Goal: Task Accomplishment & Management: Use online tool/utility

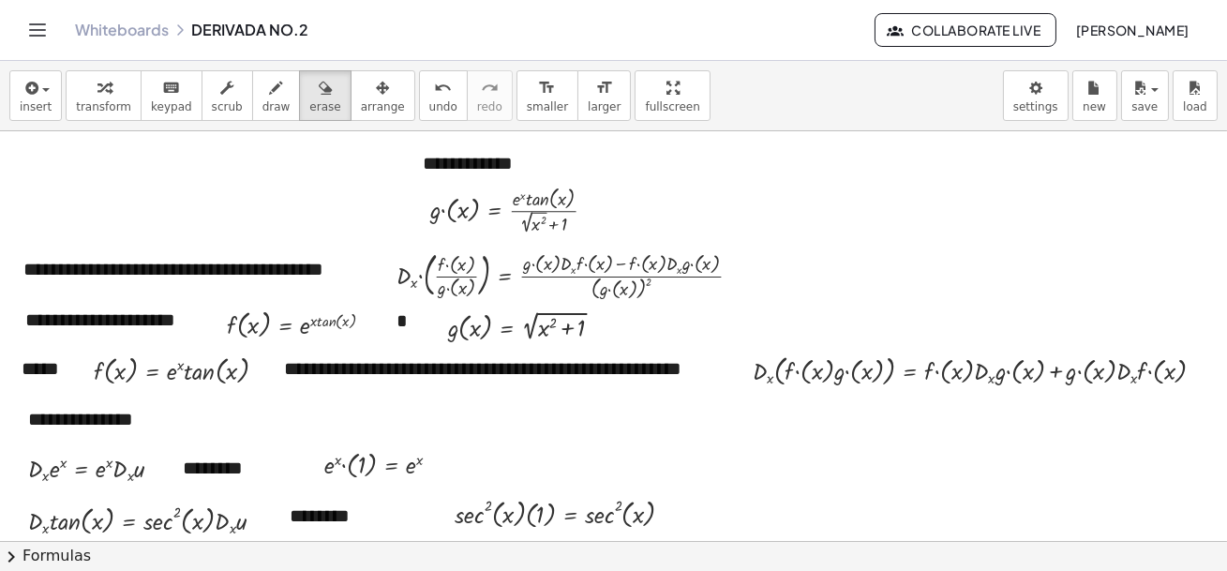
scroll to position [579, 0]
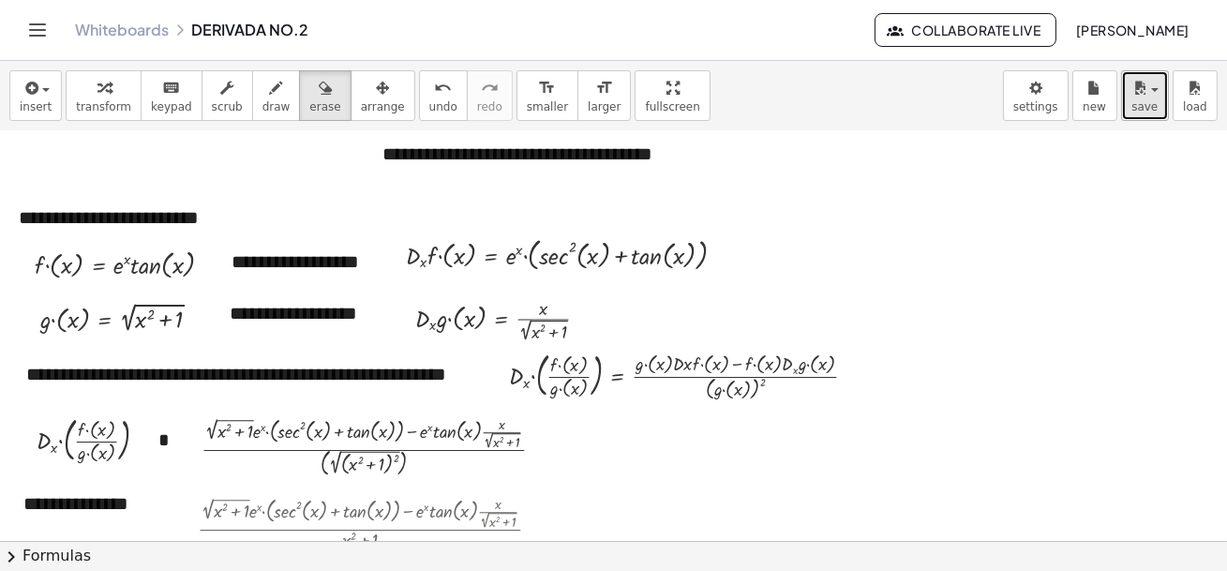
click at [1161, 88] on button "save" at bounding box center [1145, 95] width 48 height 51
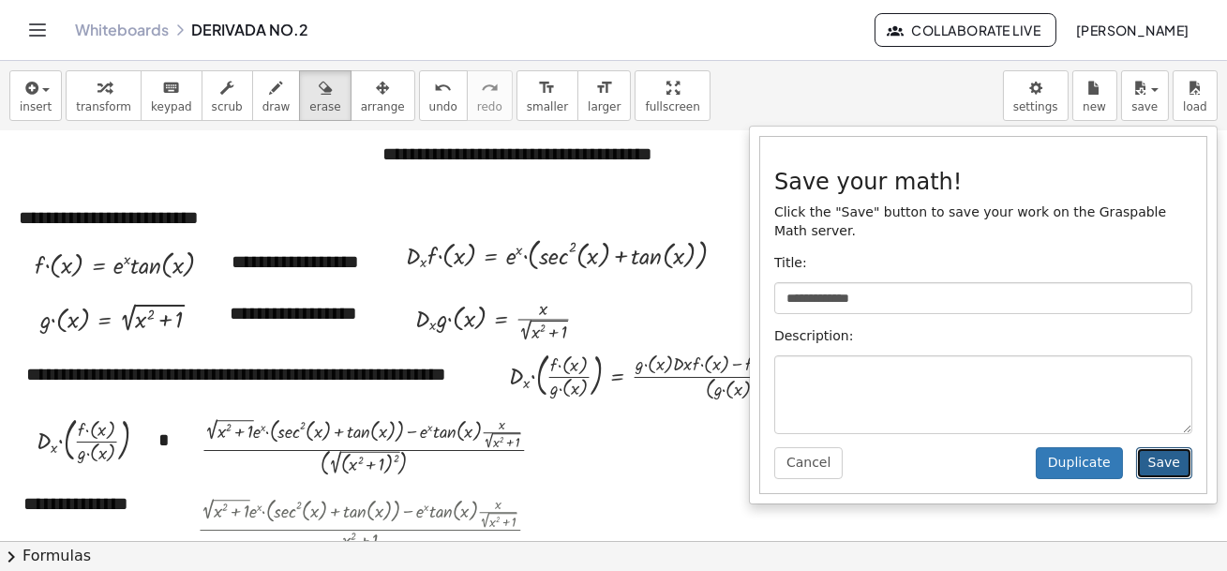
click at [1174, 466] on button "Save" at bounding box center [1164, 463] width 56 height 32
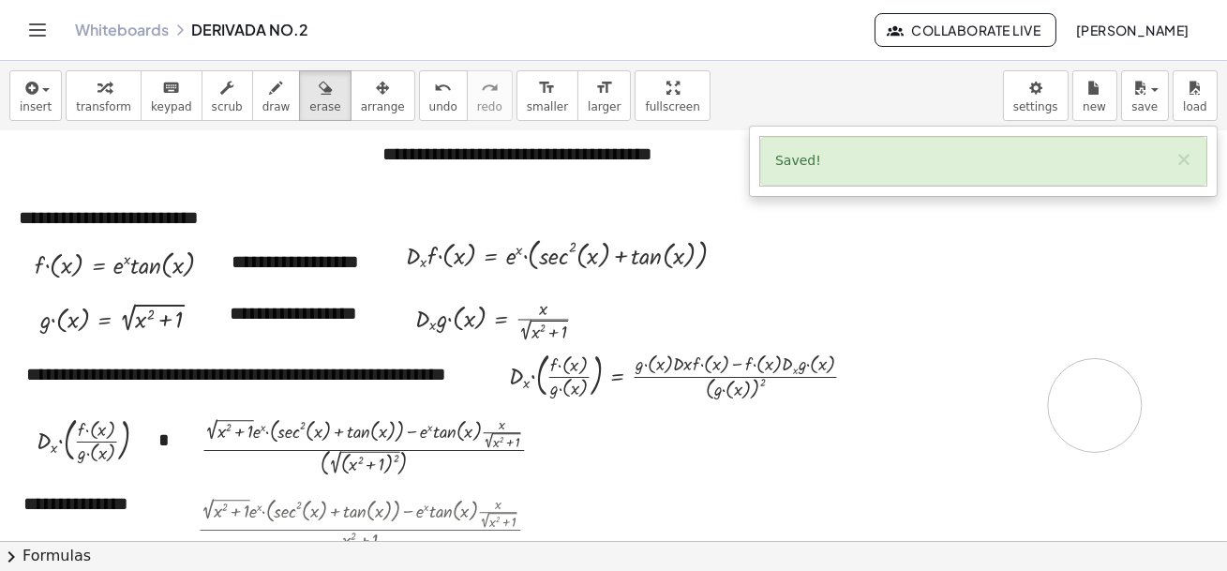
click at [1095, 405] on div at bounding box center [613, 372] width 1227 height 1641
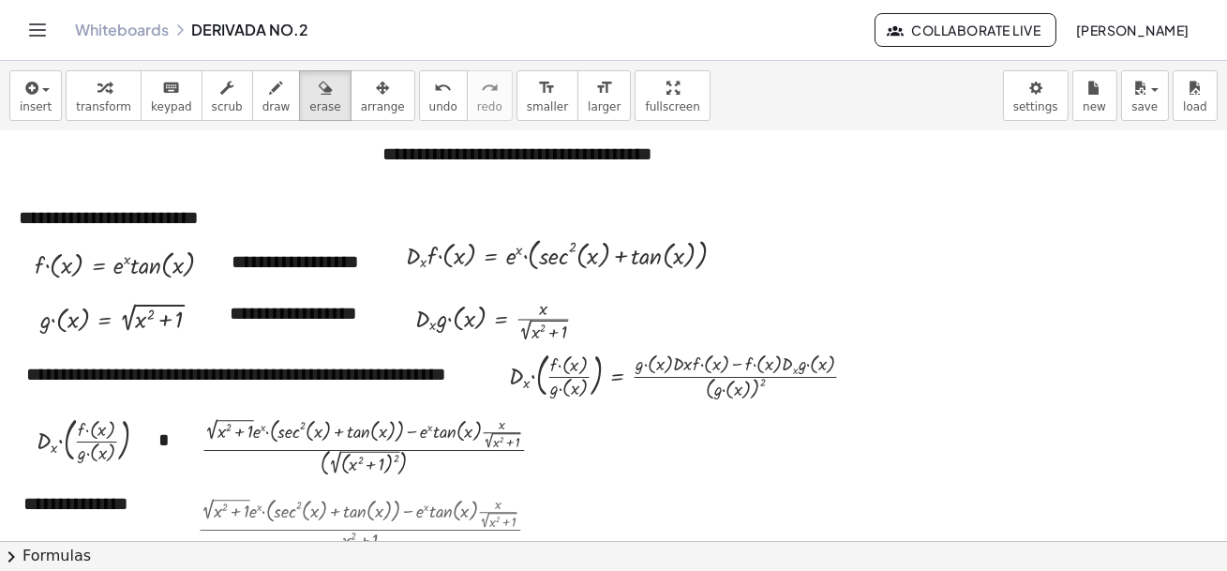
click at [40, 27] on icon "Toggle navigation" at bounding box center [37, 30] width 23 height 23
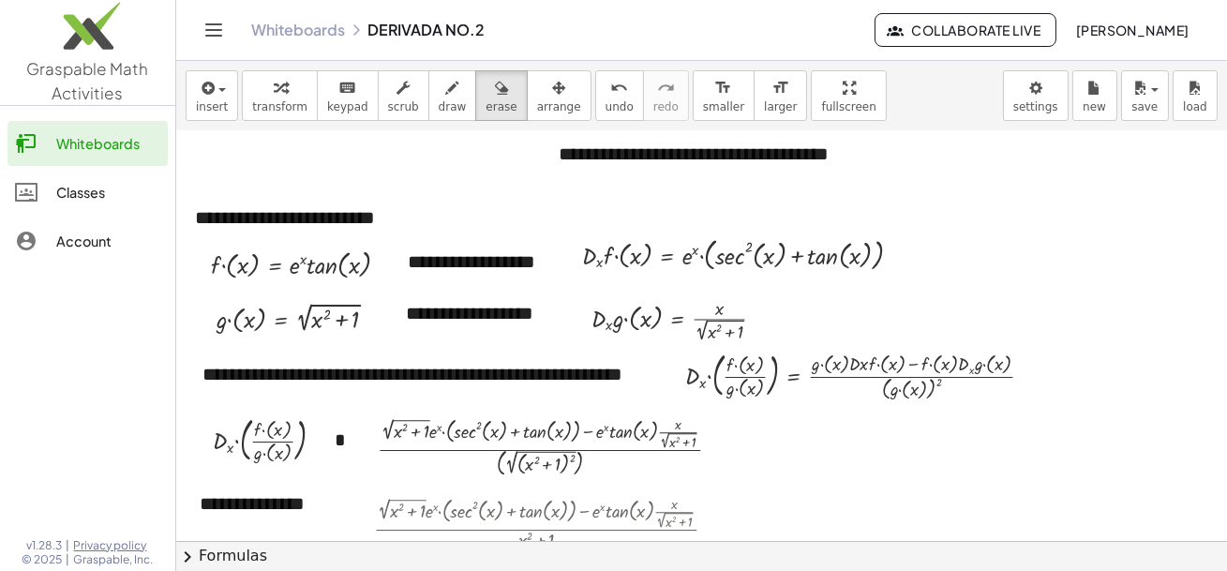
click at [61, 134] on div "Whiteboards" at bounding box center [108, 143] width 104 height 23
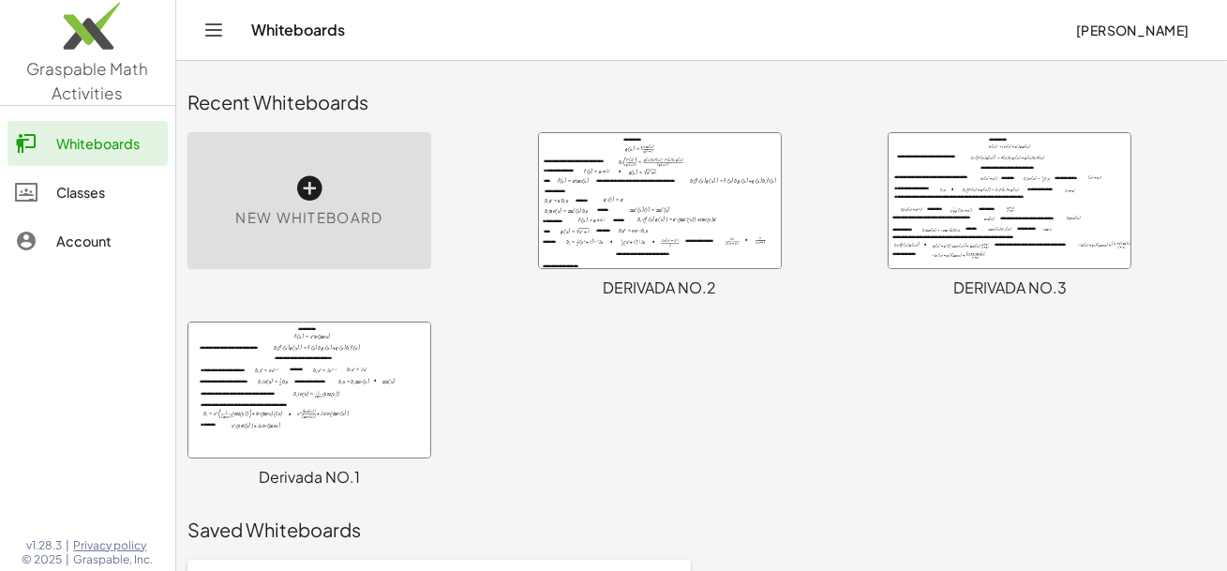
click at [1006, 212] on div at bounding box center [1010, 200] width 242 height 135
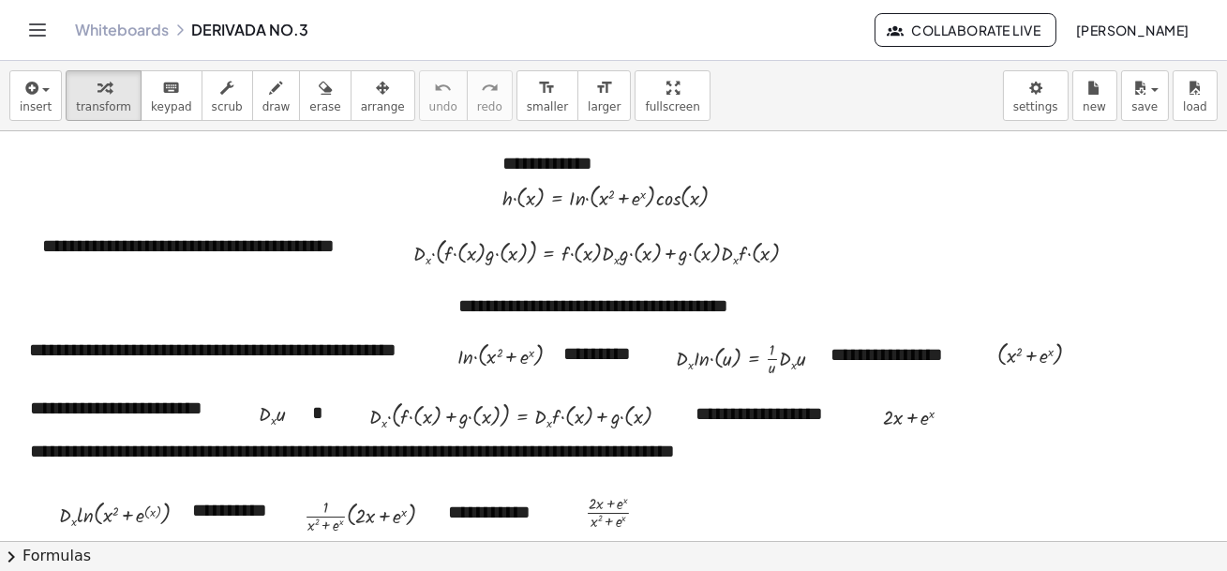
click at [1090, 418] on div at bounding box center [618, 541] width 1236 height 820
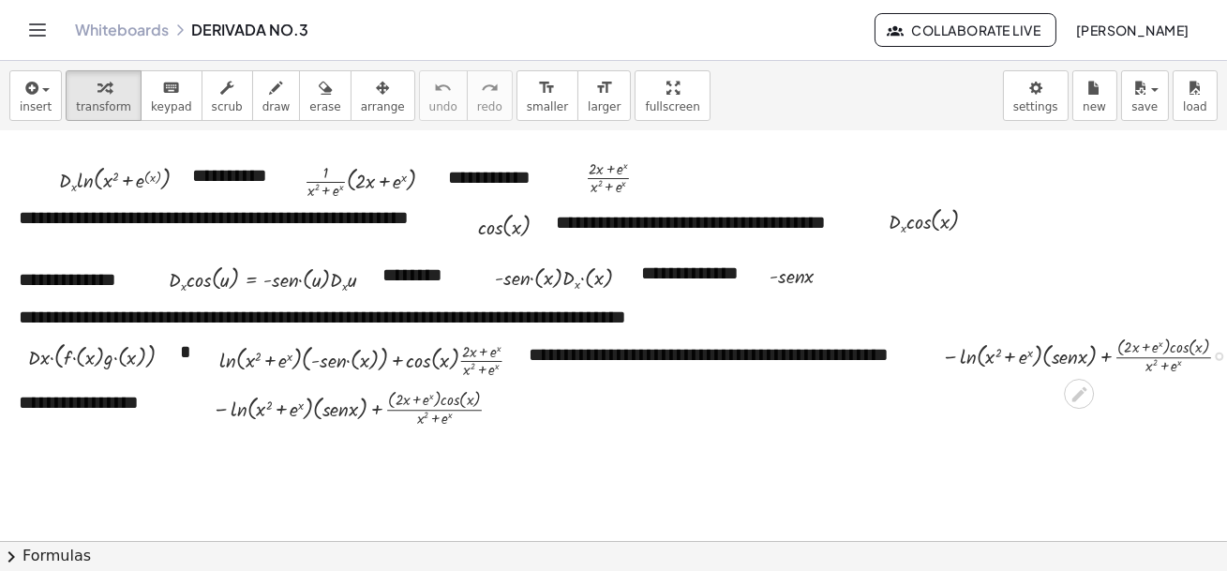
scroll to position [340, 0]
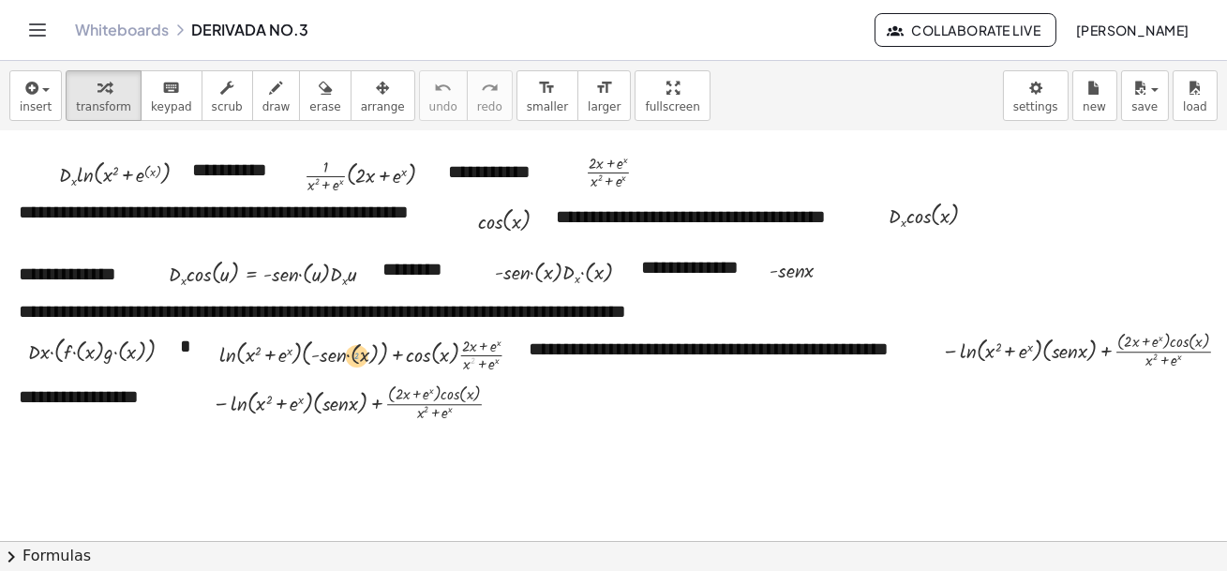
drag, startPoint x: 474, startPoint y: 361, endPoint x: 357, endPoint y: 356, distance: 117.3
click at [357, 356] on div at bounding box center [378, 353] width 336 height 43
click at [461, 353] on div at bounding box center [378, 353] width 336 height 43
drag, startPoint x: 432, startPoint y: 359, endPoint x: 354, endPoint y: 356, distance: 77.9
click at [354, 356] on div at bounding box center [378, 353] width 336 height 43
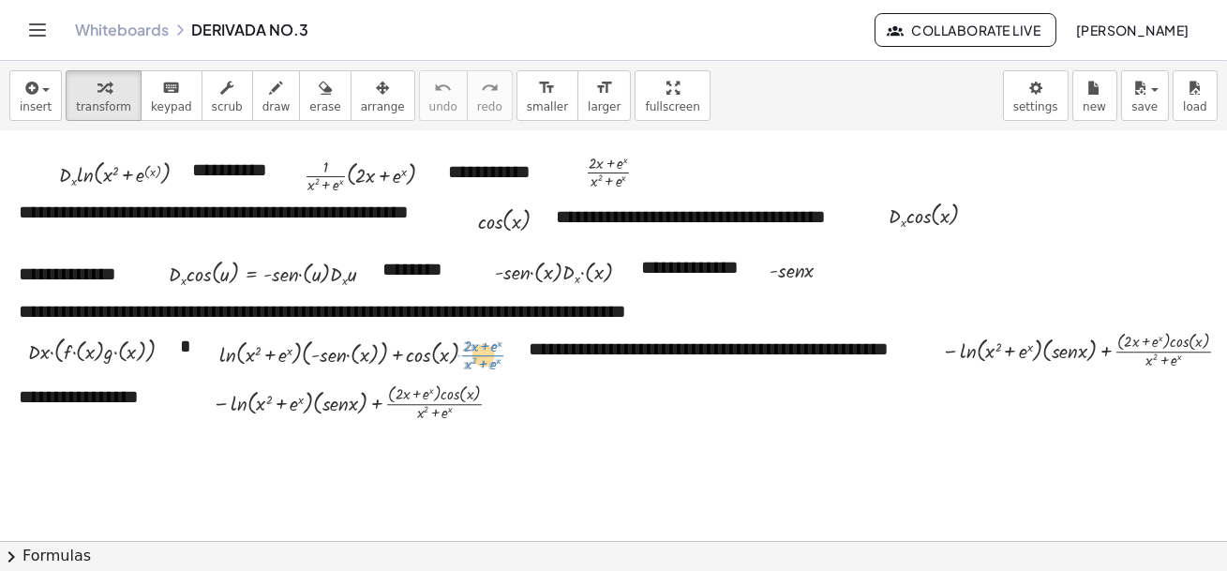
click at [490, 353] on div at bounding box center [378, 353] width 336 height 43
drag, startPoint x: 272, startPoint y: 352, endPoint x: 233, endPoint y: 353, distance: 39.4
click at [233, 353] on div at bounding box center [378, 353] width 336 height 43
click at [630, 443] on div at bounding box center [618, 201] width 1236 height 820
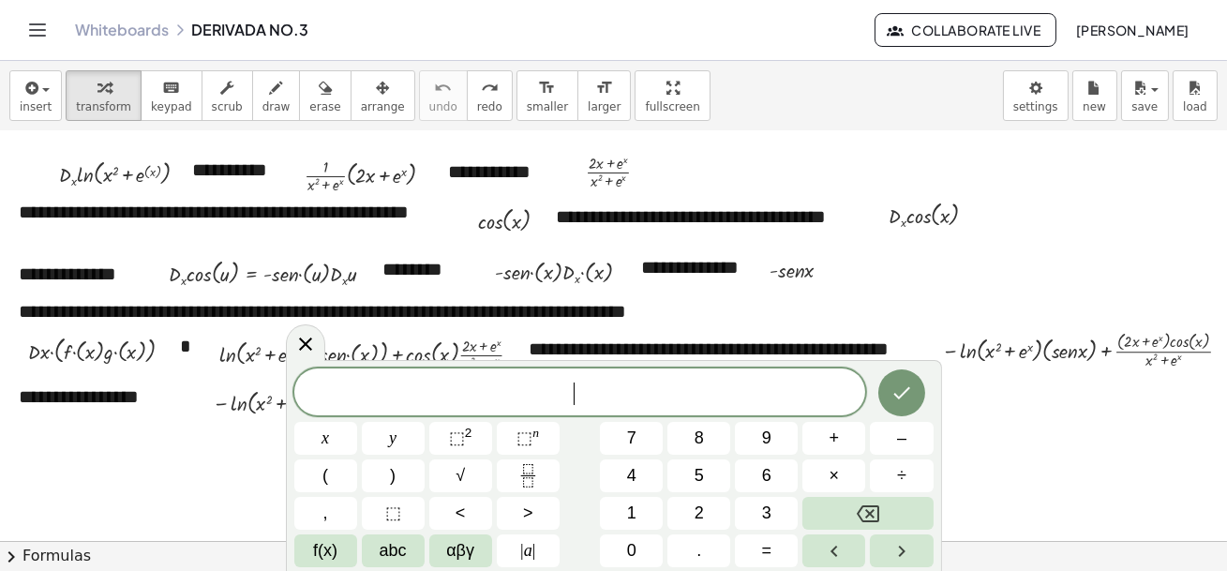
click at [1133, 443] on div at bounding box center [618, 201] width 1236 height 820
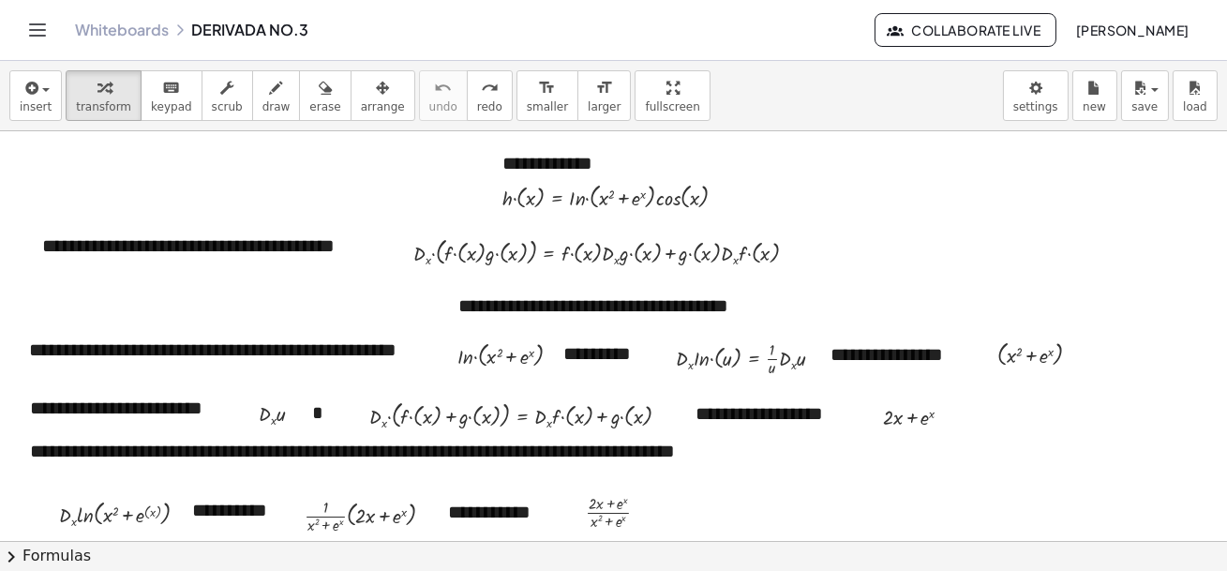
scroll to position [34, 0]
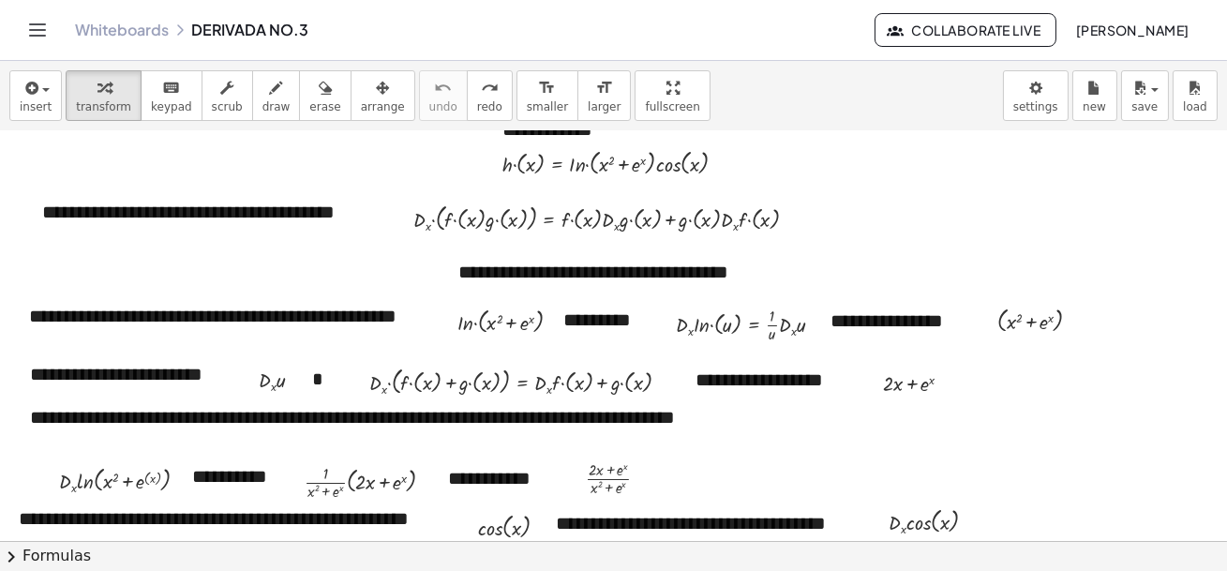
click at [1105, 218] on div at bounding box center [618, 508] width 1236 height 820
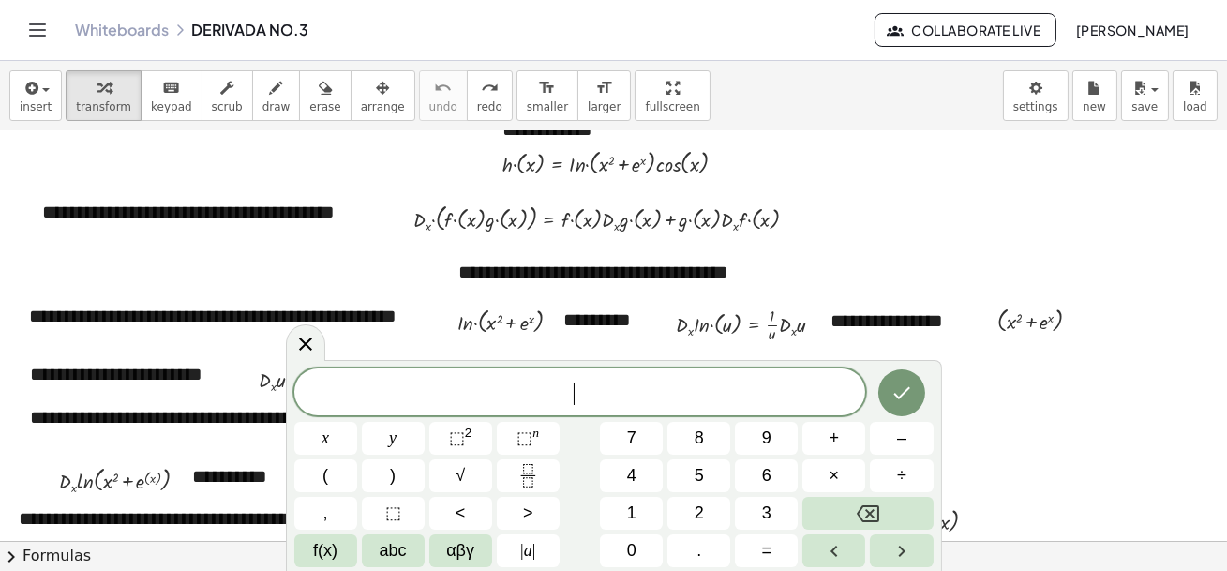
click at [1162, 461] on div at bounding box center [618, 508] width 1236 height 820
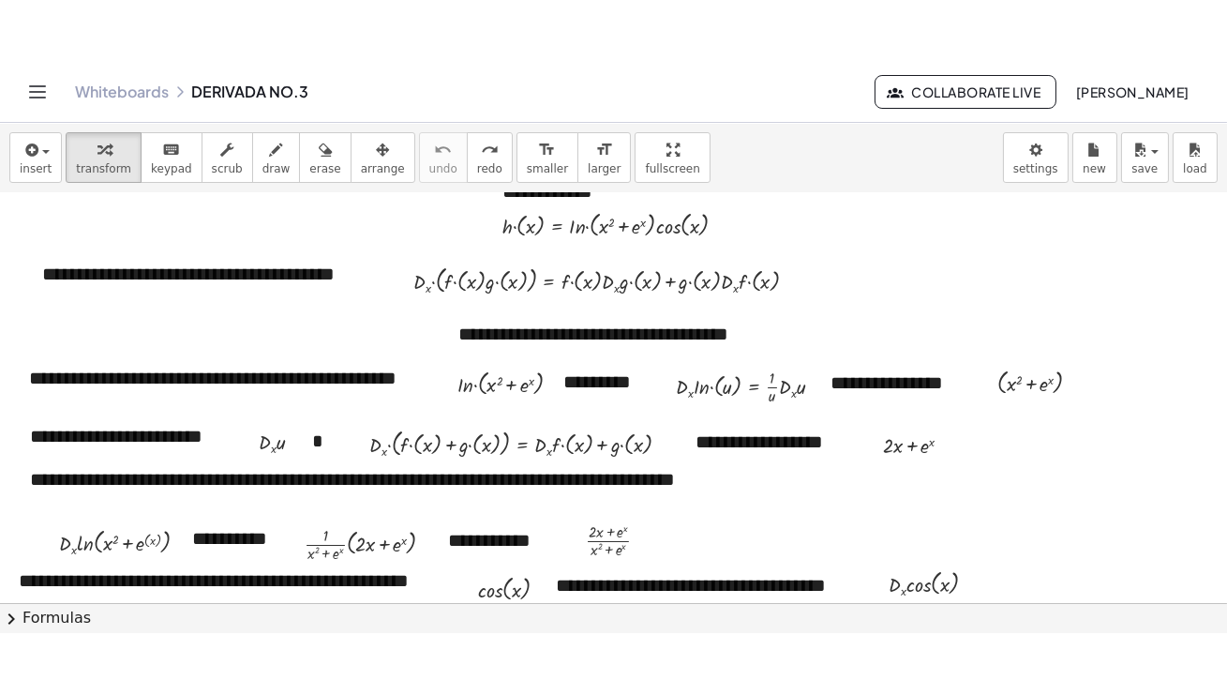
scroll to position [0, 0]
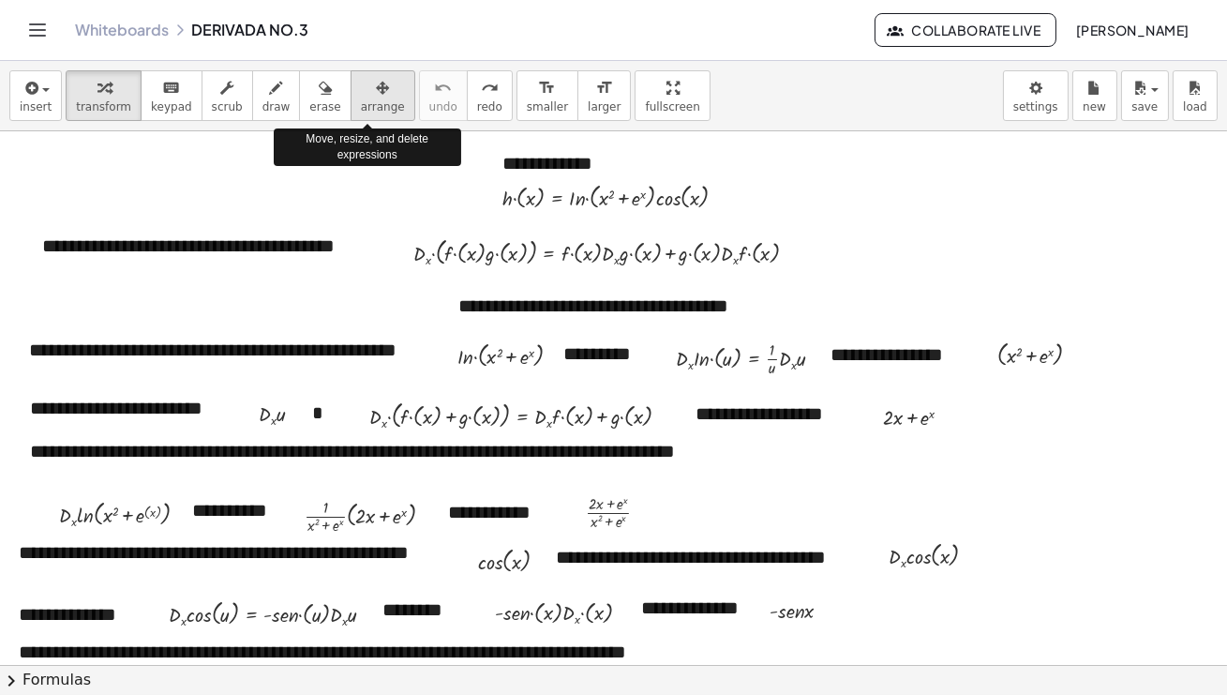
click at [376, 88] on icon "button" at bounding box center [382, 88] width 13 height 23
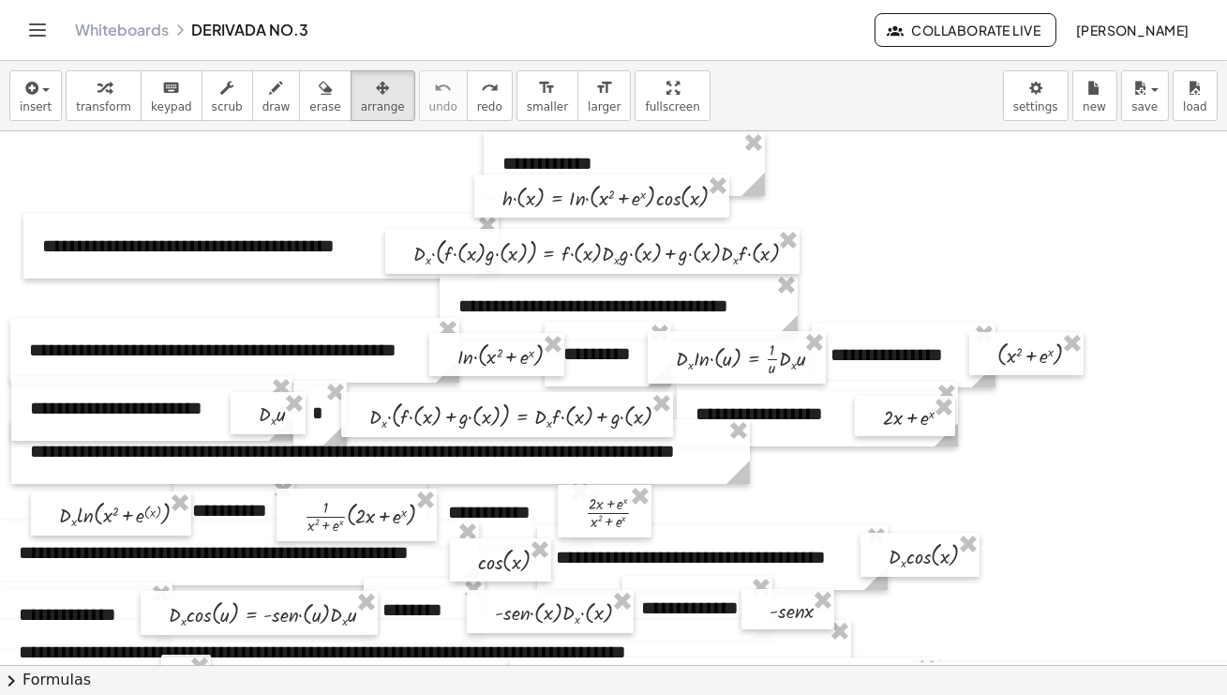
click at [1068, 562] on div at bounding box center [618, 664] width 1236 height 1067
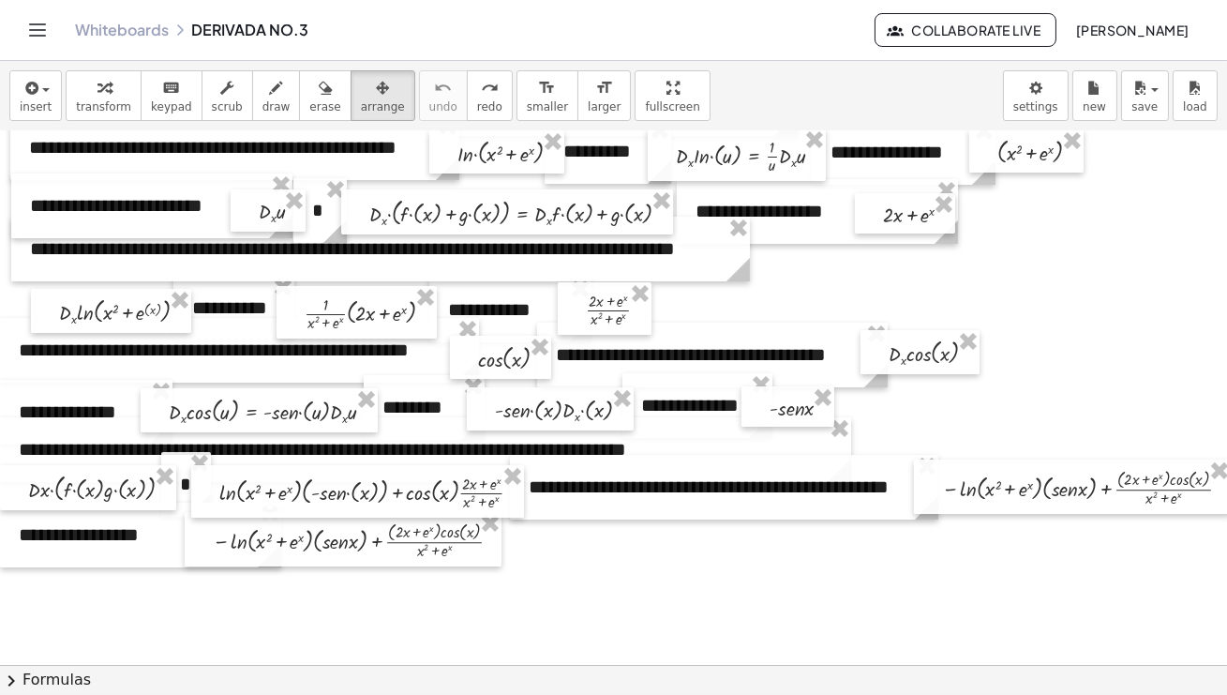
scroll to position [204, 0]
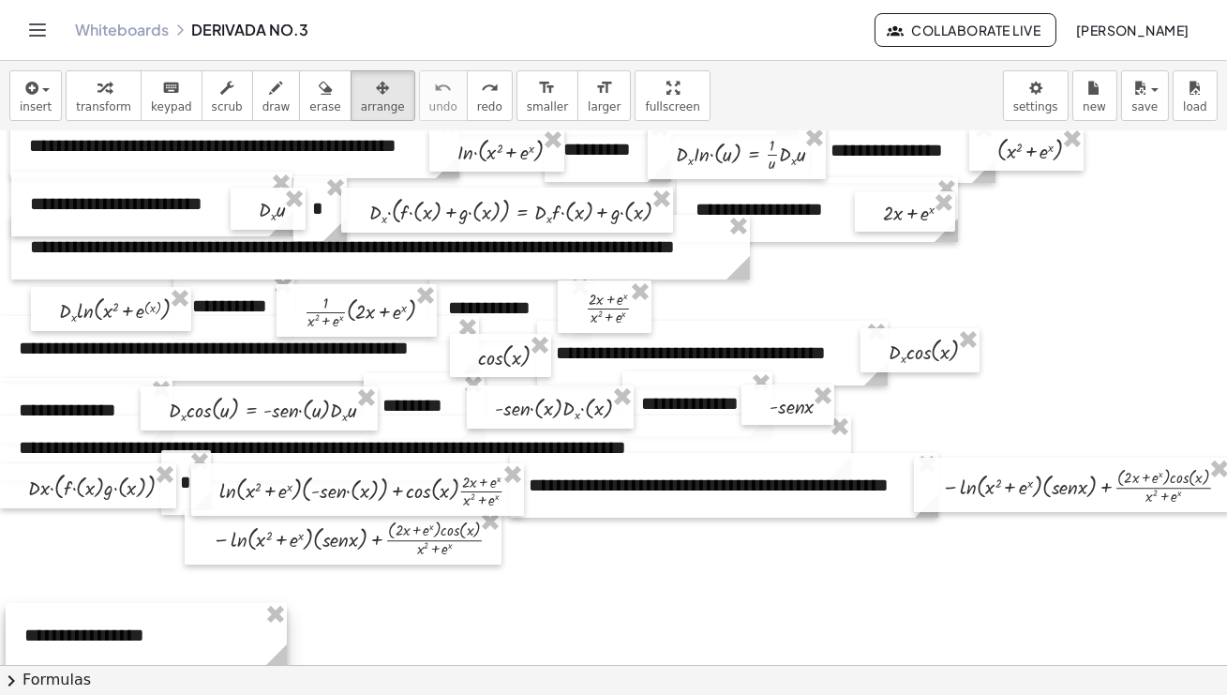
drag, startPoint x: 97, startPoint y: 545, endPoint x: 101, endPoint y: 647, distance: 102.3
click at [101, 570] on div at bounding box center [146, 635] width 281 height 65
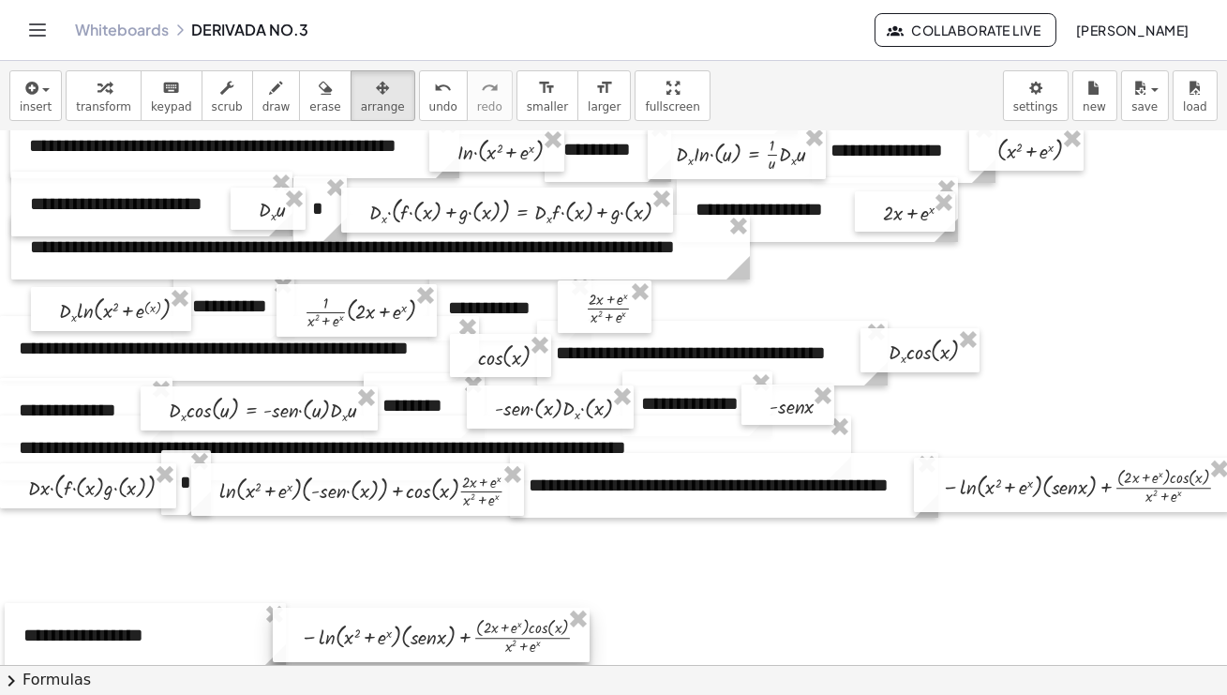
drag, startPoint x: 303, startPoint y: 560, endPoint x: 383, endPoint y: 653, distance: 123.7
click at [383, 570] on div at bounding box center [431, 635] width 317 height 54
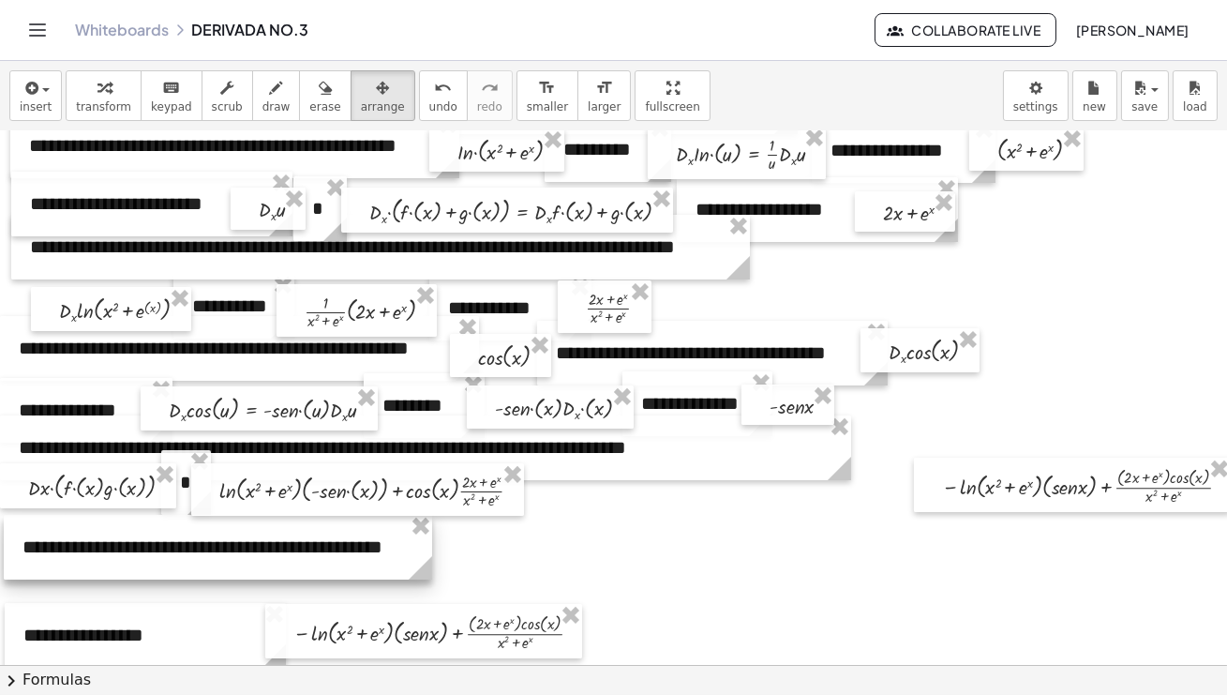
drag, startPoint x: 588, startPoint y: 500, endPoint x: 958, endPoint y: 452, distance: 373.4
click at [91, 564] on div at bounding box center [218, 547] width 428 height 65
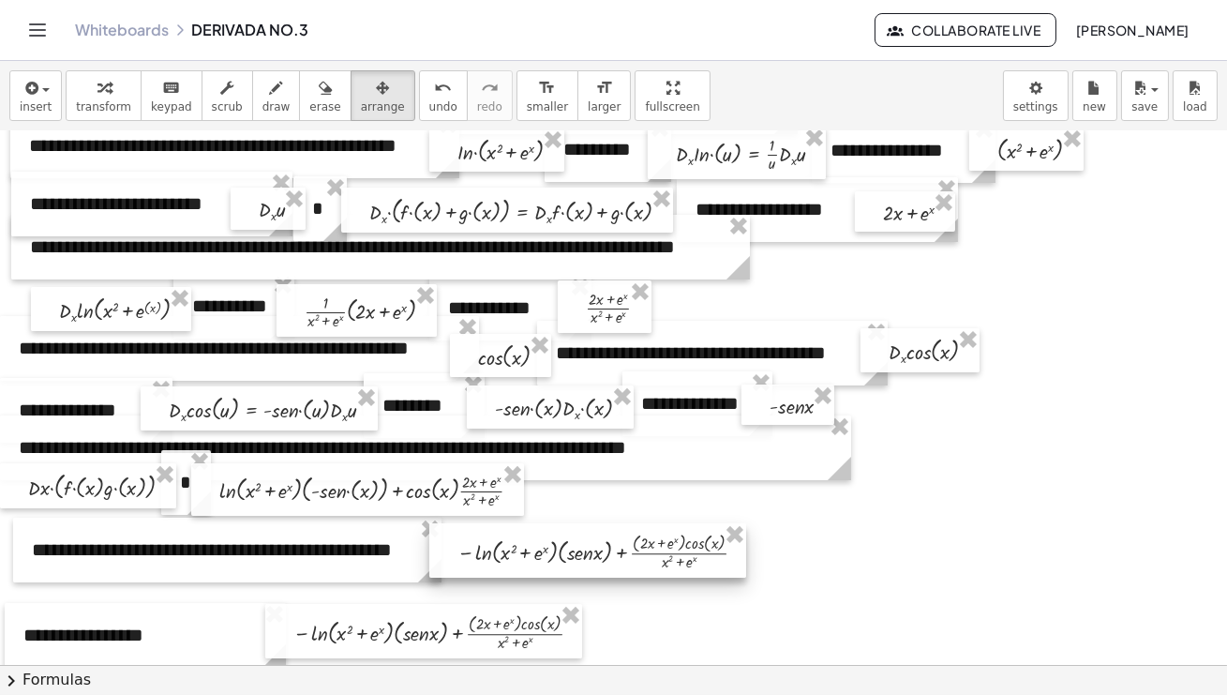
drag, startPoint x: 979, startPoint y: 492, endPoint x: 495, endPoint y: 558, distance: 488.2
click at [495, 558] on div at bounding box center [587, 550] width 317 height 54
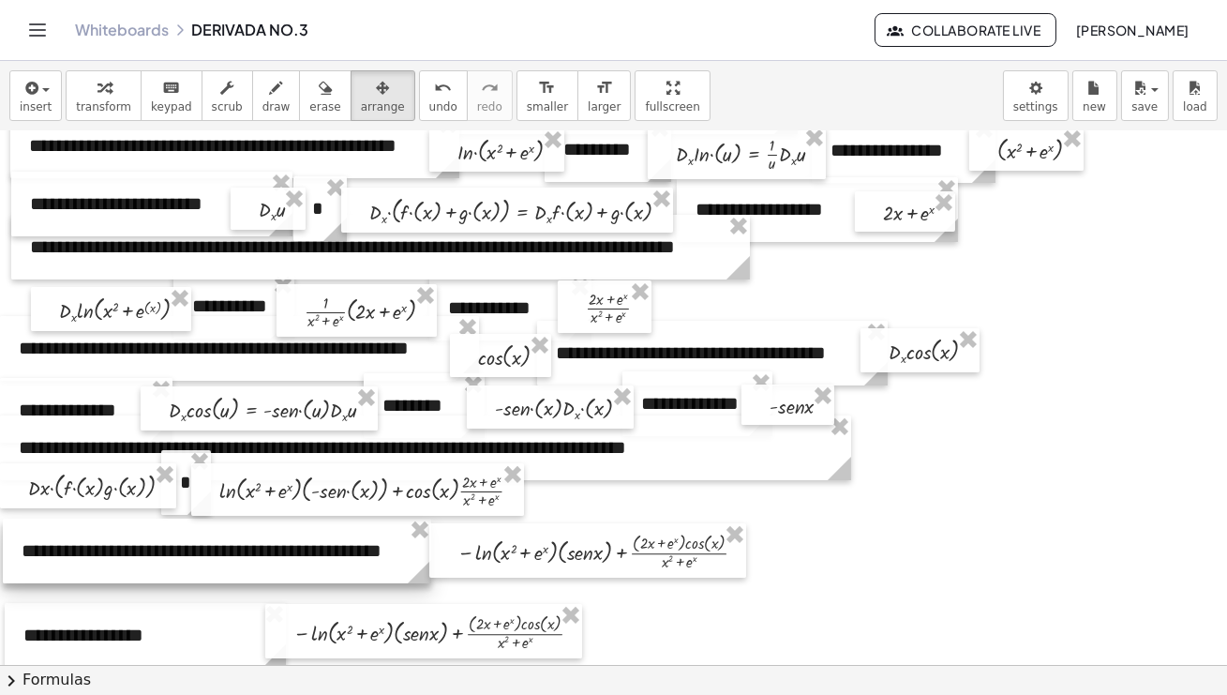
drag, startPoint x: 403, startPoint y: 528, endPoint x: 393, endPoint y: 529, distance: 10.4
click at [393, 529] on div at bounding box center [217, 550] width 428 height 65
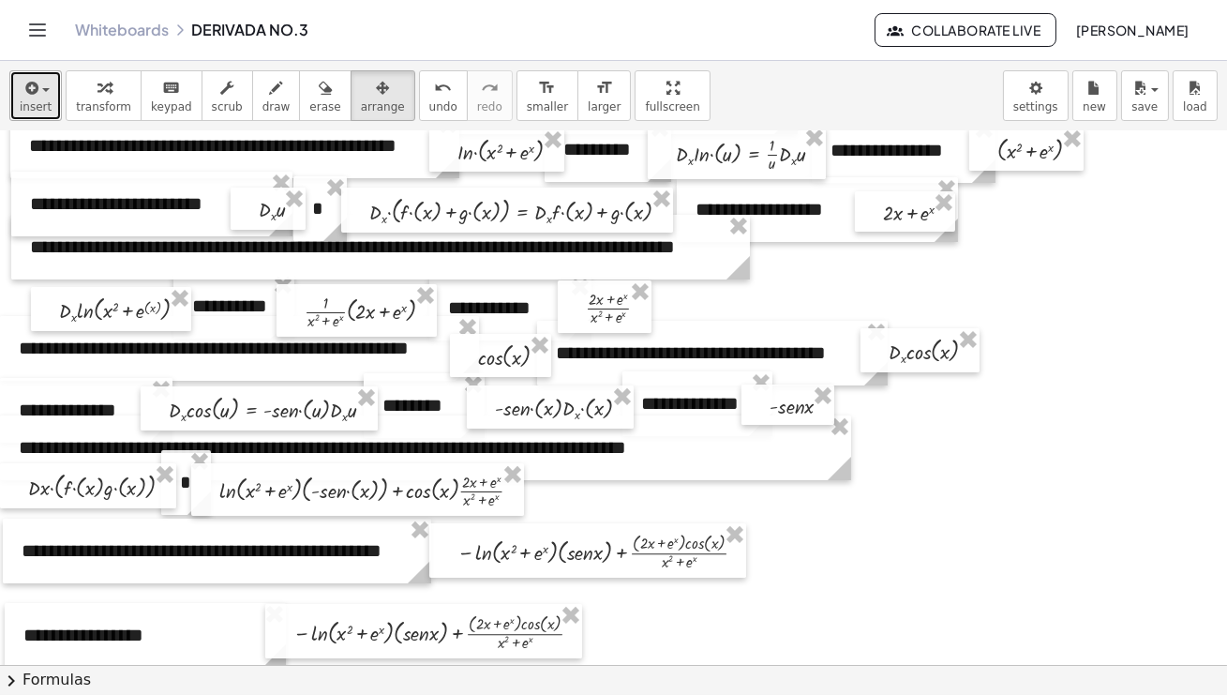
click at [49, 84] on div "button" at bounding box center [36, 87] width 32 height 23
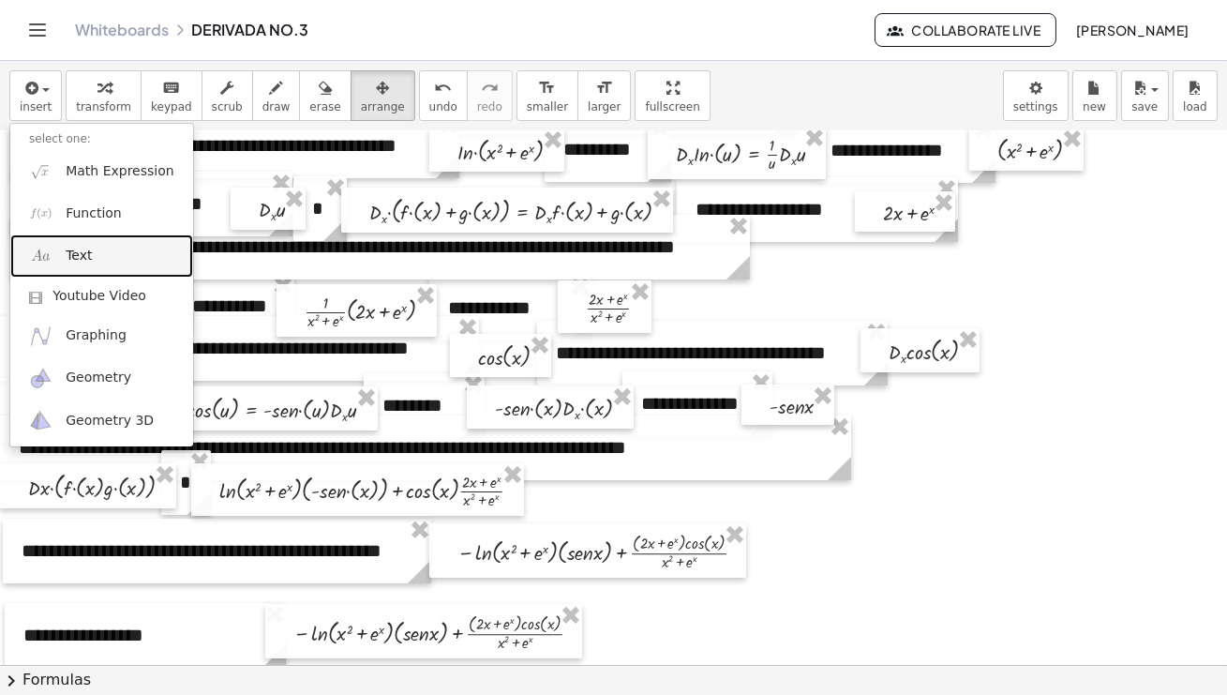
click at [96, 248] on link "Text" at bounding box center [101, 255] width 183 height 42
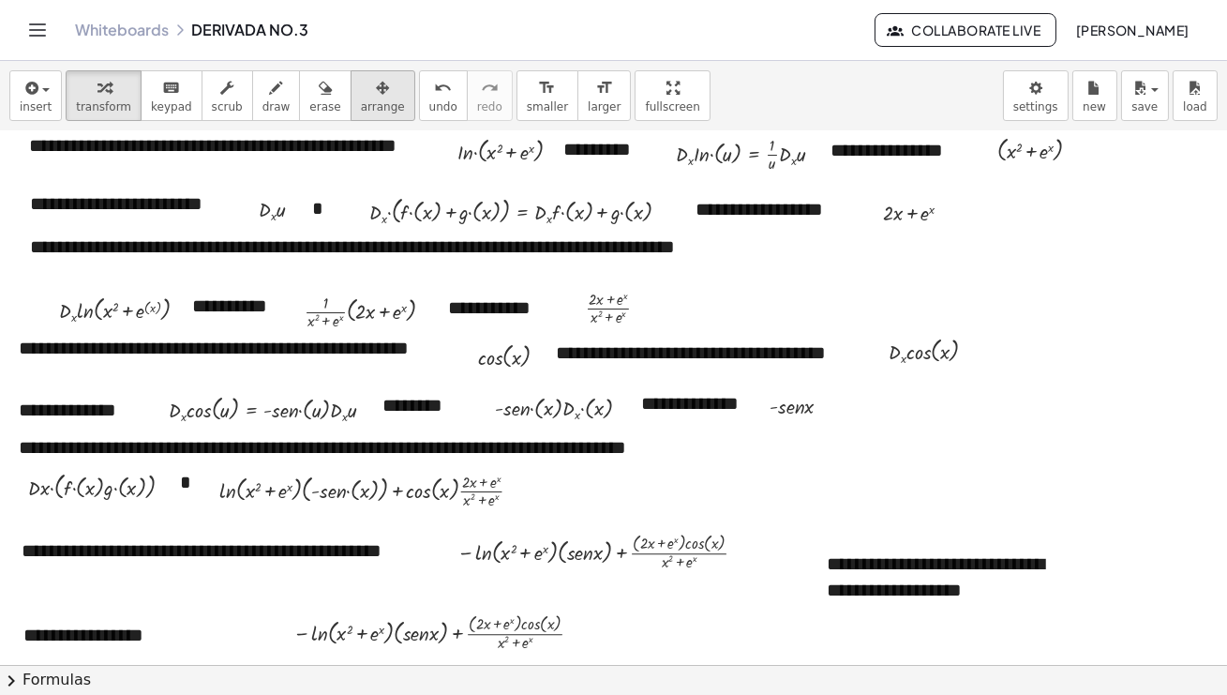
click at [370, 113] on button "arrange" at bounding box center [383, 95] width 65 height 51
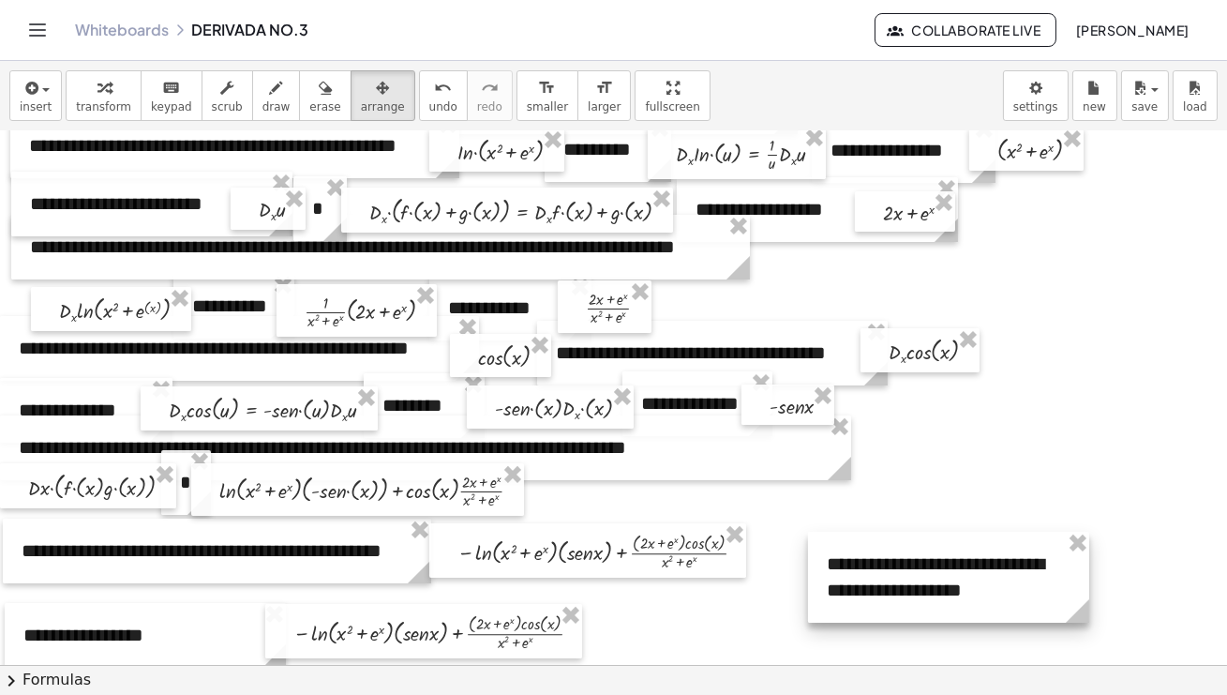
click at [1088, 570] on div at bounding box center [948, 577] width 281 height 91
drag, startPoint x: 1090, startPoint y: 572, endPoint x: 1170, endPoint y: 572, distance: 79.7
click at [1170, 570] on div at bounding box center [618, 460] width 1236 height 1067
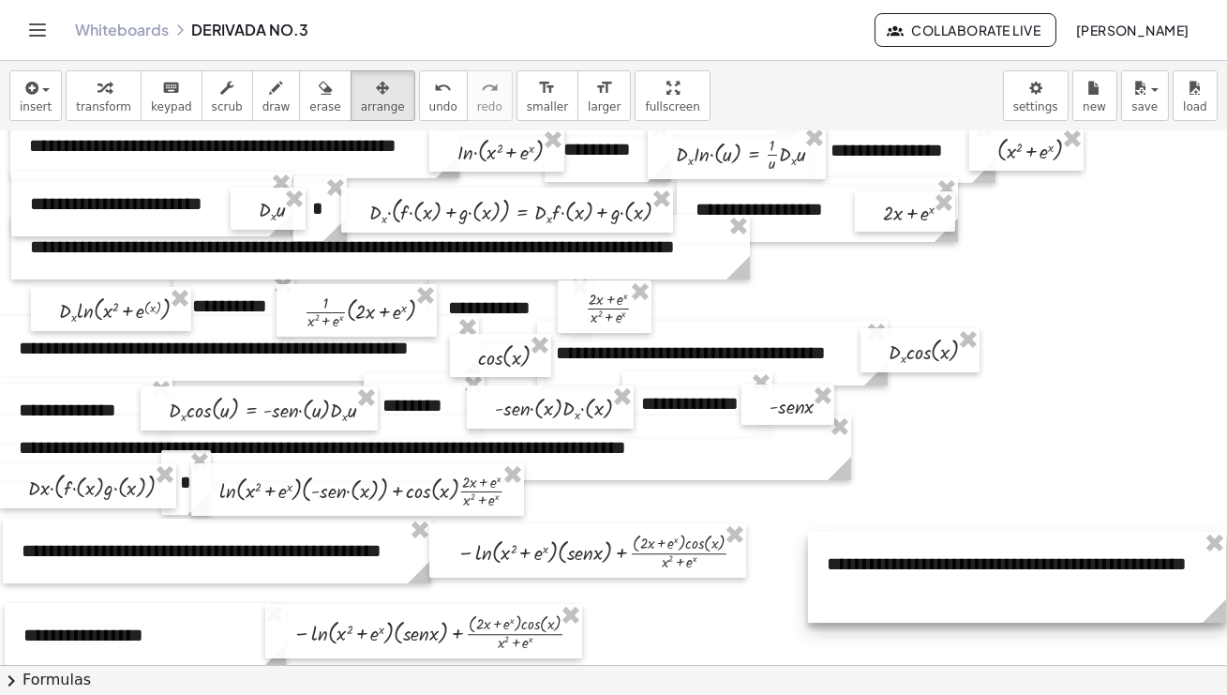
drag, startPoint x: 1090, startPoint y: 614, endPoint x: 1227, endPoint y: 584, distance: 140.1
click at [1226, 570] on html "**********" at bounding box center [613, 347] width 1227 height 695
drag, startPoint x: 1157, startPoint y: 593, endPoint x: 1118, endPoint y: 593, distance: 39.4
click at [1118, 570] on div at bounding box center [1003, 577] width 418 height 91
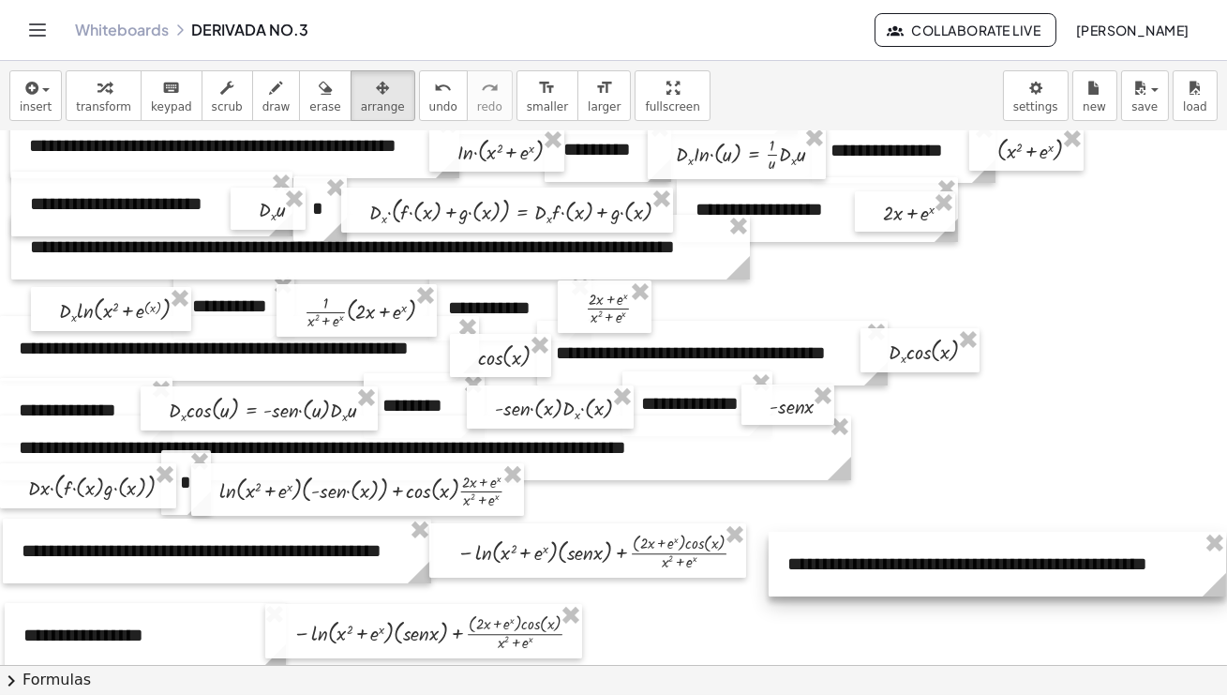
drag, startPoint x: 1188, startPoint y: 608, endPoint x: 1227, endPoint y: 607, distance: 39.4
click at [1226, 570] on html "**********" at bounding box center [613, 347] width 1227 height 695
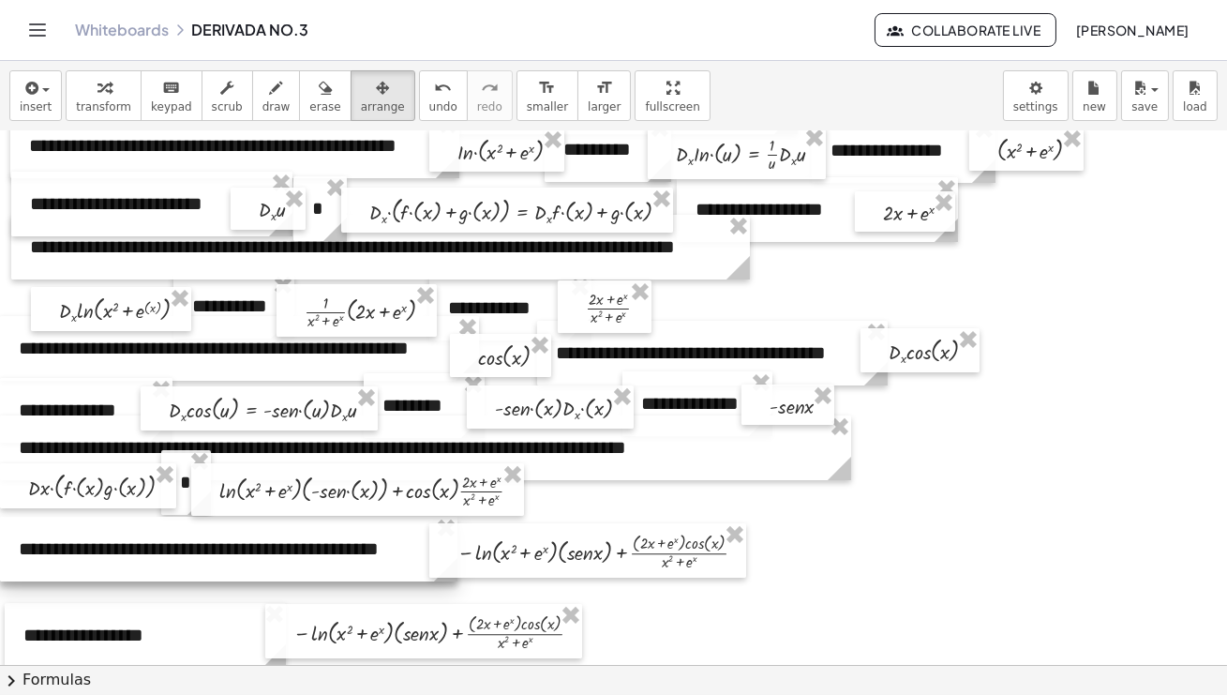
drag, startPoint x: 860, startPoint y: 579, endPoint x: 85, endPoint y: 564, distance: 774.5
click at [85, 564] on div at bounding box center [229, 549] width 458 height 65
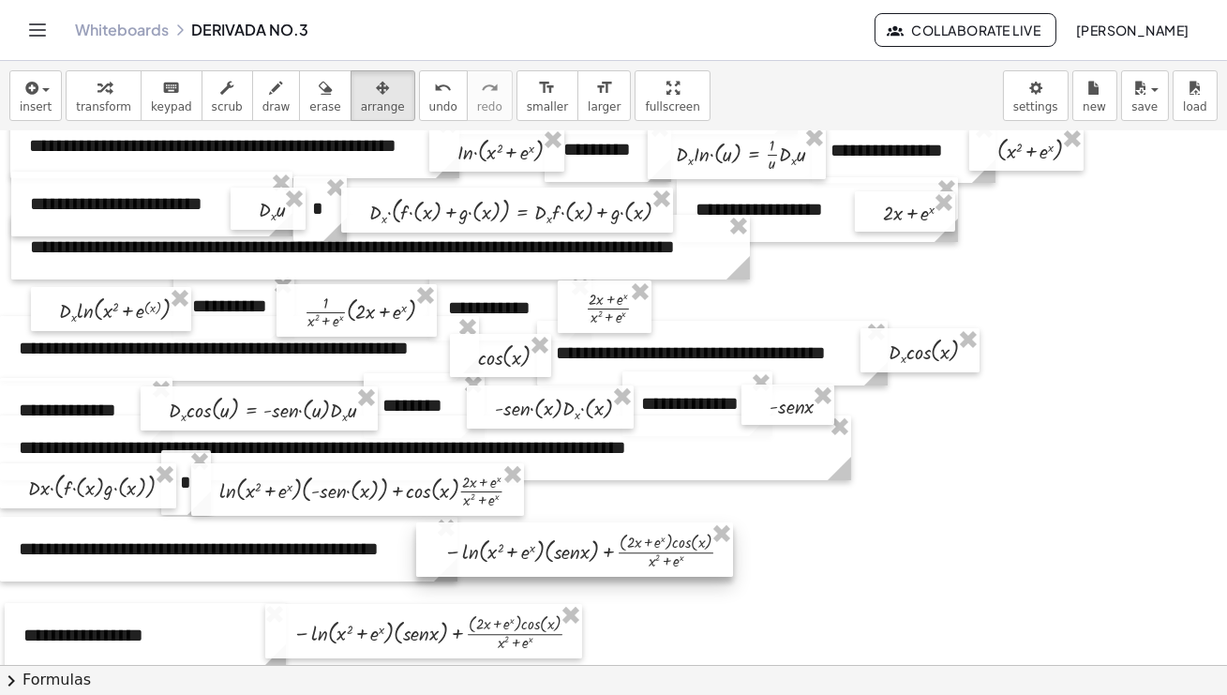
drag, startPoint x: 451, startPoint y: 566, endPoint x: 438, endPoint y: 565, distance: 13.2
click at [438, 565] on div at bounding box center [574, 549] width 317 height 54
click at [867, 570] on div at bounding box center [618, 460] width 1236 height 1067
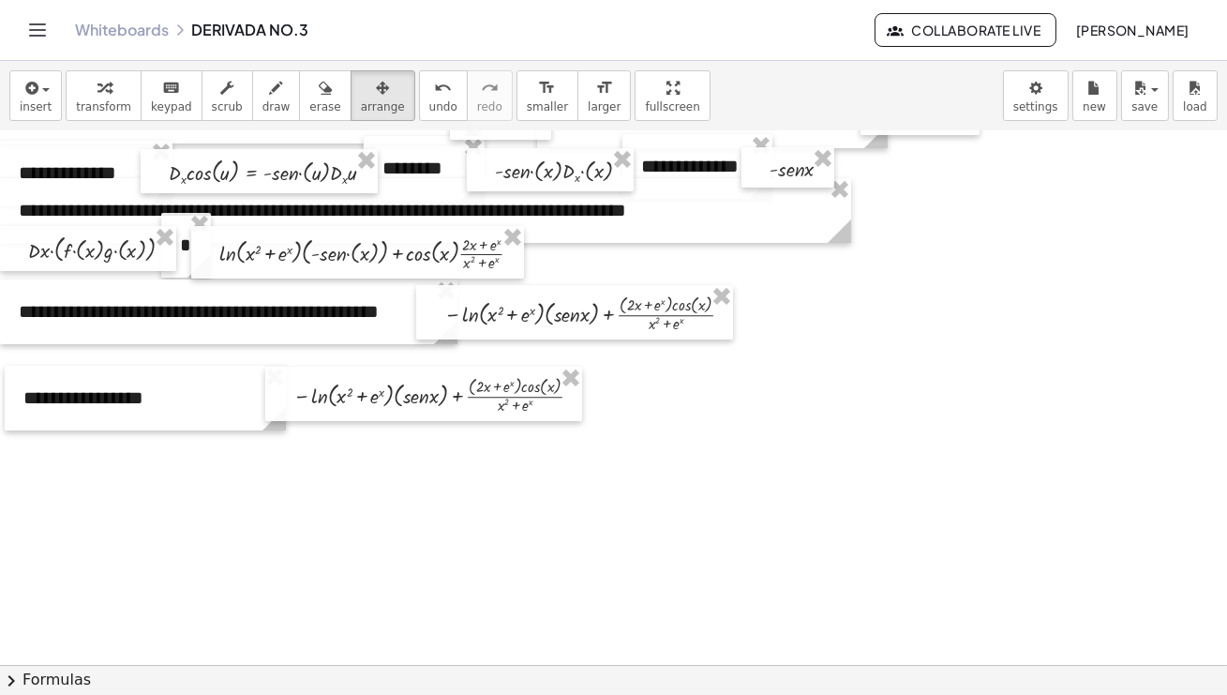
scroll to position [443, 0]
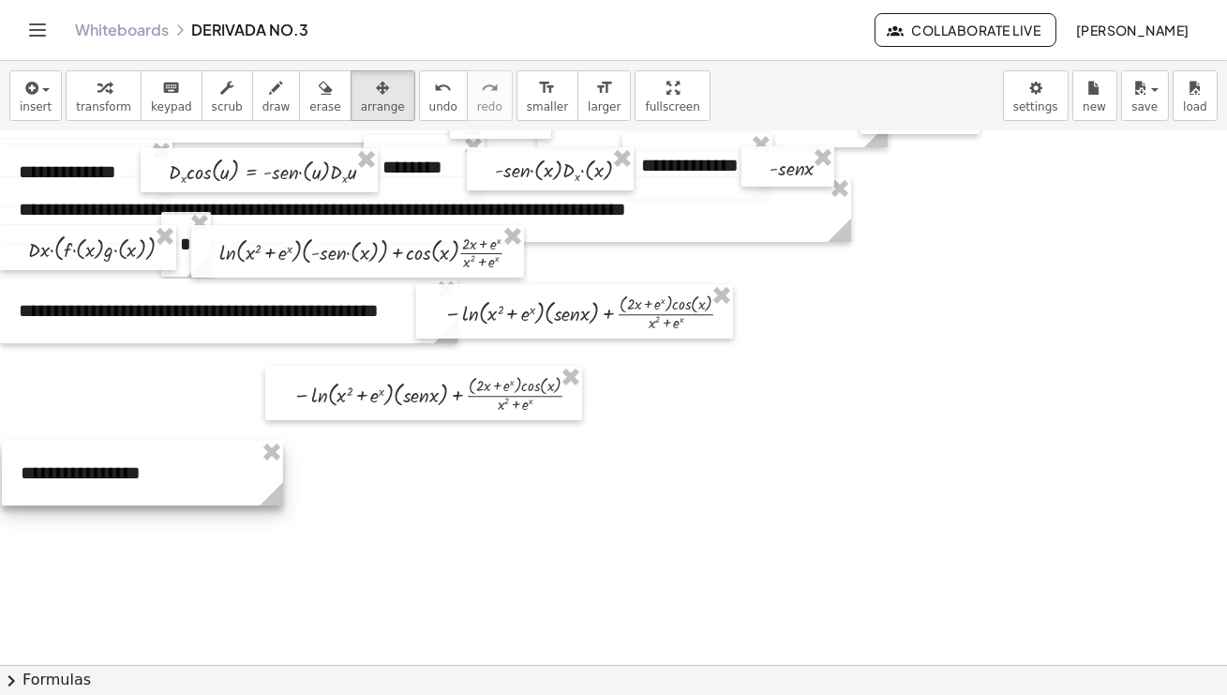
drag, startPoint x: 134, startPoint y: 391, endPoint x: 131, endPoint y: 467, distance: 76.0
click at [131, 467] on div at bounding box center [142, 473] width 281 height 65
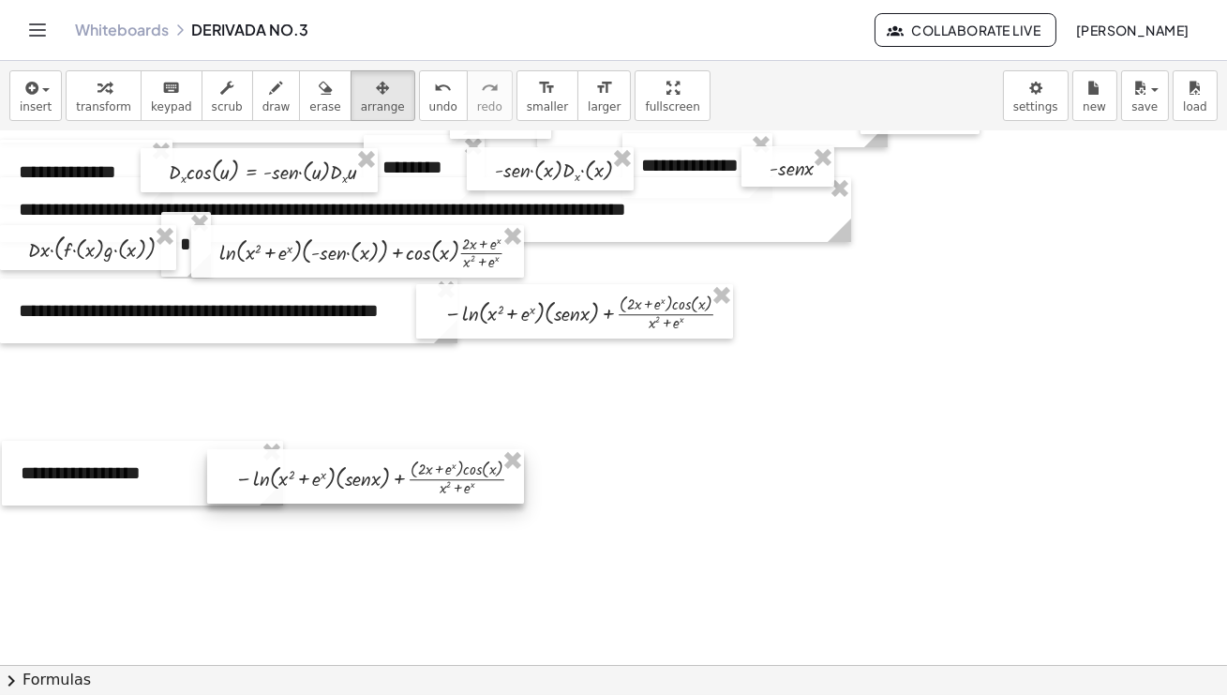
drag, startPoint x: 391, startPoint y: 437, endPoint x: 335, endPoint y: 484, distance: 73.2
click at [335, 484] on div at bounding box center [365, 476] width 317 height 54
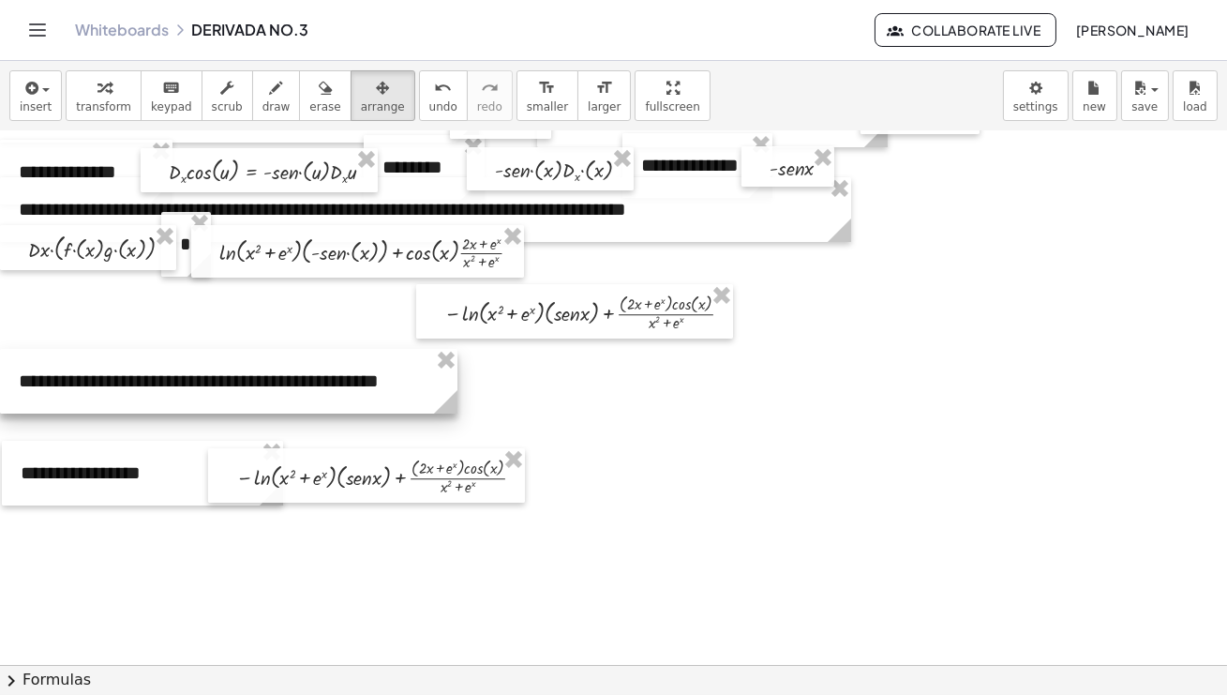
drag, startPoint x: 261, startPoint y: 319, endPoint x: 255, endPoint y: 389, distance: 70.5
click at [255, 389] on div at bounding box center [229, 381] width 458 height 65
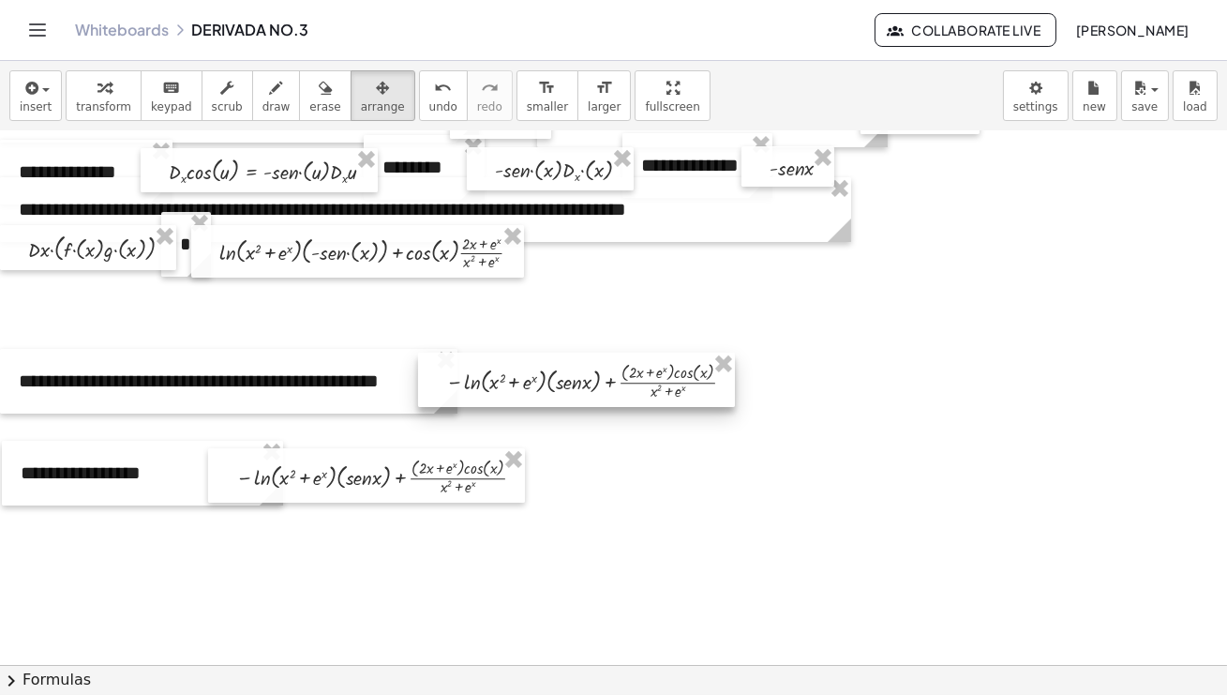
drag, startPoint x: 574, startPoint y: 311, endPoint x: 573, endPoint y: 380, distance: 68.4
click at [573, 380] on div at bounding box center [576, 380] width 317 height 54
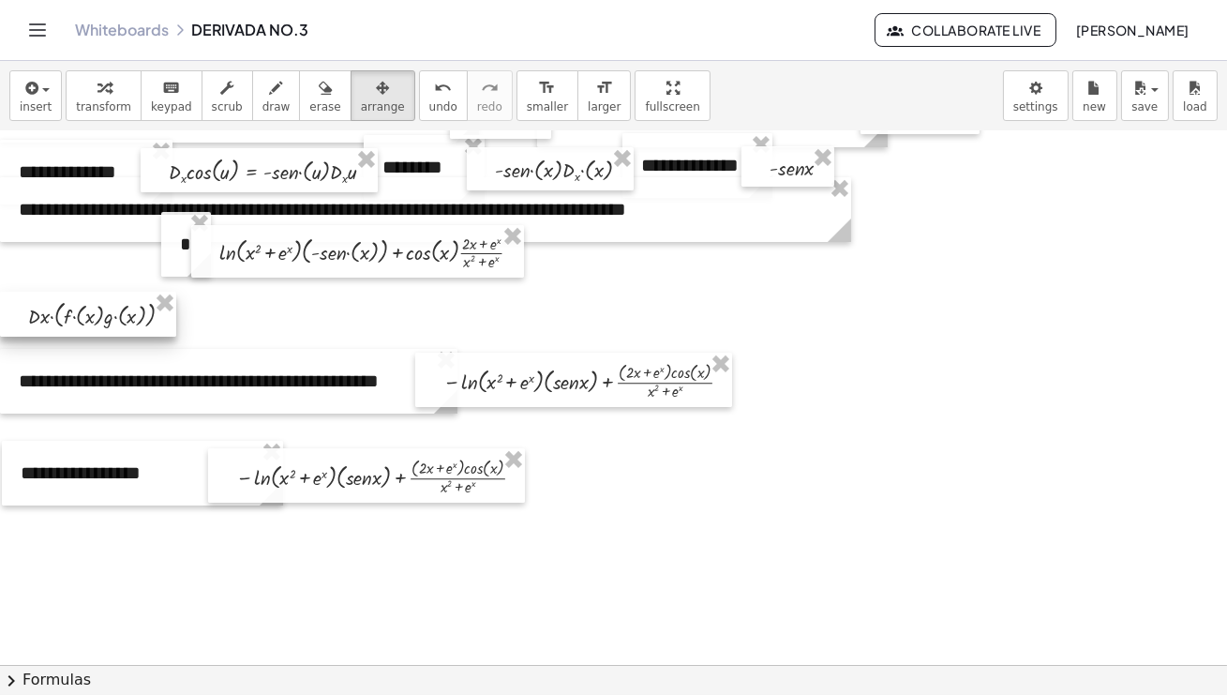
drag, startPoint x: 134, startPoint y: 261, endPoint x: 128, endPoint y: 327, distance: 66.9
click at [128, 327] on div at bounding box center [88, 314] width 176 height 45
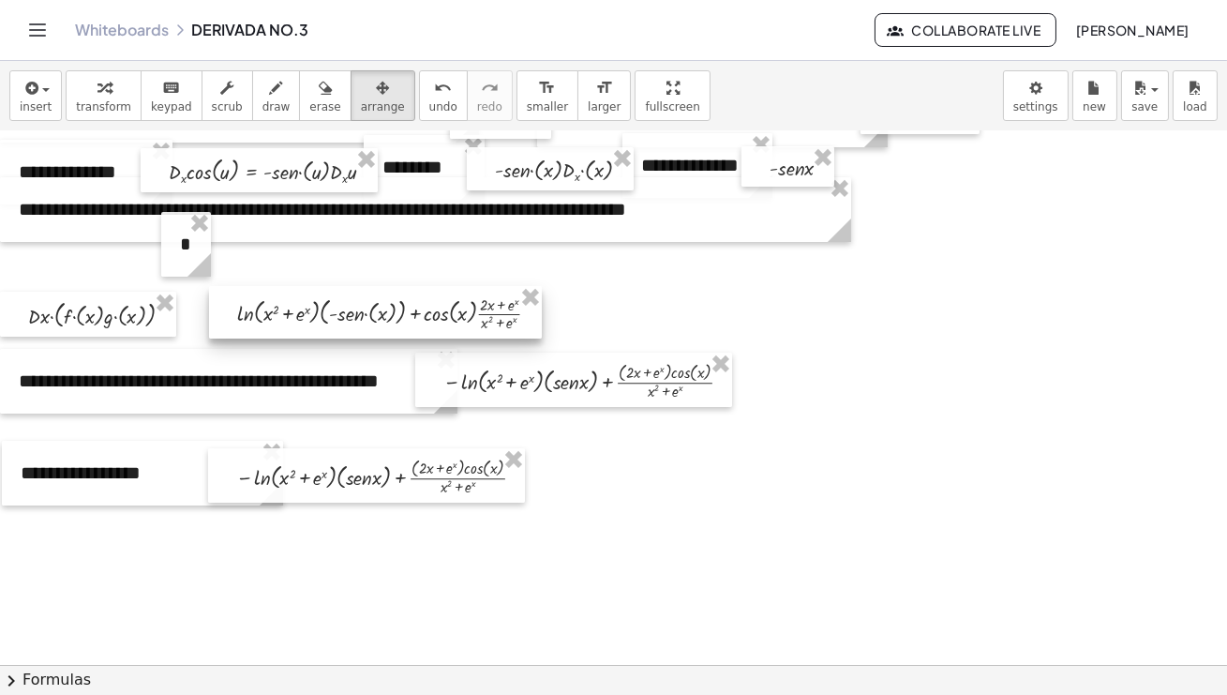
drag, startPoint x: 317, startPoint y: 257, endPoint x: 336, endPoint y: 318, distance: 63.8
click at [336, 318] on div at bounding box center [375, 312] width 333 height 53
drag, startPoint x: 191, startPoint y: 250, endPoint x: 195, endPoint y: 304, distance: 53.6
click at [195, 304] on div "**********" at bounding box center [618, 222] width 1236 height 1067
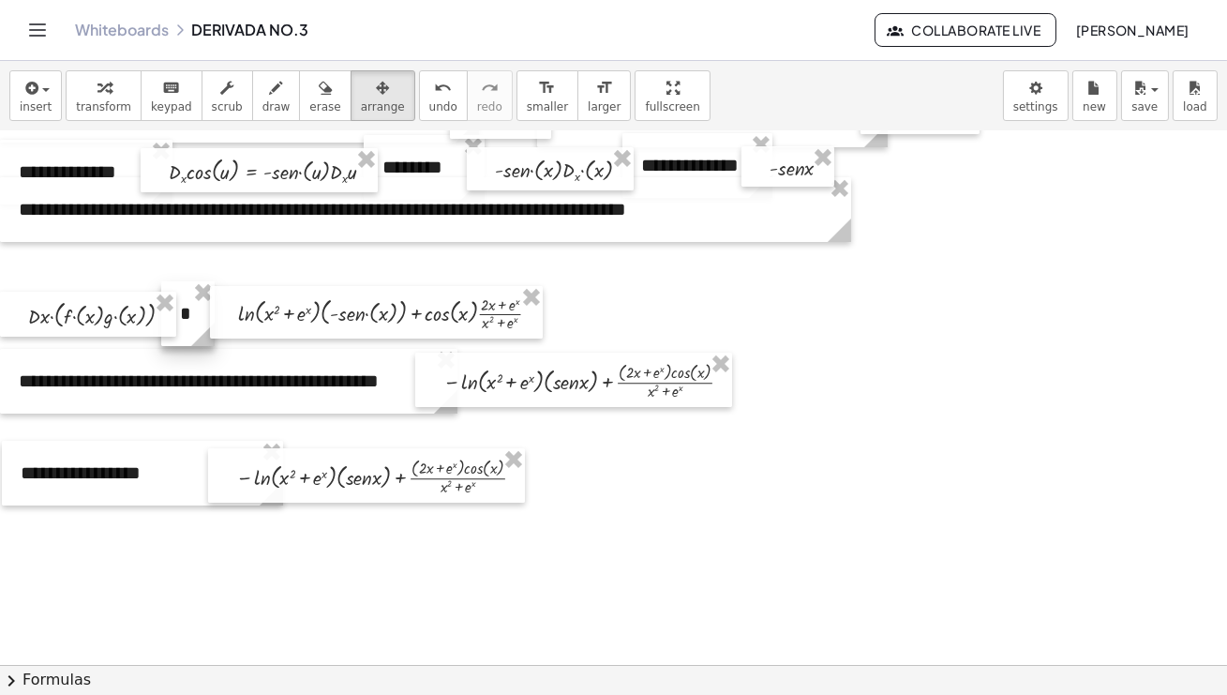
drag, startPoint x: 178, startPoint y: 261, endPoint x: 178, endPoint y: 330, distance: 69.4
click at [178, 330] on div "**********" at bounding box center [618, 222] width 1236 height 1067
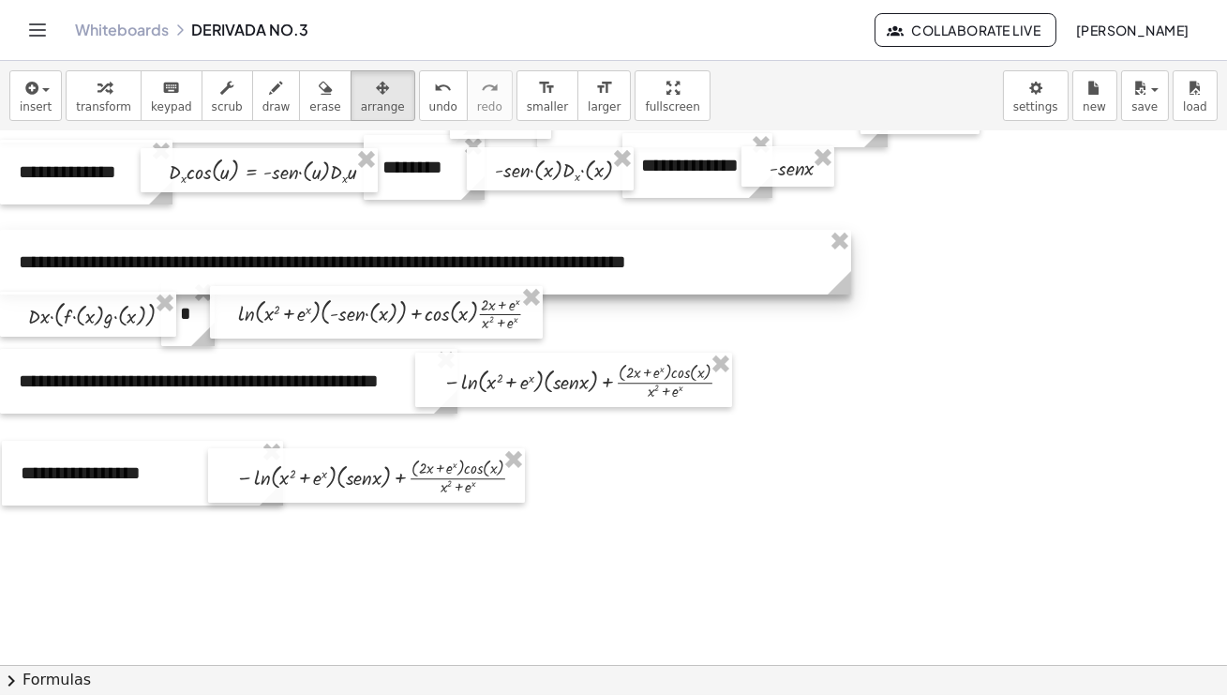
drag, startPoint x: 166, startPoint y: 231, endPoint x: 166, endPoint y: 283, distance: 52.5
click at [166, 283] on div at bounding box center [425, 262] width 851 height 65
click at [1054, 570] on div at bounding box center [618, 222] width 1236 height 1067
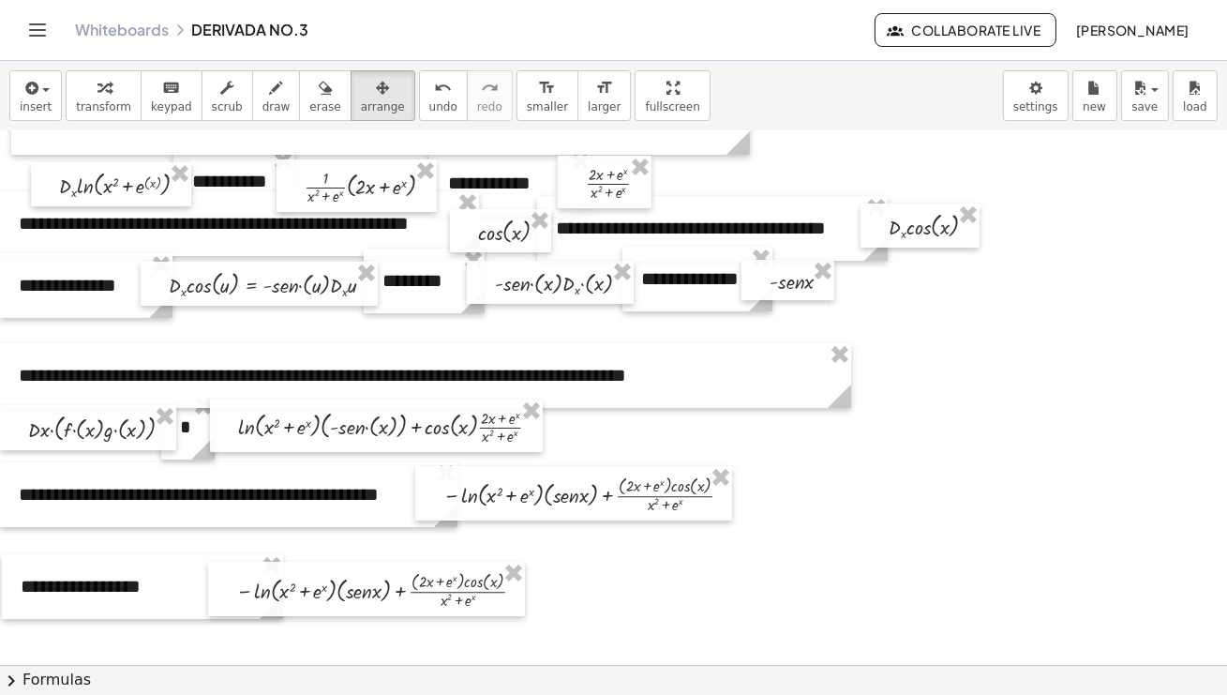
scroll to position [272, 0]
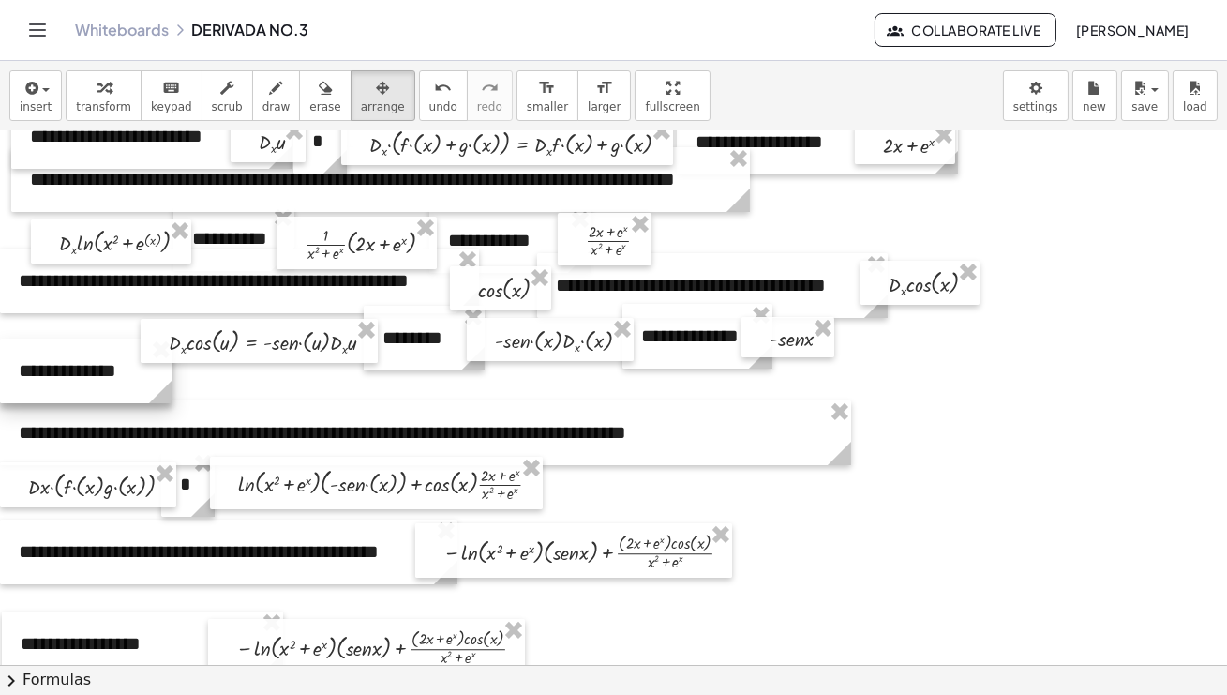
drag, startPoint x: 102, startPoint y: 363, endPoint x: 102, endPoint y: 391, distance: 28.1
click at [102, 391] on div at bounding box center [86, 370] width 173 height 65
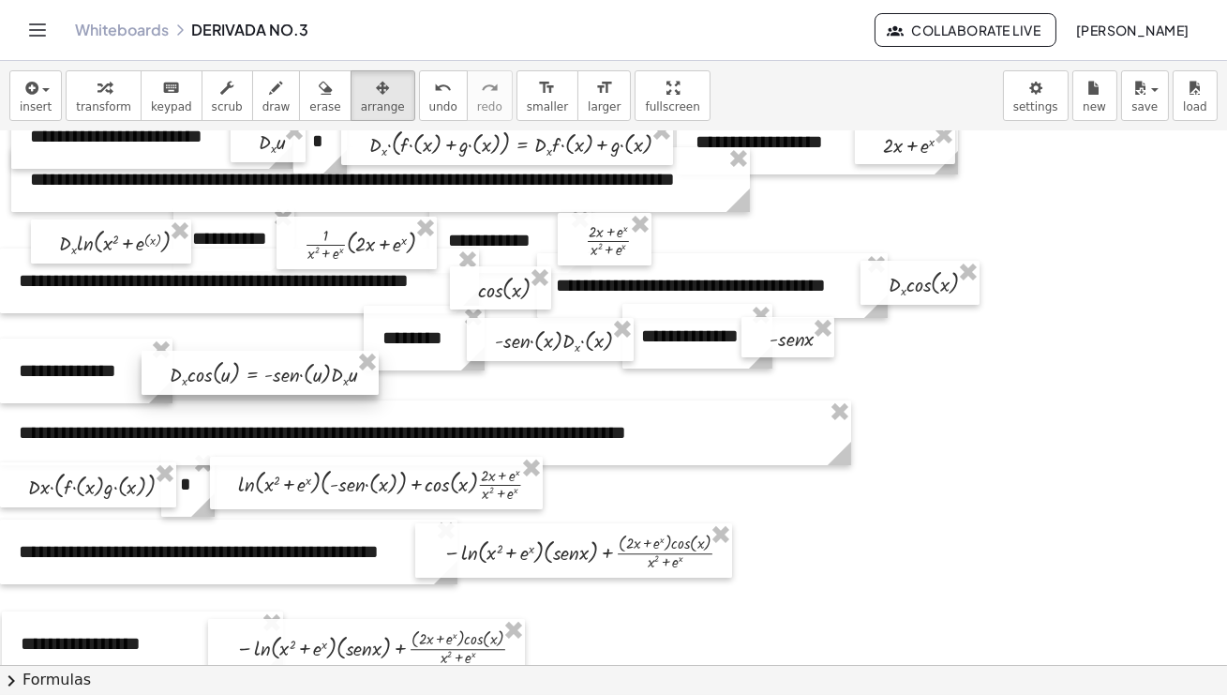
drag, startPoint x: 251, startPoint y: 345, endPoint x: 252, endPoint y: 377, distance: 31.9
click at [252, 377] on div at bounding box center [260, 373] width 237 height 44
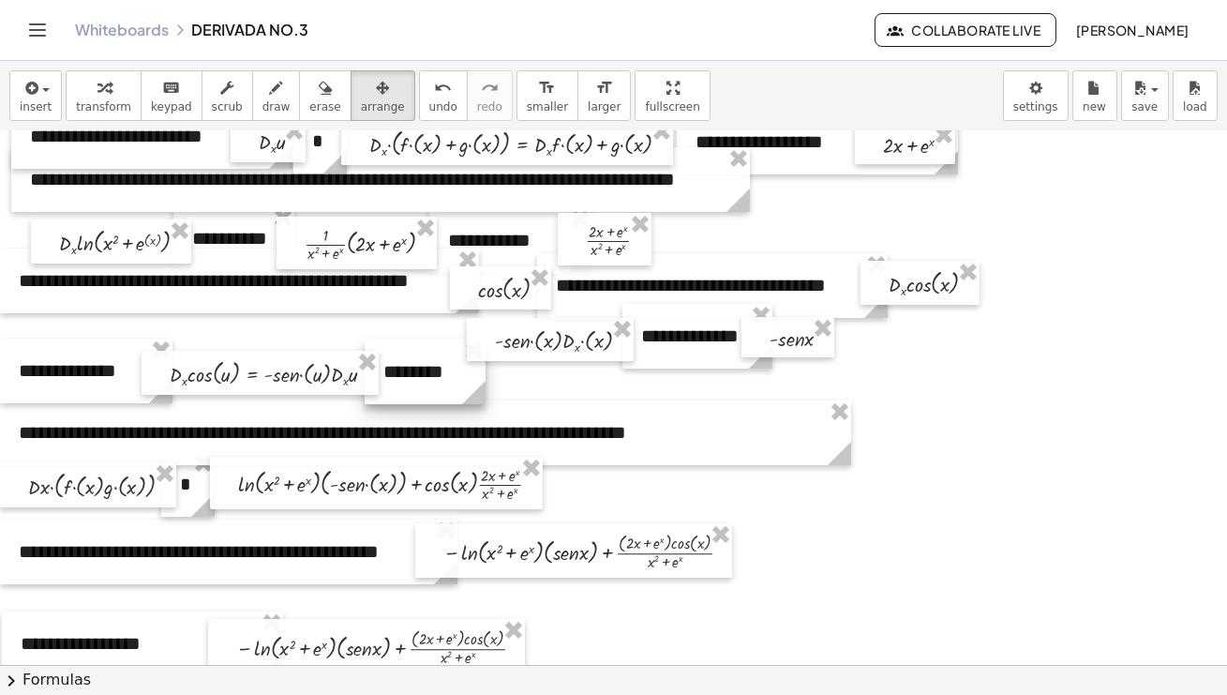
drag, startPoint x: 384, startPoint y: 330, endPoint x: 385, endPoint y: 364, distance: 33.8
click at [385, 364] on div "**********" at bounding box center [618, 392] width 1236 height 1067
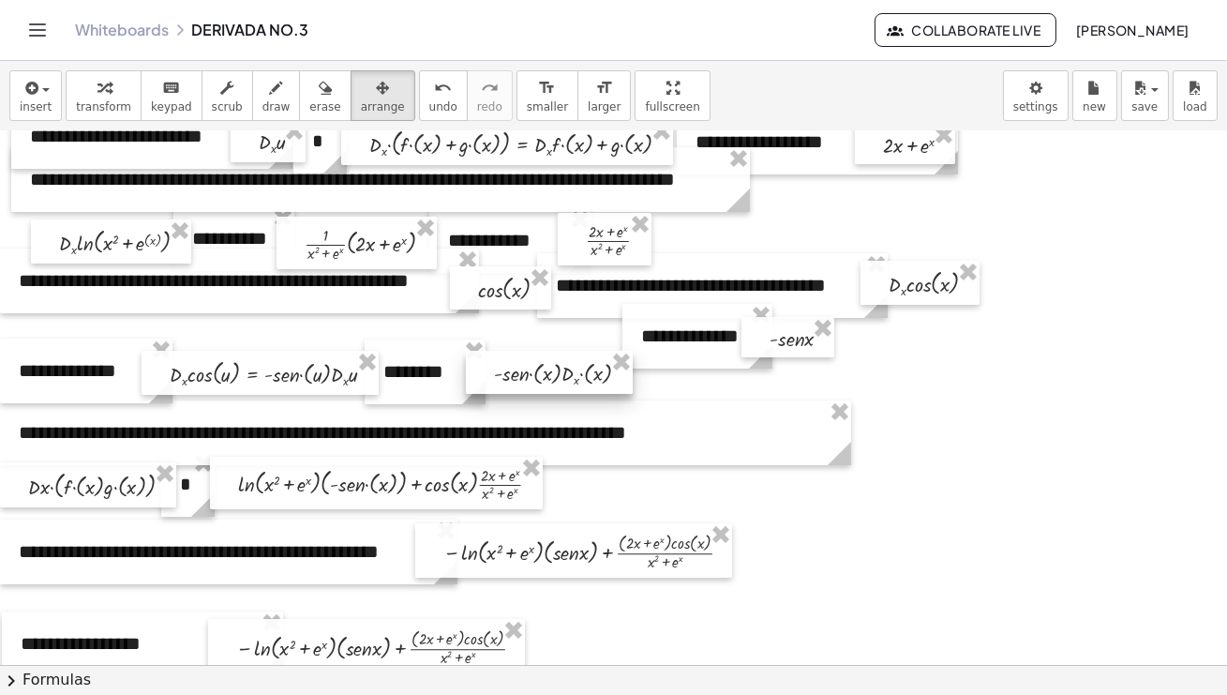
drag, startPoint x: 547, startPoint y: 329, endPoint x: 546, endPoint y: 362, distance: 32.8
click at [546, 362] on div at bounding box center [549, 372] width 167 height 43
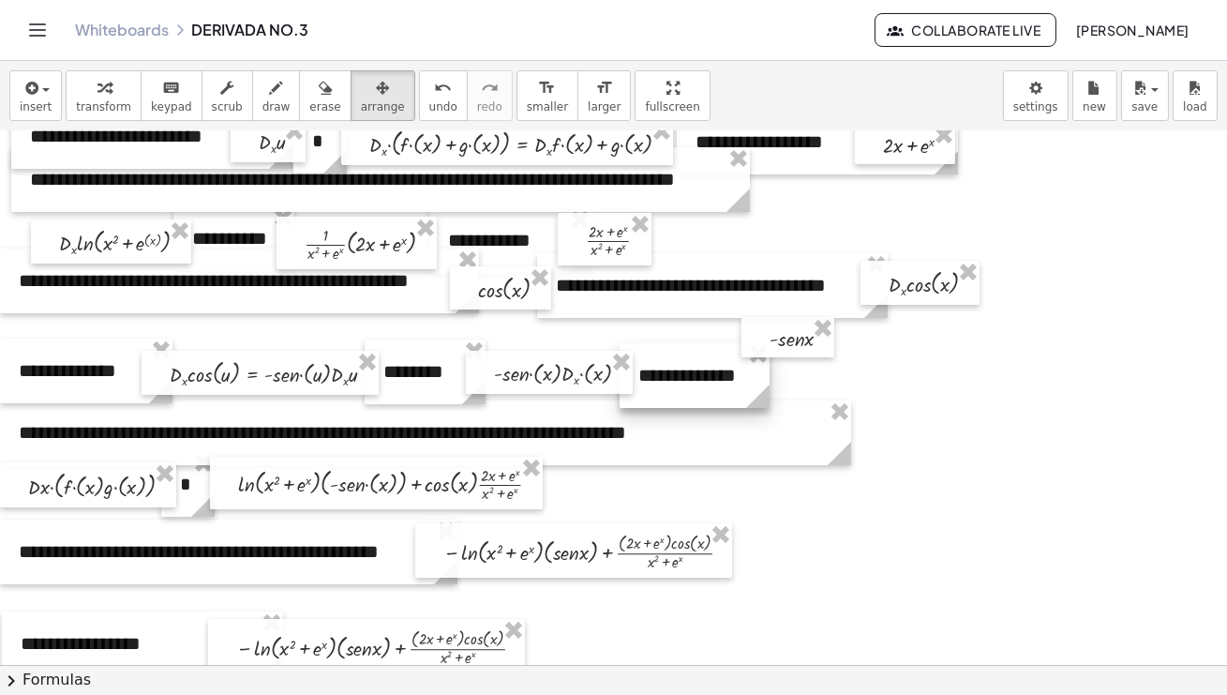
drag, startPoint x: 643, startPoint y: 319, endPoint x: 641, endPoint y: 355, distance: 36.6
click at [641, 355] on div "**********" at bounding box center [618, 392] width 1236 height 1067
drag, startPoint x: 757, startPoint y: 318, endPoint x: 770, endPoint y: 353, distance: 38.0
click at [770, 358] on div at bounding box center [799, 378] width 93 height 40
click at [1030, 397] on div at bounding box center [618, 392] width 1236 height 1067
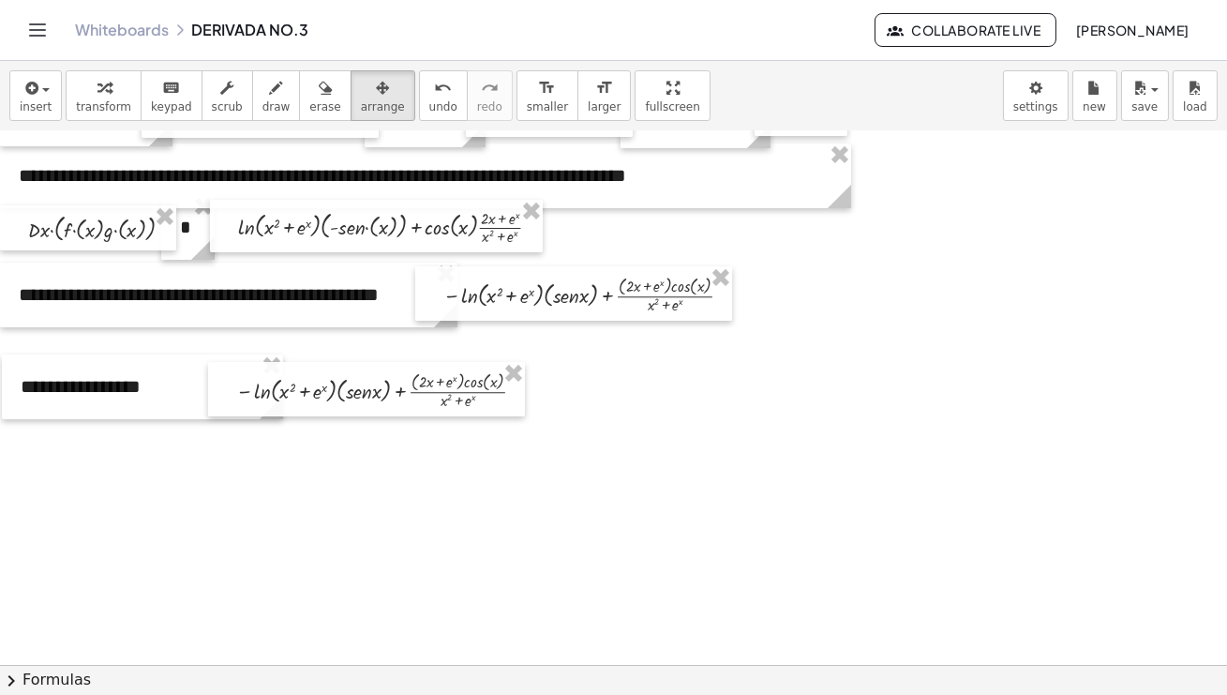
scroll to position [534, 0]
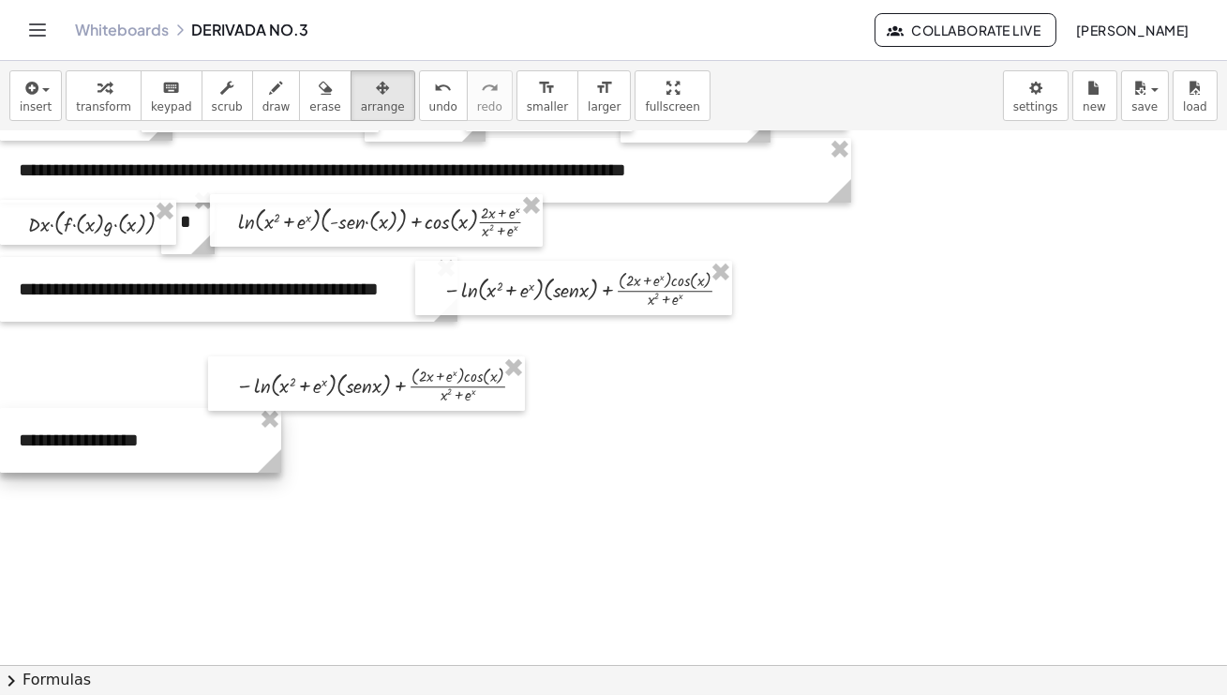
drag, startPoint x: 114, startPoint y: 386, endPoint x: 113, endPoint y: 459, distance: 73.2
click at [113, 459] on div at bounding box center [140, 440] width 281 height 65
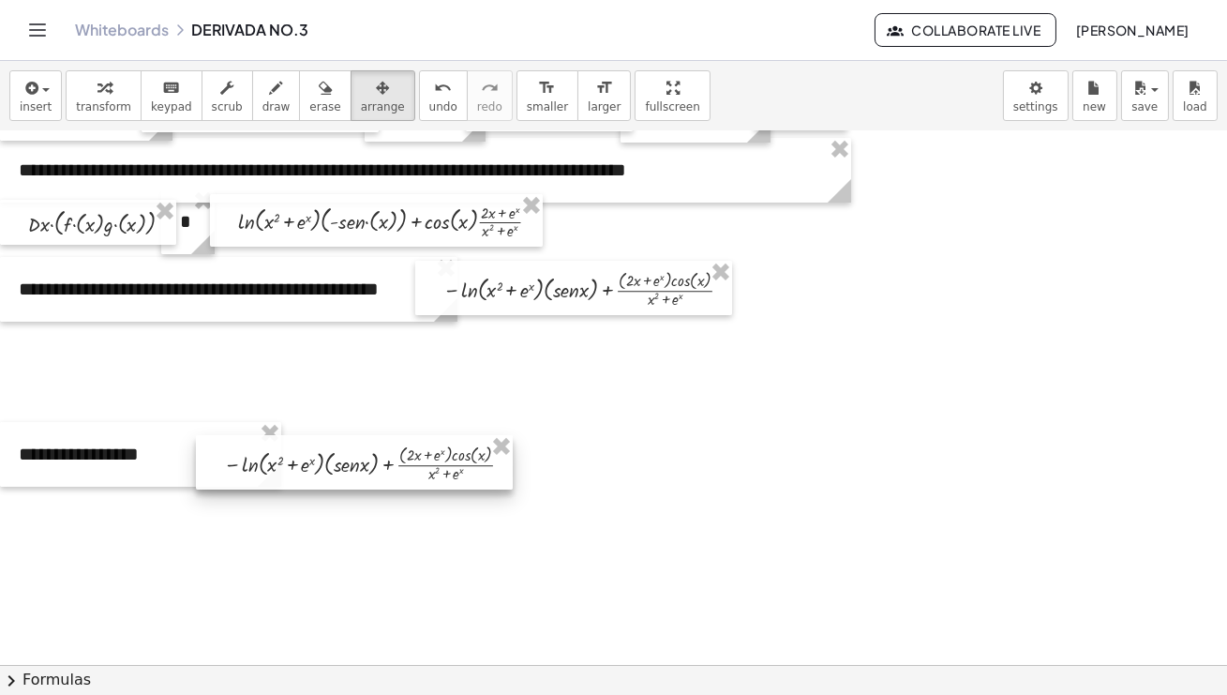
drag, startPoint x: 305, startPoint y: 384, endPoint x: 292, endPoint y: 457, distance: 73.4
click at [292, 457] on div at bounding box center [354, 462] width 317 height 54
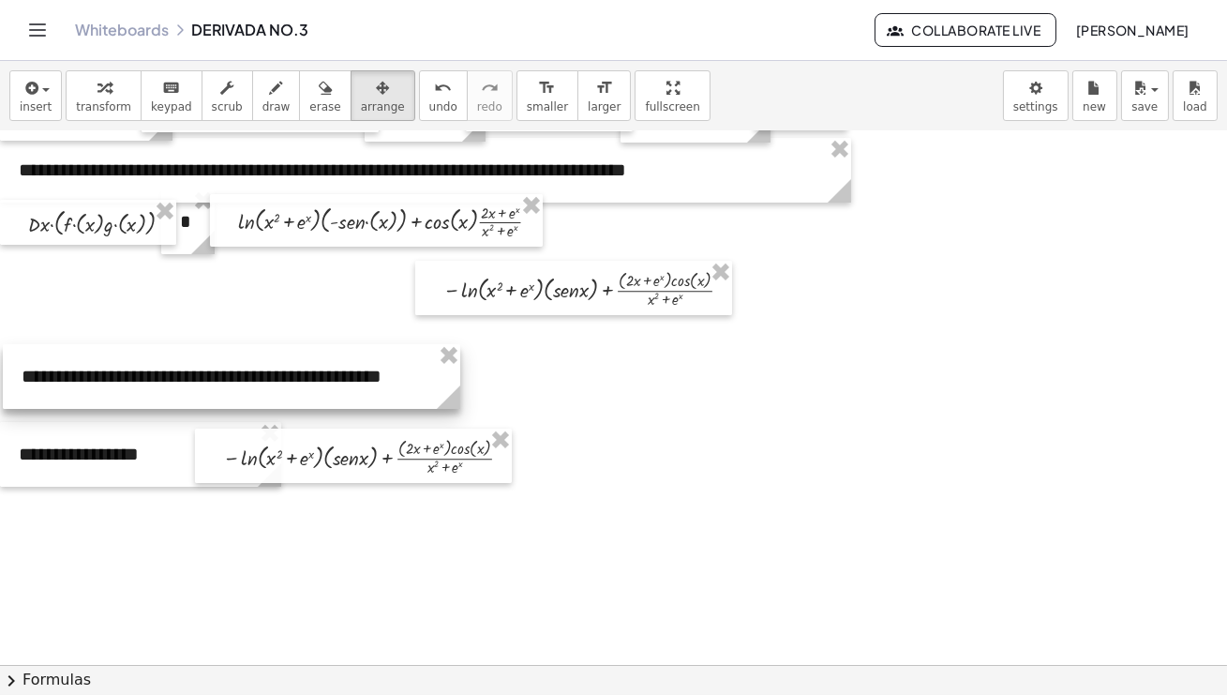
drag, startPoint x: 196, startPoint y: 299, endPoint x: 199, endPoint y: 386, distance: 87.2
click at [199, 386] on div at bounding box center [232, 376] width 458 height 65
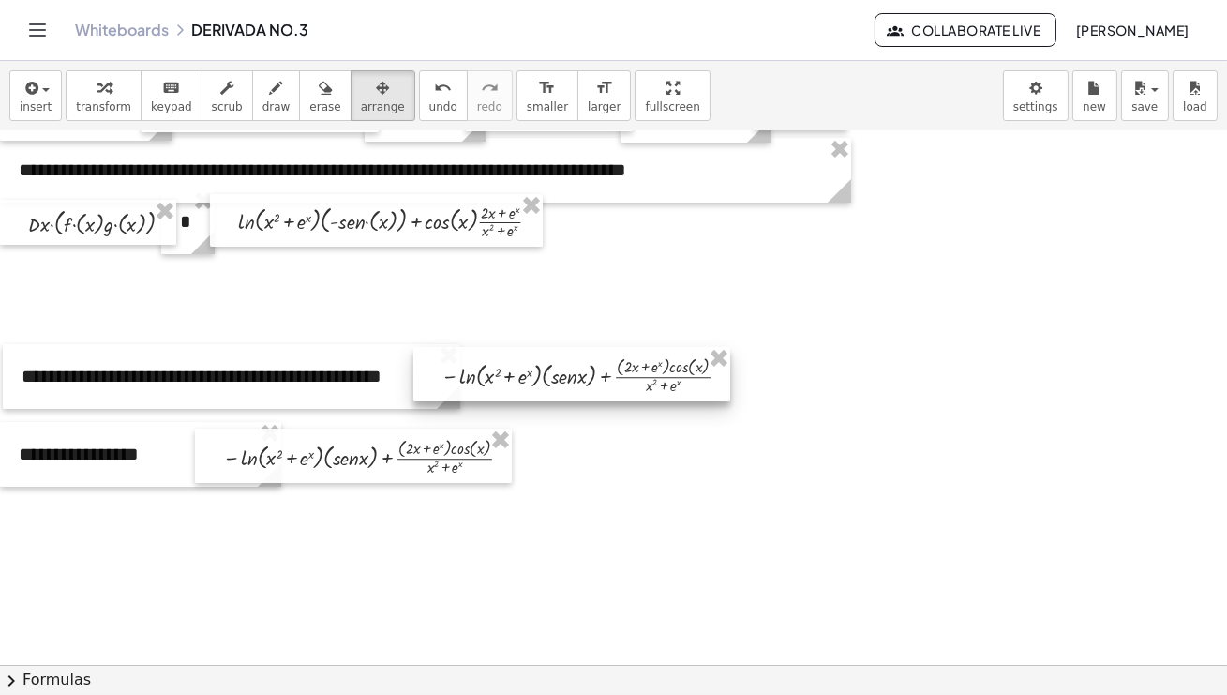
drag, startPoint x: 509, startPoint y: 282, endPoint x: 507, endPoint y: 368, distance: 86.3
click at [507, 368] on div at bounding box center [571, 374] width 317 height 54
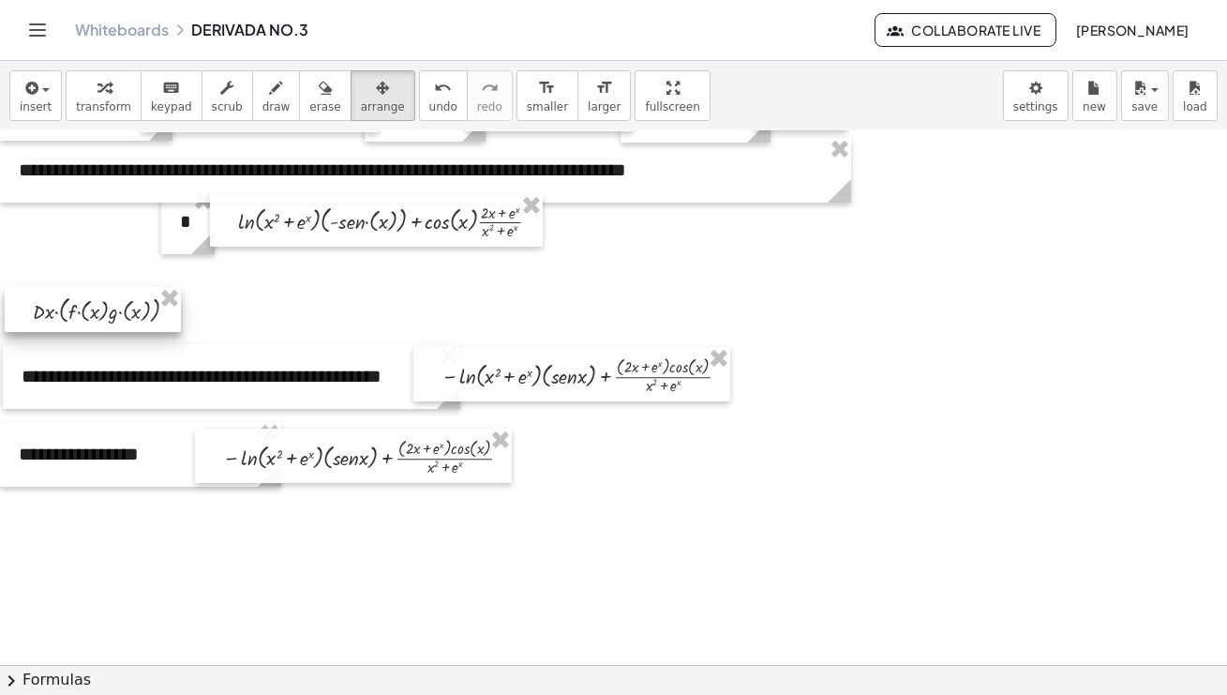
drag, startPoint x: 83, startPoint y: 223, endPoint x: 88, endPoint y: 310, distance: 87.3
click at [88, 310] on div at bounding box center [93, 309] width 176 height 45
drag, startPoint x: 175, startPoint y: 232, endPoint x: 183, endPoint y: 319, distance: 87.5
click at [183, 319] on div "**********" at bounding box center [618, 397] width 1236 height 1601
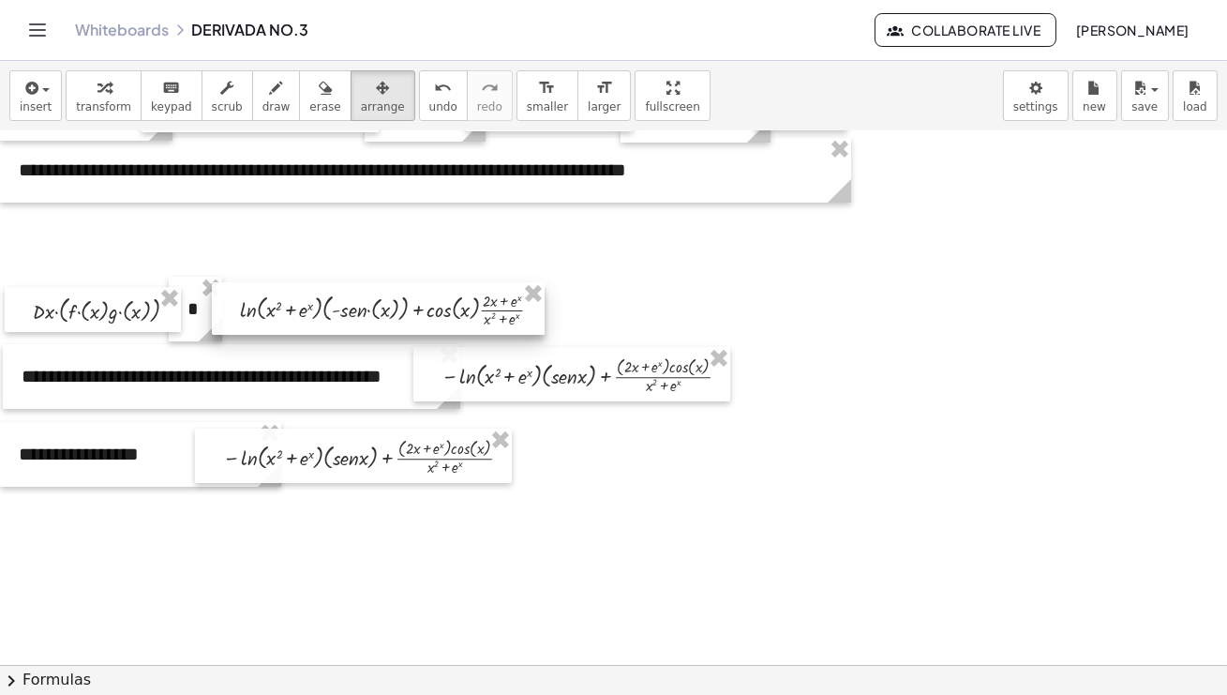
drag, startPoint x: 231, startPoint y: 218, endPoint x: 233, endPoint y: 308, distance: 90.0
click at [233, 308] on div at bounding box center [378, 308] width 333 height 53
click at [1112, 347] on div at bounding box center [618, 397] width 1236 height 1601
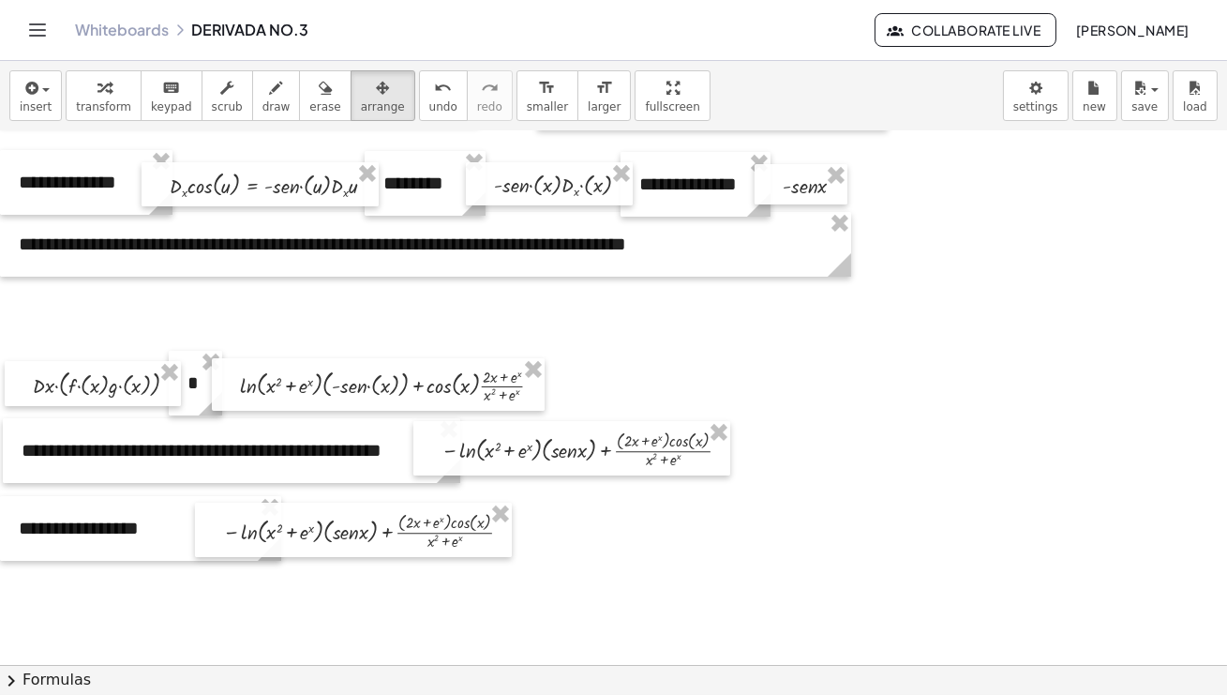
scroll to position [431, 0]
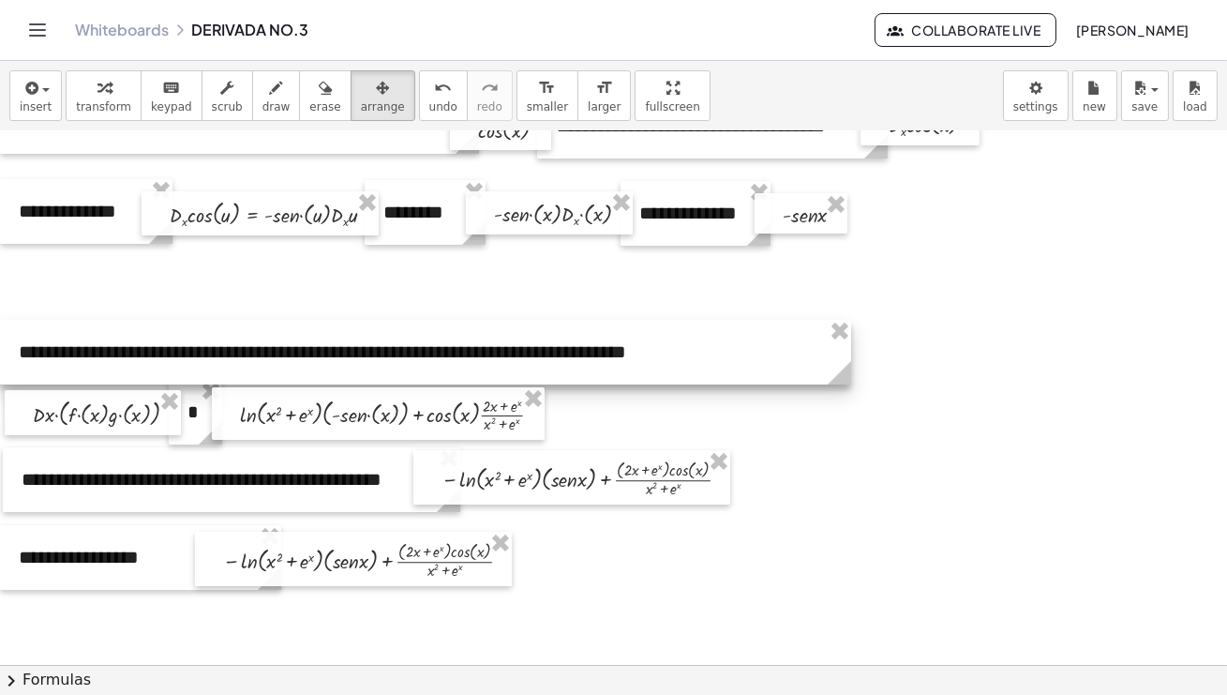
drag, startPoint x: 731, startPoint y: 266, endPoint x: 728, endPoint y: 345, distance: 78.8
click at [728, 345] on div at bounding box center [425, 352] width 851 height 65
click at [834, 389] on div at bounding box center [618, 500] width 1236 height 1601
drag, startPoint x: 847, startPoint y: 378, endPoint x: 706, endPoint y: 368, distance: 140.9
click at [706, 368] on div "**********" at bounding box center [356, 352] width 712 height 65
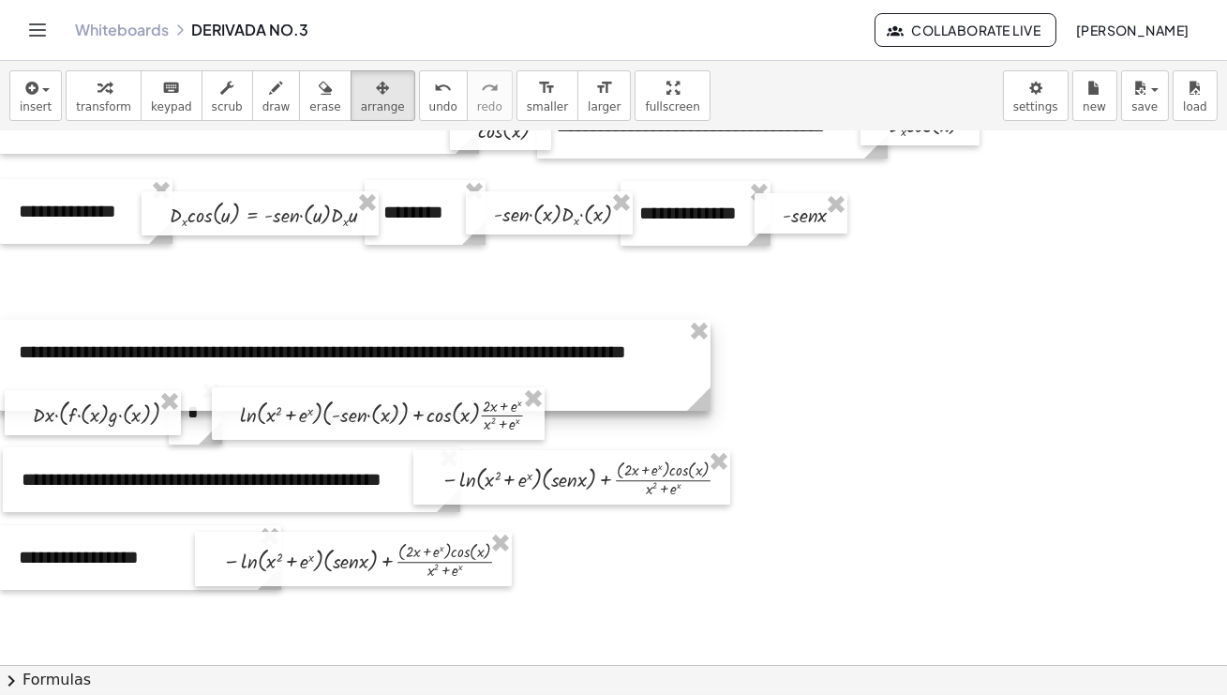
click at [701, 378] on div at bounding box center [355, 365] width 711 height 91
drag, startPoint x: 712, startPoint y: 378, endPoint x: 743, endPoint y: 378, distance: 31.9
click at [753, 367] on div at bounding box center [618, 500] width 1236 height 1601
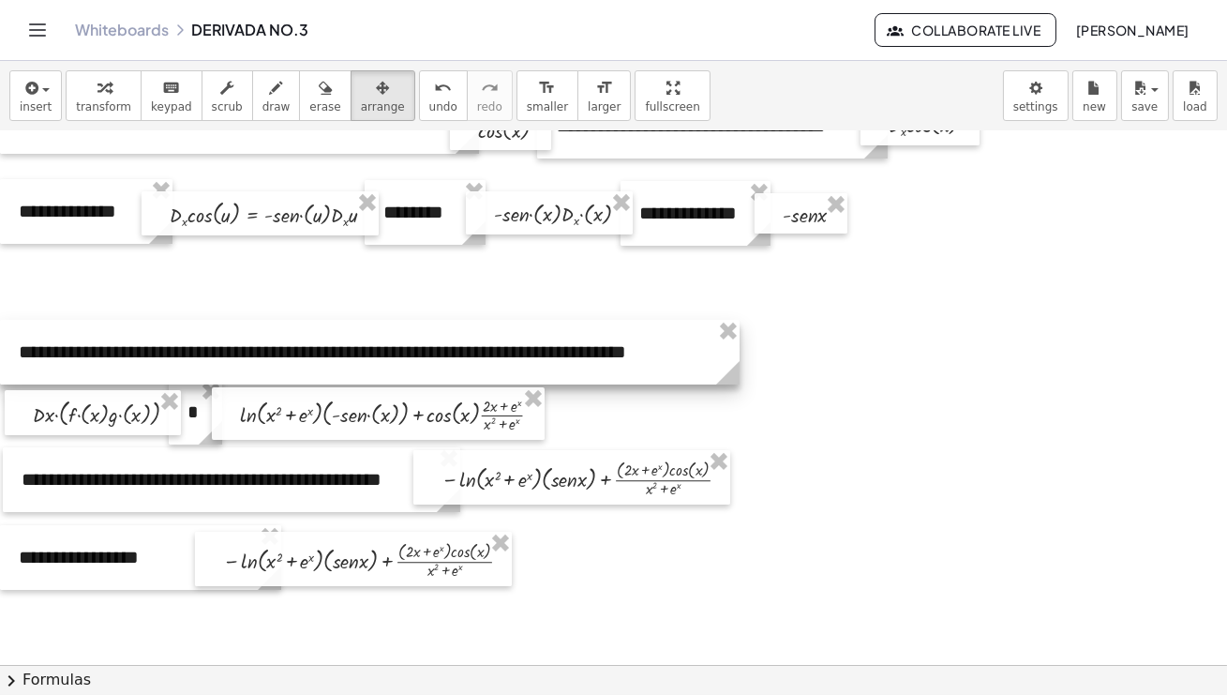
drag, startPoint x: 706, startPoint y: 404, endPoint x: 735, endPoint y: 403, distance: 29.1
click at [735, 403] on div "**********" at bounding box center [618, 500] width 1236 height 1601
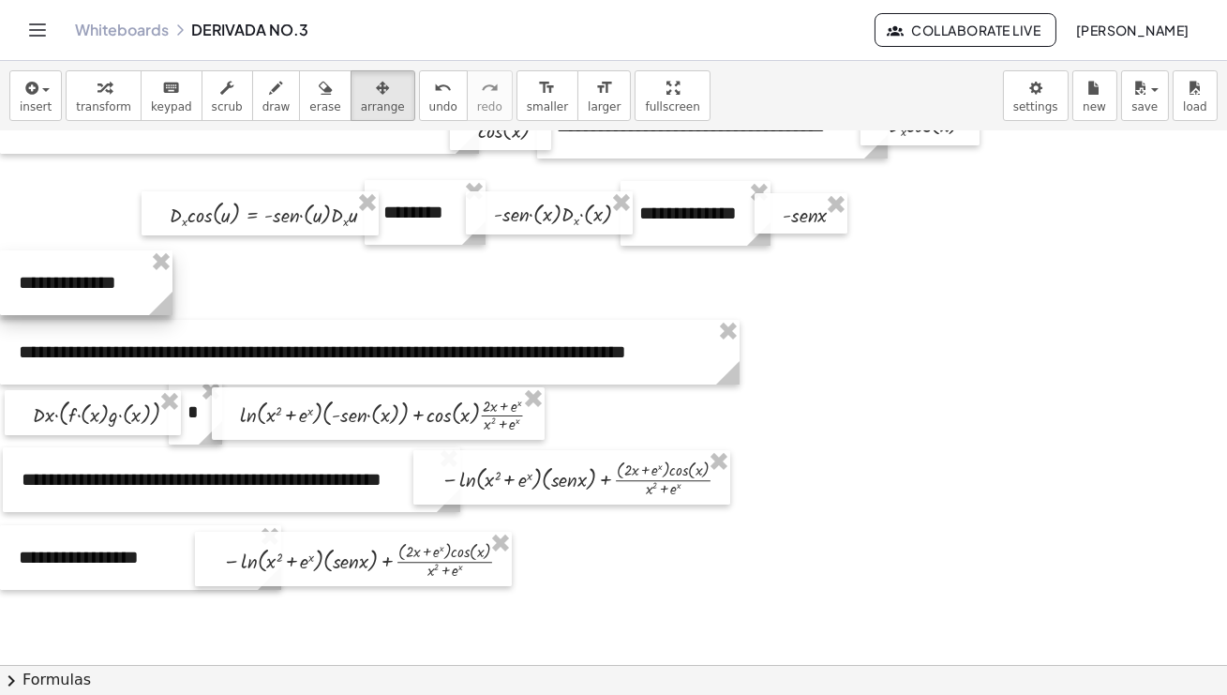
drag, startPoint x: 83, startPoint y: 224, endPoint x: 82, endPoint y: 302, distance: 77.8
click at [82, 302] on div at bounding box center [86, 282] width 173 height 65
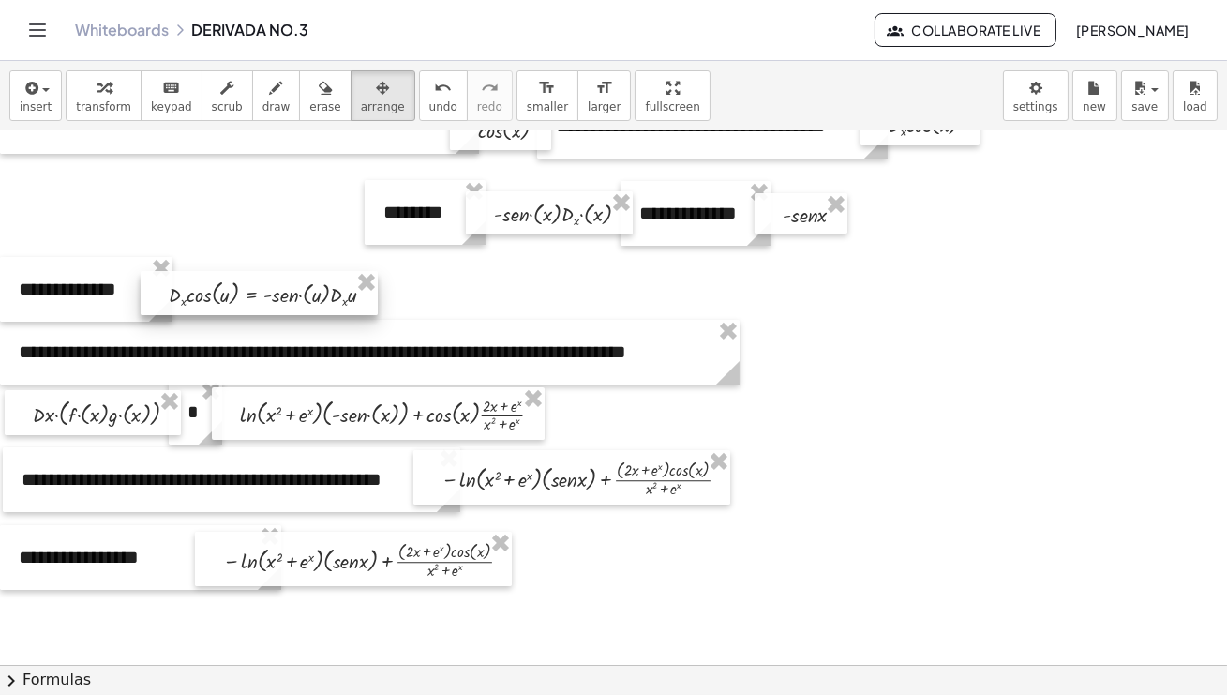
drag, startPoint x: 203, startPoint y: 207, endPoint x: 201, endPoint y: 287, distance: 79.7
click at [201, 287] on div at bounding box center [259, 293] width 237 height 44
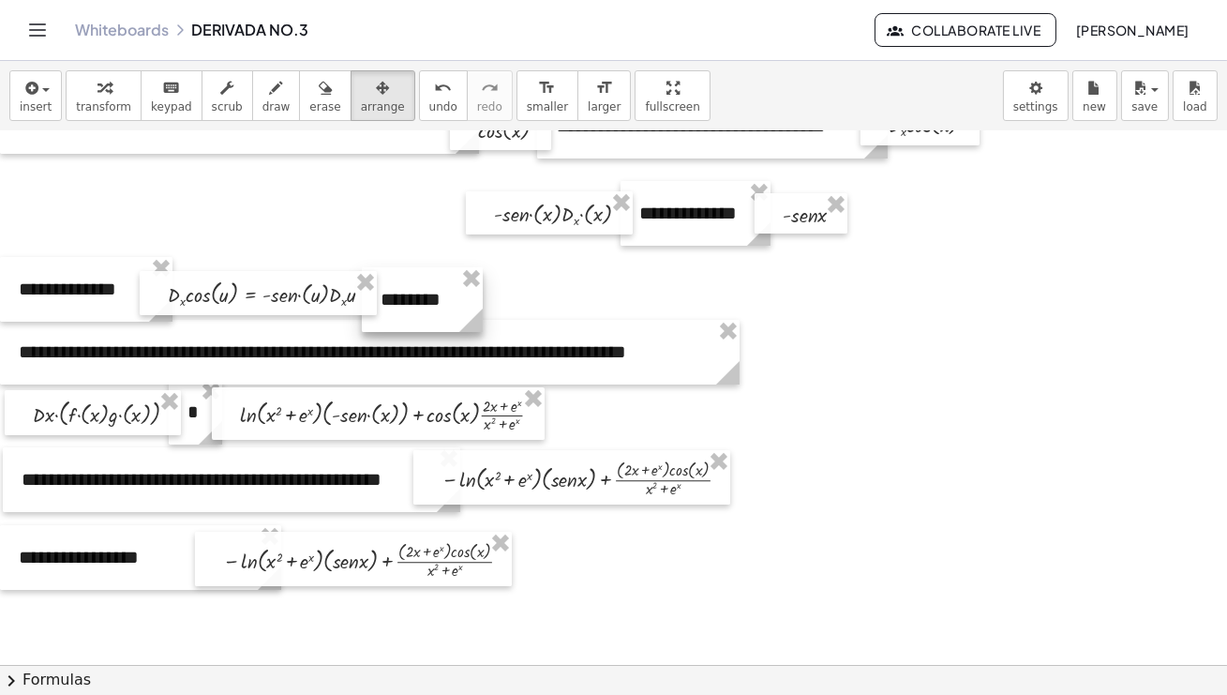
drag, startPoint x: 383, startPoint y: 213, endPoint x: 381, endPoint y: 301, distance: 88.2
click at [381, 301] on div "**********" at bounding box center [618, 500] width 1236 height 1601
click at [392, 283] on div at bounding box center [278, 293] width 240 height 35
click at [403, 275] on div at bounding box center [422, 297] width 121 height 65
click at [543, 293] on div at bounding box center [618, 500] width 1236 height 1601
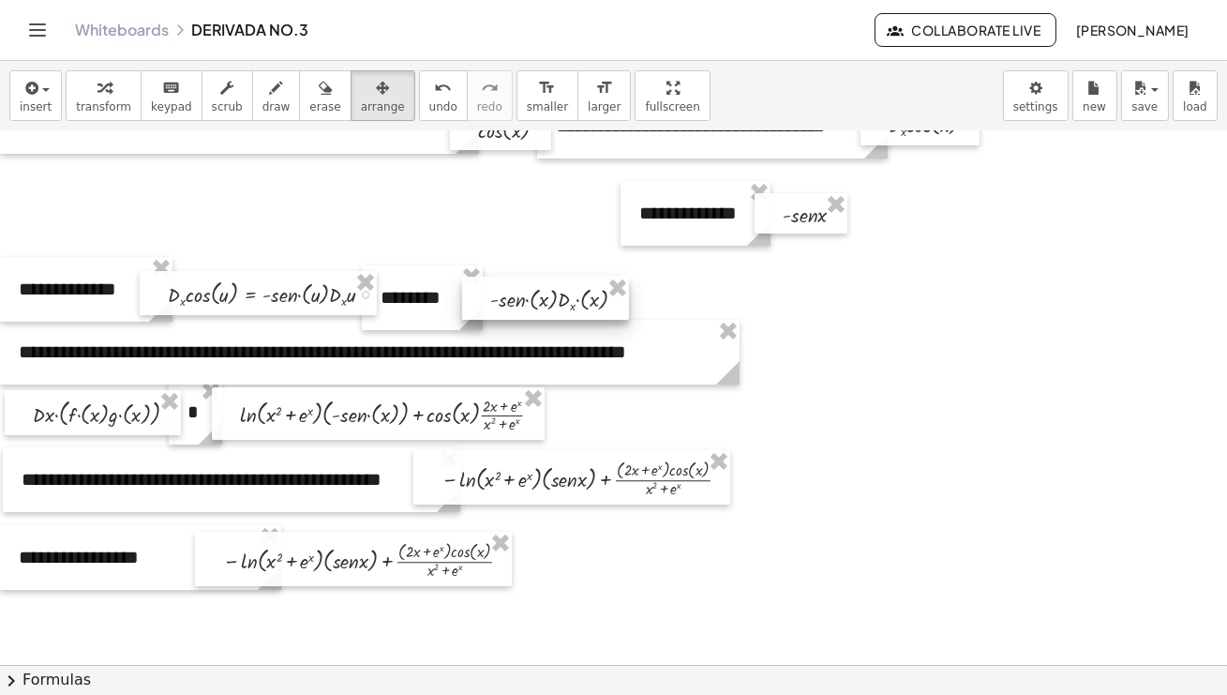
drag, startPoint x: 536, startPoint y: 206, endPoint x: 533, endPoint y: 292, distance: 85.4
click at [533, 292] on div at bounding box center [545, 298] width 167 height 43
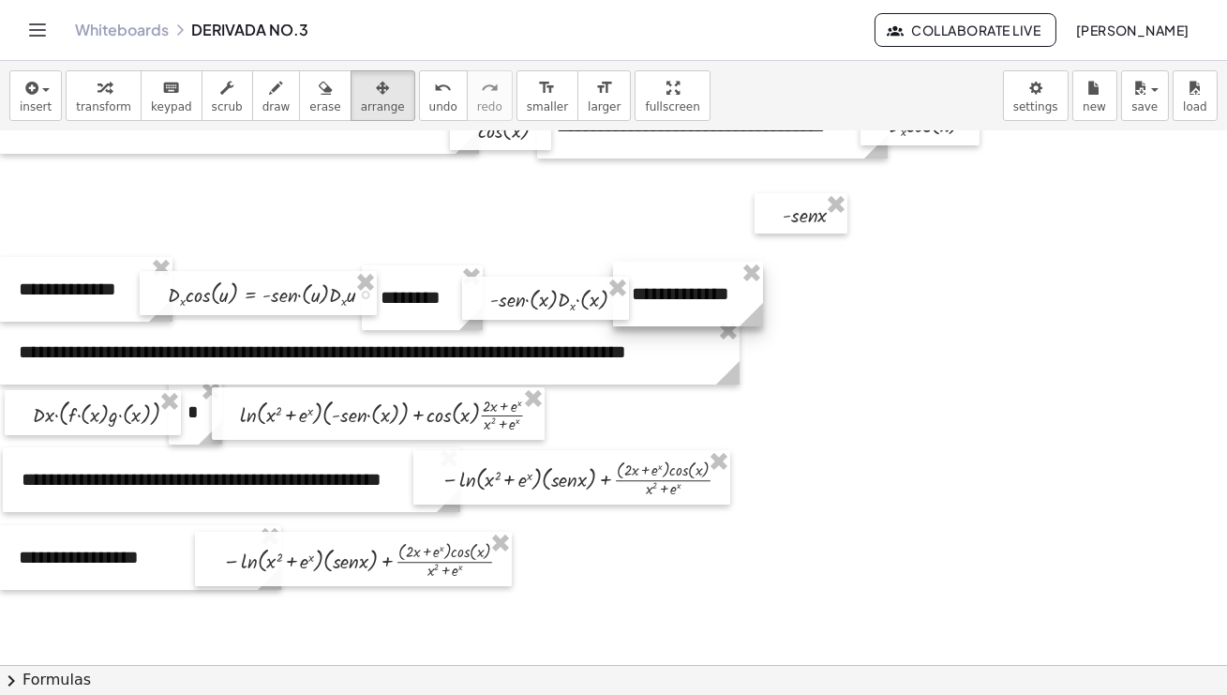
drag, startPoint x: 642, startPoint y: 193, endPoint x: 635, endPoint y: 274, distance: 81.0
click at [635, 274] on div at bounding box center [688, 294] width 150 height 65
click at [48, 92] on div "button" at bounding box center [36, 87] width 32 height 23
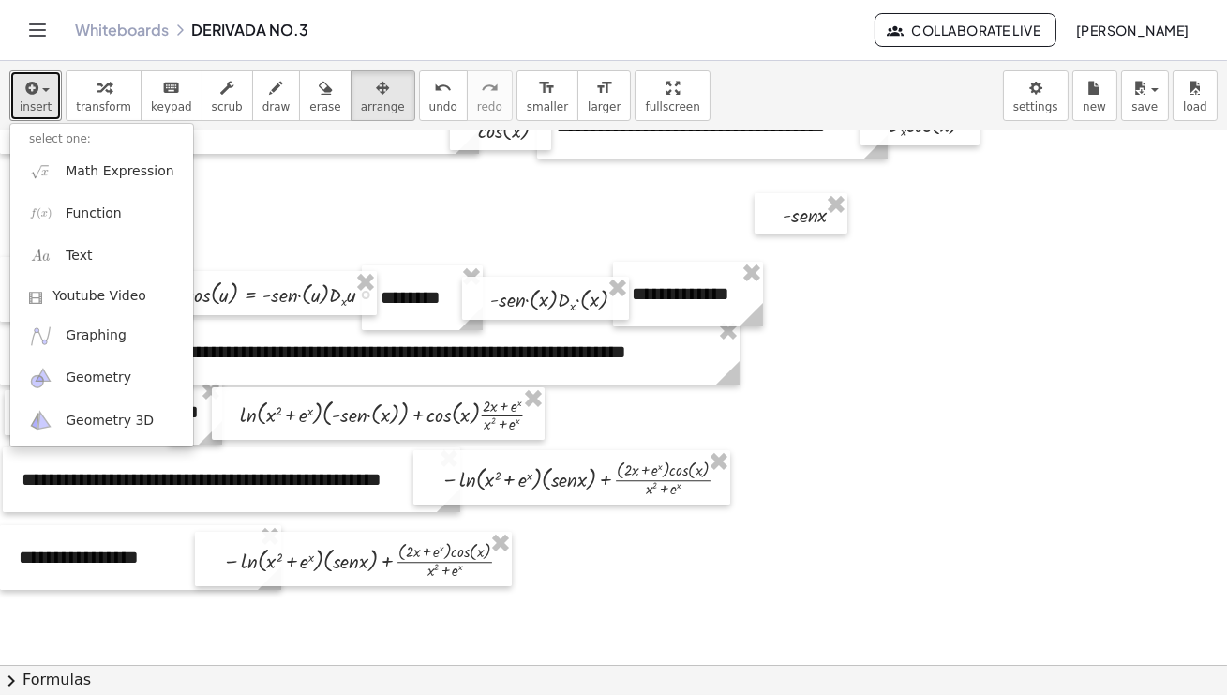
click at [357, 229] on div at bounding box center [618, 500] width 1236 height 1601
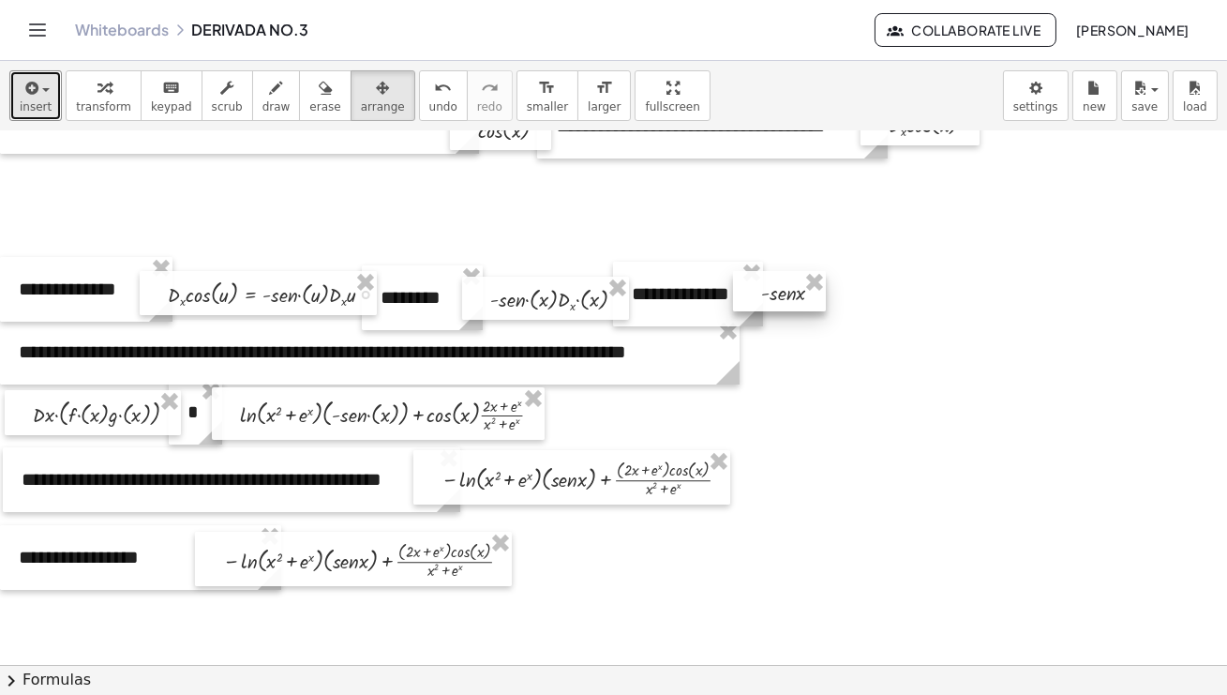
drag, startPoint x: 815, startPoint y: 212, endPoint x: 793, endPoint y: 291, distance: 81.7
click at [793, 291] on div at bounding box center [779, 291] width 93 height 40
click at [888, 326] on div at bounding box center [618, 500] width 1236 height 1601
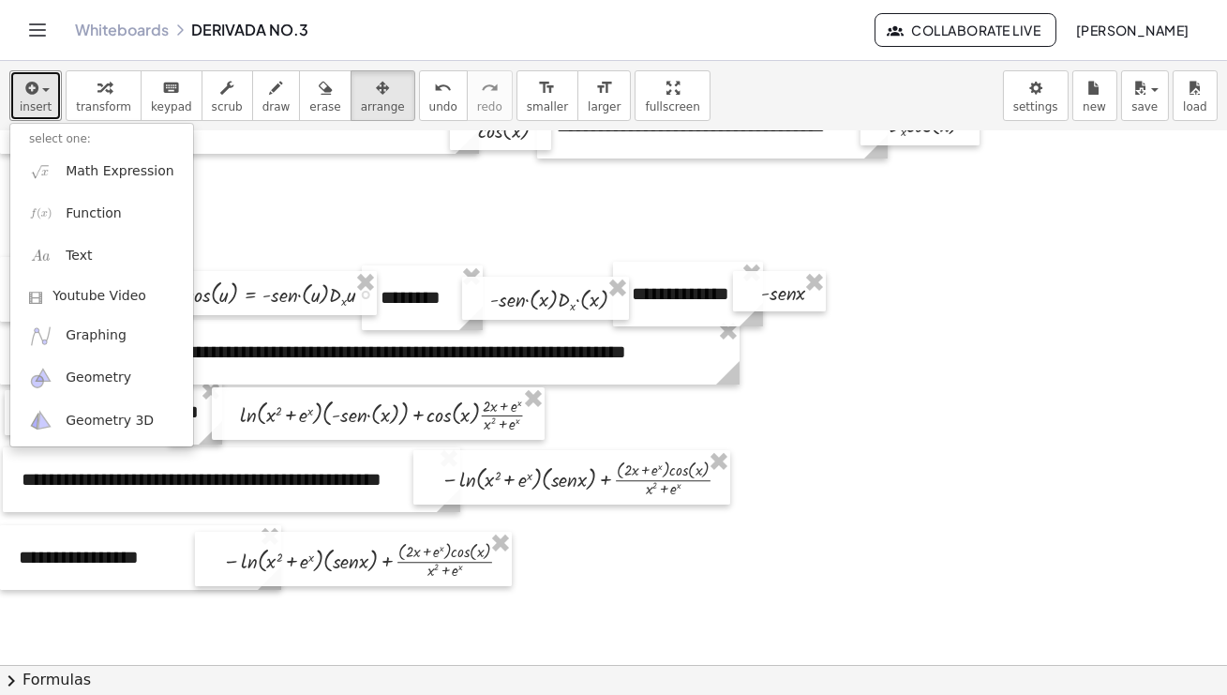
click at [891, 364] on div at bounding box center [618, 500] width 1236 height 1601
click at [972, 351] on div at bounding box center [618, 500] width 1236 height 1601
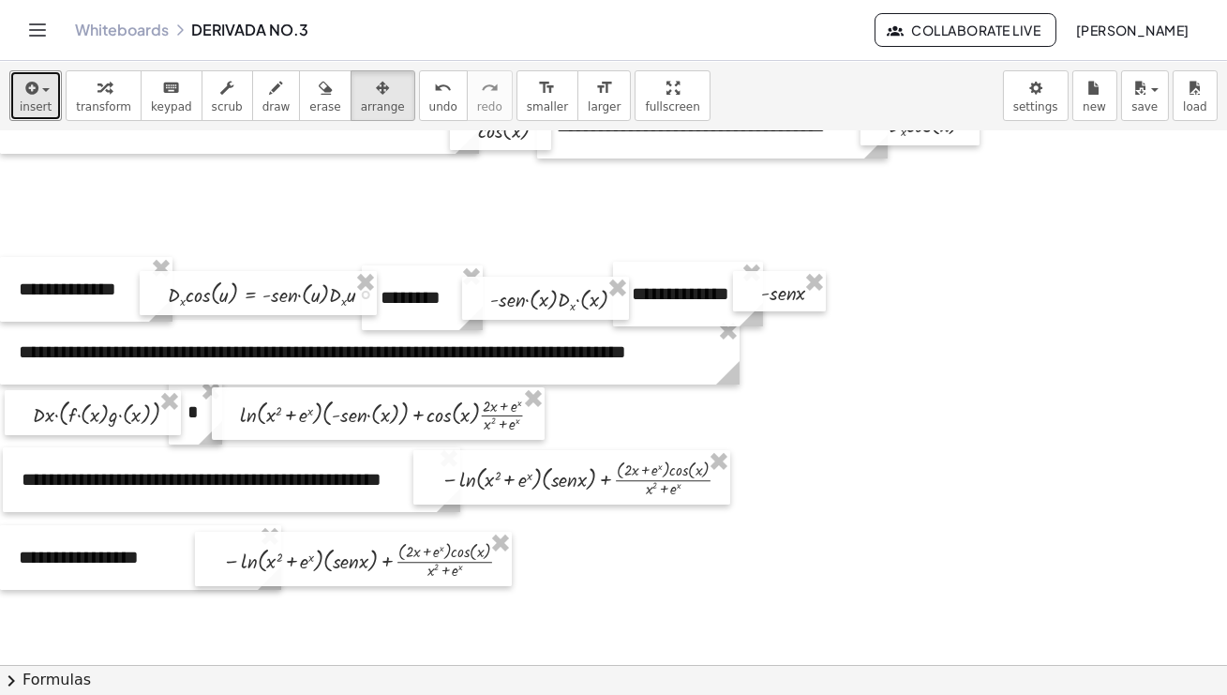
click at [893, 541] on div at bounding box center [618, 500] width 1236 height 1601
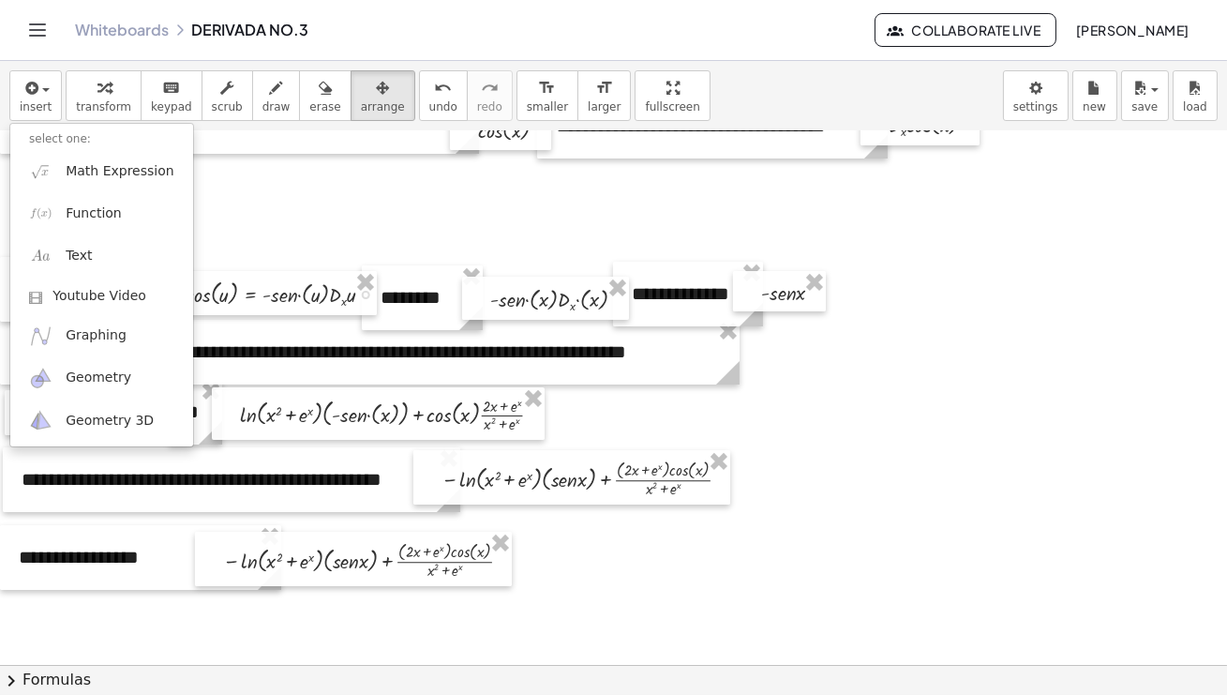
click at [1226, 271] on html "**********" at bounding box center [613, 347] width 1227 height 695
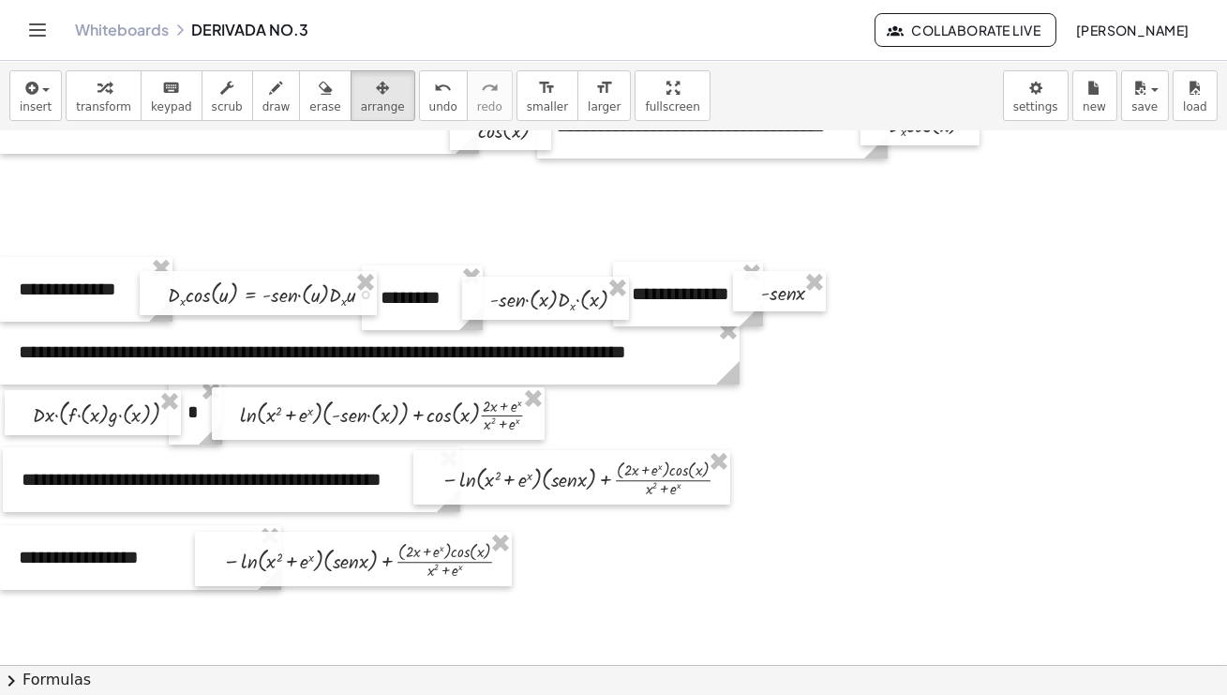
click at [386, 203] on div at bounding box center [618, 500] width 1236 height 1601
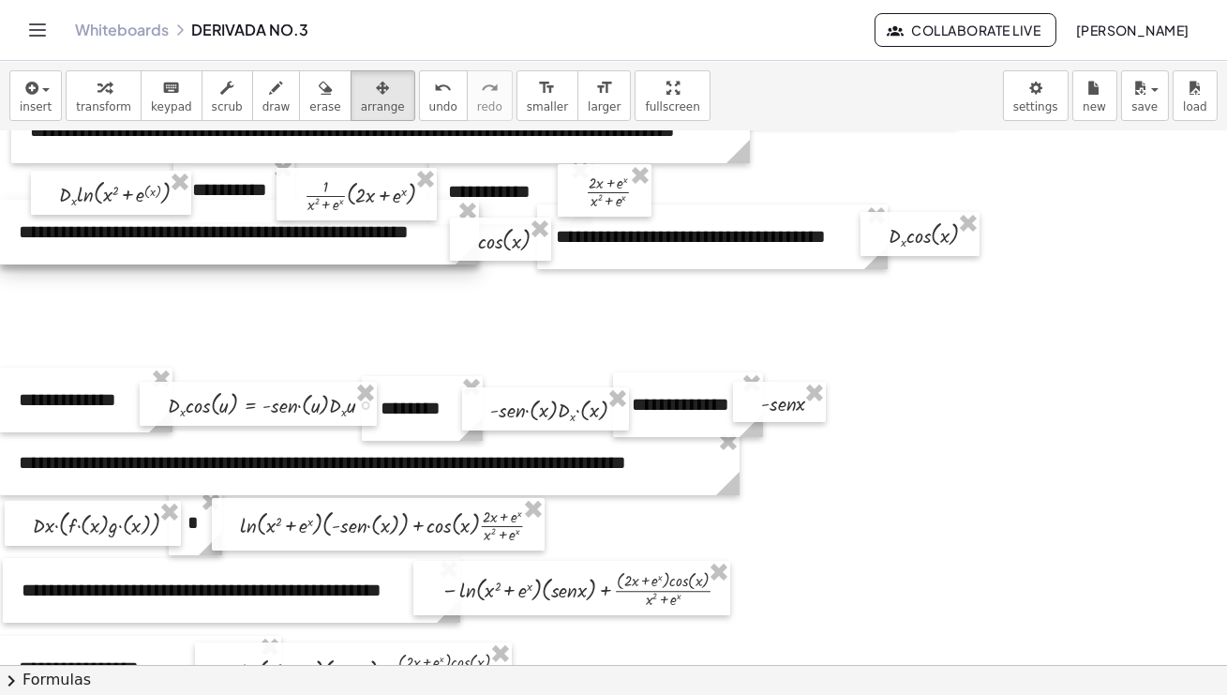
scroll to position [295, 0]
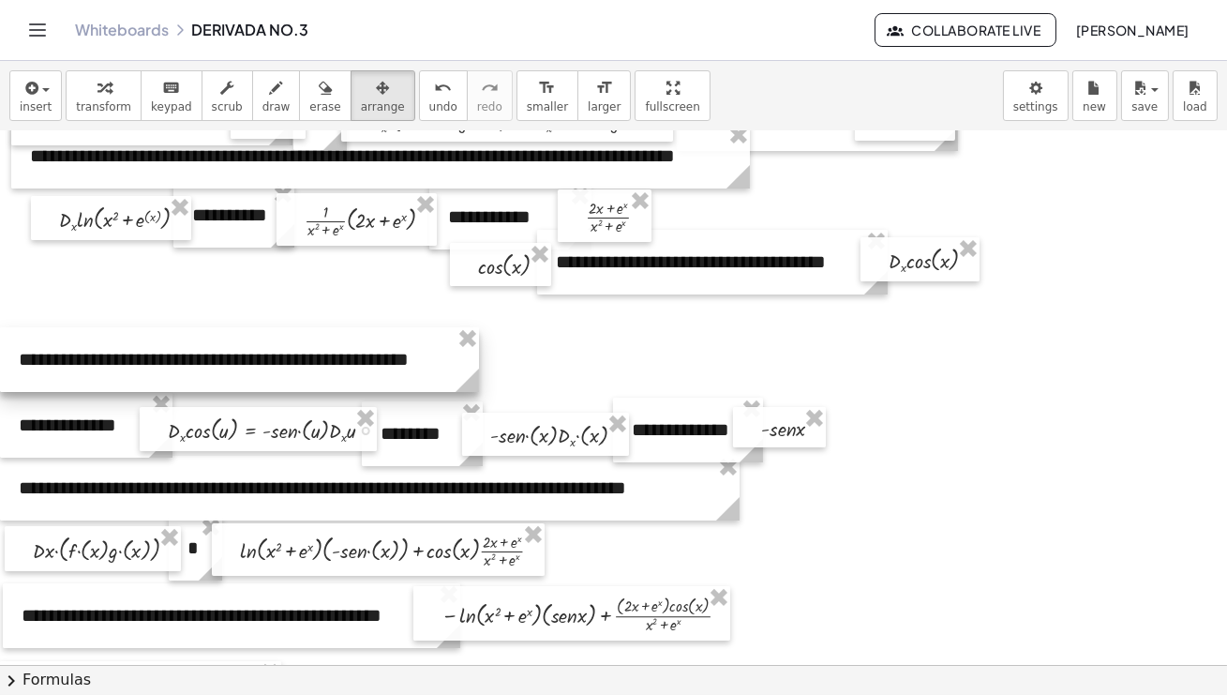
drag, startPoint x: 260, startPoint y: 268, endPoint x: 245, endPoint y: 370, distance: 103.3
click at [245, 370] on div at bounding box center [239, 359] width 479 height 65
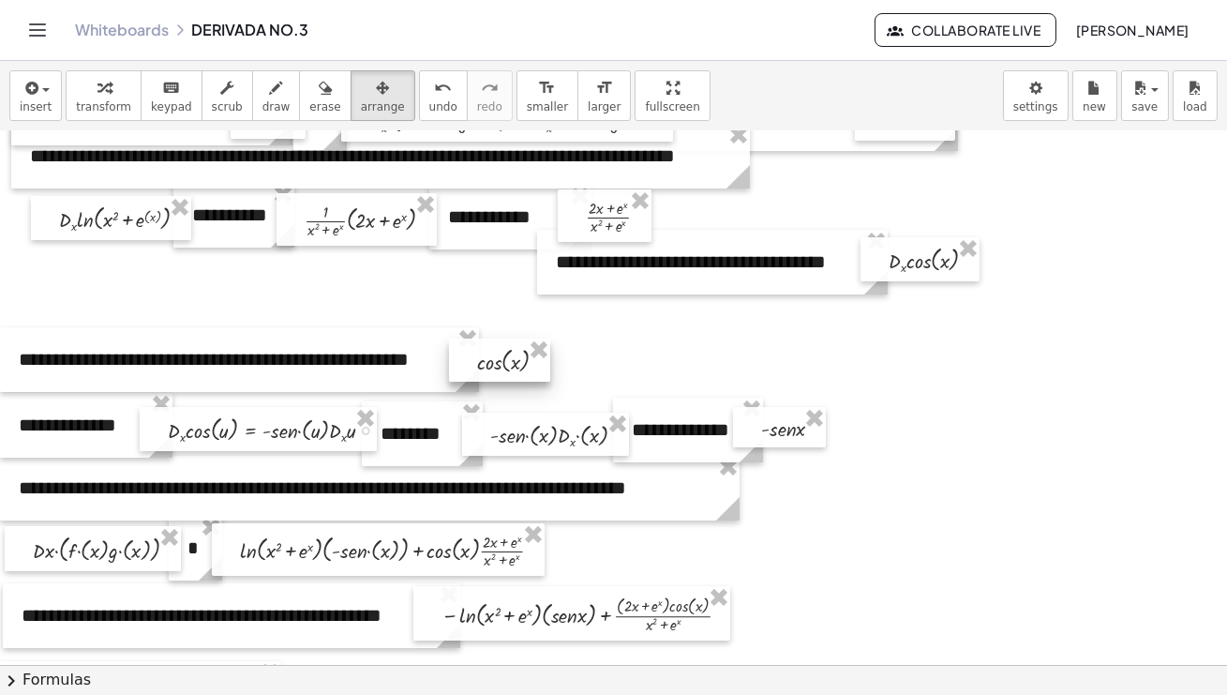
drag, startPoint x: 490, startPoint y: 268, endPoint x: 489, endPoint y: 364, distance: 95.6
click at [489, 364] on div at bounding box center [499, 359] width 101 height 43
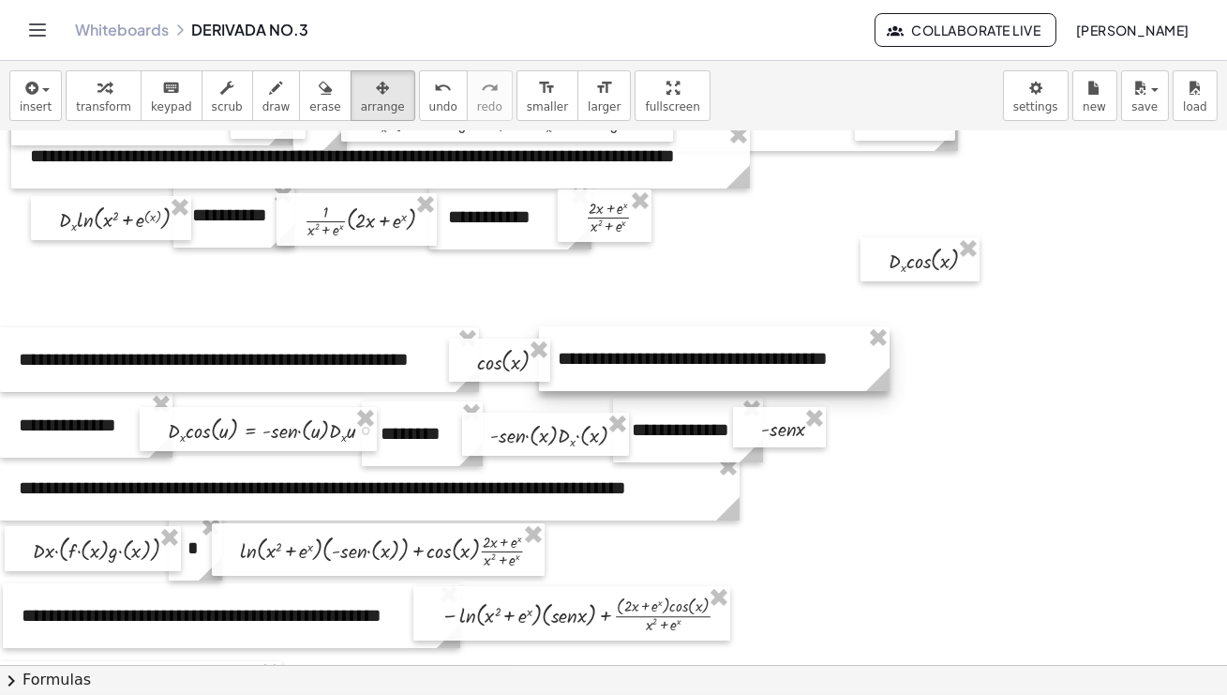
drag, startPoint x: 649, startPoint y: 267, endPoint x: 651, endPoint y: 364, distance: 96.6
click at [651, 364] on div at bounding box center [714, 358] width 351 height 65
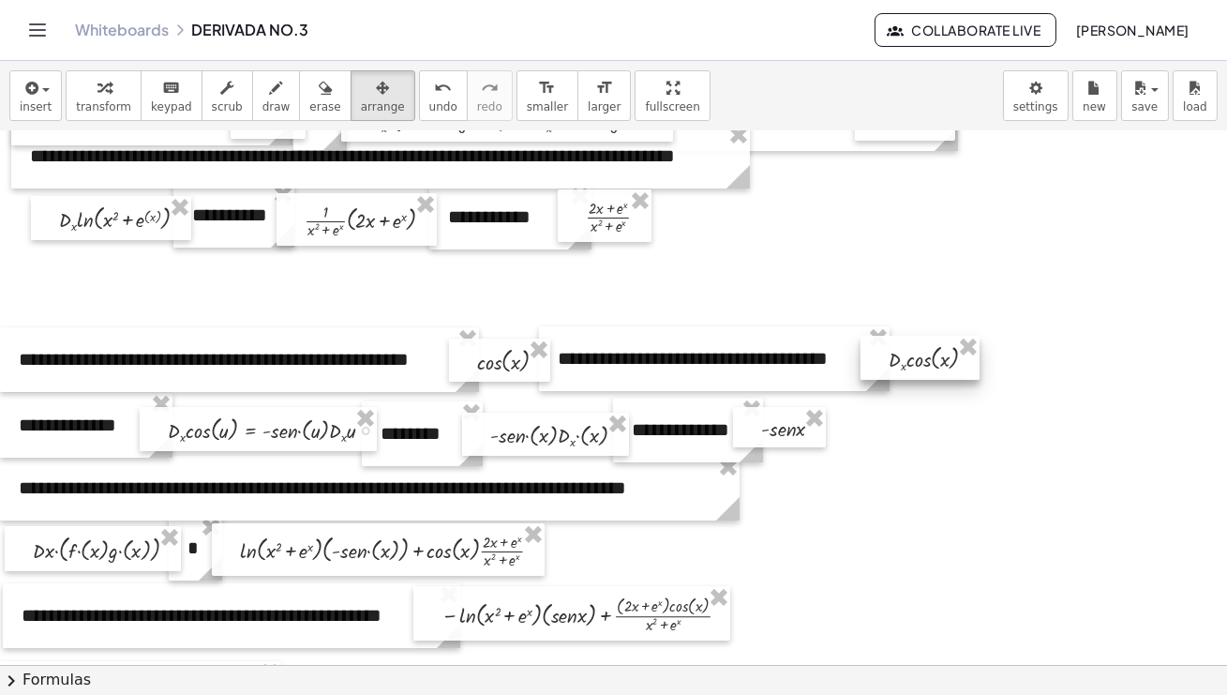
drag, startPoint x: 907, startPoint y: 263, endPoint x: 907, endPoint y: 361, distance: 98.4
click at [907, 361] on div at bounding box center [920, 358] width 119 height 44
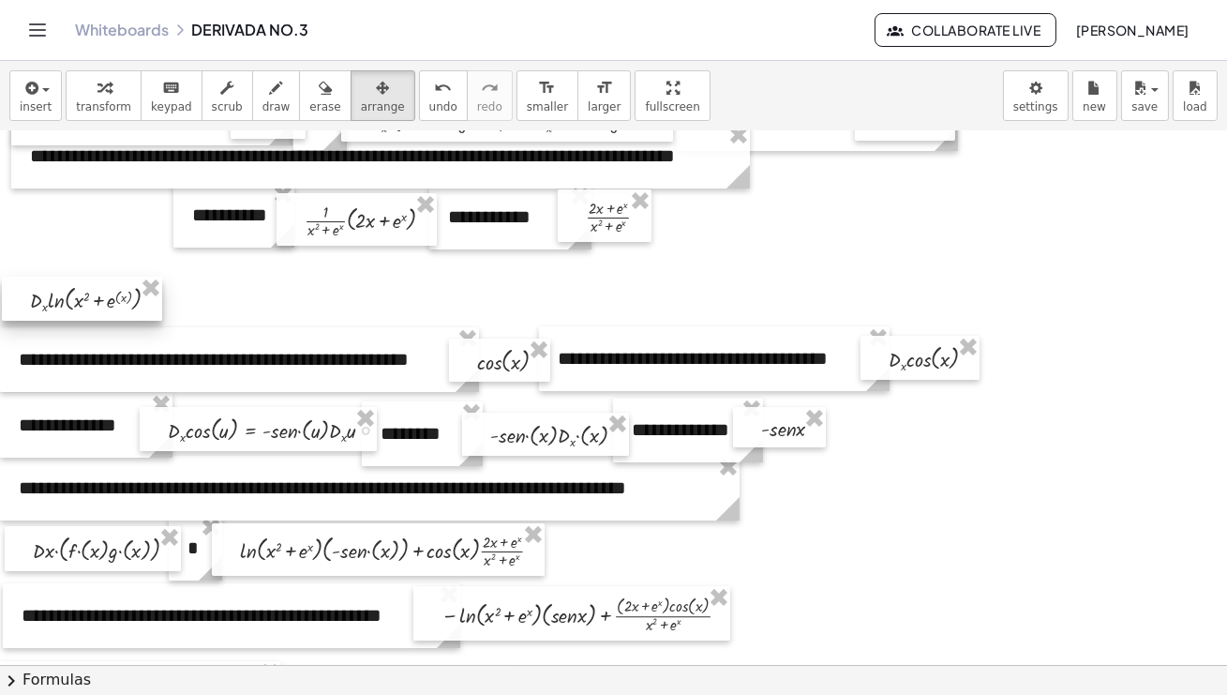
drag, startPoint x: 83, startPoint y: 224, endPoint x: 54, endPoint y: 305, distance: 85.7
click at [54, 305] on div at bounding box center [82, 299] width 160 height 44
drag, startPoint x: 203, startPoint y: 226, endPoint x: 184, endPoint y: 310, distance: 86.6
click at [184, 310] on div "**********" at bounding box center [618, 636] width 1236 height 1601
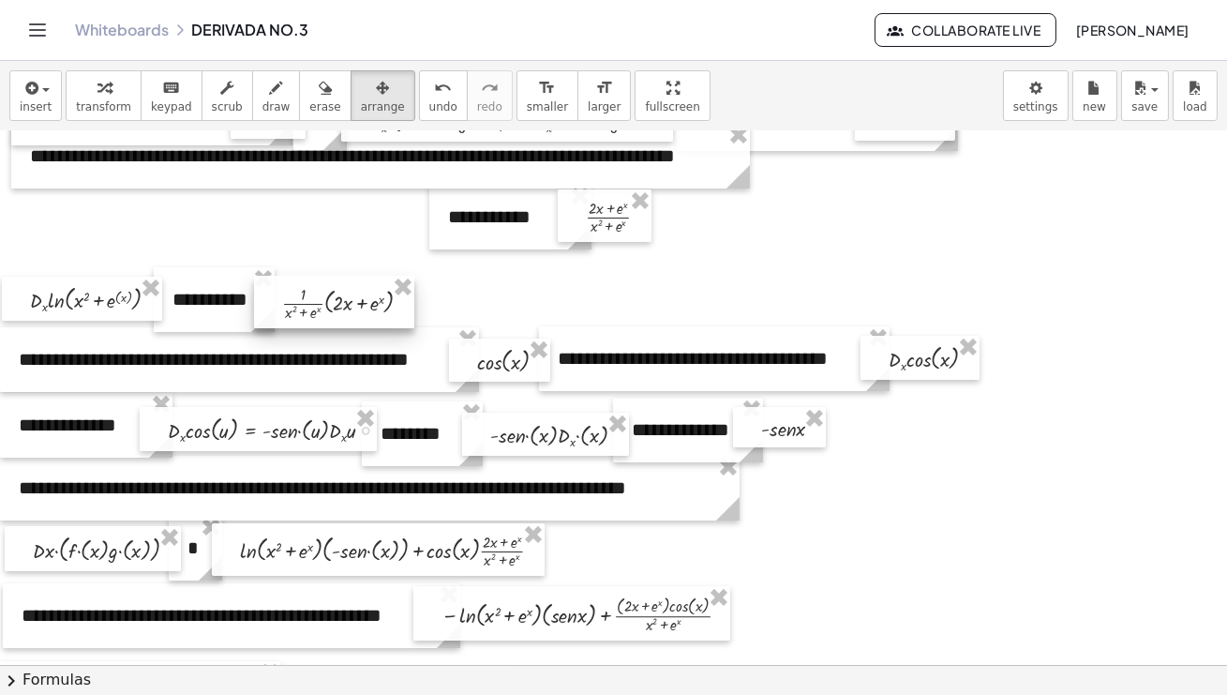
drag, startPoint x: 349, startPoint y: 213, endPoint x: 326, endPoint y: 295, distance: 85.5
click at [326, 295] on div at bounding box center [334, 302] width 160 height 53
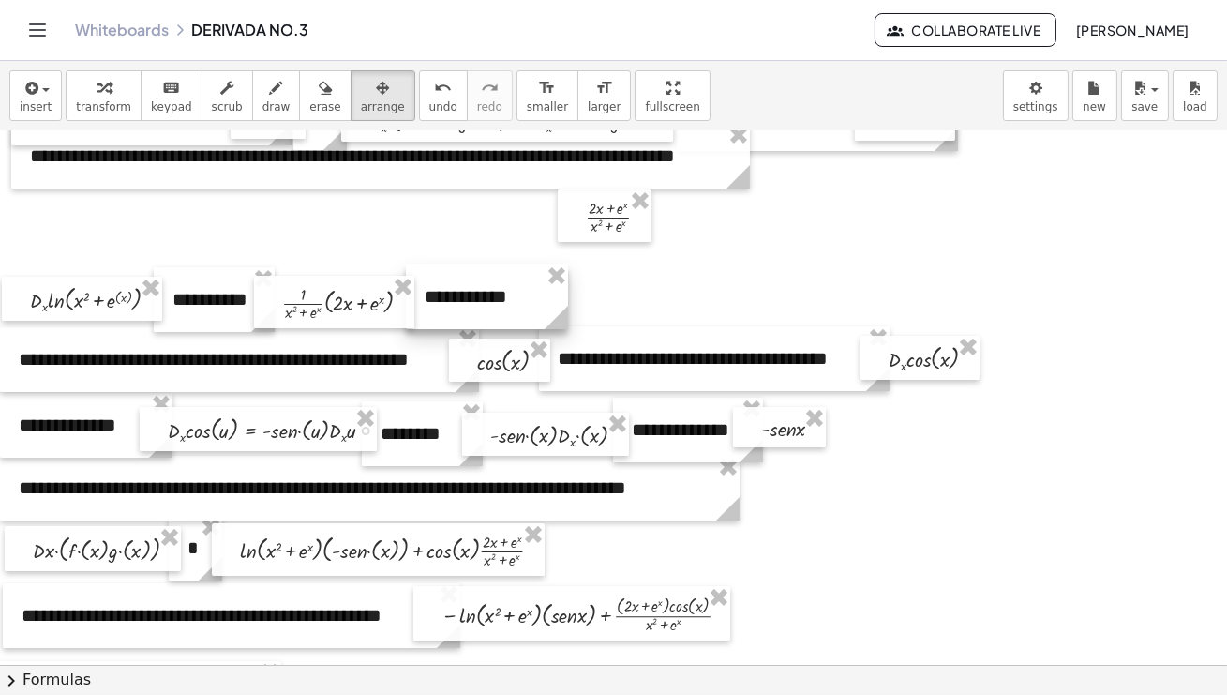
drag, startPoint x: 474, startPoint y: 219, endPoint x: 451, endPoint y: 299, distance: 83.1
click at [451, 299] on div at bounding box center [487, 296] width 162 height 65
drag, startPoint x: 596, startPoint y: 220, endPoint x: 577, endPoint y: 303, distance: 84.8
click at [577, 303] on div at bounding box center [585, 298] width 94 height 53
click at [660, 295] on div at bounding box center [618, 636] width 1236 height 1601
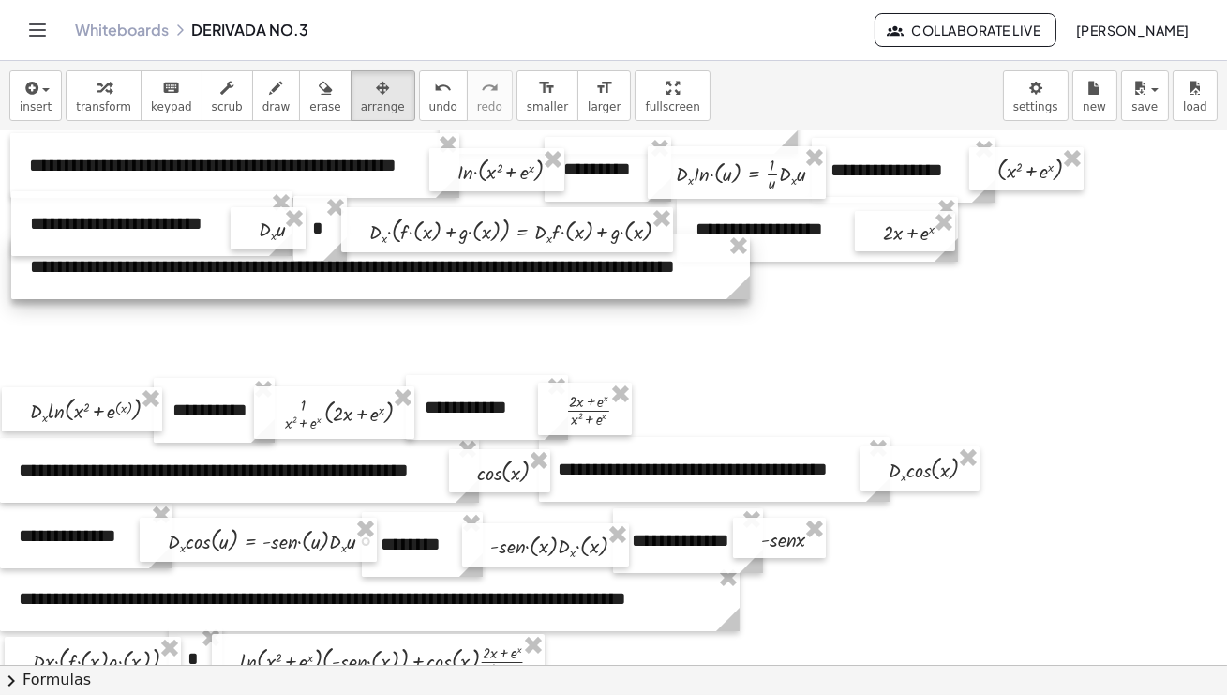
scroll to position [125, 0]
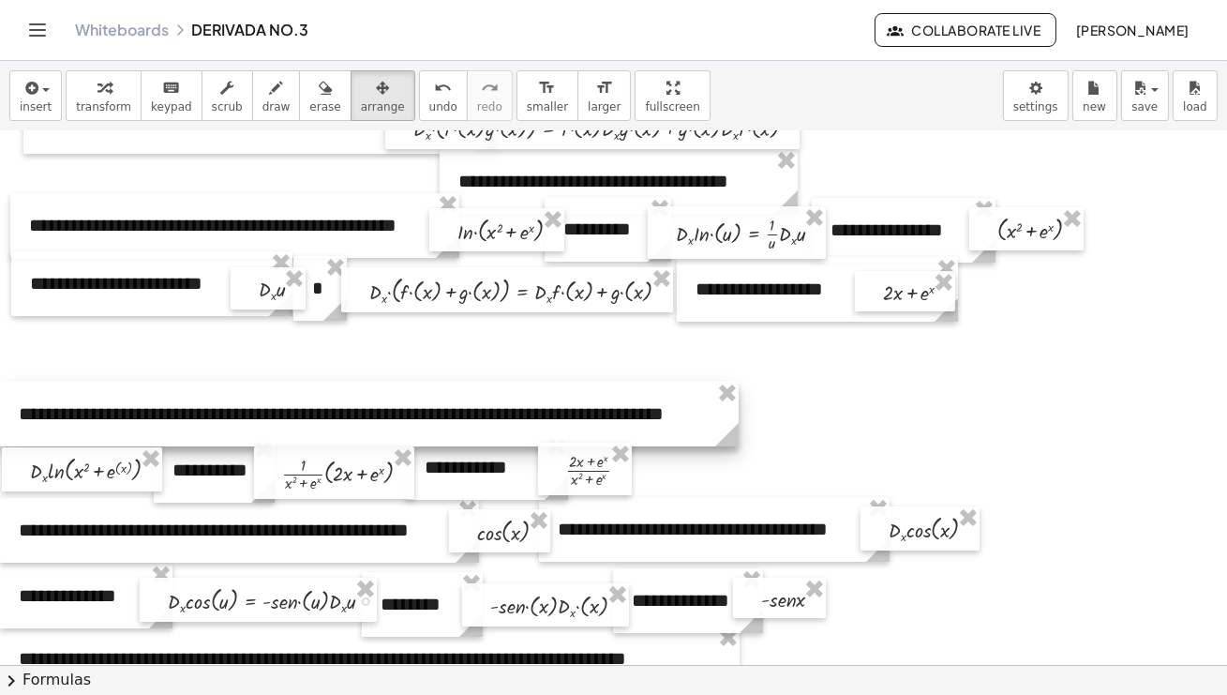
drag, startPoint x: 183, startPoint y: 338, endPoint x: 147, endPoint y: 426, distance: 94.2
click at [147, 426] on div at bounding box center [369, 414] width 739 height 65
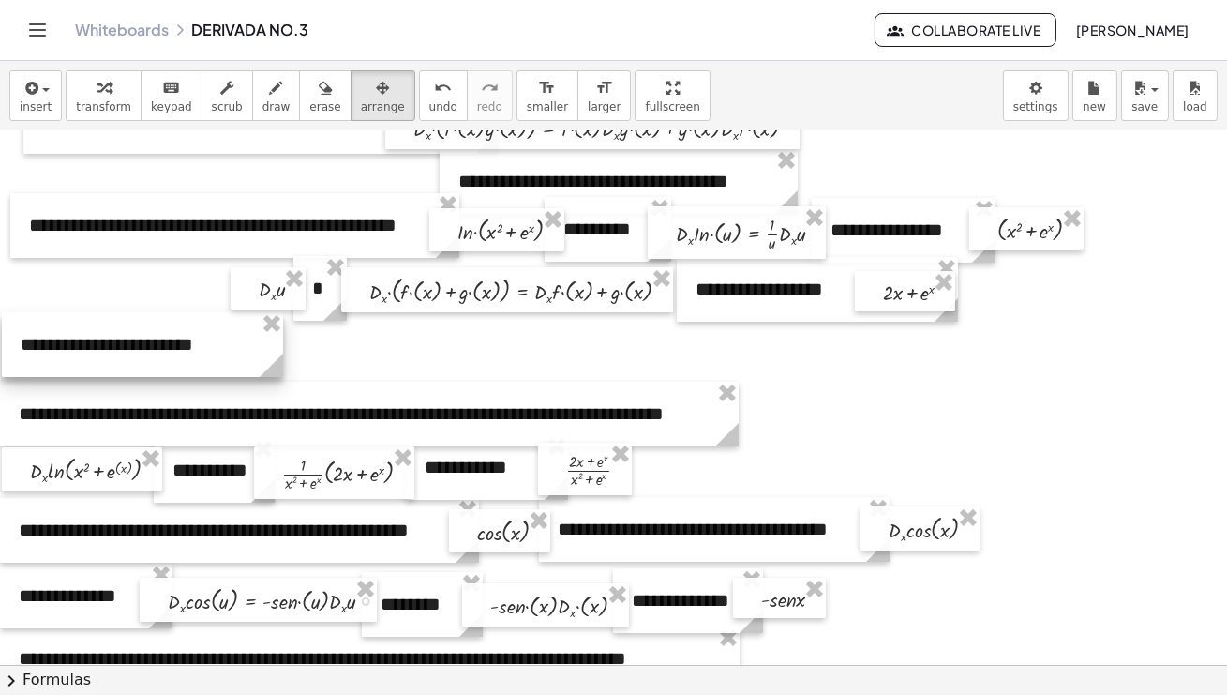
drag, startPoint x: 119, startPoint y: 299, endPoint x: 110, endPoint y: 360, distance: 61.7
click at [110, 360] on div at bounding box center [142, 344] width 281 height 65
drag, startPoint x: 264, startPoint y: 293, endPoint x: 257, endPoint y: 350, distance: 57.7
click at [257, 350] on div at bounding box center [260, 345] width 75 height 42
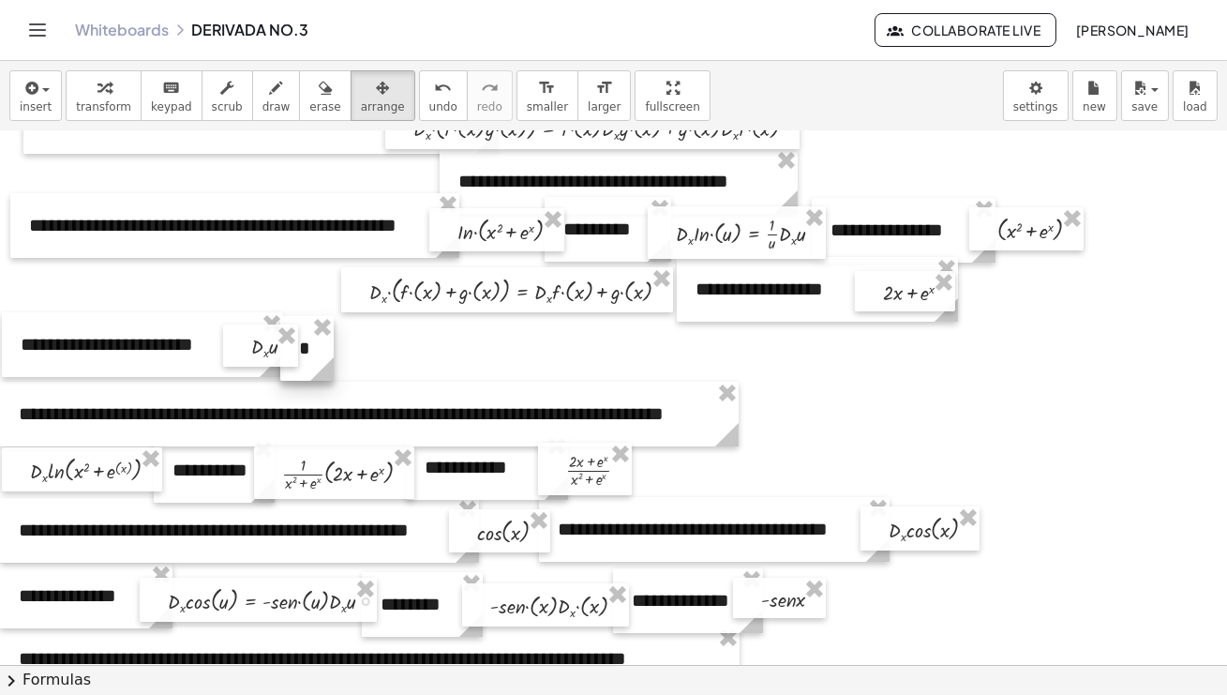
drag, startPoint x: 314, startPoint y: 290, endPoint x: 301, endPoint y: 350, distance: 61.4
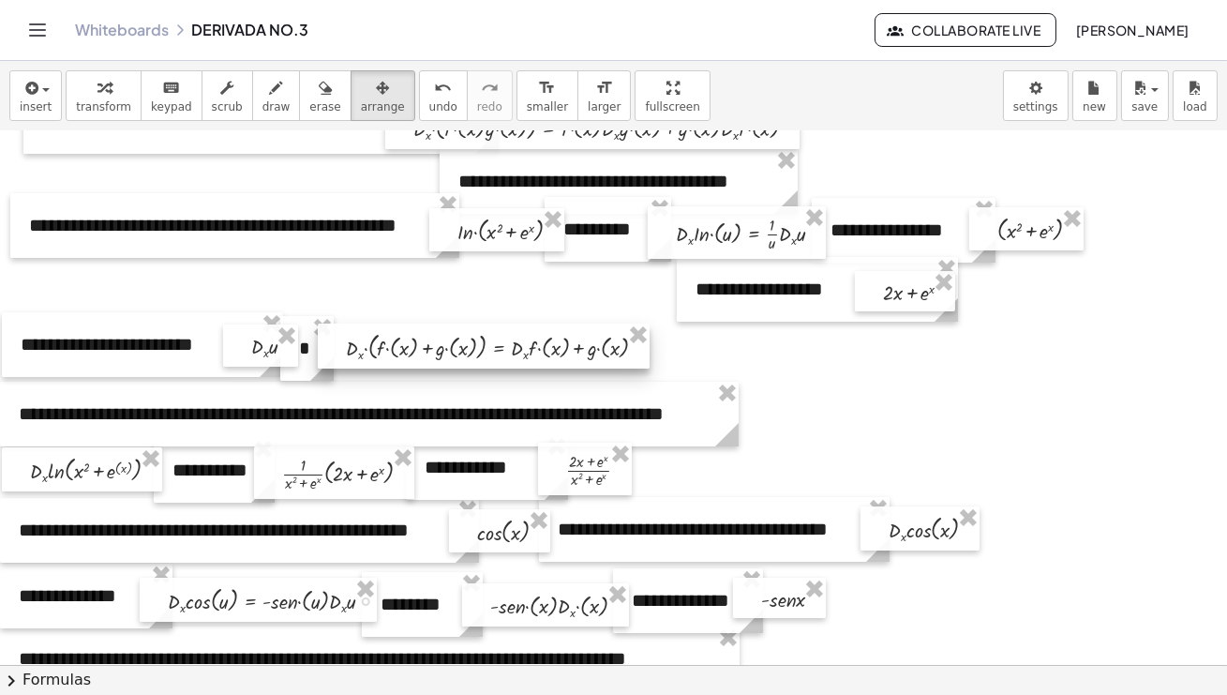
drag, startPoint x: 399, startPoint y: 285, endPoint x: 375, endPoint y: 341, distance: 61.3
click at [375, 341] on div at bounding box center [484, 345] width 332 height 45
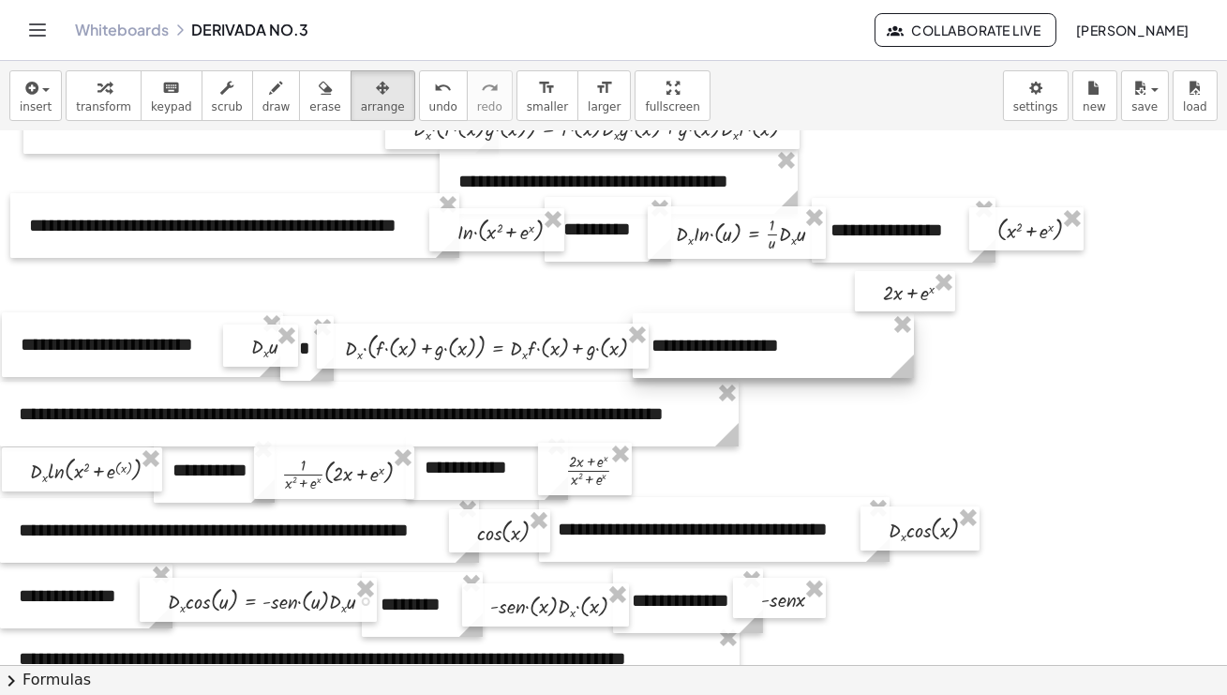
drag, startPoint x: 729, startPoint y: 285, endPoint x: 685, endPoint y: 341, distance: 71.5
click at [685, 341] on div at bounding box center [773, 345] width 281 height 65
click at [910, 342] on div at bounding box center [773, 345] width 281 height 65
drag, startPoint x: 910, startPoint y: 368, endPoint x: 821, endPoint y: 364, distance: 89.2
click at [821, 364] on icon at bounding box center [813, 365] width 23 height 23
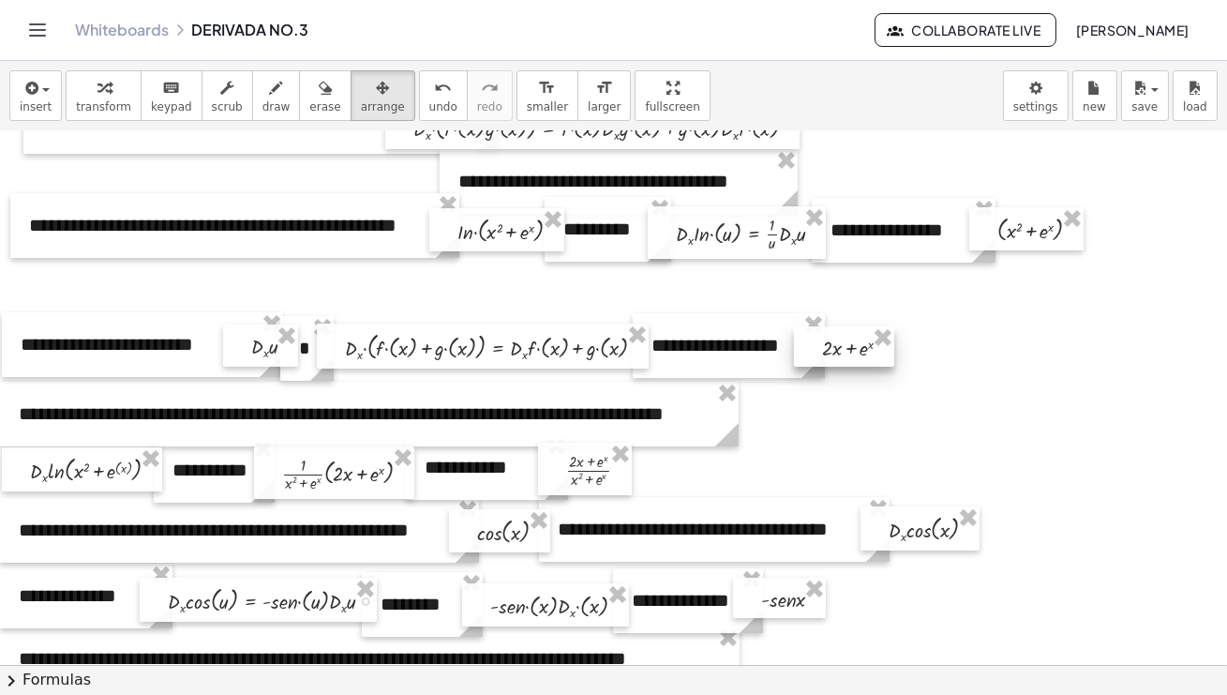
drag, startPoint x: 887, startPoint y: 291, endPoint x: 826, endPoint y: 346, distance: 82.3
click at [826, 346] on div at bounding box center [844, 346] width 100 height 40
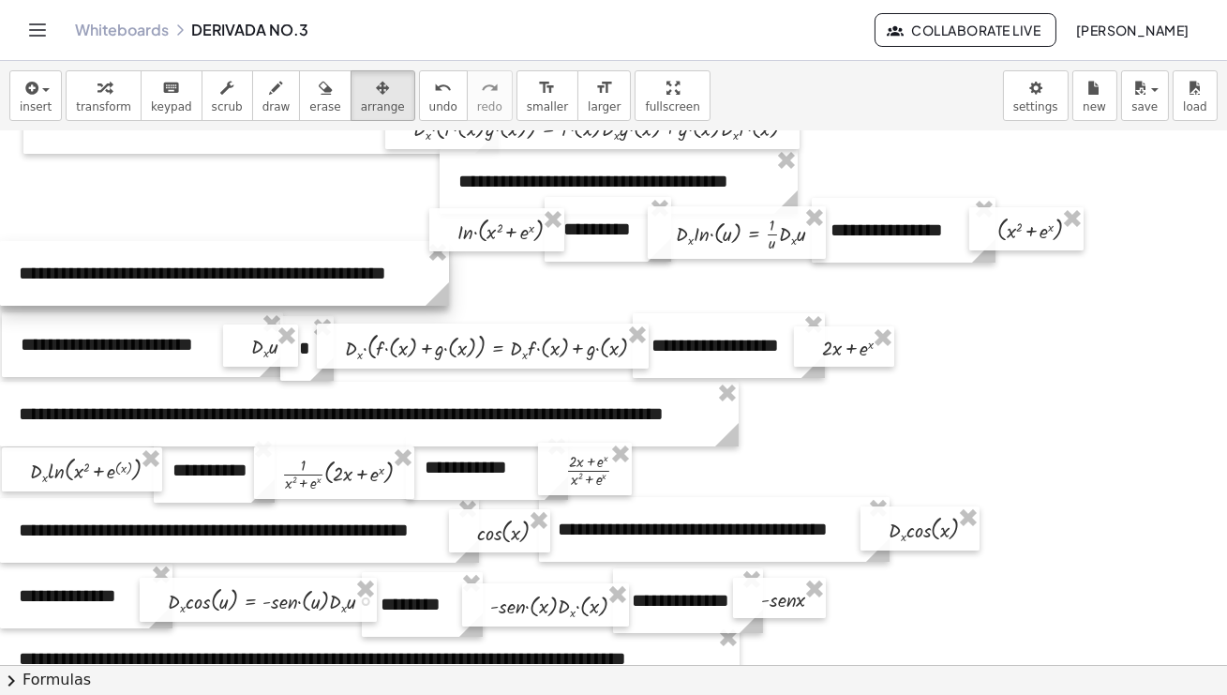
drag, startPoint x: 212, startPoint y: 226, endPoint x: 198, endPoint y: 274, distance: 49.8
click at [198, 274] on div at bounding box center [224, 273] width 449 height 65
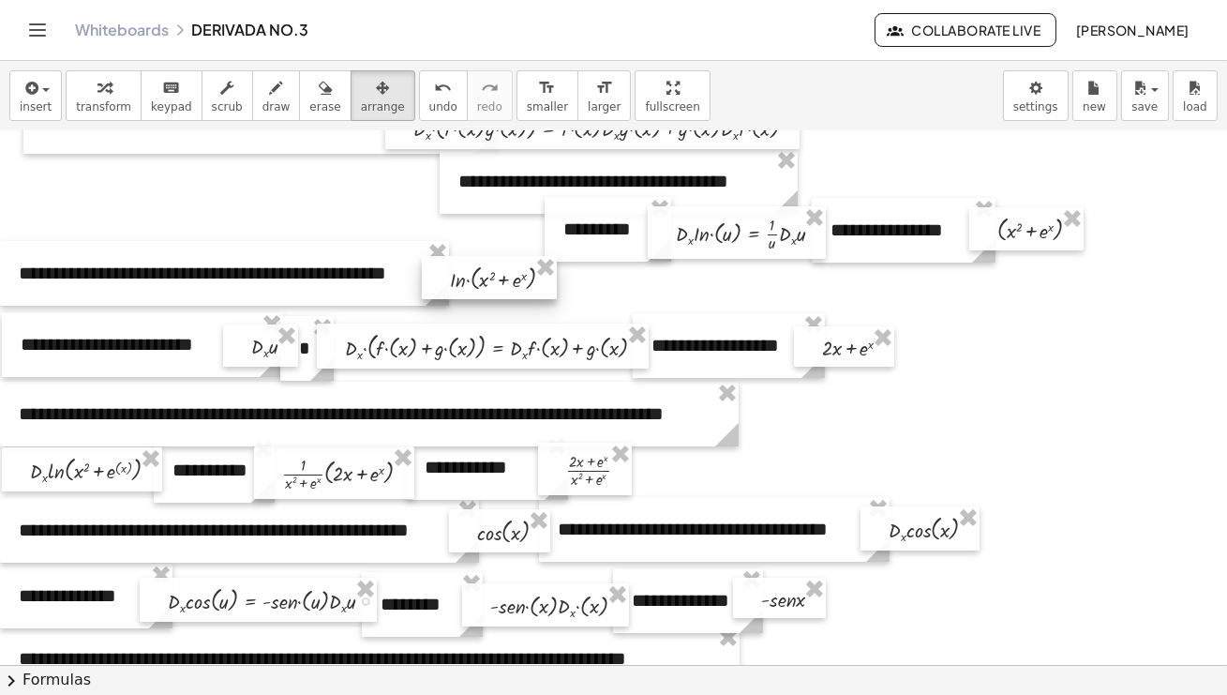
drag, startPoint x: 485, startPoint y: 231, endPoint x: 477, endPoint y: 278, distance: 48.4
click at [477, 278] on div at bounding box center [489, 277] width 135 height 43
drag, startPoint x: 587, startPoint y: 230, endPoint x: 586, endPoint y: 276, distance: 45.9
click at [586, 276] on div at bounding box center [607, 275] width 127 height 65
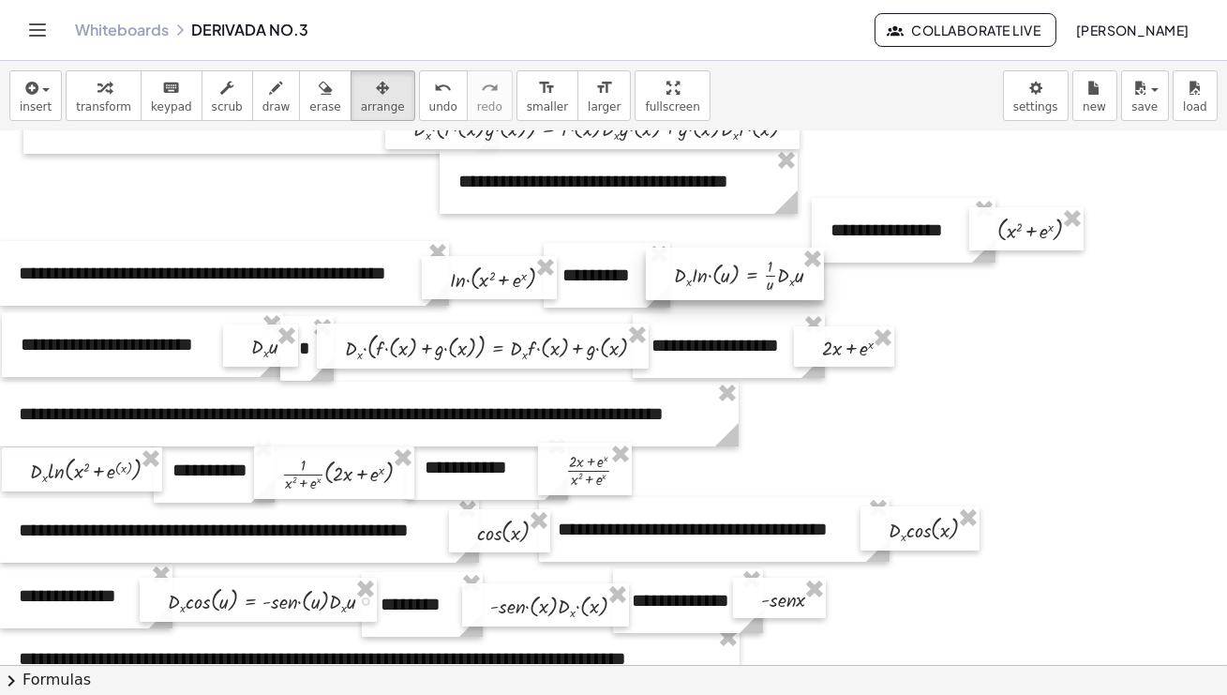
drag, startPoint x: 727, startPoint y: 240, endPoint x: 725, endPoint y: 281, distance: 41.3
click at [725, 281] on div at bounding box center [735, 274] width 178 height 53
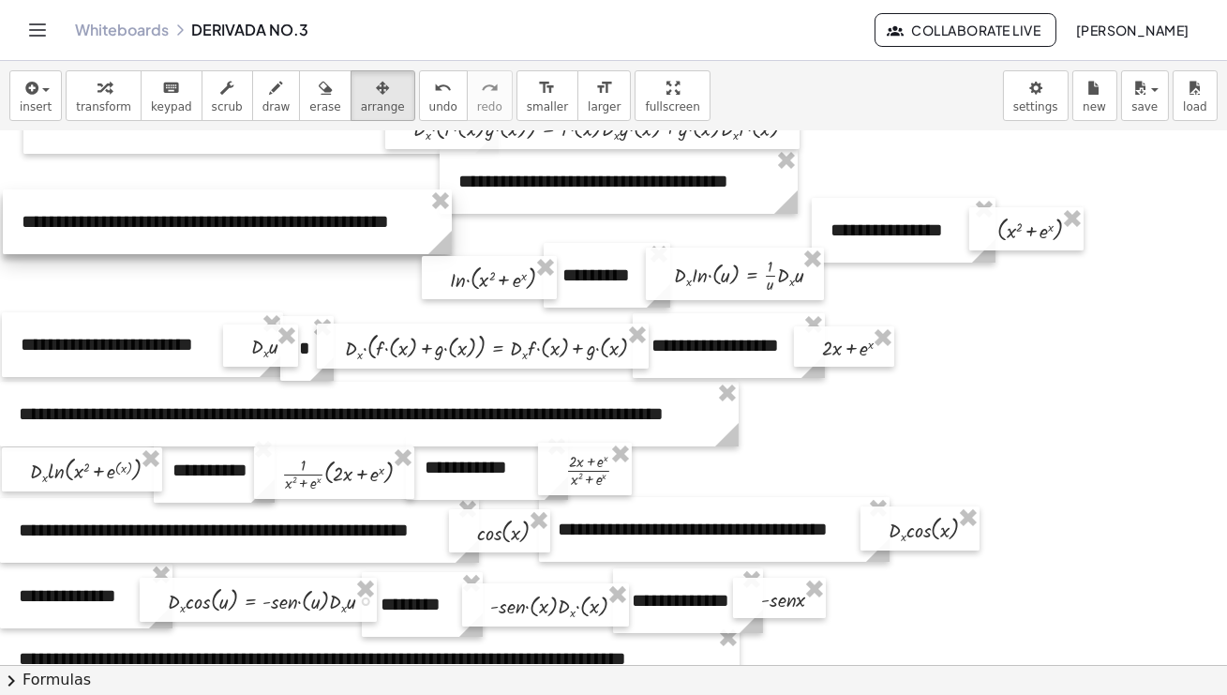
drag, startPoint x: 262, startPoint y: 278, endPoint x: 264, endPoint y: 226, distance: 51.6
click at [264, 226] on div at bounding box center [227, 221] width 449 height 65
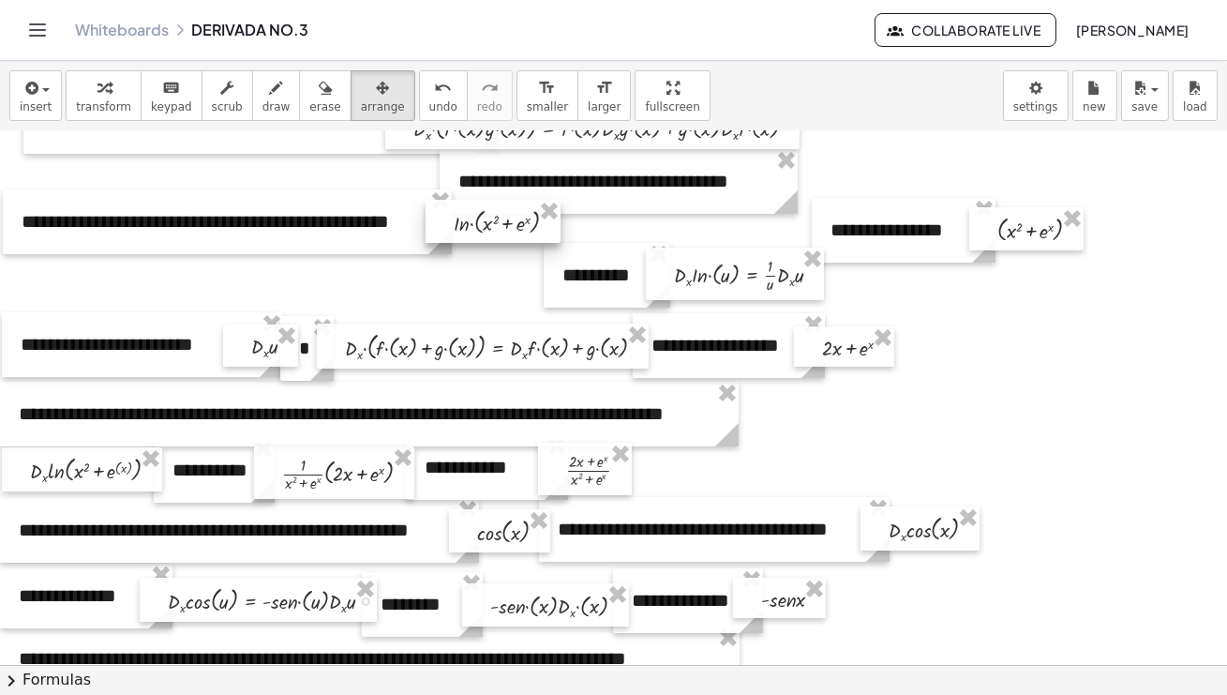
drag, startPoint x: 460, startPoint y: 282, endPoint x: 464, endPoint y: 226, distance: 56.4
click at [464, 226] on div at bounding box center [493, 221] width 135 height 43
drag, startPoint x: 586, startPoint y: 281, endPoint x: 591, endPoint y: 232, distance: 49.9
click at [591, 232] on div at bounding box center [611, 225] width 127 height 65
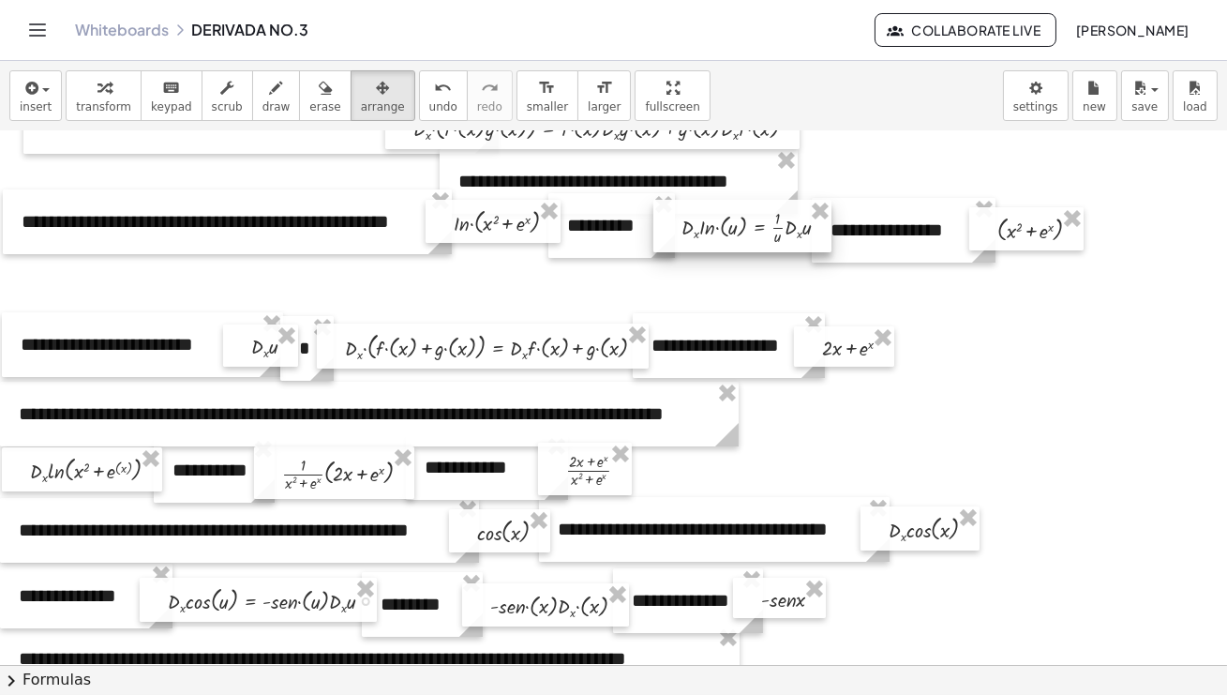
drag, startPoint x: 735, startPoint y: 276, endPoint x: 743, endPoint y: 228, distance: 48.4
click at [743, 228] on div at bounding box center [742, 226] width 178 height 53
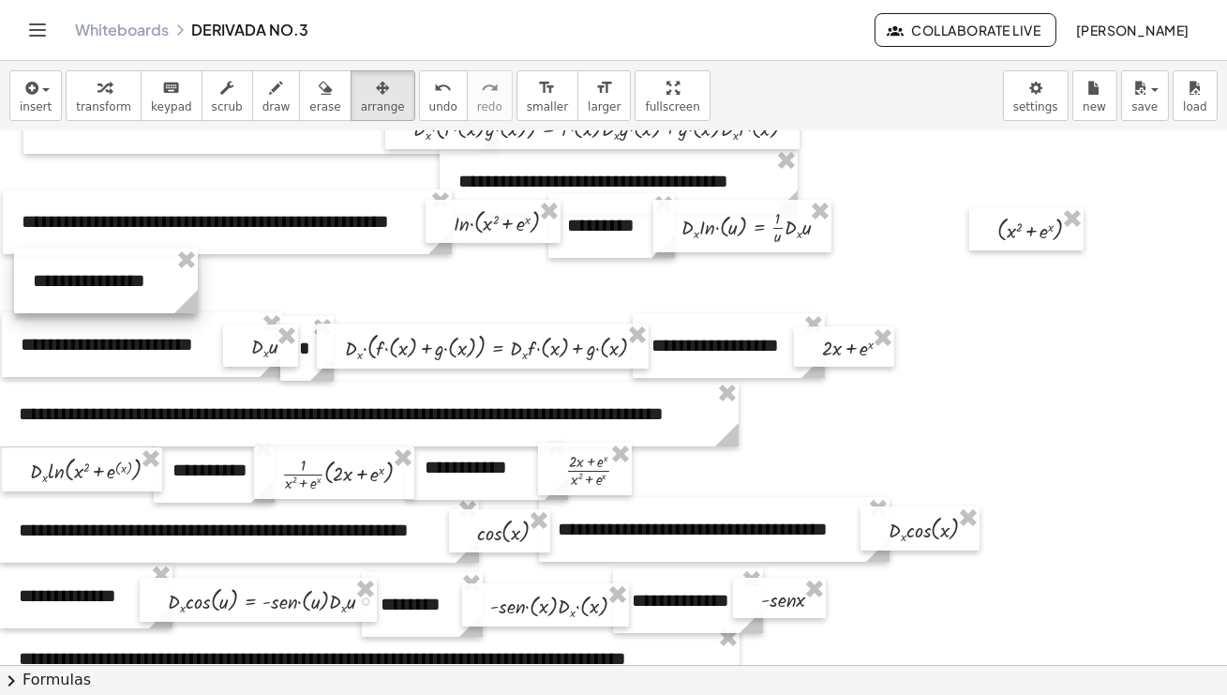
drag, startPoint x: 893, startPoint y: 233, endPoint x: 96, endPoint y: 283, distance: 799.4
click at [96, 283] on div at bounding box center [106, 280] width 184 height 65
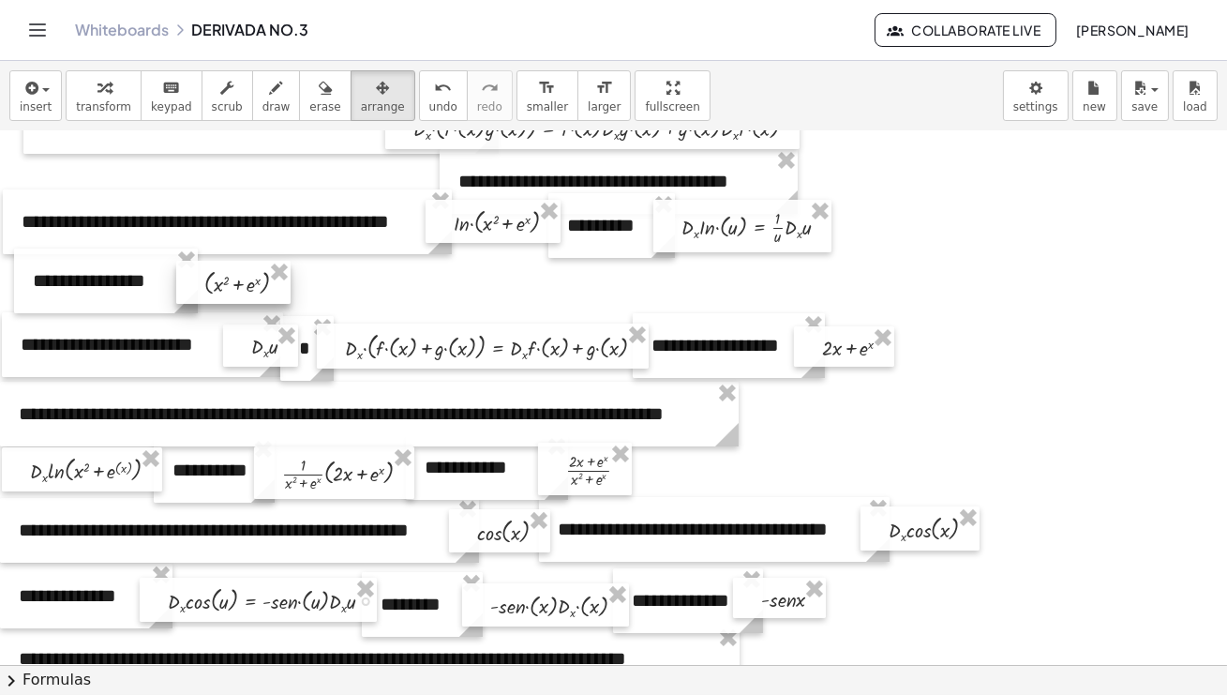
drag, startPoint x: 1015, startPoint y: 232, endPoint x: 220, endPoint y: 285, distance: 796.8
click at [220, 285] on div at bounding box center [233, 282] width 114 height 43
click at [48, 83] on div "button" at bounding box center [36, 87] width 32 height 23
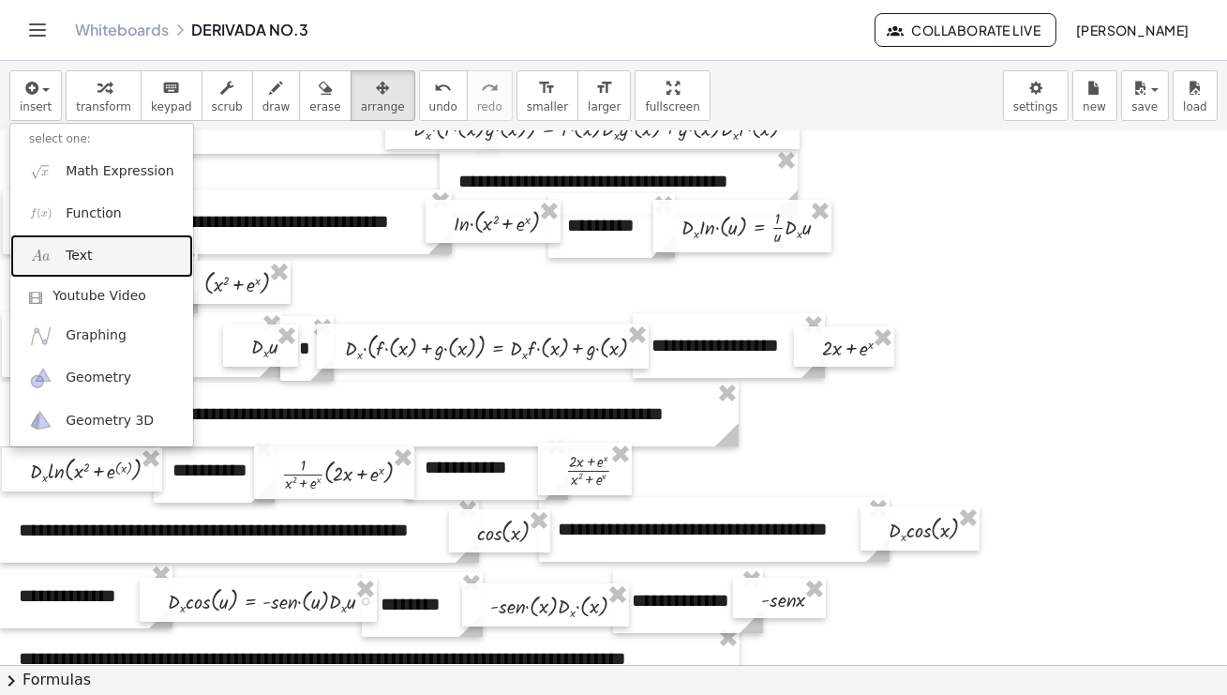
click at [81, 253] on span "Text" at bounding box center [79, 256] width 26 height 19
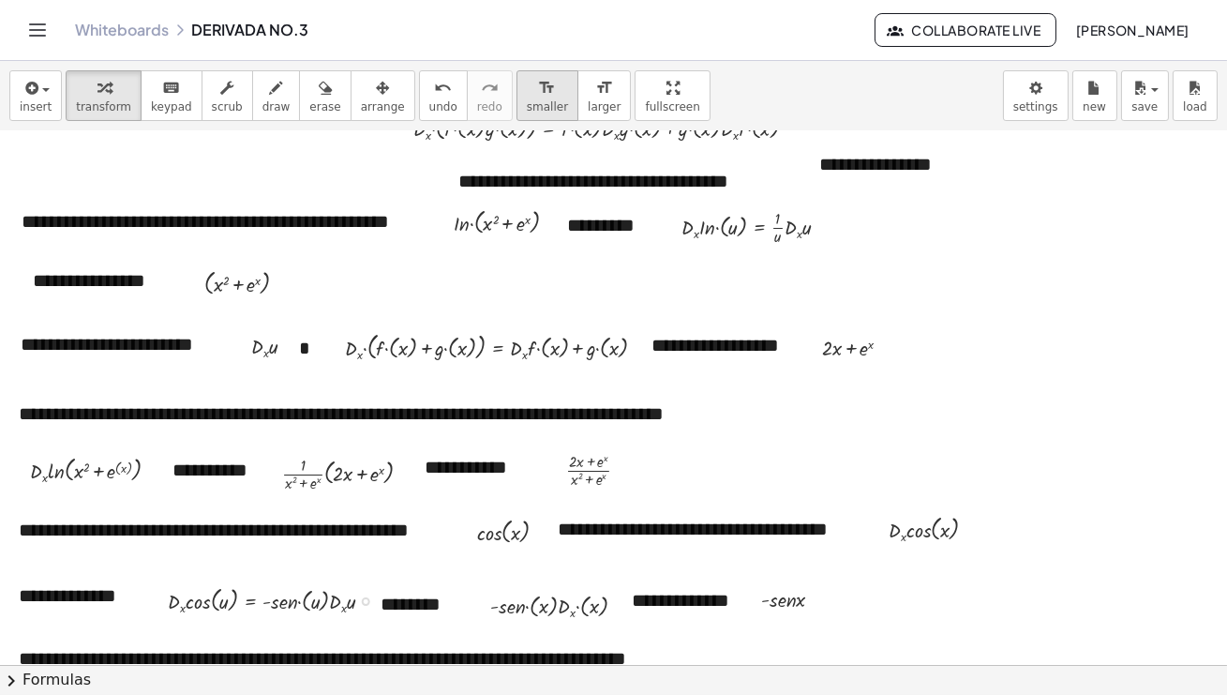
click at [375, 94] on div "button" at bounding box center [383, 87] width 44 height 23
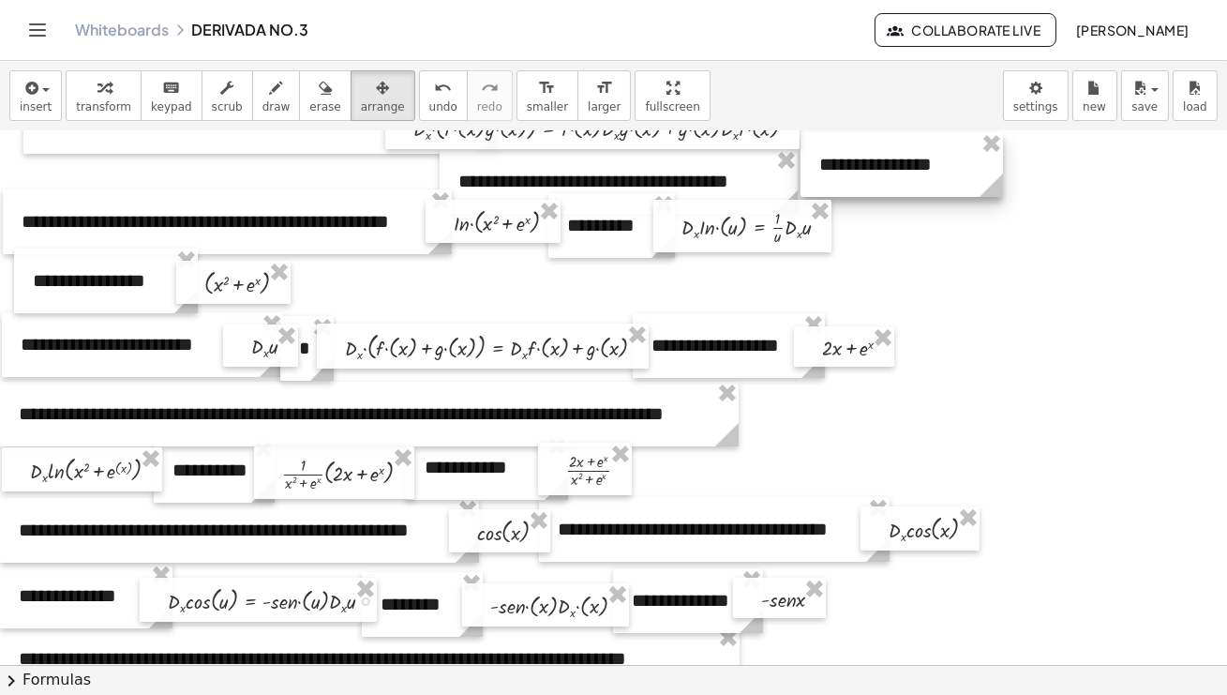
drag, startPoint x: 1080, startPoint y: 182, endPoint x: 1001, endPoint y: 180, distance: 78.8
click at [1001, 180] on icon at bounding box center [991, 184] width 23 height 23
drag, startPoint x: 214, startPoint y: 280, endPoint x: 284, endPoint y: 278, distance: 70.4
click at [284, 278] on div at bounding box center [233, 282] width 114 height 43
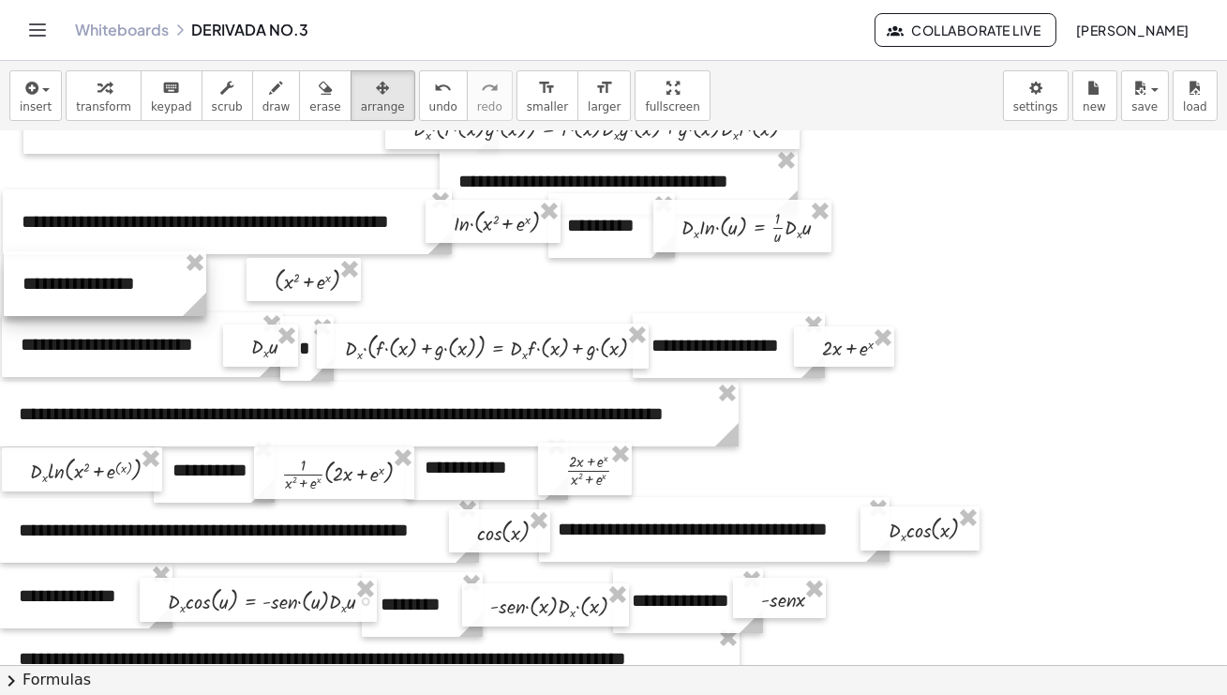
drag, startPoint x: 888, startPoint y: 181, endPoint x: 91, endPoint y: 300, distance: 805.7
click at [91, 300] on div at bounding box center [105, 283] width 203 height 65
drag, startPoint x: 285, startPoint y: 283, endPoint x: 206, endPoint y: 291, distance: 79.1
click at [206, 291] on div at bounding box center [225, 286] width 114 height 43
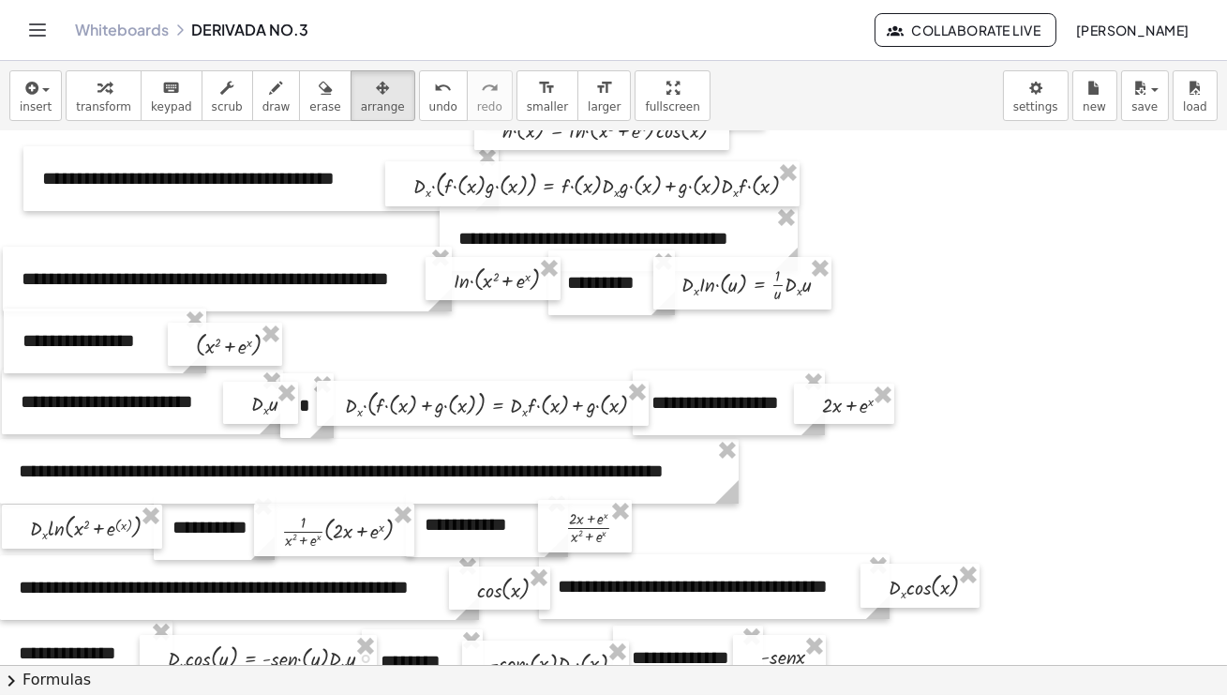
scroll to position [34, 0]
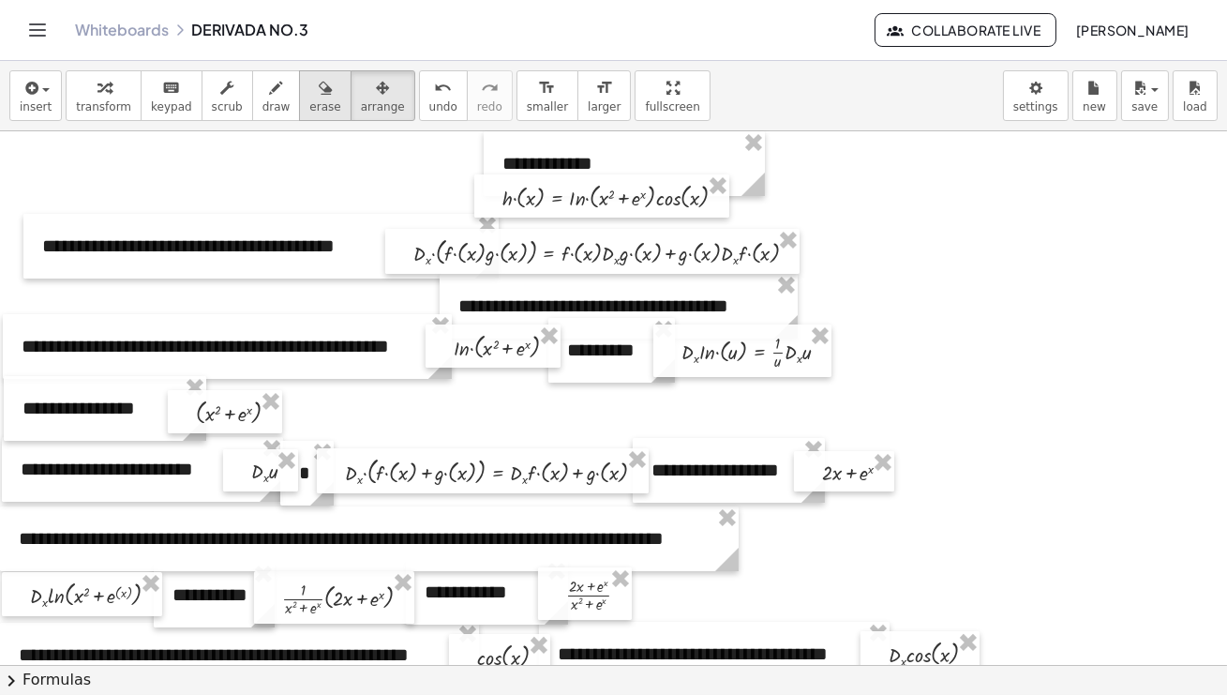
click at [319, 94] on icon "button" at bounding box center [325, 88] width 13 height 23
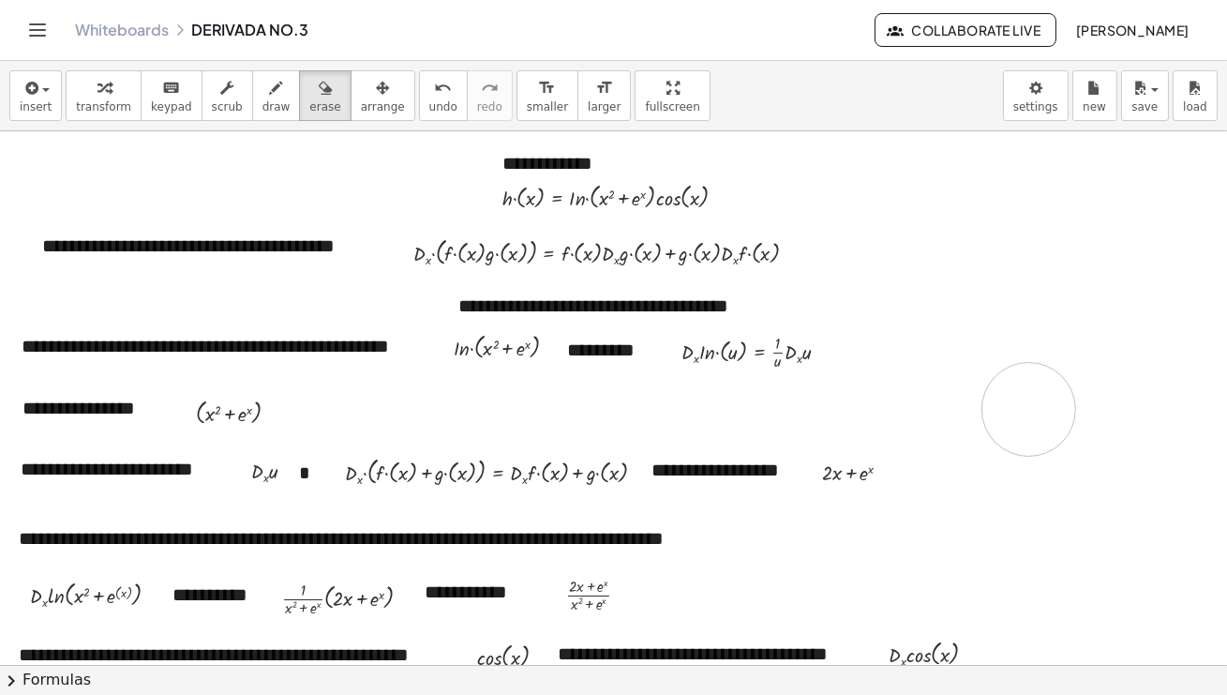
click at [376, 94] on icon "button" at bounding box center [382, 88] width 13 height 23
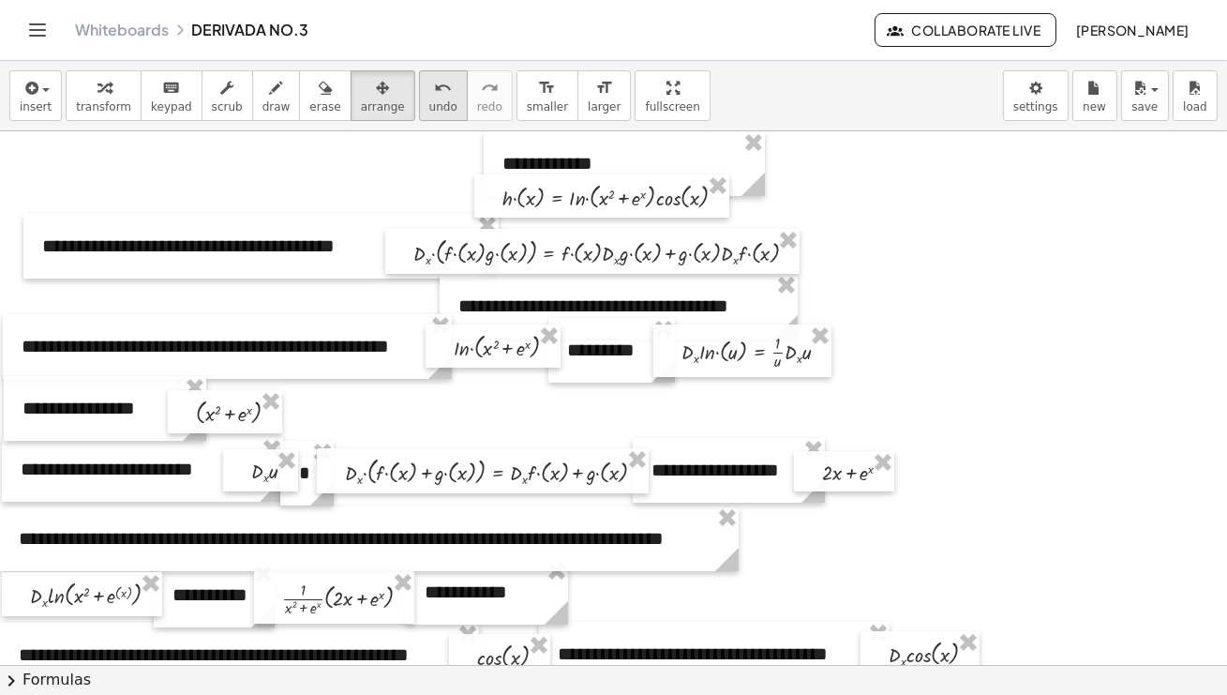
click at [434, 86] on icon "undo" at bounding box center [443, 88] width 18 height 23
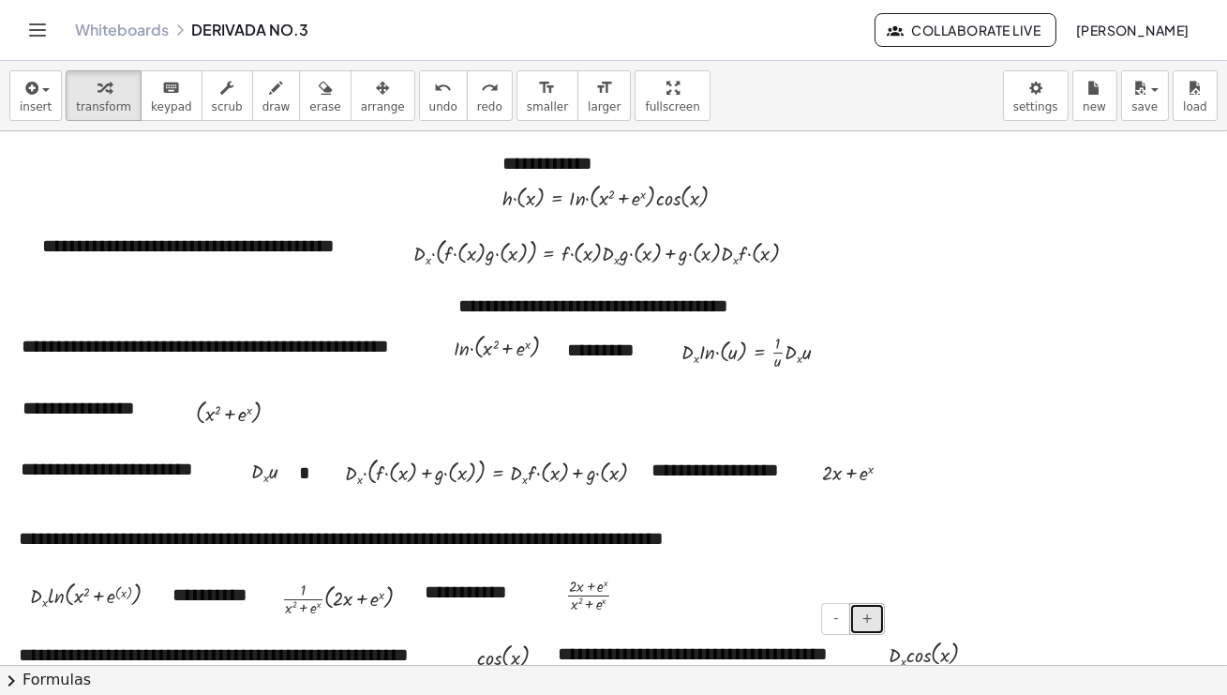
click at [866, 570] on span "+" at bounding box center [867, 617] width 11 height 15
click at [652, 160] on div "**********" at bounding box center [613, 378] width 1227 height 634
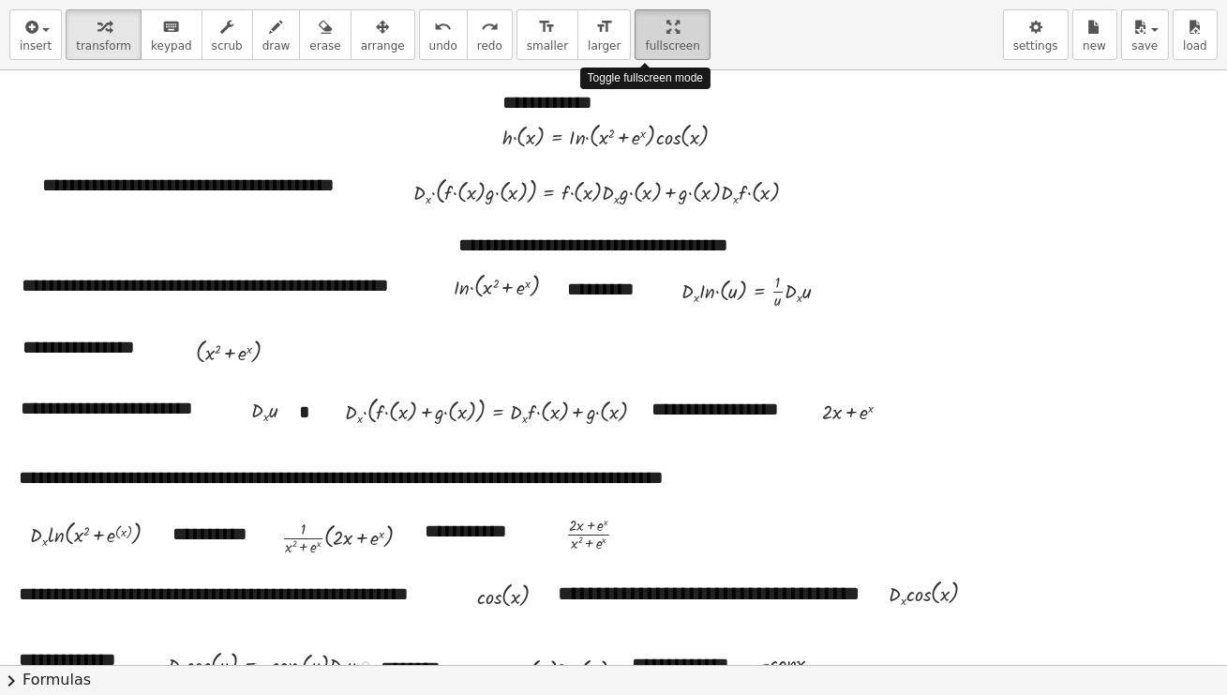
click at [647, 0] on html "**********" at bounding box center [613, 347] width 1227 height 695
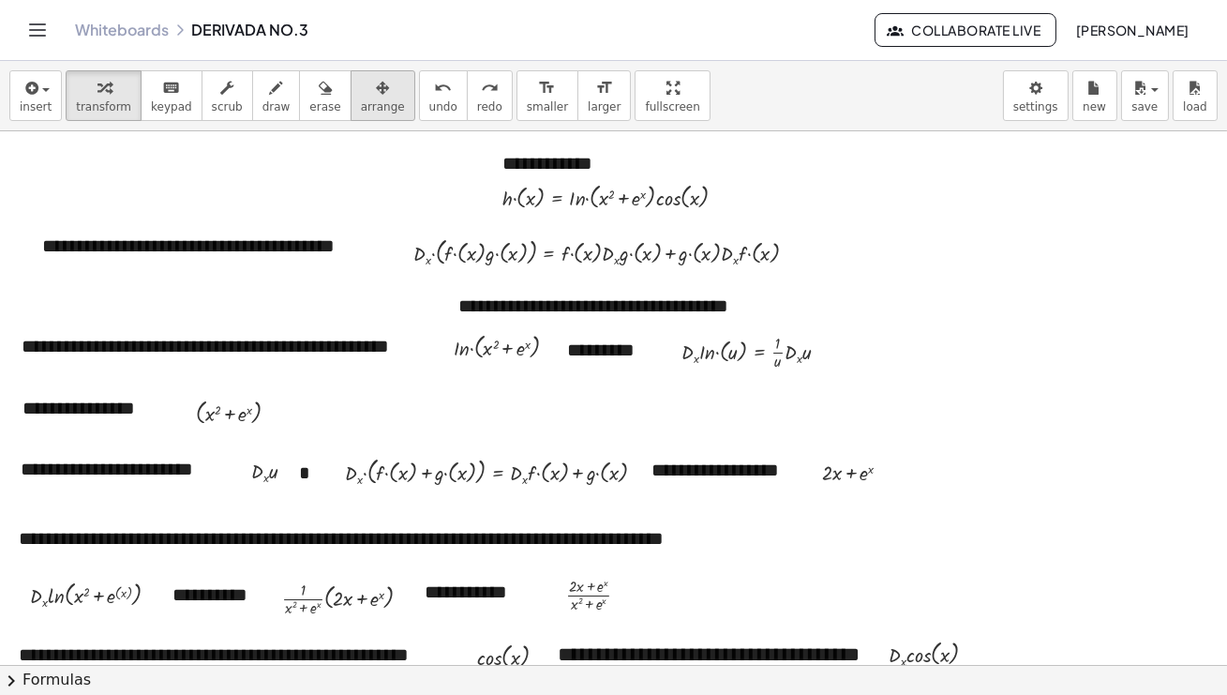
click at [380, 93] on div "button" at bounding box center [383, 87] width 44 height 23
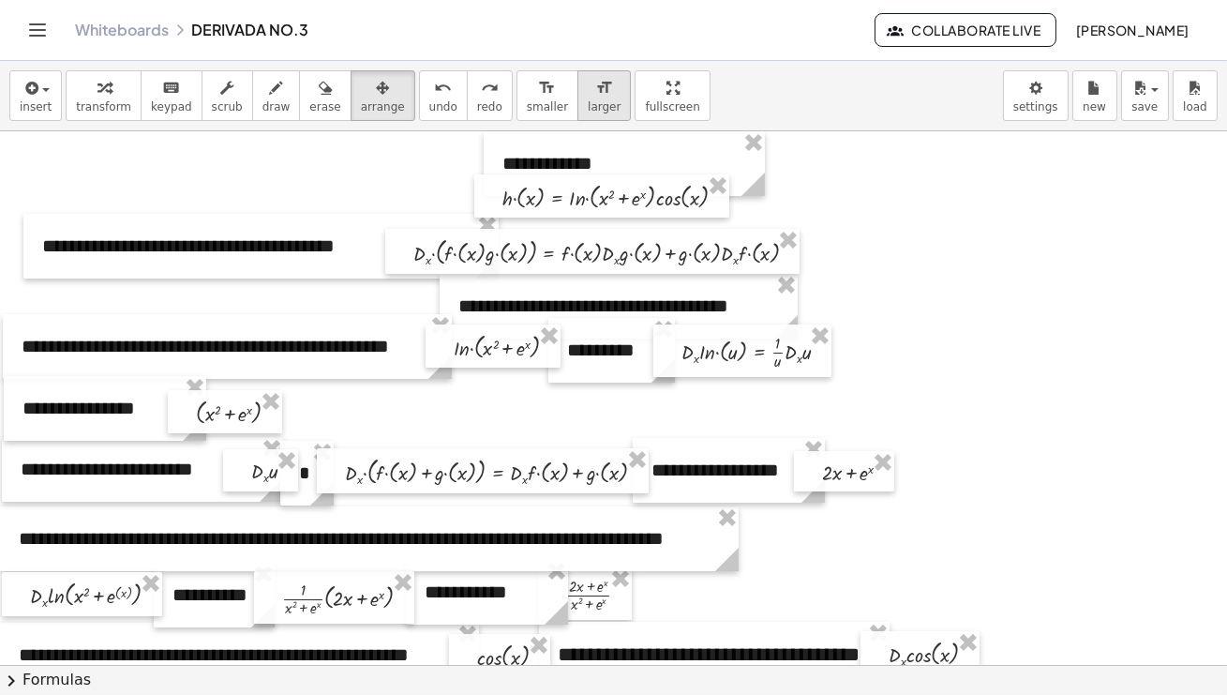
click at [586, 98] on button "format_size larger" at bounding box center [604, 95] width 53 height 51
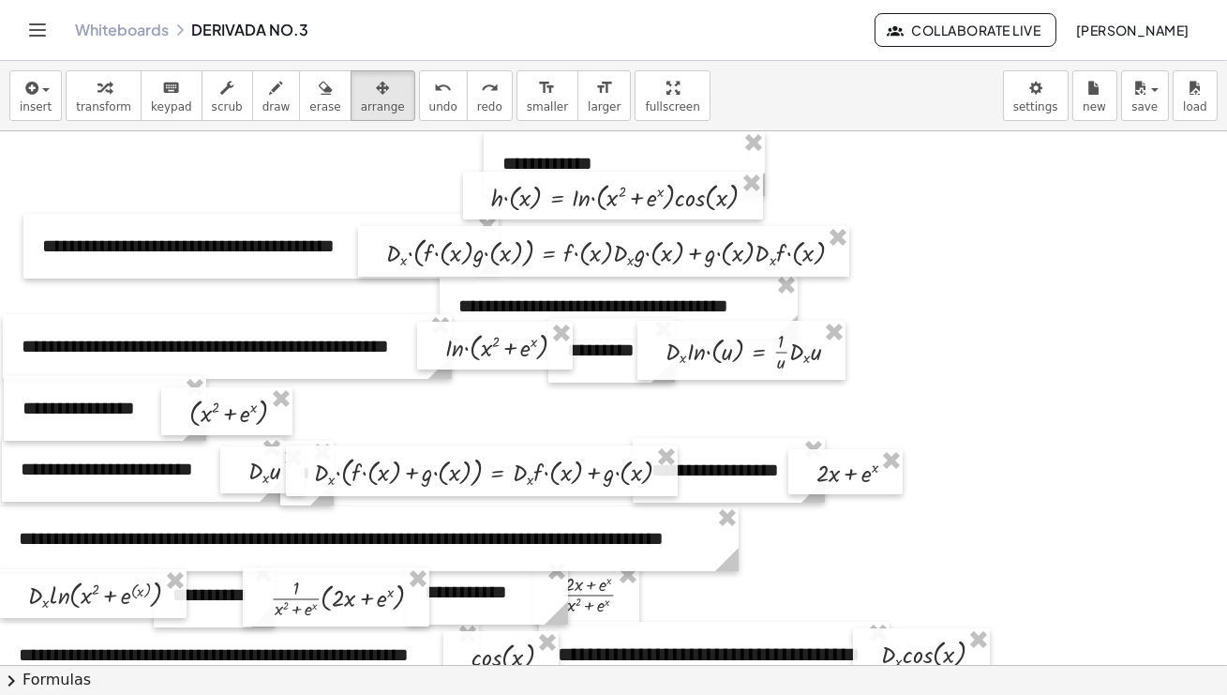
click at [629, 570] on div at bounding box center [596, 595] width 106 height 59
drag, startPoint x: 348, startPoint y: 613, endPoint x: 357, endPoint y: 614, distance: 9.4
click at [357, 570] on div at bounding box center [345, 597] width 187 height 59
drag, startPoint x: 626, startPoint y: 608, endPoint x: 655, endPoint y: 608, distance: 29.1
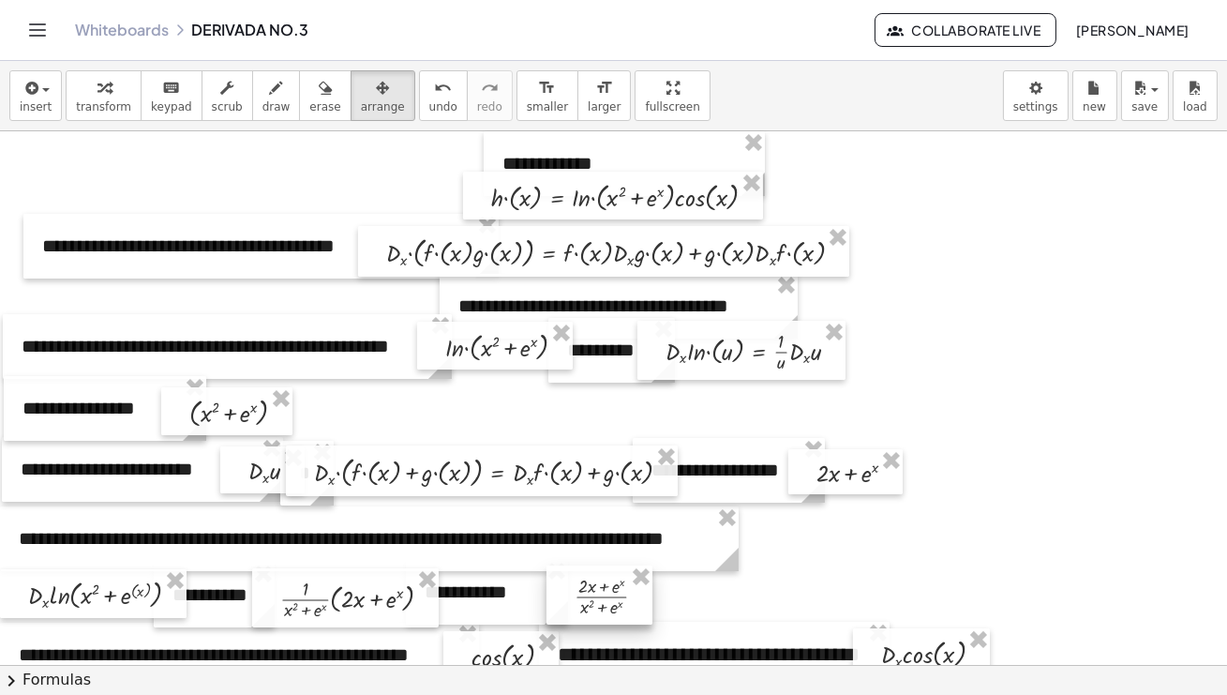
click at [653, 570] on div at bounding box center [600, 594] width 106 height 59
drag, startPoint x: 521, startPoint y: 605, endPoint x: 546, endPoint y: 606, distance: 24.4
click at [546, 570] on div at bounding box center [511, 593] width 162 height 65
drag, startPoint x: 648, startPoint y: 615, endPoint x: 664, endPoint y: 615, distance: 15.9
click at [664, 570] on div at bounding box center [640, 594] width 106 height 59
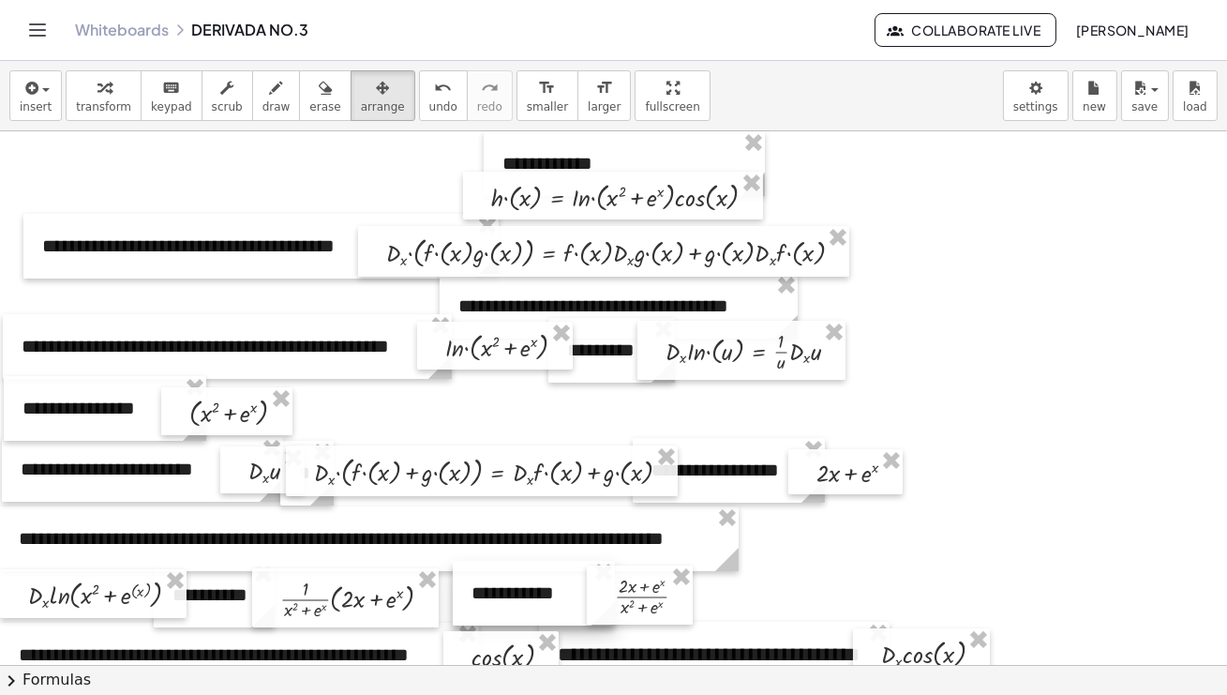
drag, startPoint x: 561, startPoint y: 615, endPoint x: 576, endPoint y: 615, distance: 15.0
click at [576, 570] on div at bounding box center [534, 593] width 162 height 65
drag, startPoint x: 419, startPoint y: 612, endPoint x: 431, endPoint y: 611, distance: 12.2
click at [431, 570] on div at bounding box center [357, 596] width 187 height 59
drag, startPoint x: 225, startPoint y: 614, endPoint x: 241, endPoint y: 614, distance: 15.9
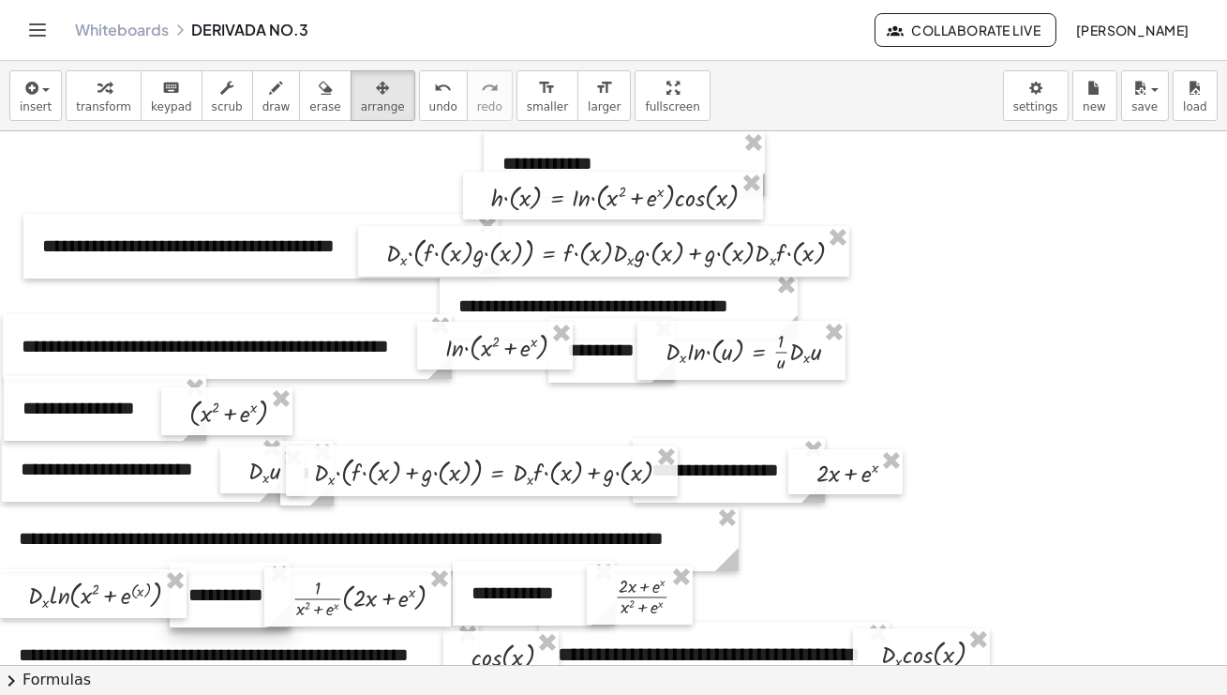
click at [241, 570] on div at bounding box center [230, 595] width 121 height 65
click at [342, 570] on div at bounding box center [364, 596] width 187 height 59
click at [319, 90] on icon "button" at bounding box center [325, 88] width 13 height 23
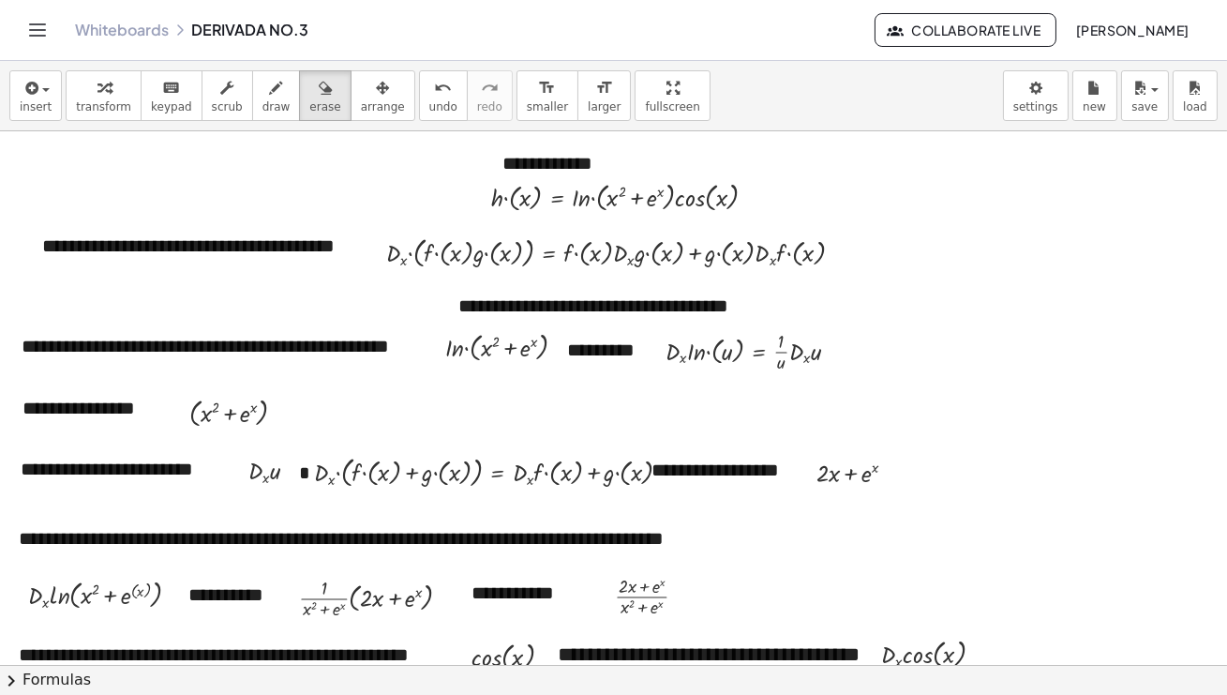
click at [376, 90] on icon "button" at bounding box center [382, 88] width 13 height 23
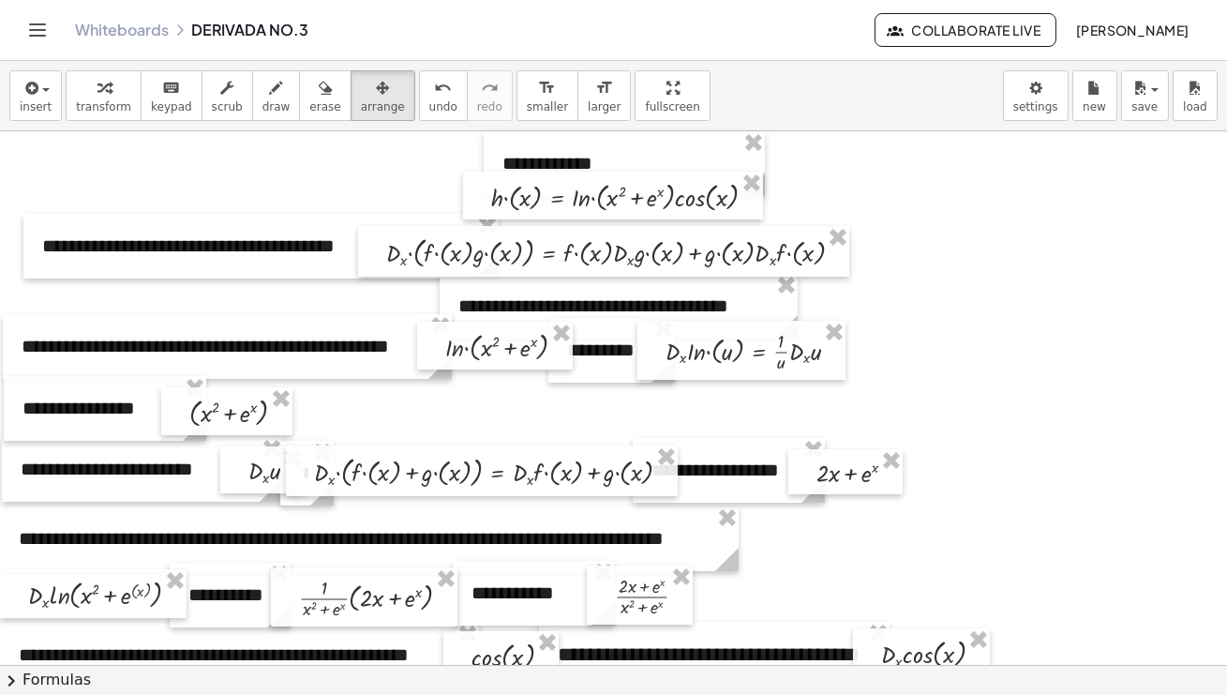
click at [317, 100] on span "erase" at bounding box center [324, 106] width 31 height 13
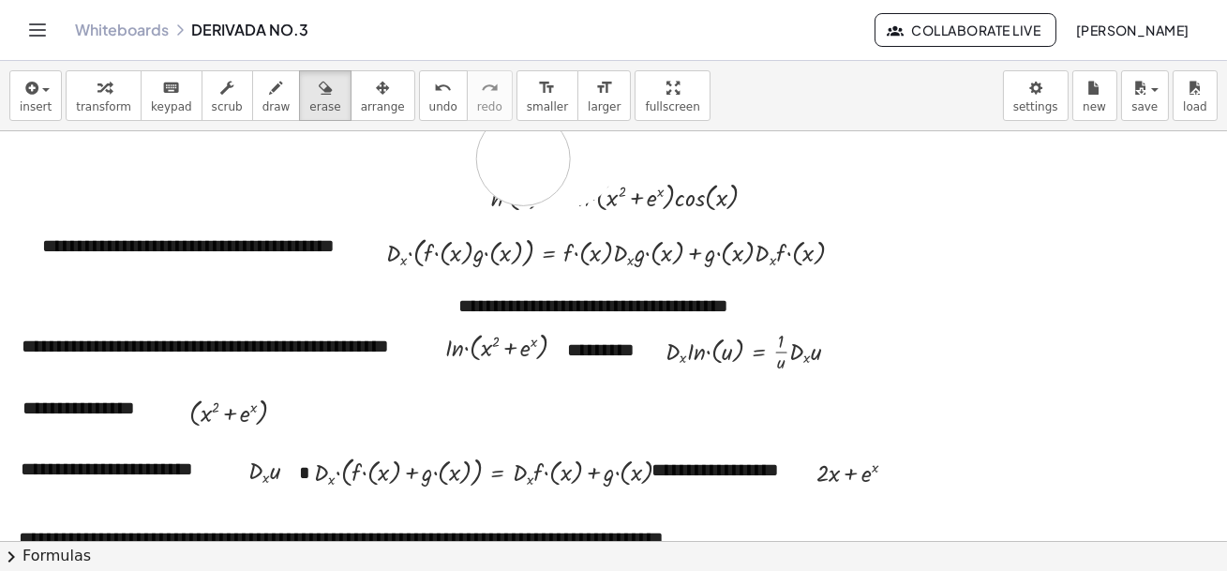
drag, startPoint x: 570, startPoint y: 159, endPoint x: 531, endPoint y: 158, distance: 39.4
click at [376, 90] on icon "button" at bounding box center [382, 88] width 13 height 23
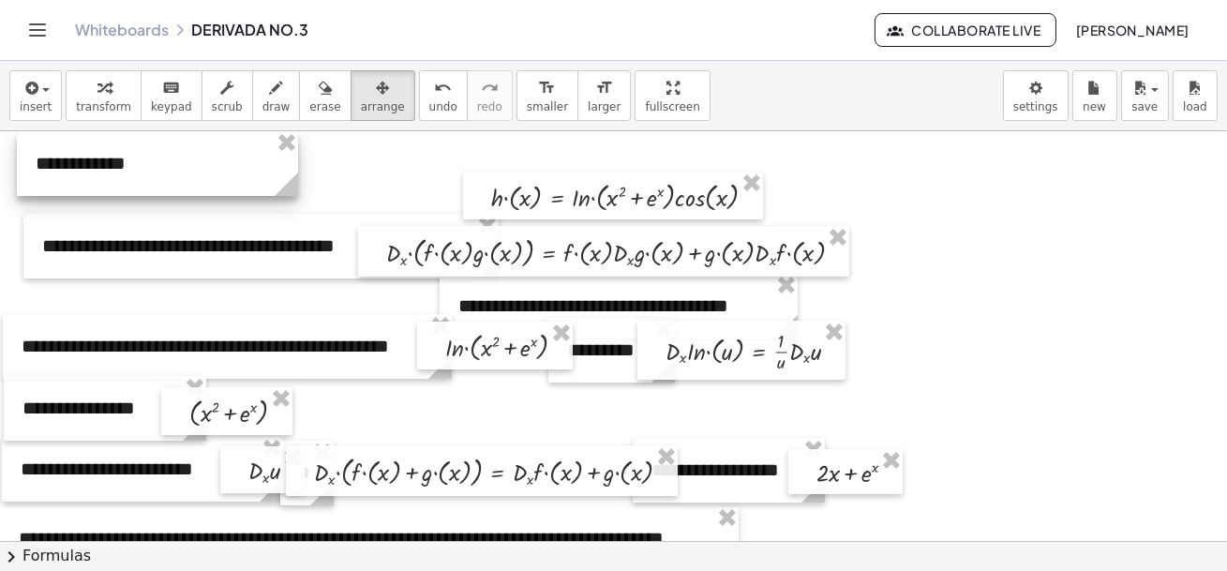
drag, startPoint x: 641, startPoint y: 161, endPoint x: 174, endPoint y: 161, distance: 466.9
click at [174, 161] on div at bounding box center [157, 163] width 281 height 65
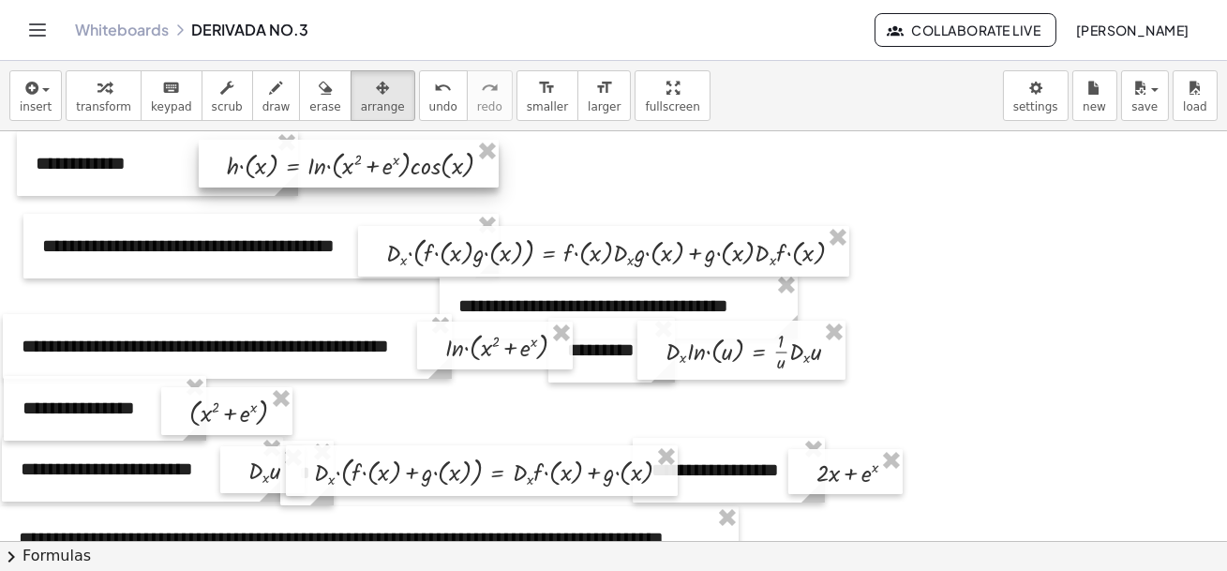
drag, startPoint x: 498, startPoint y: 205, endPoint x: 233, endPoint y: 173, distance: 266.3
click at [233, 173] on div at bounding box center [349, 164] width 300 height 48
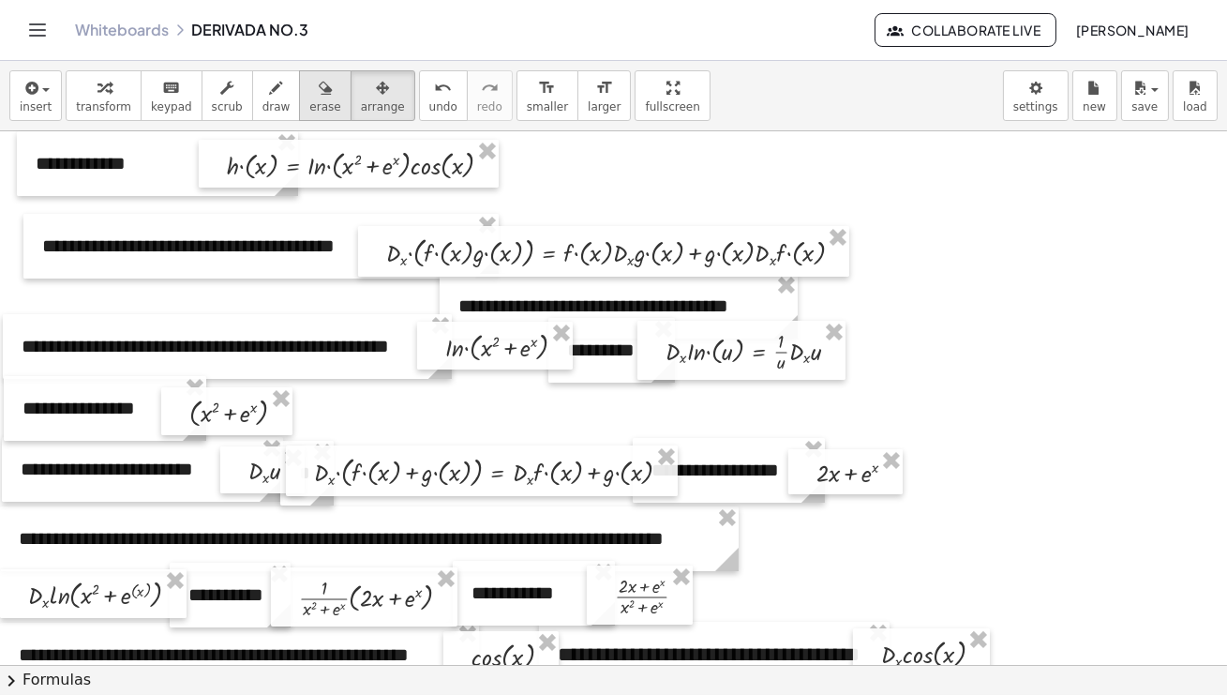
click at [319, 93] on icon "button" at bounding box center [325, 88] width 13 height 23
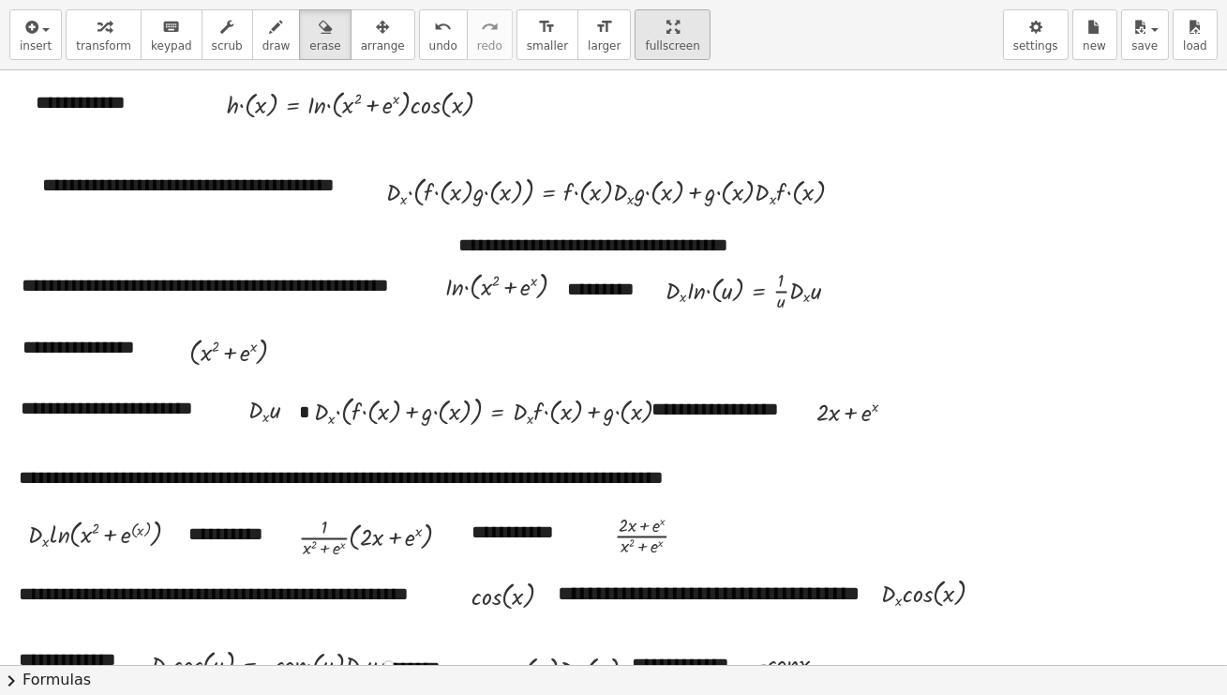
click at [637, 158] on div "**********" at bounding box center [613, 347] width 1227 height 695
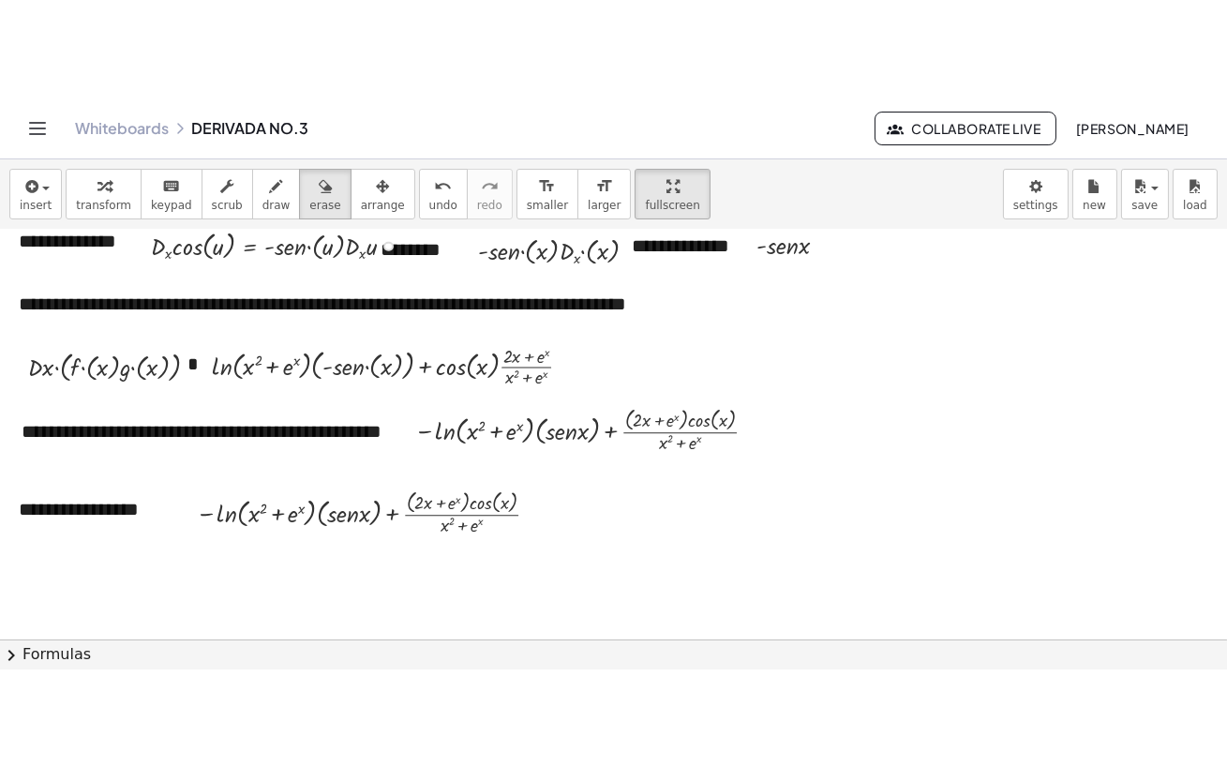
scroll to position [579, 0]
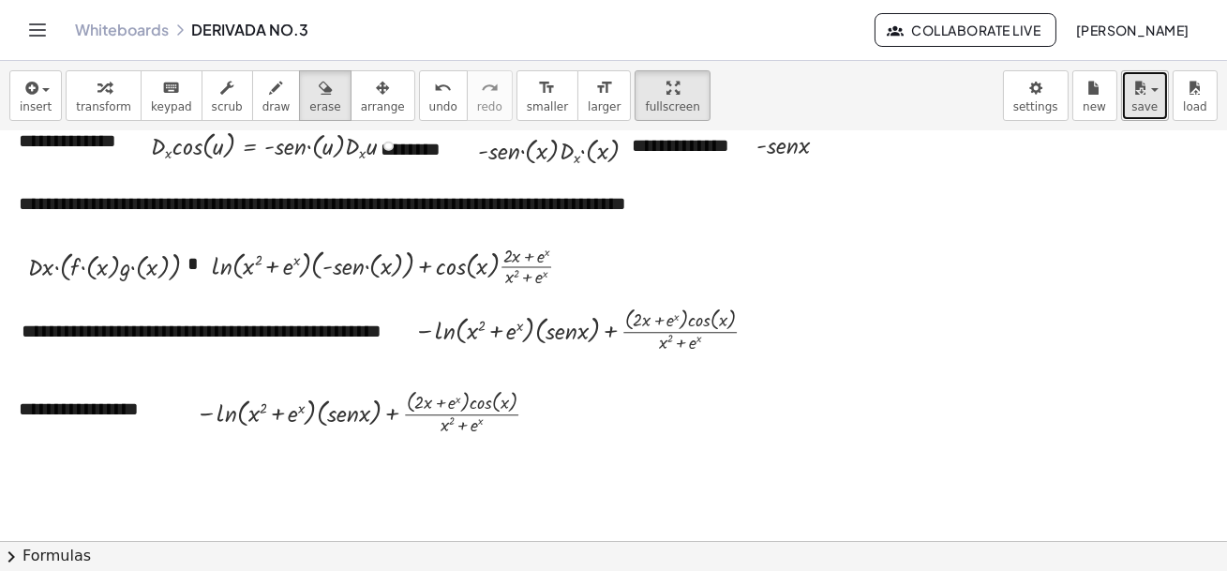
click at [1154, 89] on span "button" at bounding box center [1155, 90] width 8 height 4
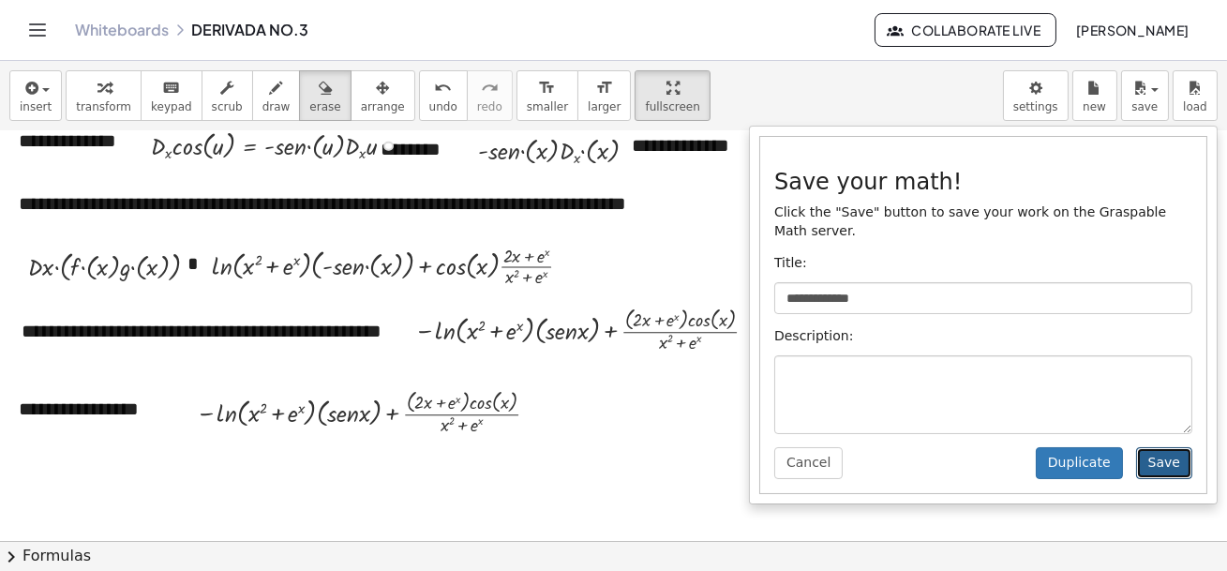
click at [1171, 465] on button "Save" at bounding box center [1164, 463] width 56 height 32
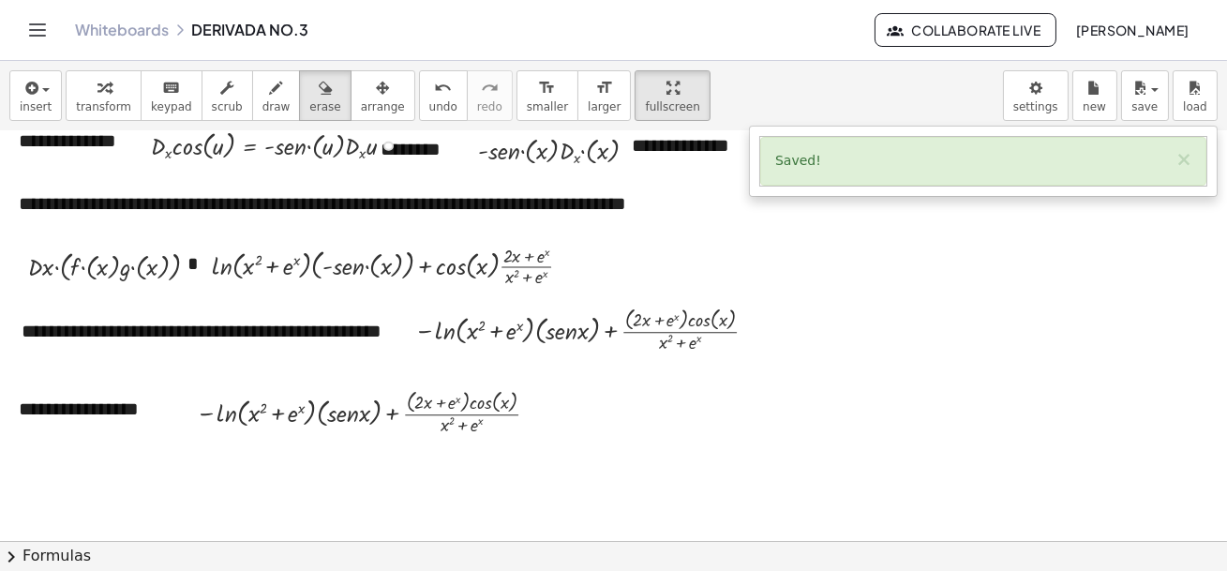
click at [38, 29] on icon "Toggle navigation" at bounding box center [38, 29] width 16 height 11
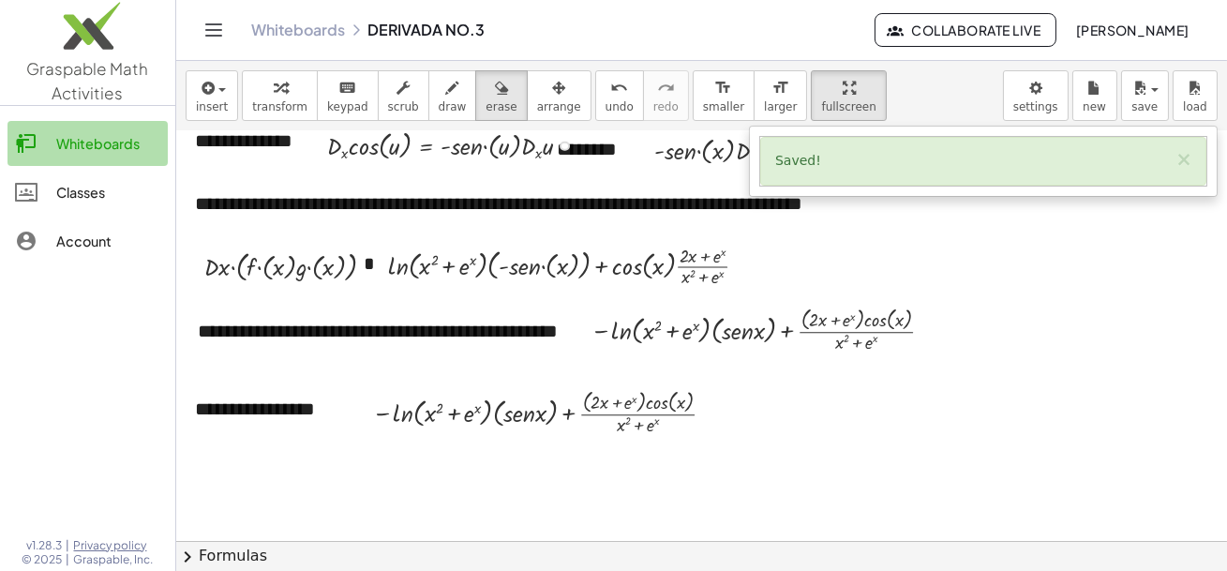
click at [82, 149] on div "Whiteboards" at bounding box center [108, 143] width 104 height 23
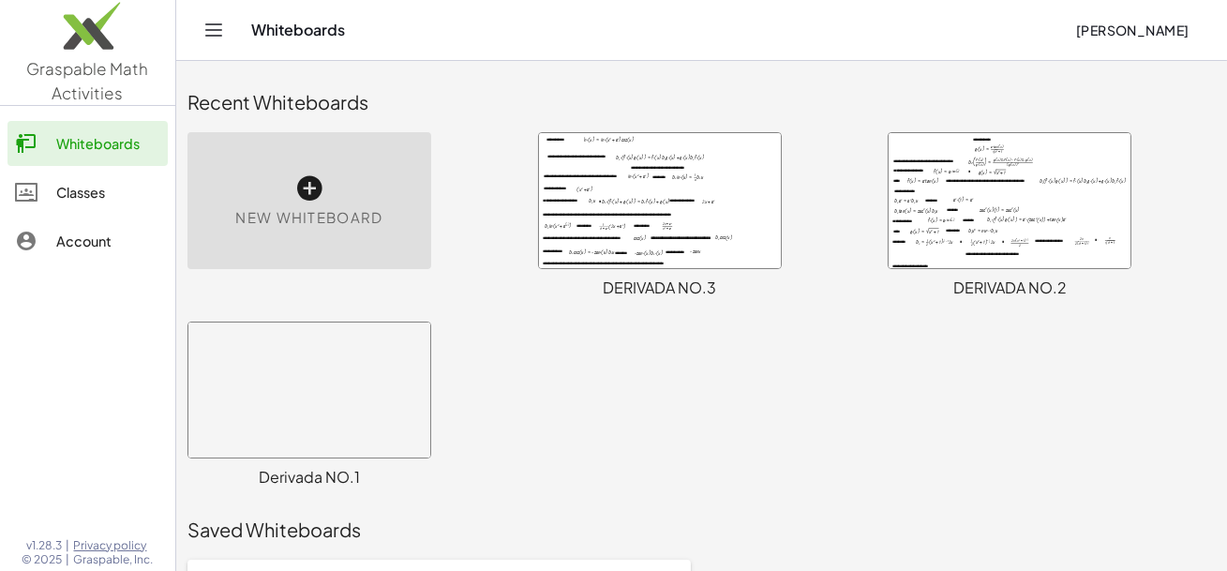
click at [1024, 180] on div at bounding box center [1010, 200] width 242 height 135
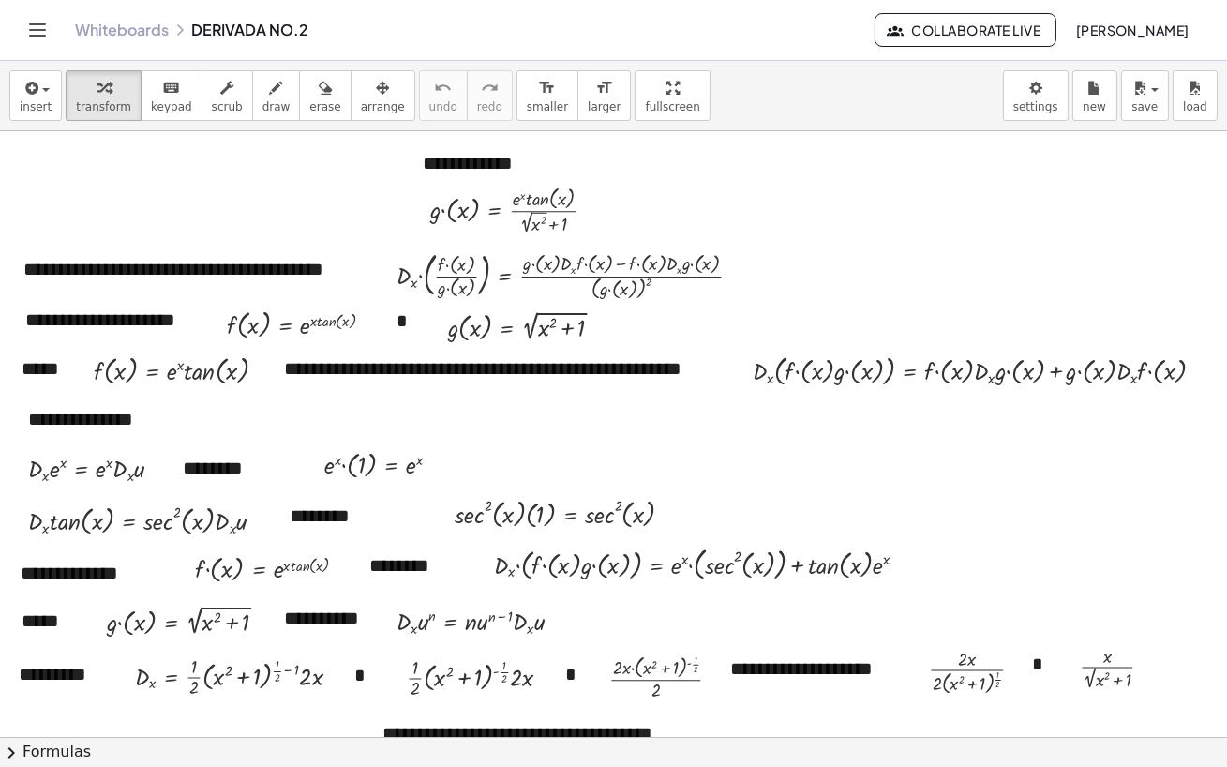
click at [1207, 410] on div at bounding box center [613, 736] width 1227 height 1211
click at [375, 93] on div "button" at bounding box center [383, 87] width 44 height 23
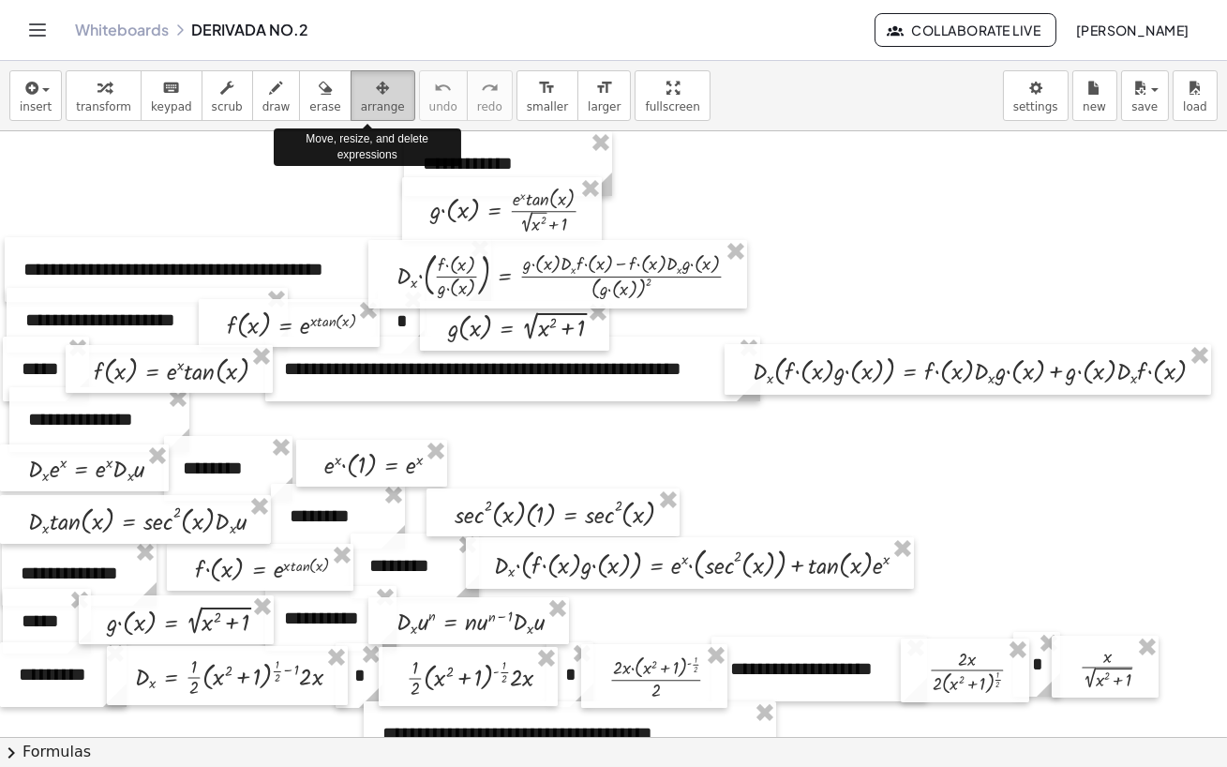
click at [363, 101] on span "arrange" at bounding box center [383, 106] width 44 height 13
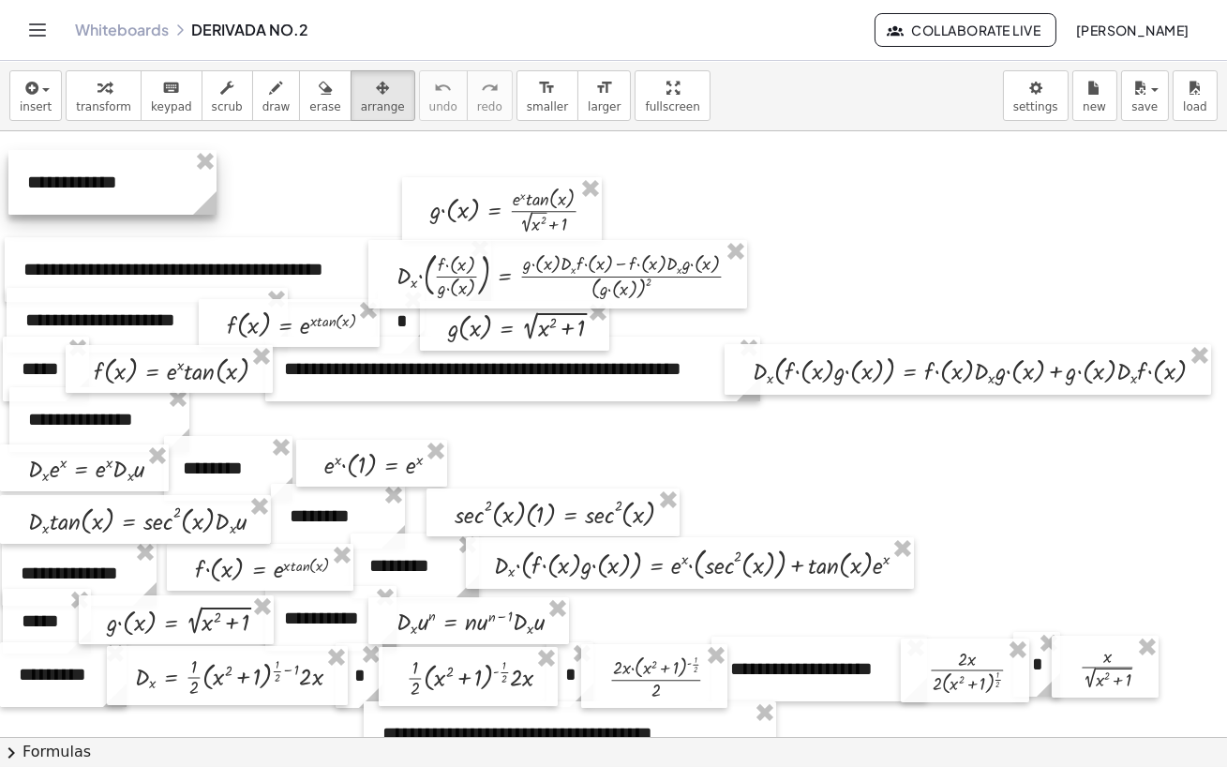
drag, startPoint x: 486, startPoint y: 159, endPoint x: 85, endPoint y: 177, distance: 400.7
click at [85, 177] on div at bounding box center [112, 182] width 208 height 65
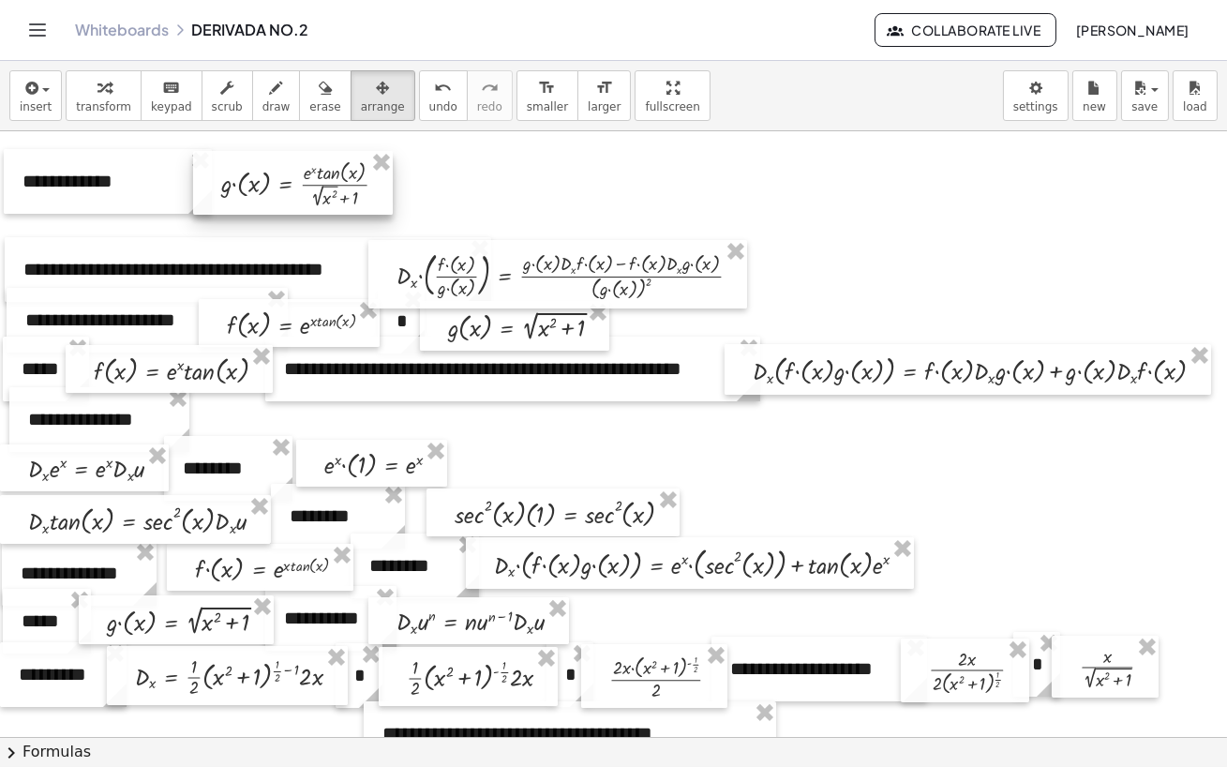
drag, startPoint x: 501, startPoint y: 217, endPoint x: 292, endPoint y: 190, distance: 210.7
click at [292, 190] on div at bounding box center [293, 183] width 200 height 65
click at [666, 440] on div at bounding box center [613, 736] width 1227 height 1211
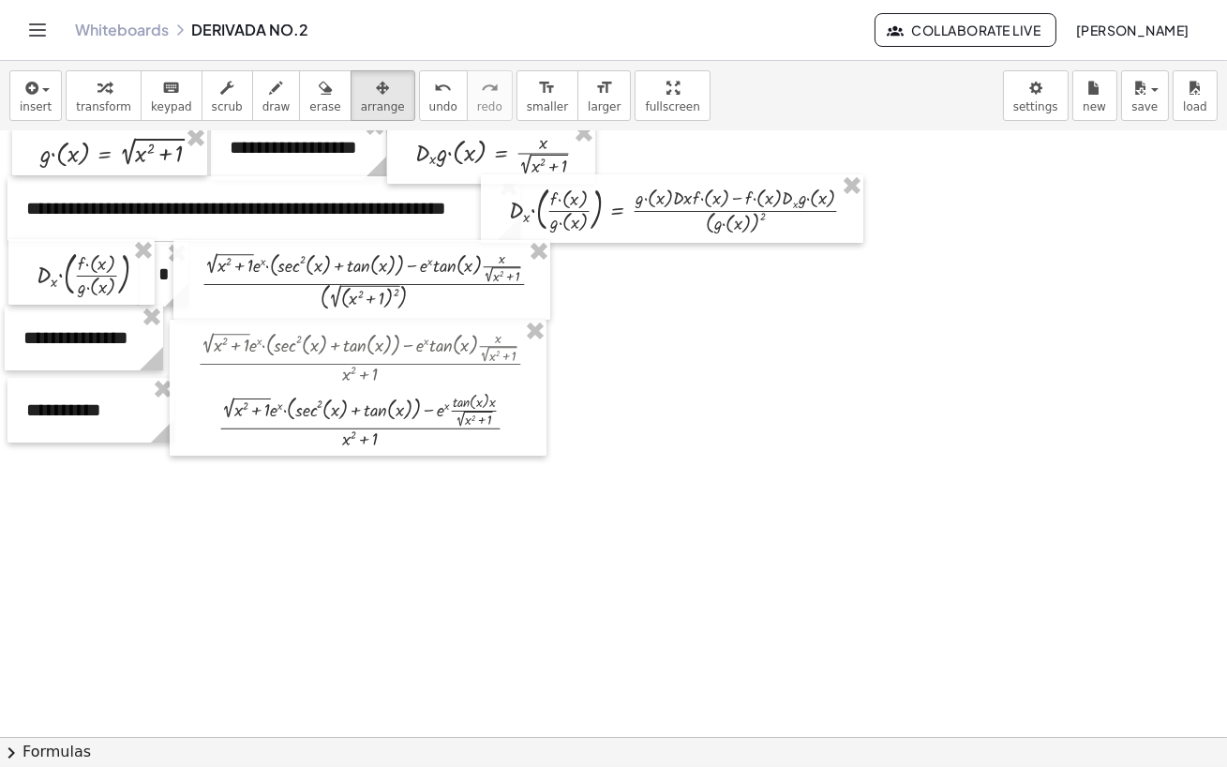
scroll to position [777, 0]
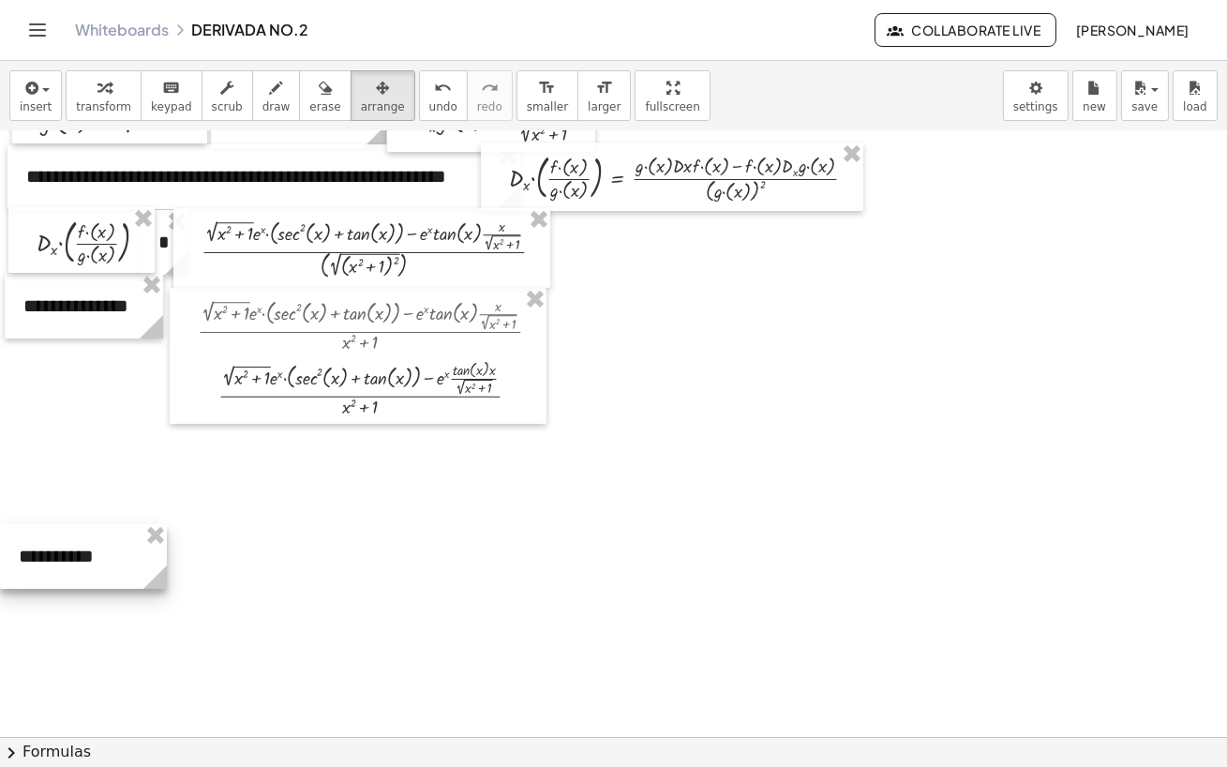
drag, startPoint x: 67, startPoint y: 388, endPoint x: 49, endPoint y: 566, distance: 179.0
click at [49, 566] on div at bounding box center [83, 556] width 167 height 65
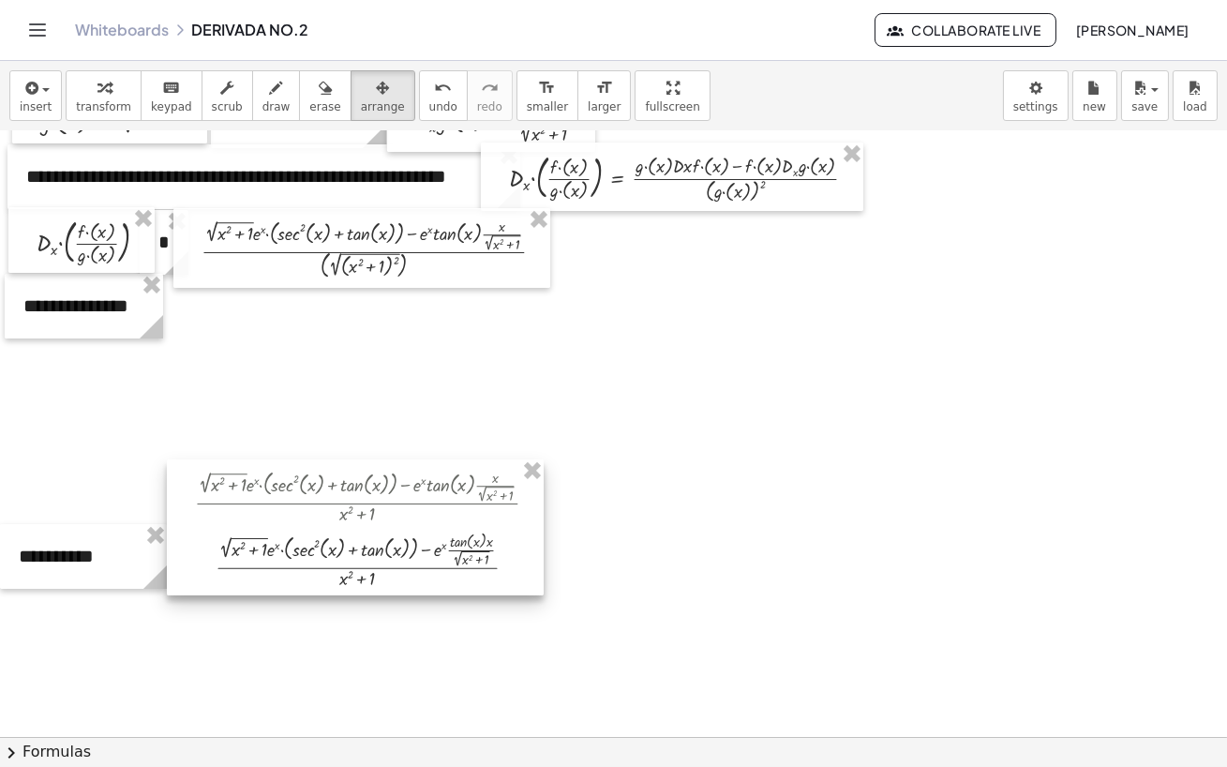
drag, startPoint x: 242, startPoint y: 409, endPoint x: 239, endPoint y: 580, distance: 171.6
click at [239, 570] on div at bounding box center [355, 527] width 377 height 137
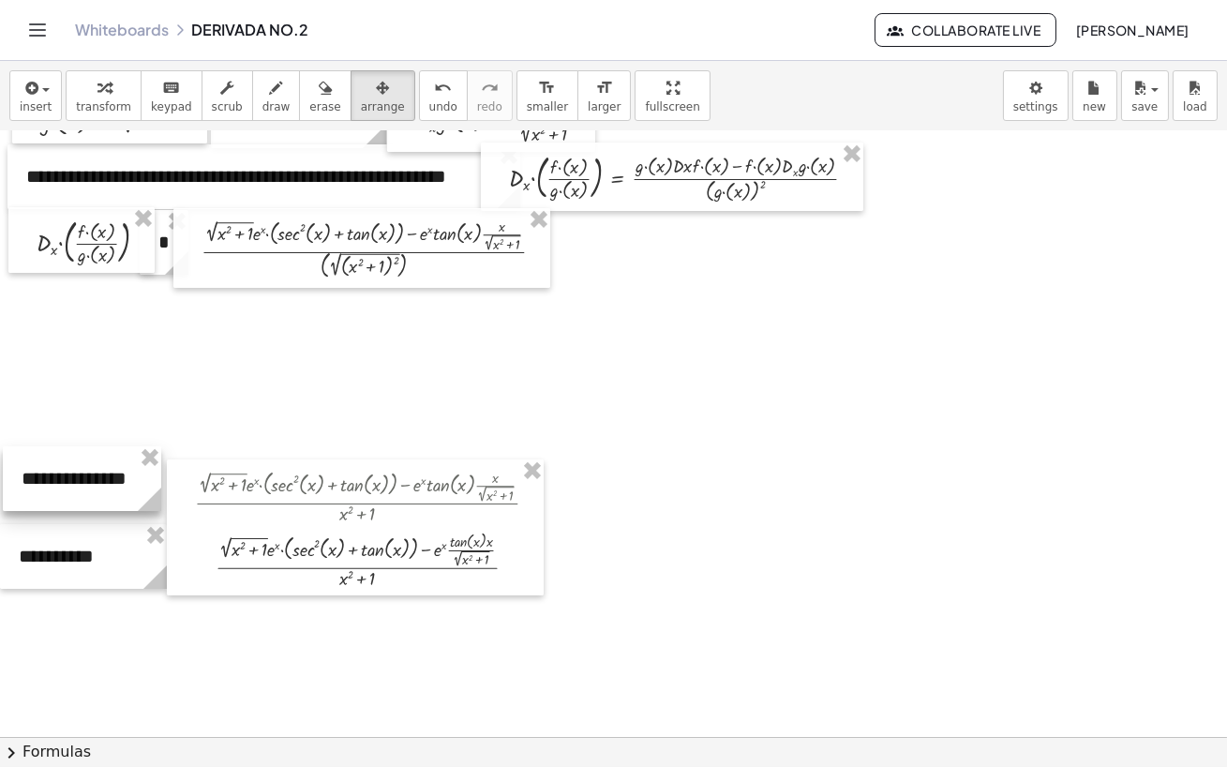
drag, startPoint x: 107, startPoint y: 476, endPoint x: 111, endPoint y: 494, distance: 18.2
click at [111, 494] on div at bounding box center [82, 478] width 158 height 65
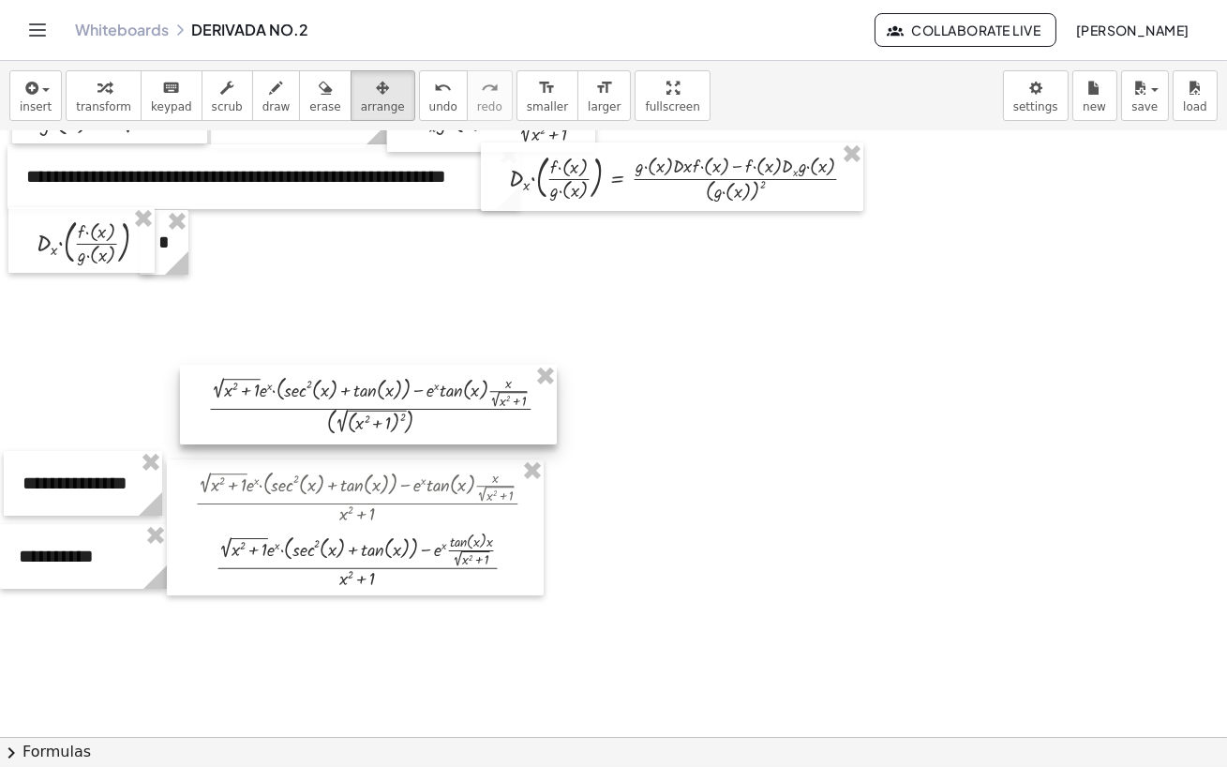
drag, startPoint x: 303, startPoint y: 257, endPoint x: 309, endPoint y: 413, distance: 156.7
click at [309, 413] on div at bounding box center [368, 405] width 377 height 80
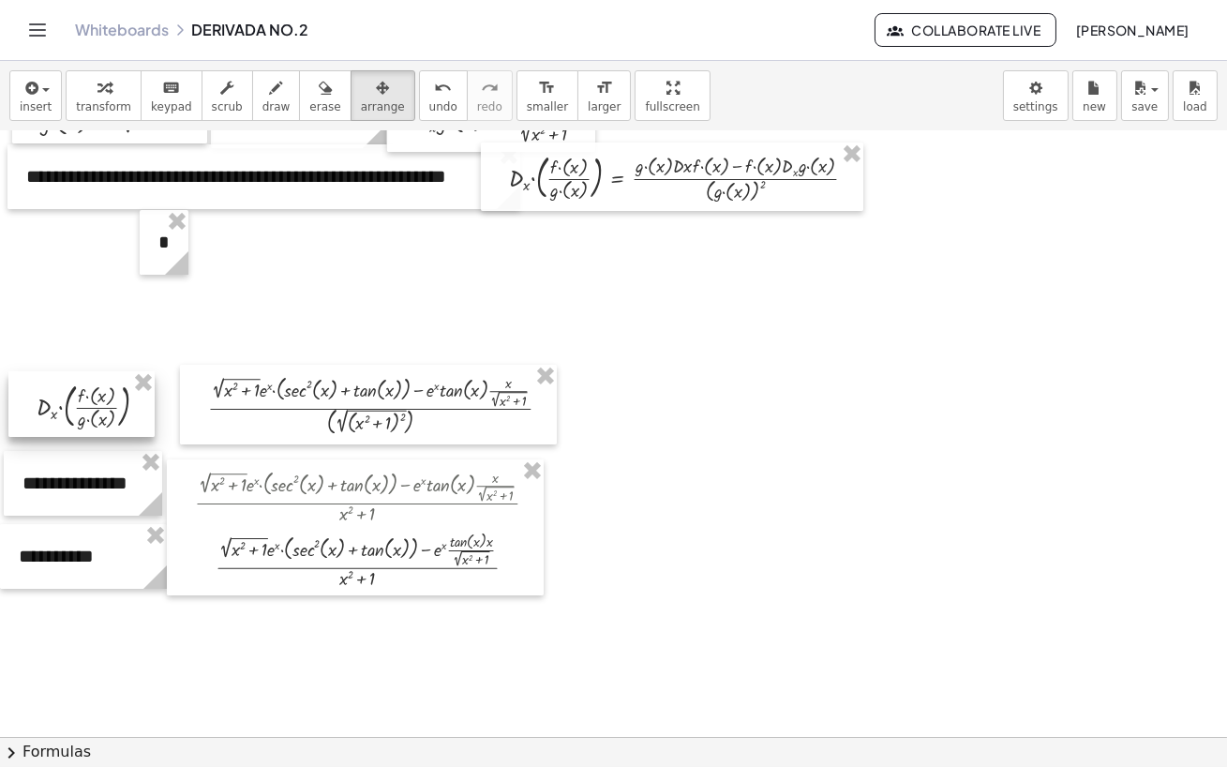
drag, startPoint x: 106, startPoint y: 241, endPoint x: 104, endPoint y: 402, distance: 161.3
click at [104, 402] on div at bounding box center [81, 404] width 146 height 66
drag, startPoint x: 163, startPoint y: 251, endPoint x: 162, endPoint y: 422, distance: 170.6
click at [162, 422] on div "**********" at bounding box center [613, 263] width 1227 height 1819
drag, startPoint x: 155, startPoint y: 231, endPoint x: 154, endPoint y: 394, distance: 163.1
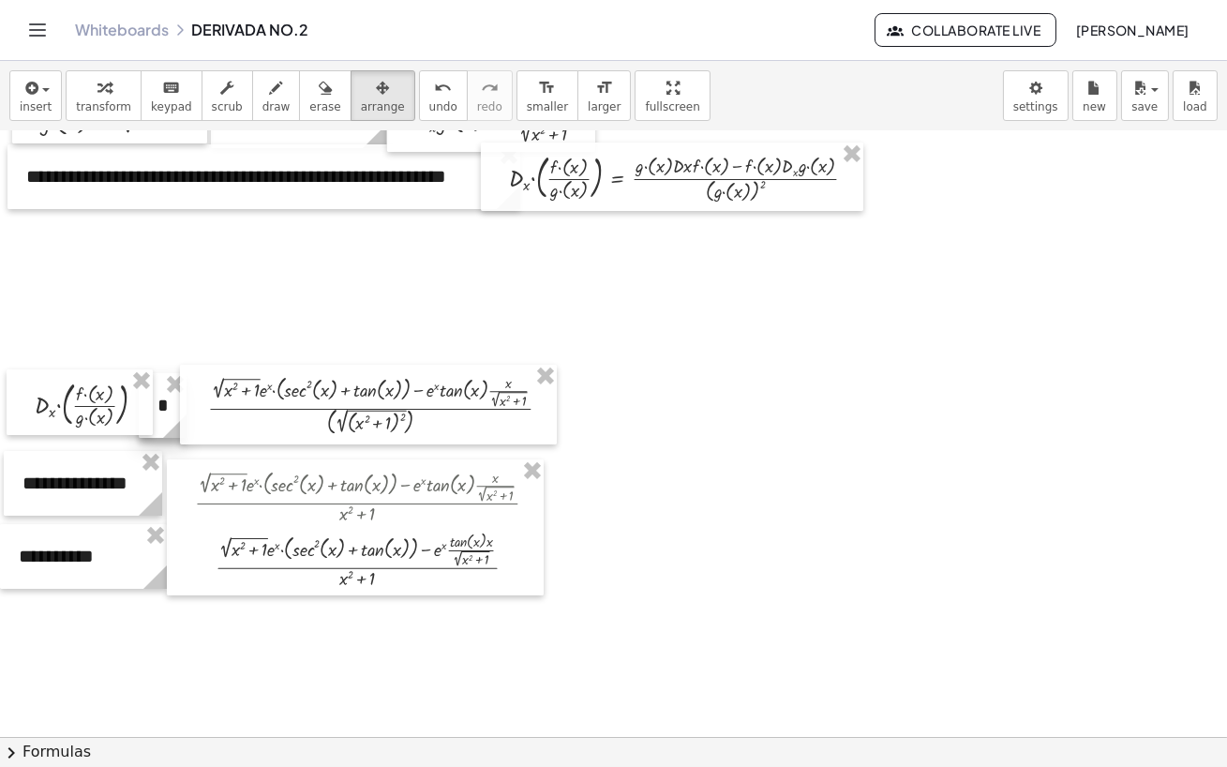
click at [154, 394] on div "**********" at bounding box center [613, 263] width 1227 height 1819
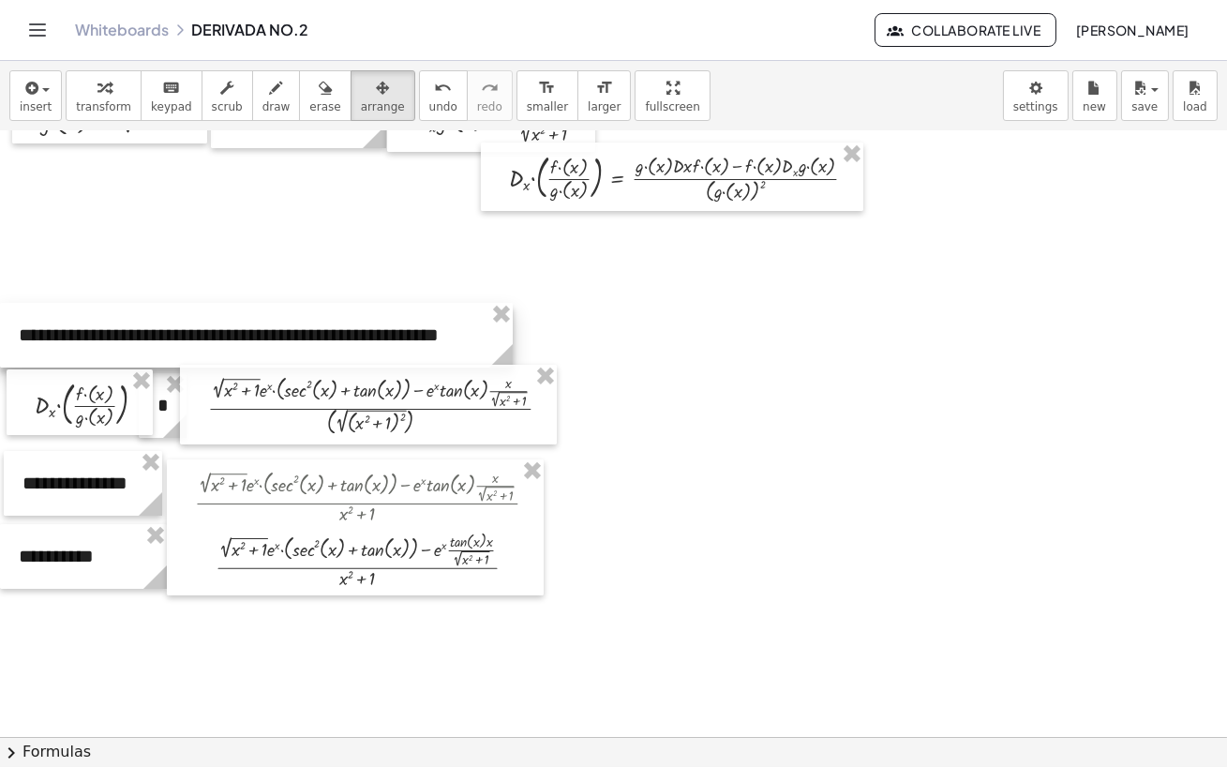
drag, startPoint x: 155, startPoint y: 187, endPoint x: 147, endPoint y: 345, distance: 158.6
click at [147, 345] on div at bounding box center [256, 335] width 513 height 65
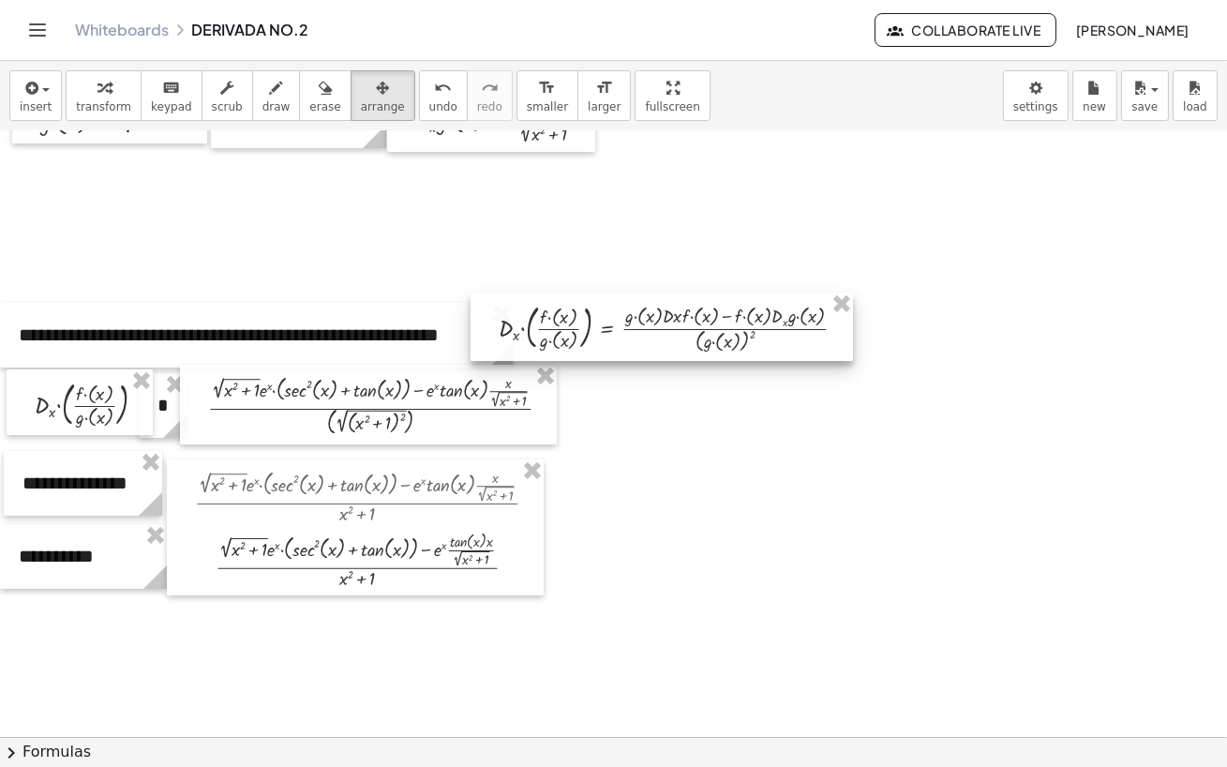
drag, startPoint x: 507, startPoint y: 181, endPoint x: 497, endPoint y: 331, distance: 150.4
click at [497, 331] on div at bounding box center [662, 327] width 383 height 68
click at [1026, 563] on div at bounding box center [613, 263] width 1227 height 1819
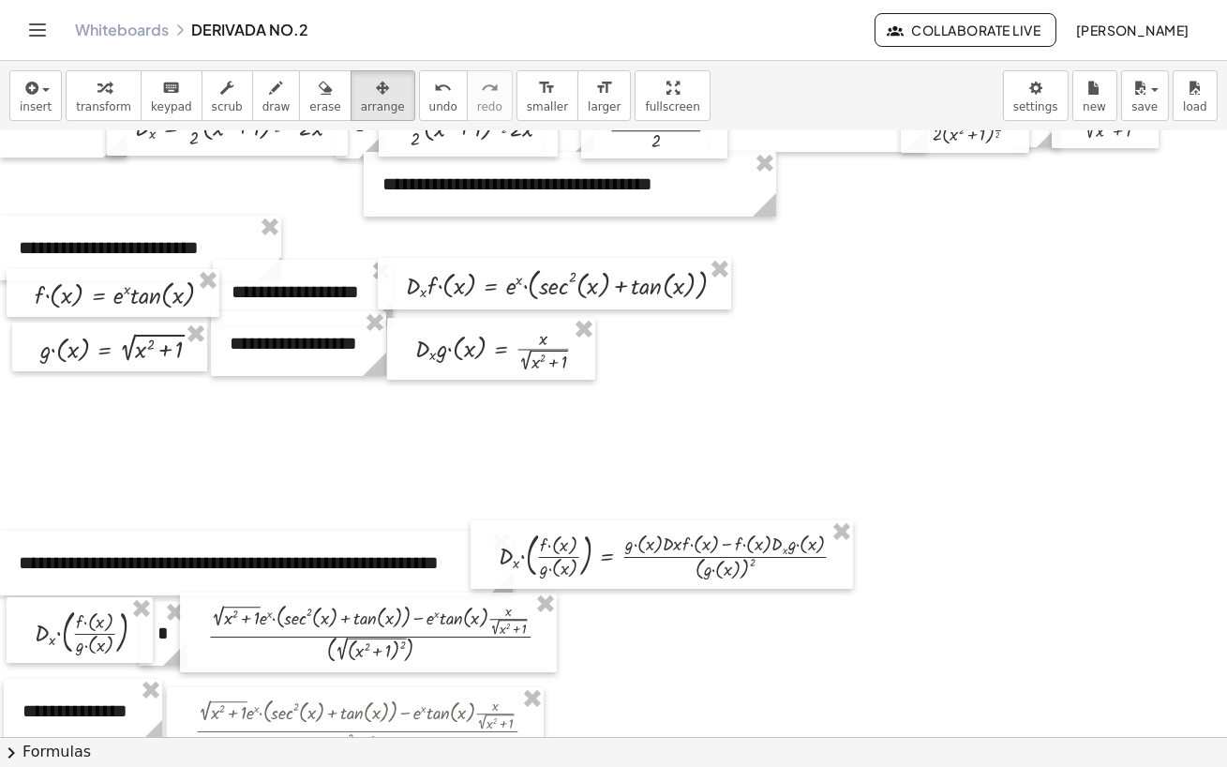
scroll to position [538, 0]
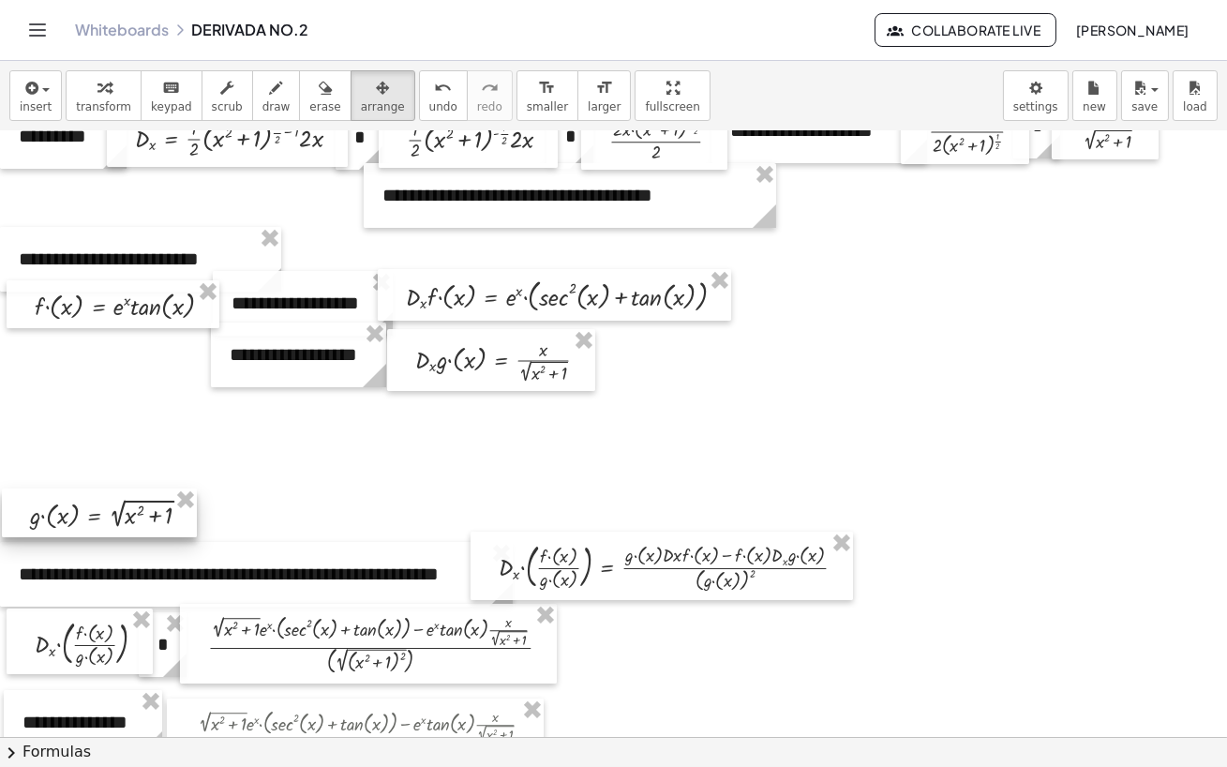
drag, startPoint x: 128, startPoint y: 356, endPoint x: 118, endPoint y: 511, distance: 155.0
click at [118, 511] on div at bounding box center [99, 512] width 195 height 49
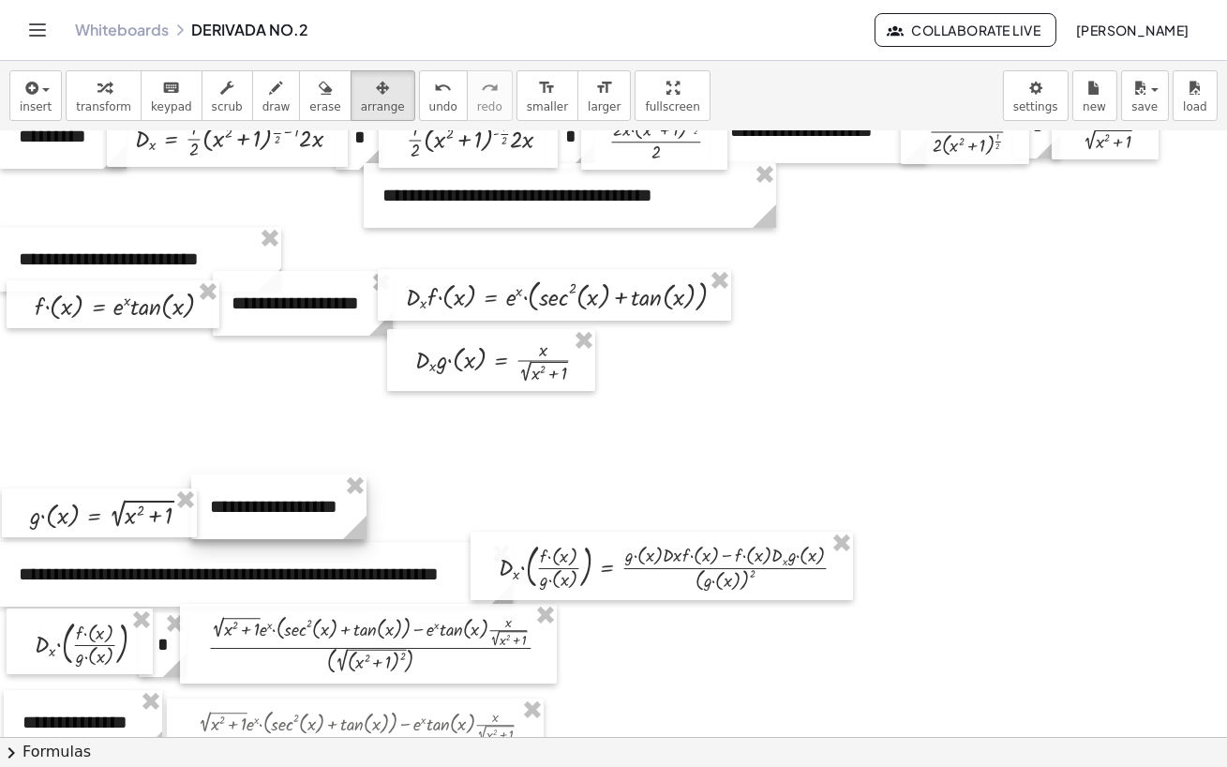
drag, startPoint x: 266, startPoint y: 370, endPoint x: 247, endPoint y: 522, distance: 153.1
click at [247, 522] on div at bounding box center [278, 506] width 175 height 65
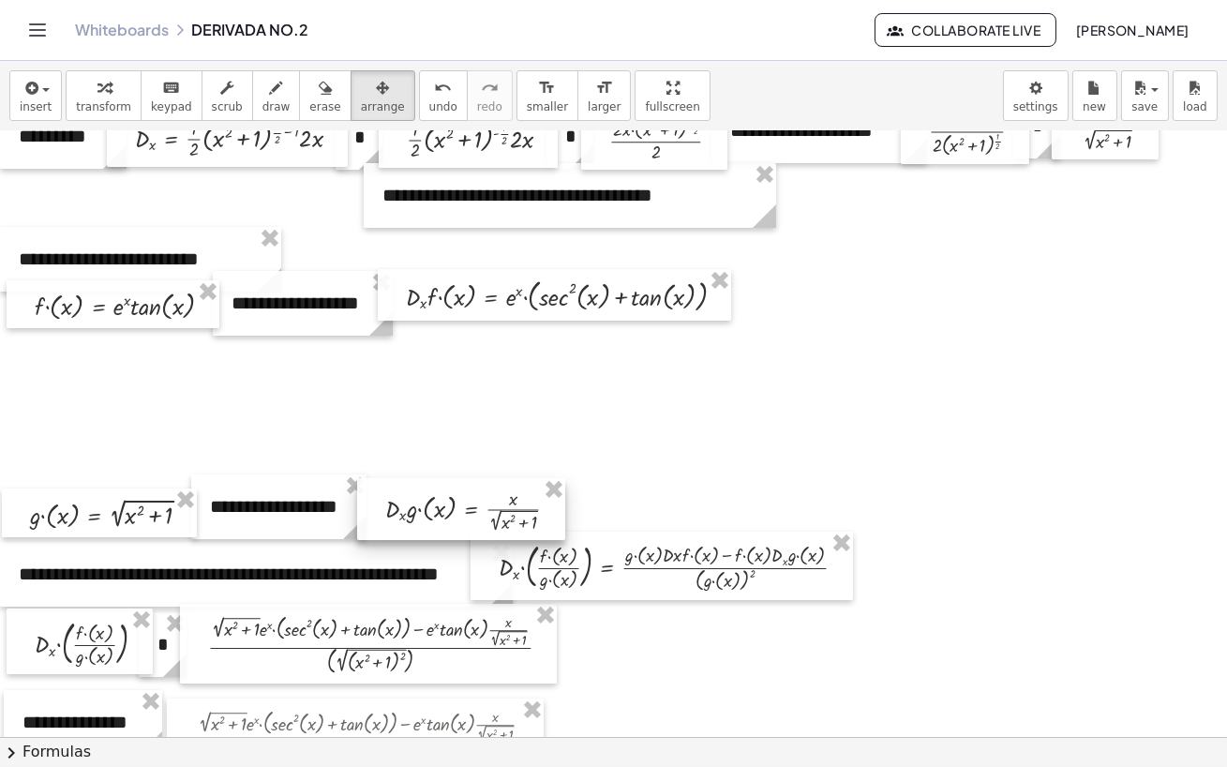
drag, startPoint x: 488, startPoint y: 349, endPoint x: 458, endPoint y: 498, distance: 152.1
click at [458, 498] on div at bounding box center [461, 509] width 208 height 62
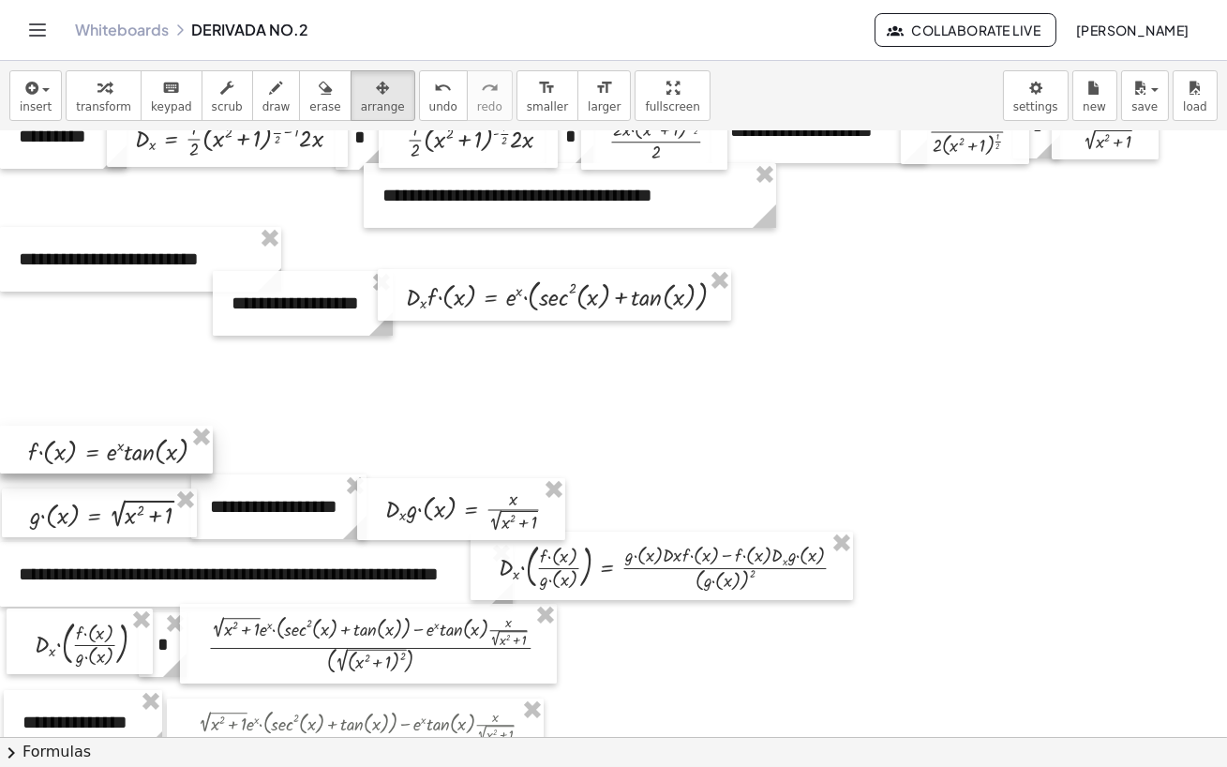
drag, startPoint x: 158, startPoint y: 299, endPoint x: 150, endPoint y: 444, distance: 145.6
click at [150, 444] on div at bounding box center [106, 450] width 213 height 48
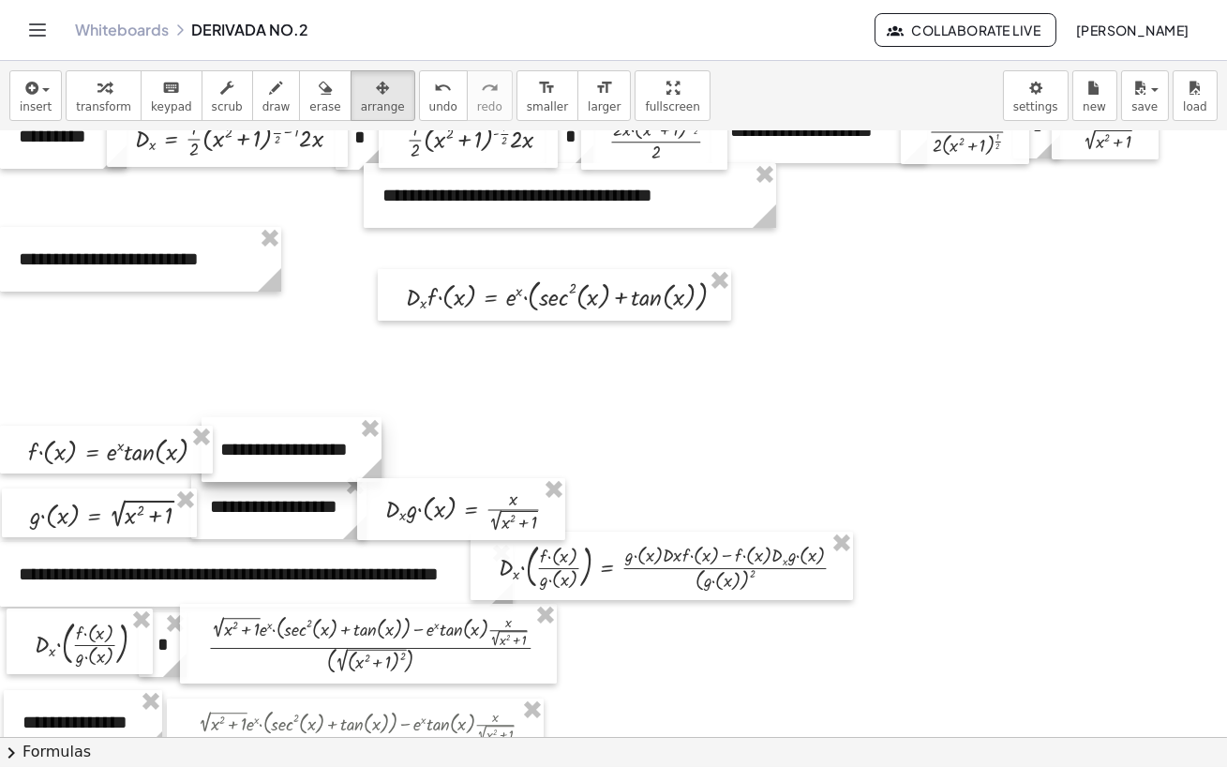
drag, startPoint x: 297, startPoint y: 313, endPoint x: 286, endPoint y: 459, distance: 146.7
click at [286, 459] on div at bounding box center [292, 449] width 180 height 65
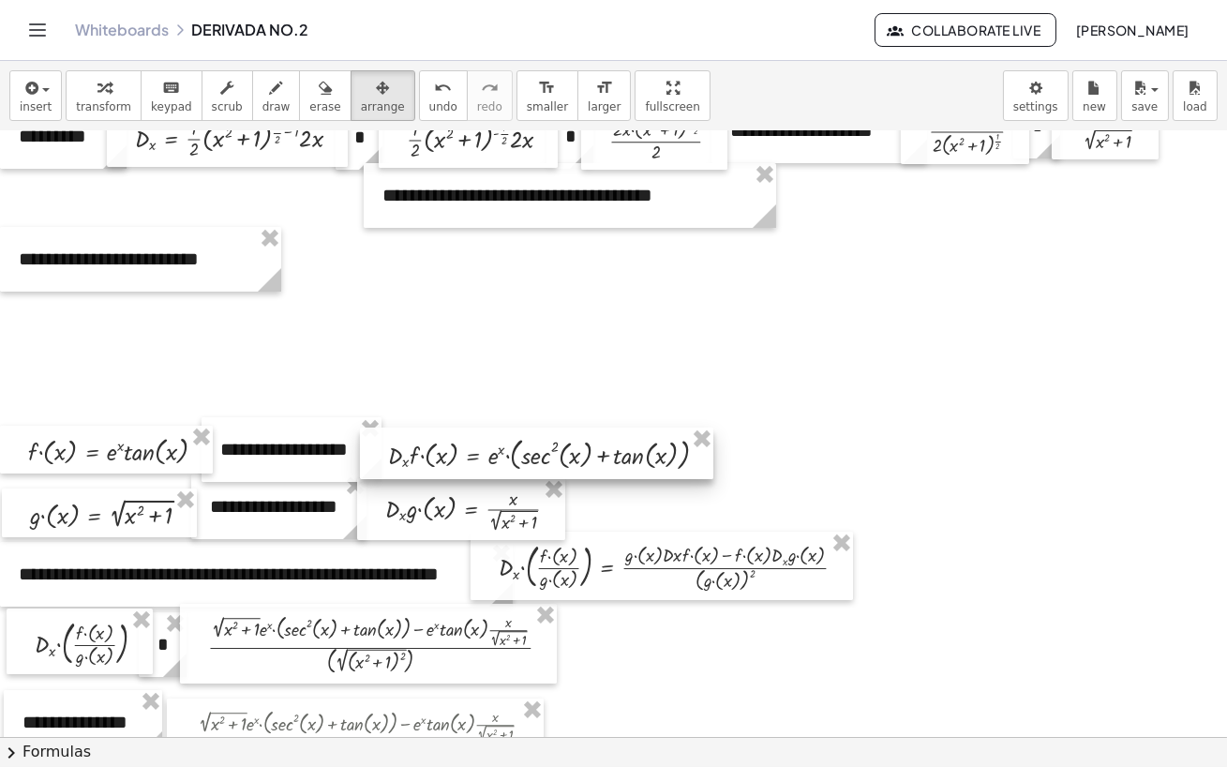
drag, startPoint x: 448, startPoint y: 300, endPoint x: 430, endPoint y: 458, distance: 159.4
click at [430, 458] on div at bounding box center [536, 454] width 353 height 52
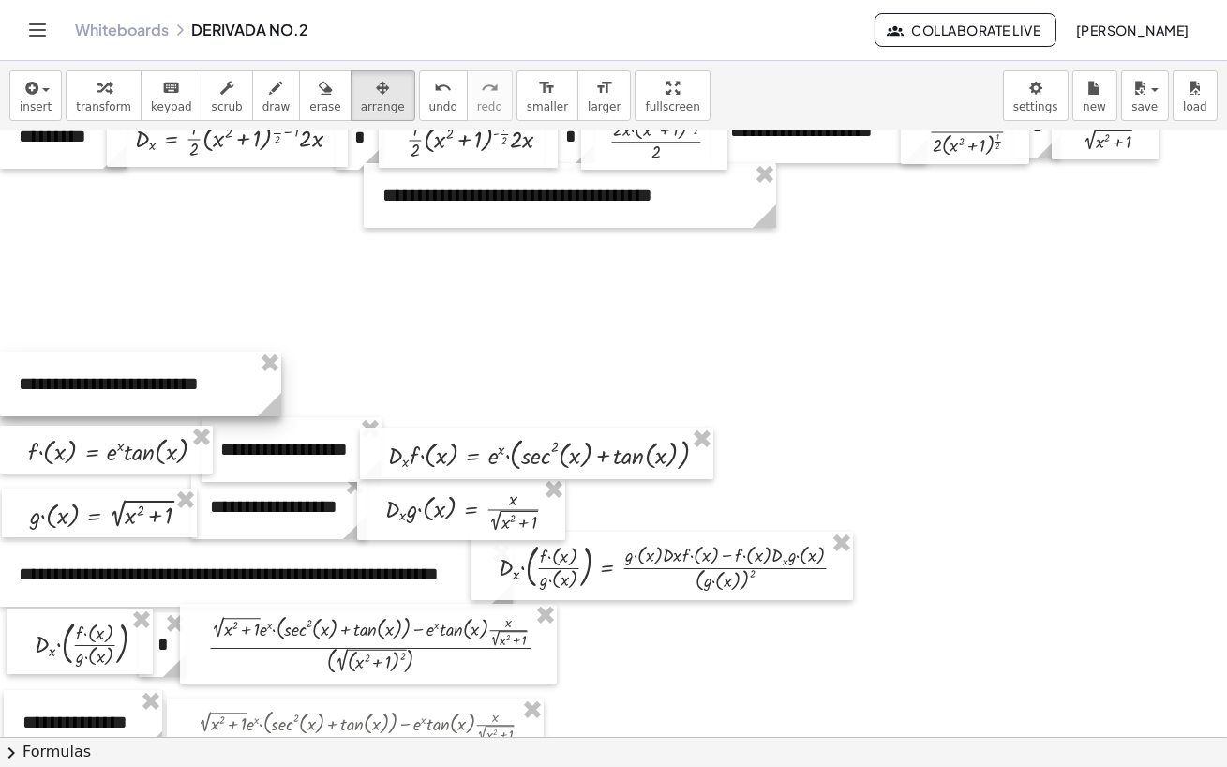
drag, startPoint x: 204, startPoint y: 263, endPoint x: 193, endPoint y: 388, distance: 126.1
click at [193, 388] on div at bounding box center [140, 384] width 281 height 65
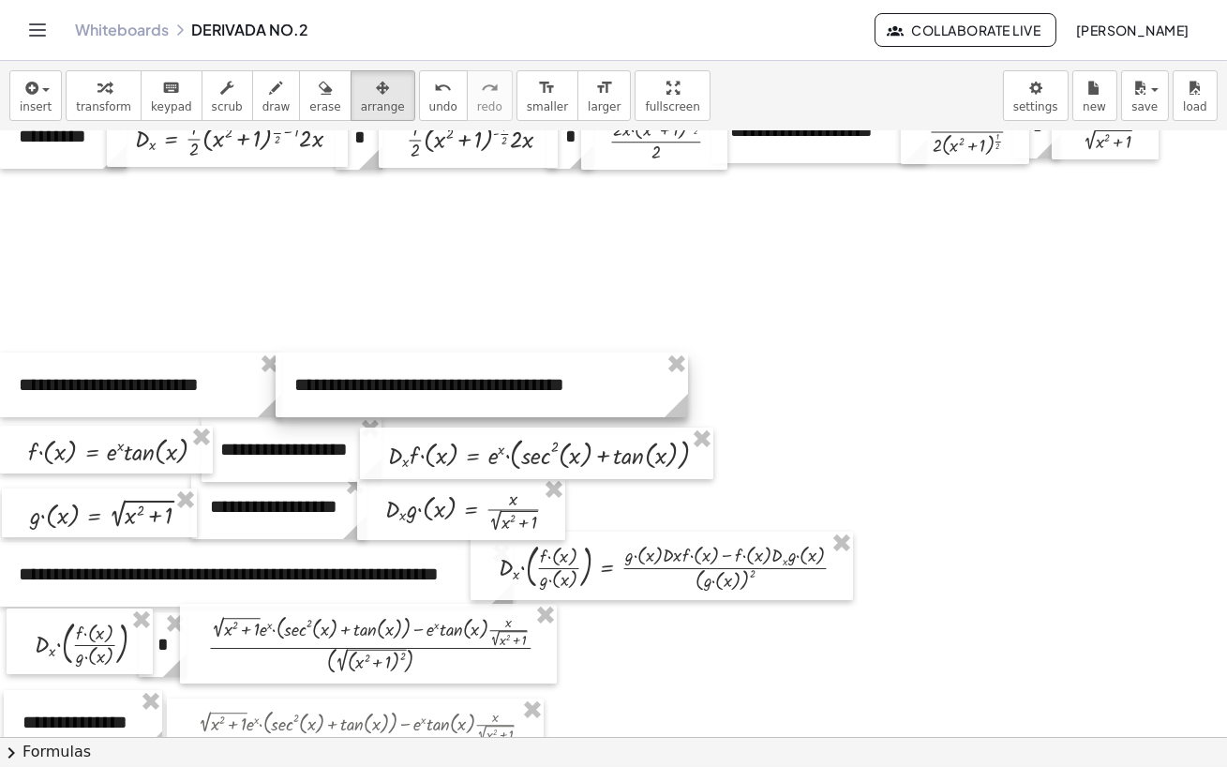
drag, startPoint x: 445, startPoint y: 208, endPoint x: 357, endPoint y: 398, distance: 208.9
click at [357, 398] on div at bounding box center [482, 385] width 413 height 65
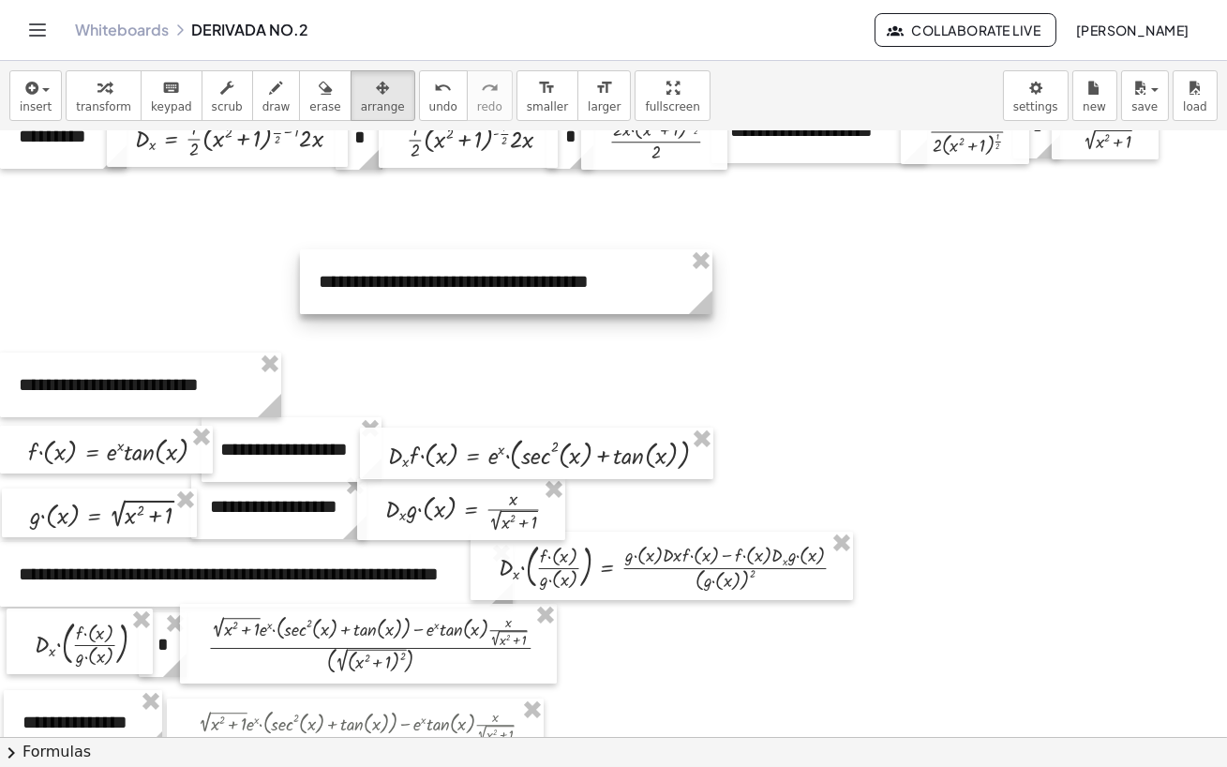
drag, startPoint x: 601, startPoint y: 378, endPoint x: 625, endPoint y: 275, distance: 106.0
click at [625, 275] on div at bounding box center [506, 281] width 413 height 65
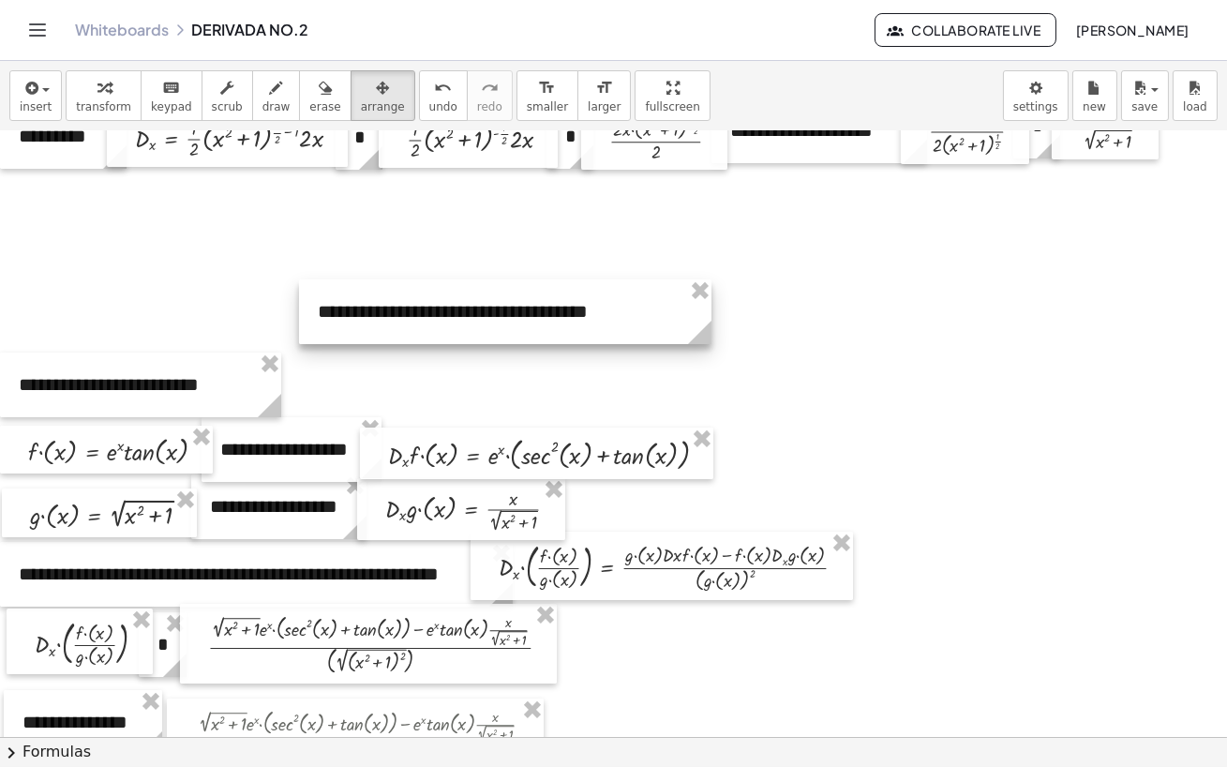
drag, startPoint x: 578, startPoint y: 291, endPoint x: 577, endPoint y: 321, distance: 30.0
click at [577, 321] on div at bounding box center [505, 311] width 413 height 65
click at [990, 422] on div at bounding box center [613, 502] width 1227 height 1819
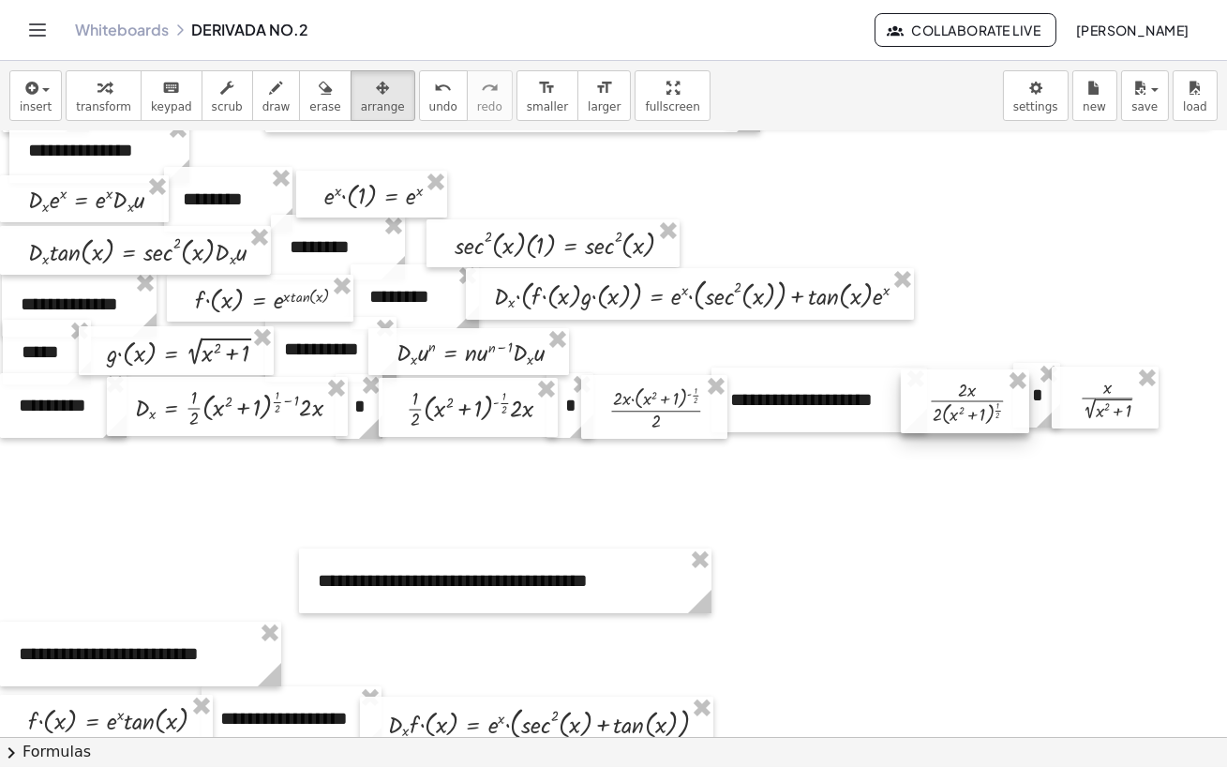
scroll to position [265, 0]
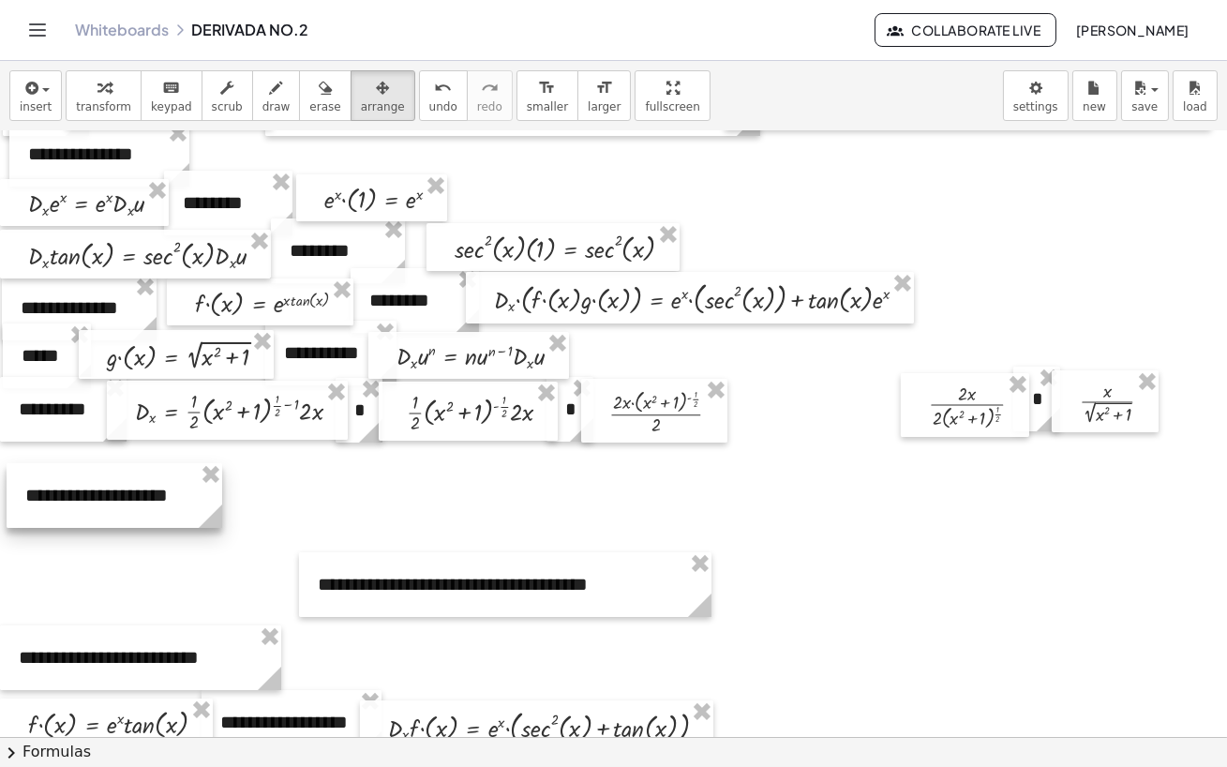
drag, startPoint x: 790, startPoint y: 417, endPoint x: 85, endPoint y: 509, distance: 711.0
click at [85, 509] on div at bounding box center [115, 495] width 216 height 65
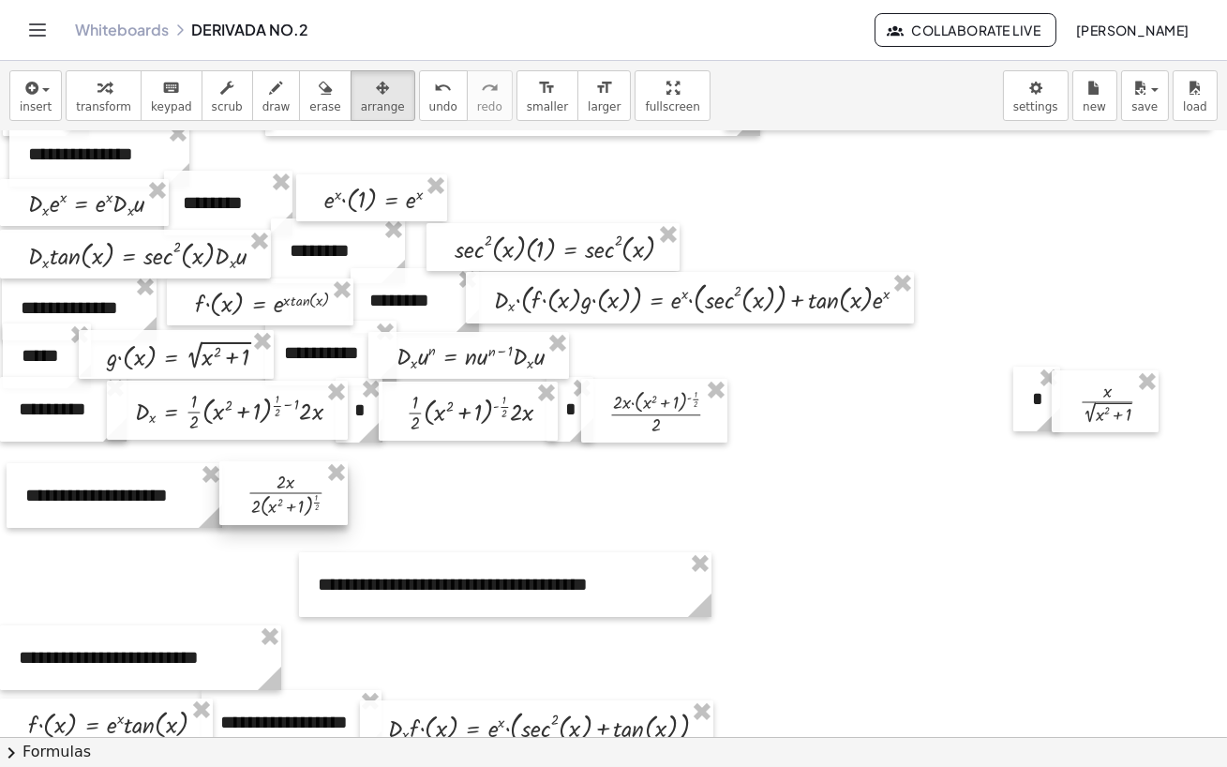
drag, startPoint x: 993, startPoint y: 409, endPoint x: 310, endPoint y: 499, distance: 688.4
click at [310, 499] on div at bounding box center [283, 493] width 128 height 64
drag, startPoint x: 1039, startPoint y: 397, endPoint x: 398, endPoint y: 478, distance: 646.4
click at [398, 478] on div at bounding box center [397, 475] width 47 height 65
drag, startPoint x: 398, startPoint y: 478, endPoint x: 363, endPoint y: 495, distance: 38.6
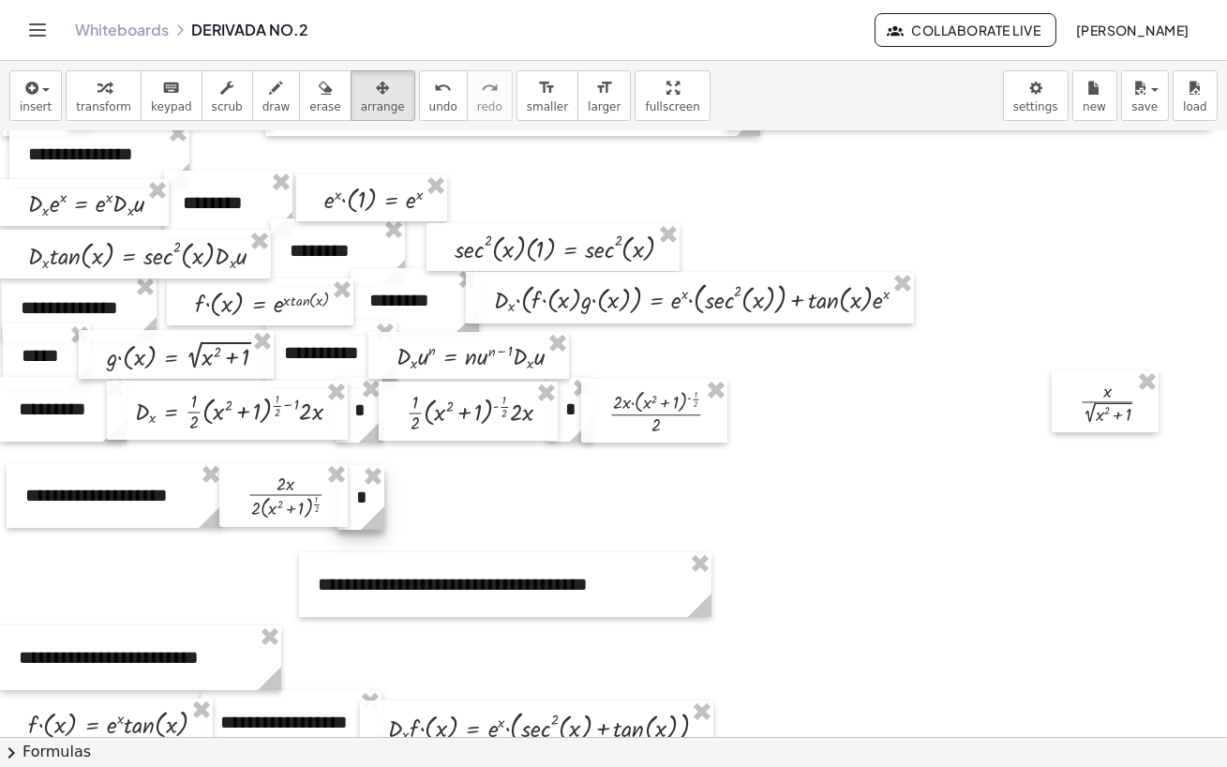
click at [363, 495] on div "**********" at bounding box center [613, 775] width 1227 height 1819
drag, startPoint x: 1077, startPoint y: 408, endPoint x: 434, endPoint y: 503, distance: 650.2
click at [434, 503] on div at bounding box center [438, 496] width 107 height 62
click at [838, 461] on div at bounding box center [613, 775] width 1227 height 1819
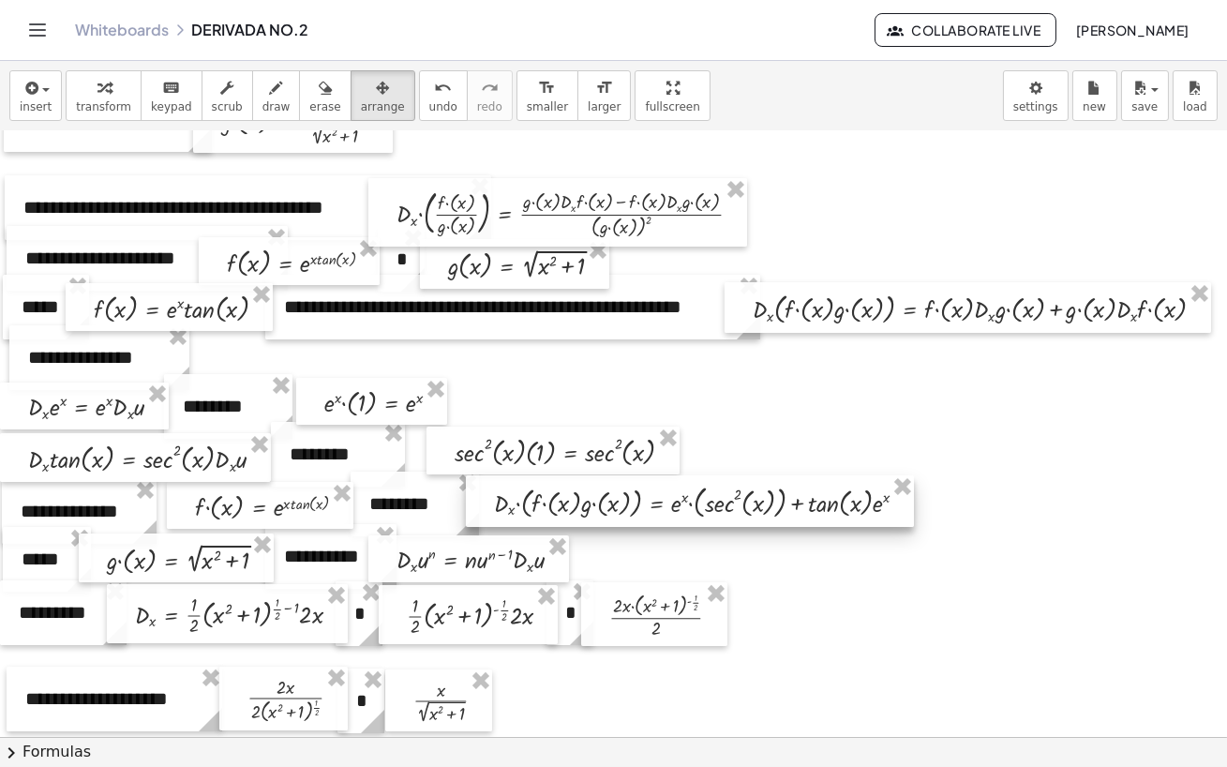
scroll to position [61, 0]
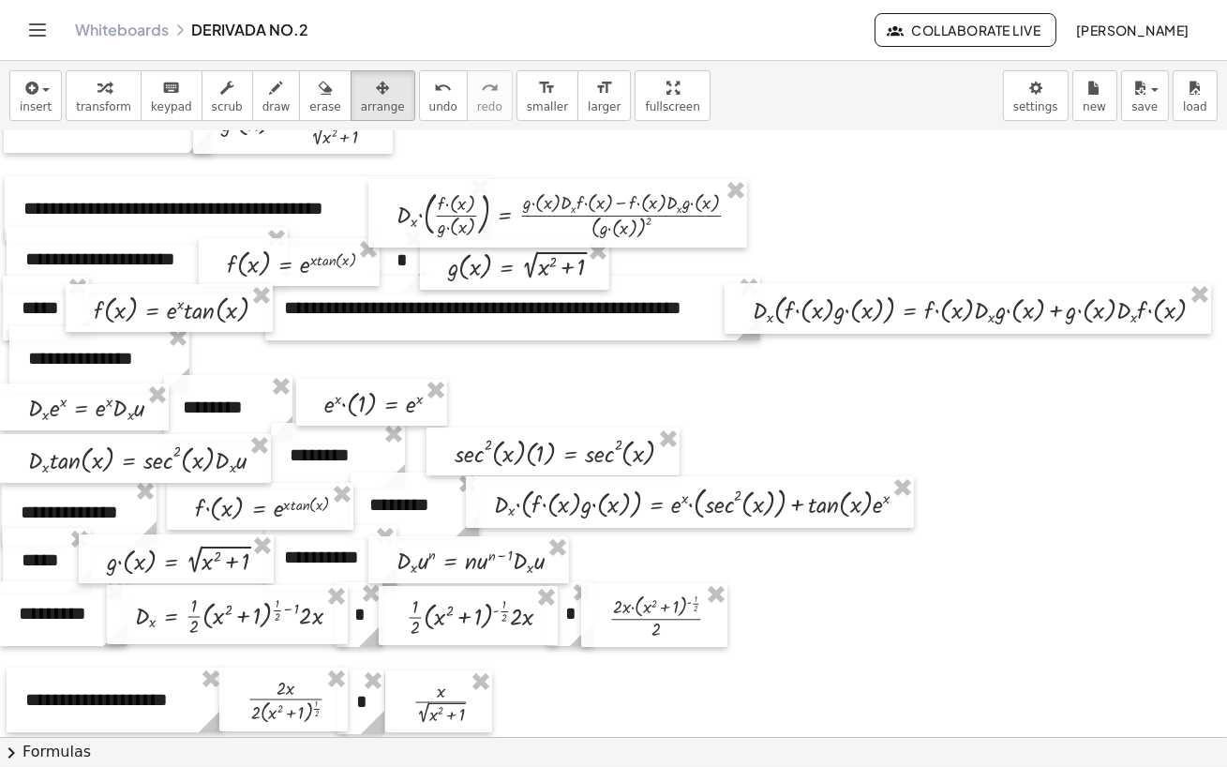
drag, startPoint x: 422, startPoint y: 400, endPoint x: 565, endPoint y: 401, distance: 143.4
drag, startPoint x: 382, startPoint y: 384, endPoint x: 546, endPoint y: 380, distance: 164.1
click at [546, 380] on div at bounding box center [538, 397] width 151 height 47
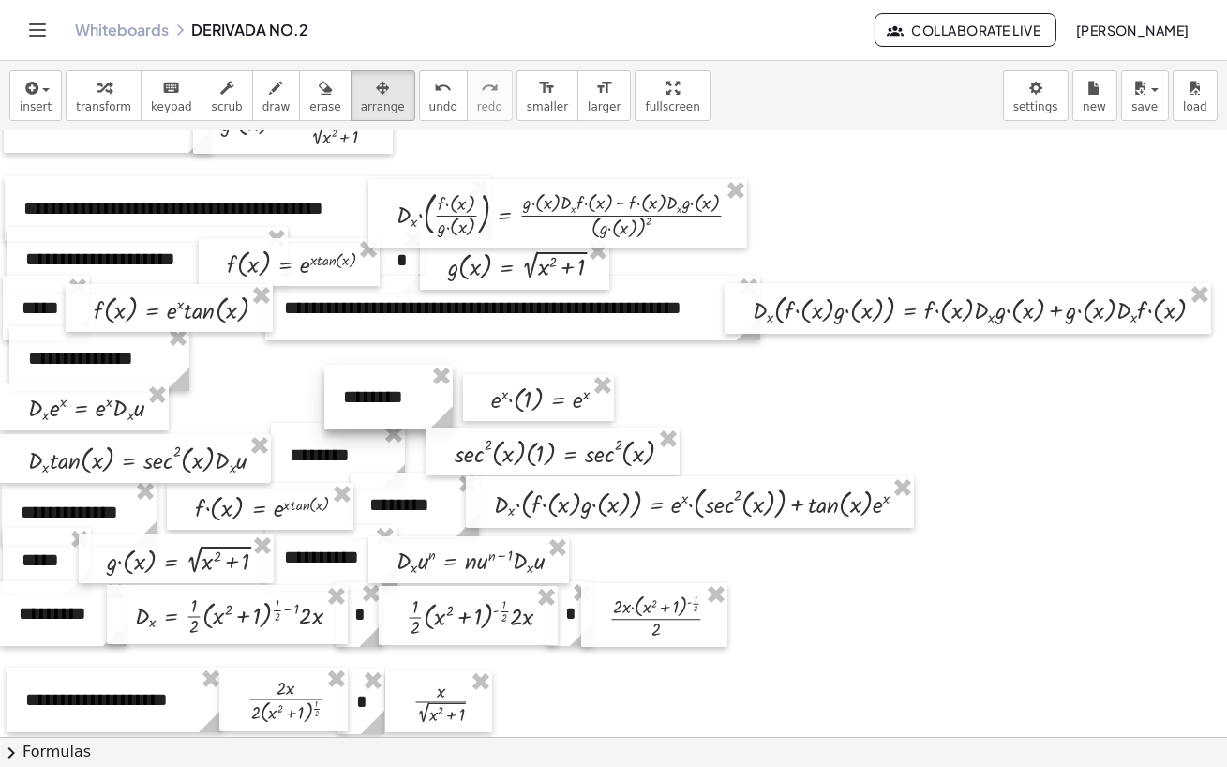
drag, startPoint x: 252, startPoint y: 390, endPoint x: 413, endPoint y: 380, distance: 160.6
click at [413, 380] on div at bounding box center [388, 397] width 128 height 65
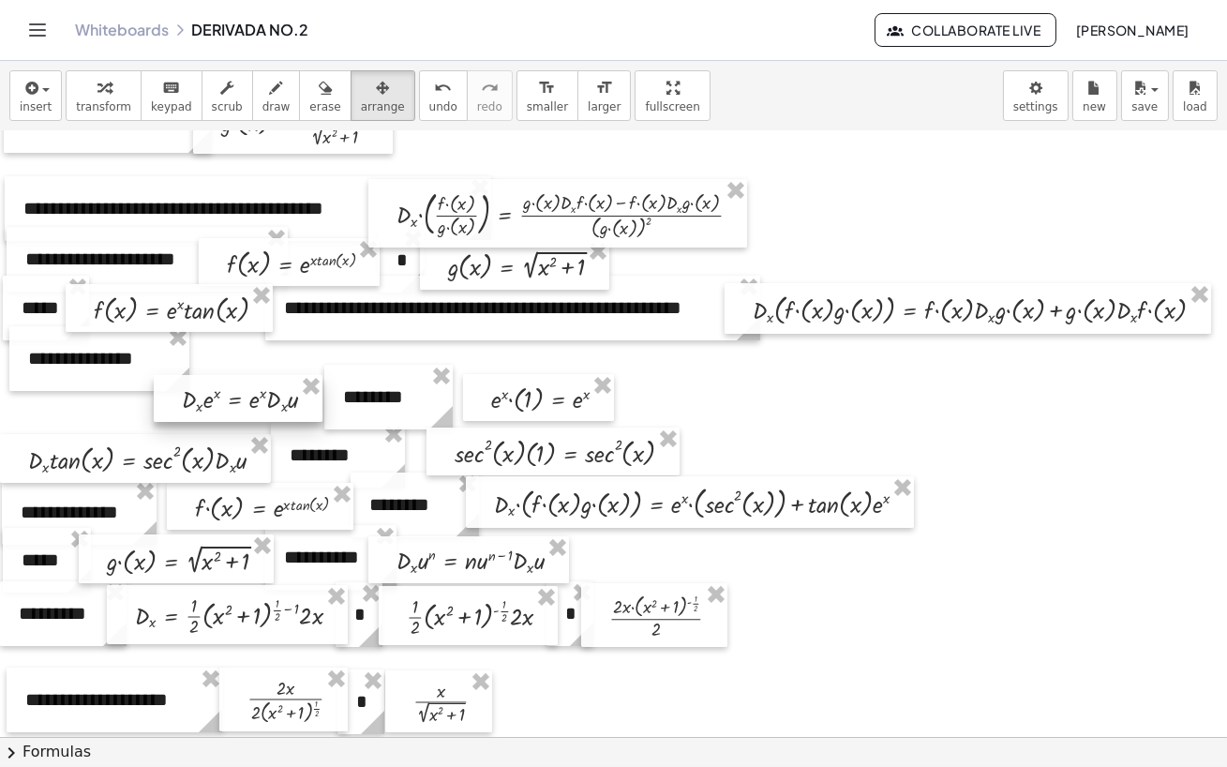
drag, startPoint x: 133, startPoint y: 392, endPoint x: 284, endPoint y: 385, distance: 151.1
click at [284, 385] on div at bounding box center [238, 398] width 169 height 47
drag, startPoint x: 108, startPoint y: 381, endPoint x: 98, endPoint y: 424, distance: 44.1
click at [98, 424] on div at bounding box center [90, 401] width 180 height 65
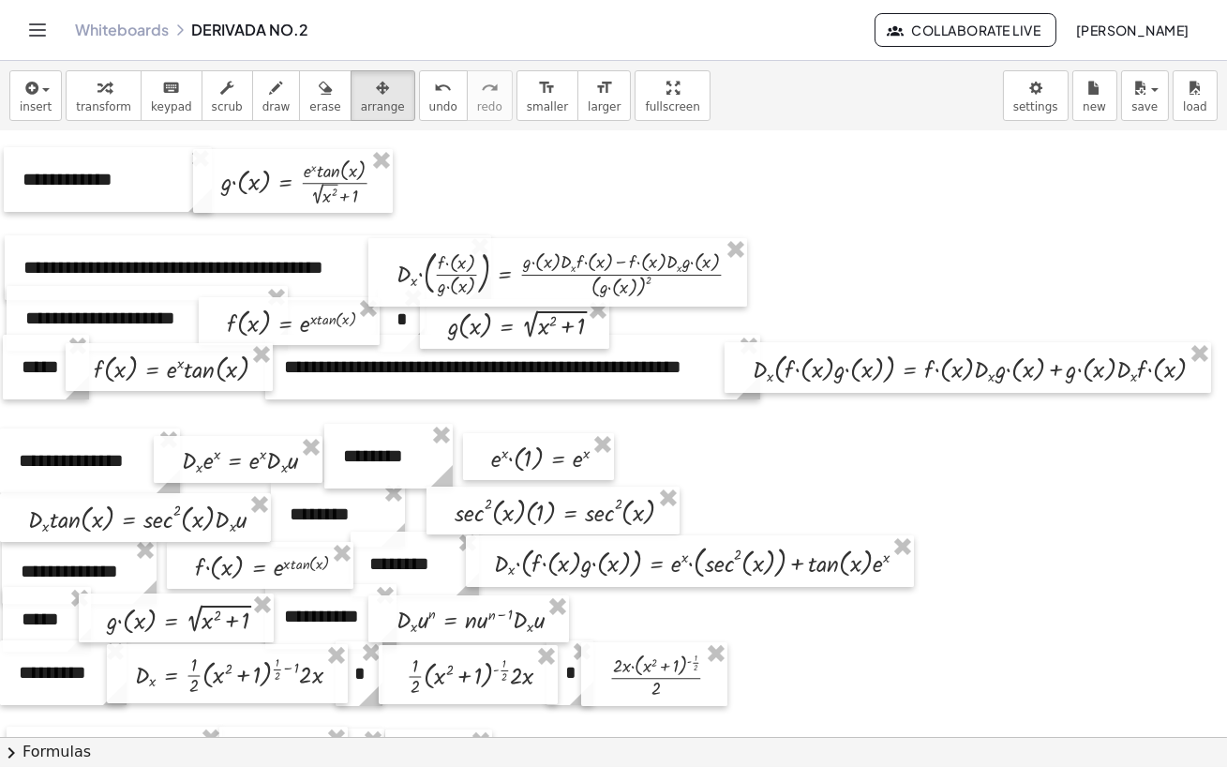
scroll to position [0, 0]
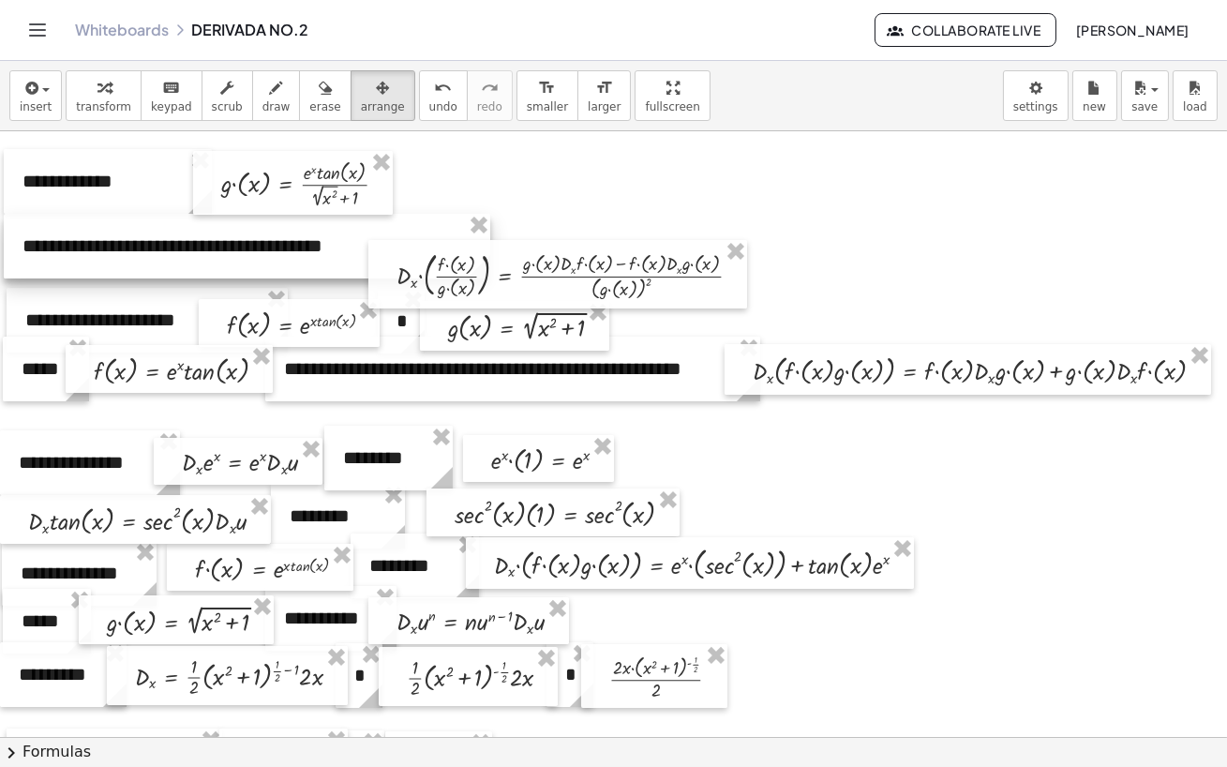
drag, startPoint x: 304, startPoint y: 247, endPoint x: 303, endPoint y: 223, distance: 23.5
click at [303, 223] on div at bounding box center [247, 246] width 487 height 65
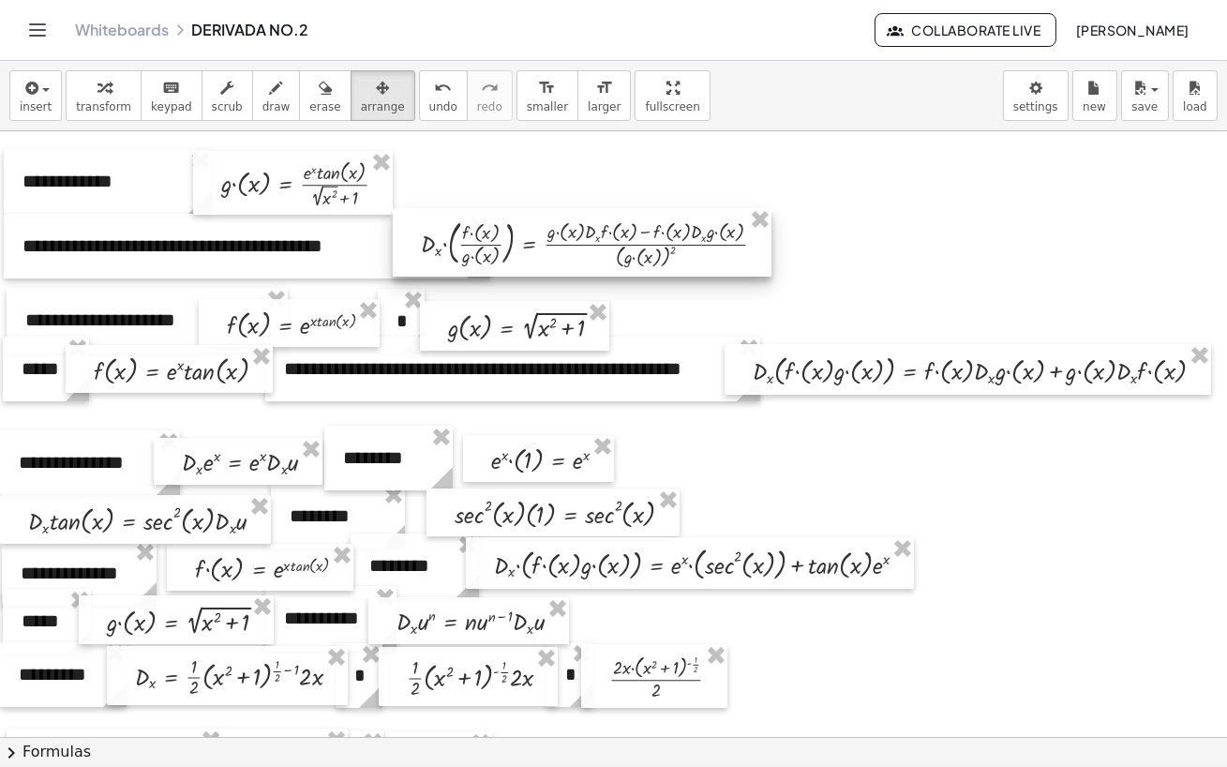
drag, startPoint x: 429, startPoint y: 250, endPoint x: 452, endPoint y: 219, distance: 38.3
click at [452, 219] on div at bounding box center [582, 242] width 379 height 68
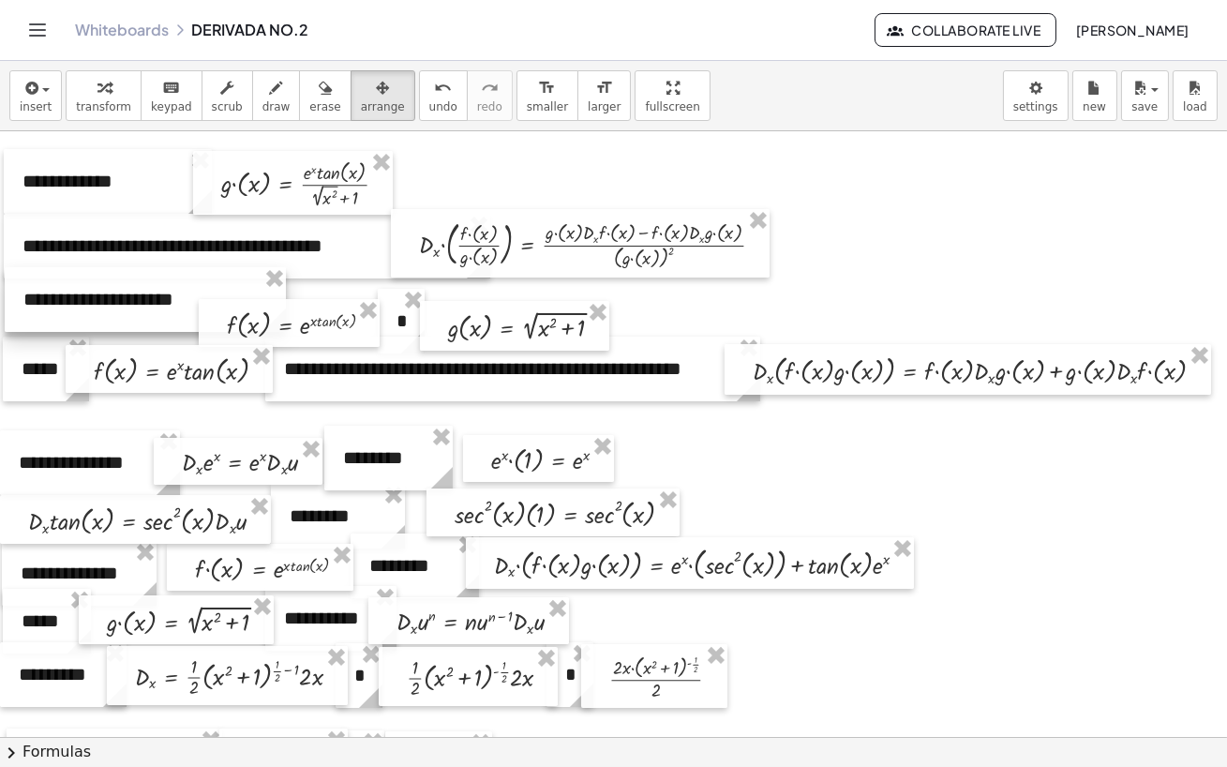
drag, startPoint x: 123, startPoint y: 305, endPoint x: 121, endPoint y: 284, distance: 20.7
click at [121, 284] on div at bounding box center [145, 299] width 281 height 65
drag, startPoint x: 252, startPoint y: 313, endPoint x: 253, endPoint y: 294, distance: 18.8
click at [253, 294] on div at bounding box center [290, 304] width 181 height 48
drag, startPoint x: 391, startPoint y: 297, endPoint x: 391, endPoint y: 284, distance: 13.1
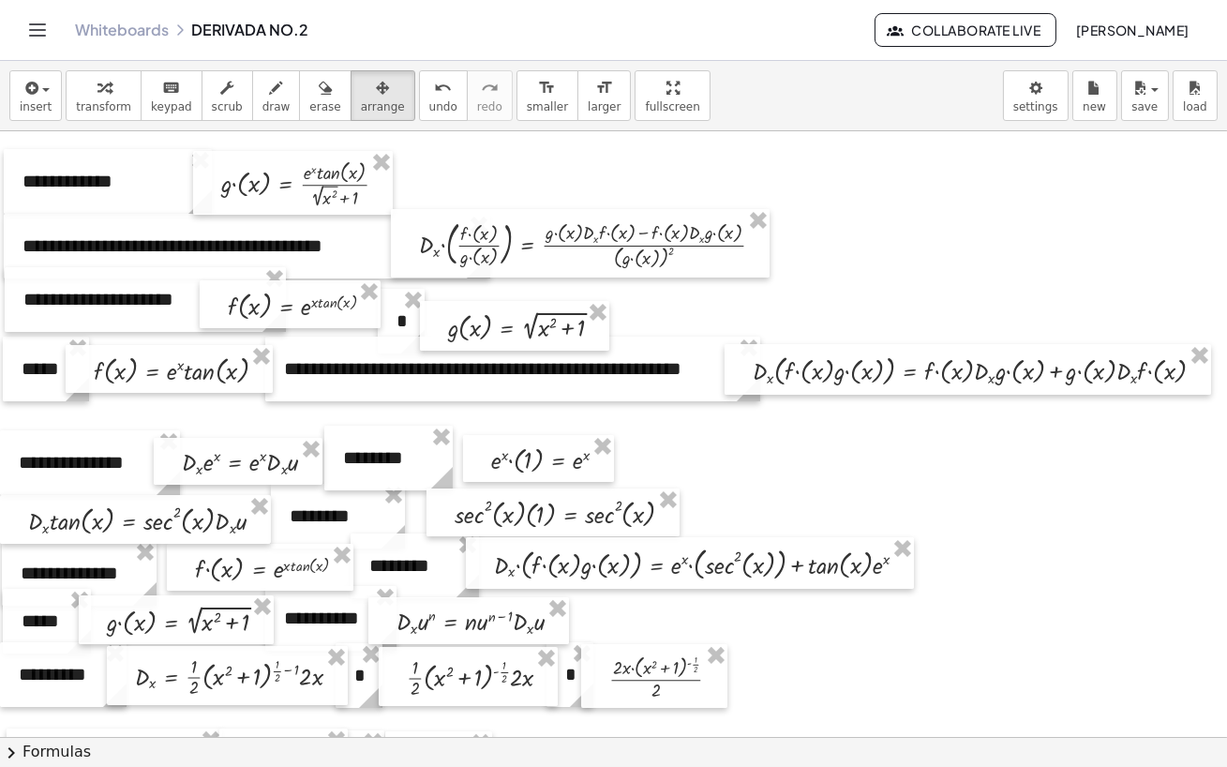
click at [391, 285] on div at bounding box center [308, 304] width 181 height 38
drag, startPoint x: 403, startPoint y: 317, endPoint x: 400, endPoint y: 301, distance: 16.2
click at [400, 301] on div at bounding box center [398, 305] width 47 height 65
drag, startPoint x: 450, startPoint y: 309, endPoint x: 449, endPoint y: 287, distance: 22.5
click at [449, 287] on div at bounding box center [513, 303] width 189 height 50
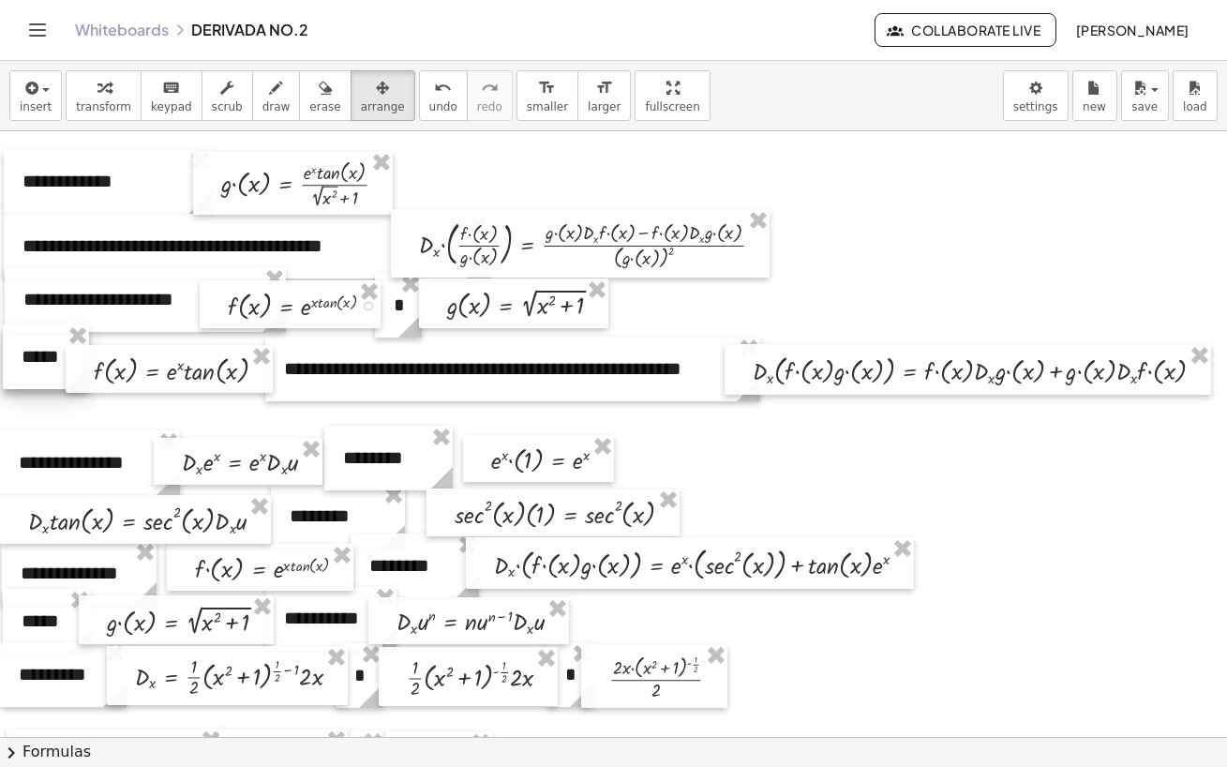
drag, startPoint x: 27, startPoint y: 383, endPoint x: 27, endPoint y: 372, distance: 10.3
click at [27, 372] on div at bounding box center [46, 356] width 86 height 65
drag, startPoint x: 84, startPoint y: 379, endPoint x: 84, endPoint y: 367, distance: 12.2
click at [84, 367] on div at bounding box center [169, 357] width 207 height 48
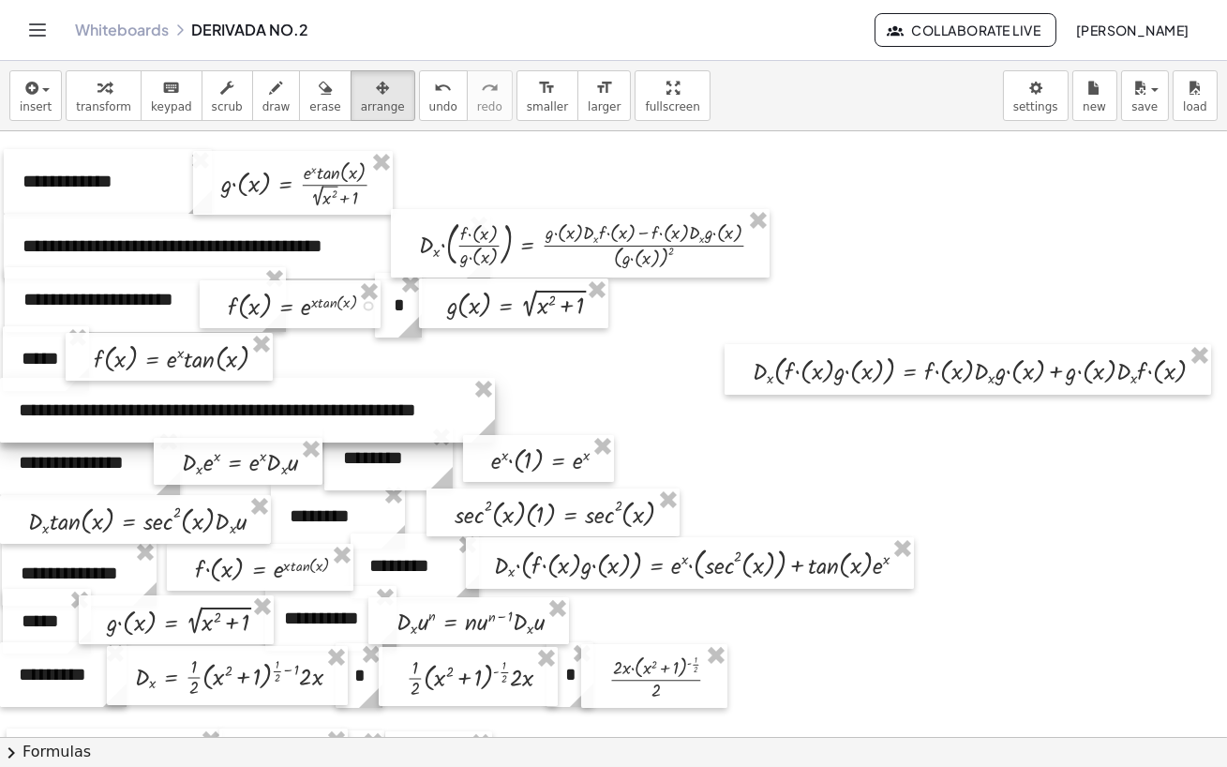
drag, startPoint x: 280, startPoint y: 387, endPoint x: 11, endPoint y: 428, distance: 272.2
click at [11, 428] on div at bounding box center [247, 410] width 495 height 65
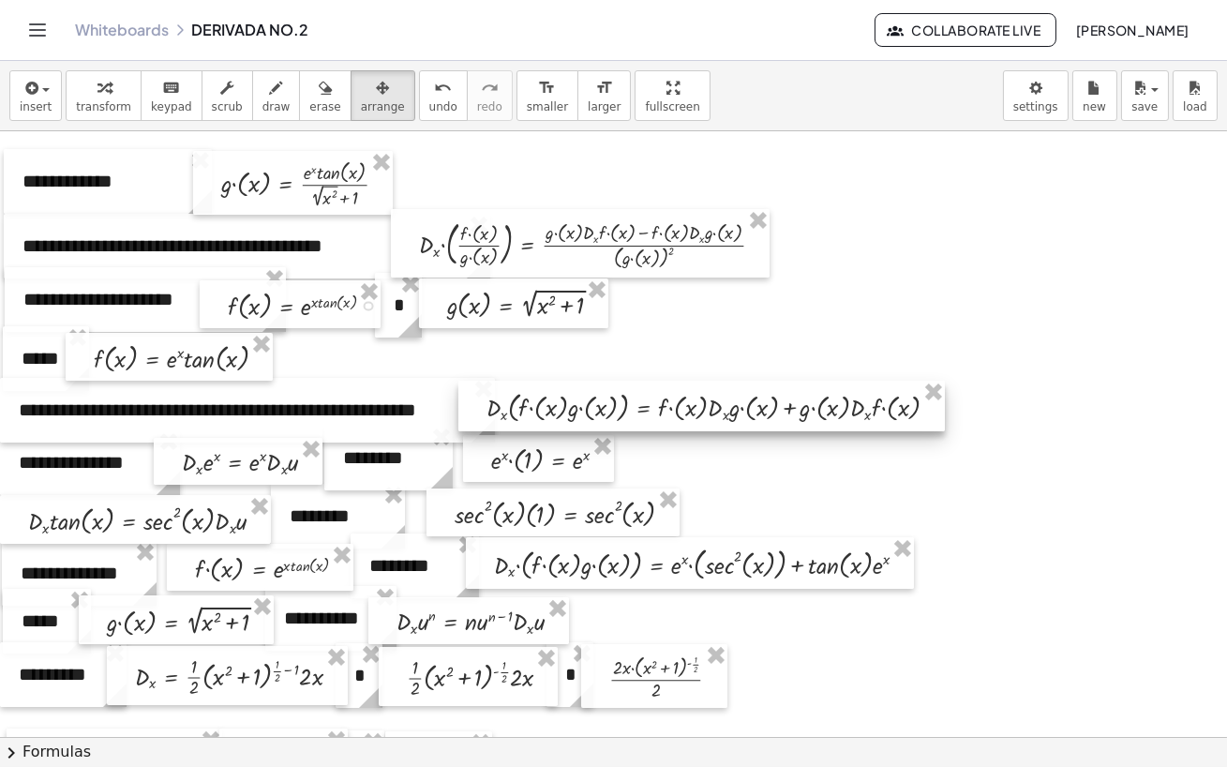
drag, startPoint x: 737, startPoint y: 372, endPoint x: 472, endPoint y: 409, distance: 267.8
click at [472, 409] on div at bounding box center [701, 406] width 487 height 51
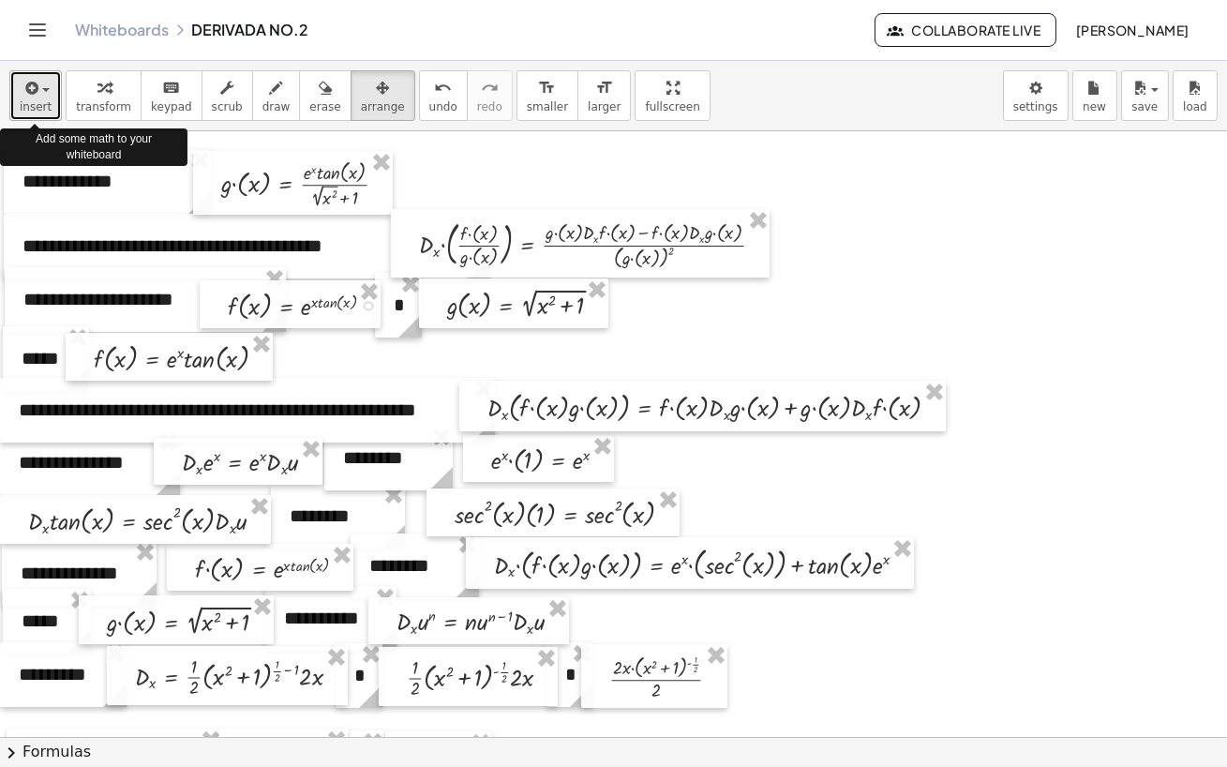
click at [48, 94] on div "button" at bounding box center [36, 87] width 32 height 23
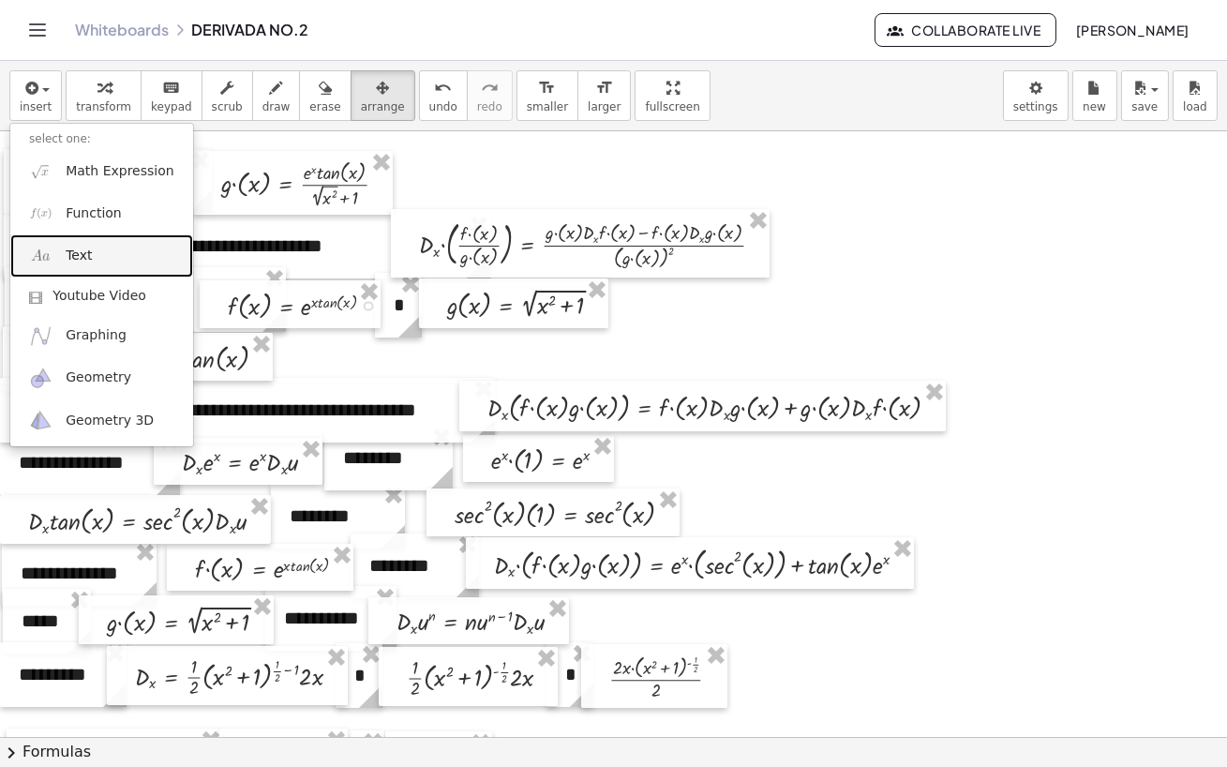
click at [102, 253] on link "Text" at bounding box center [101, 255] width 183 height 42
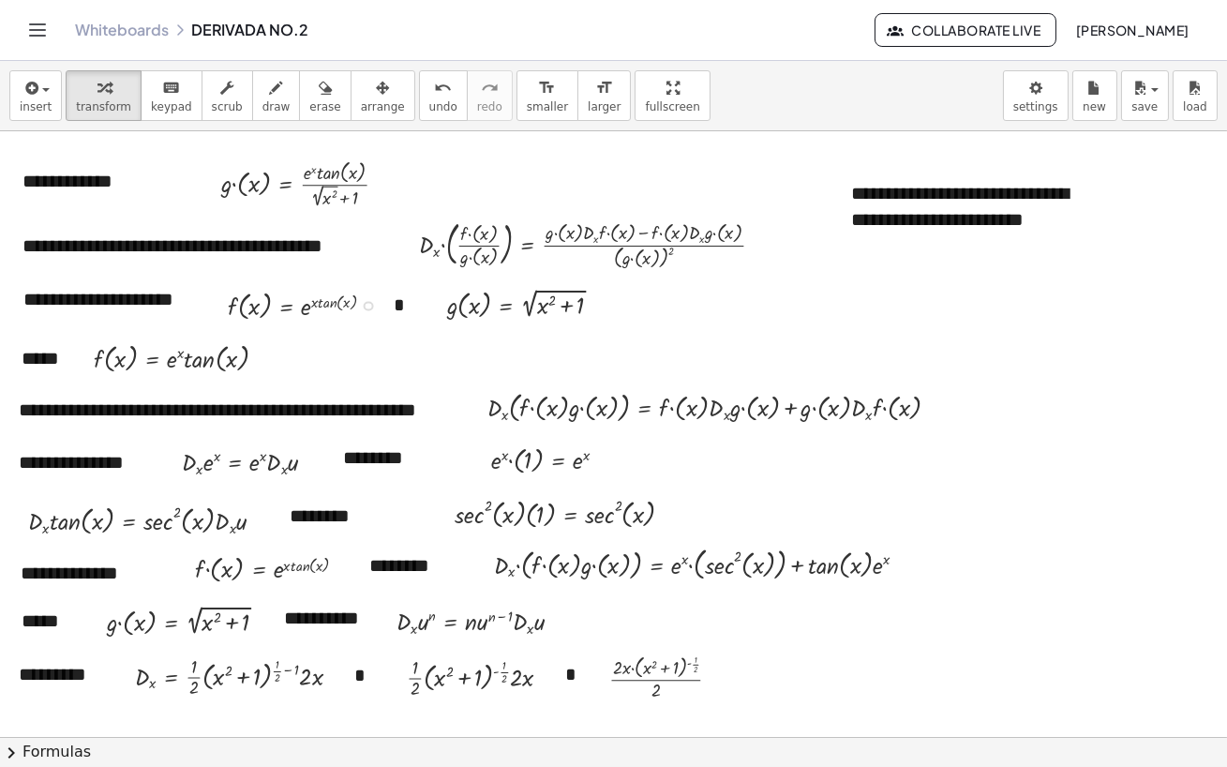
click at [997, 212] on div "**********" at bounding box center [973, 206] width 281 height 91
click at [970, 197] on div "**********" at bounding box center [973, 206] width 281 height 91
click at [376, 90] on icon "button" at bounding box center [382, 88] width 13 height 23
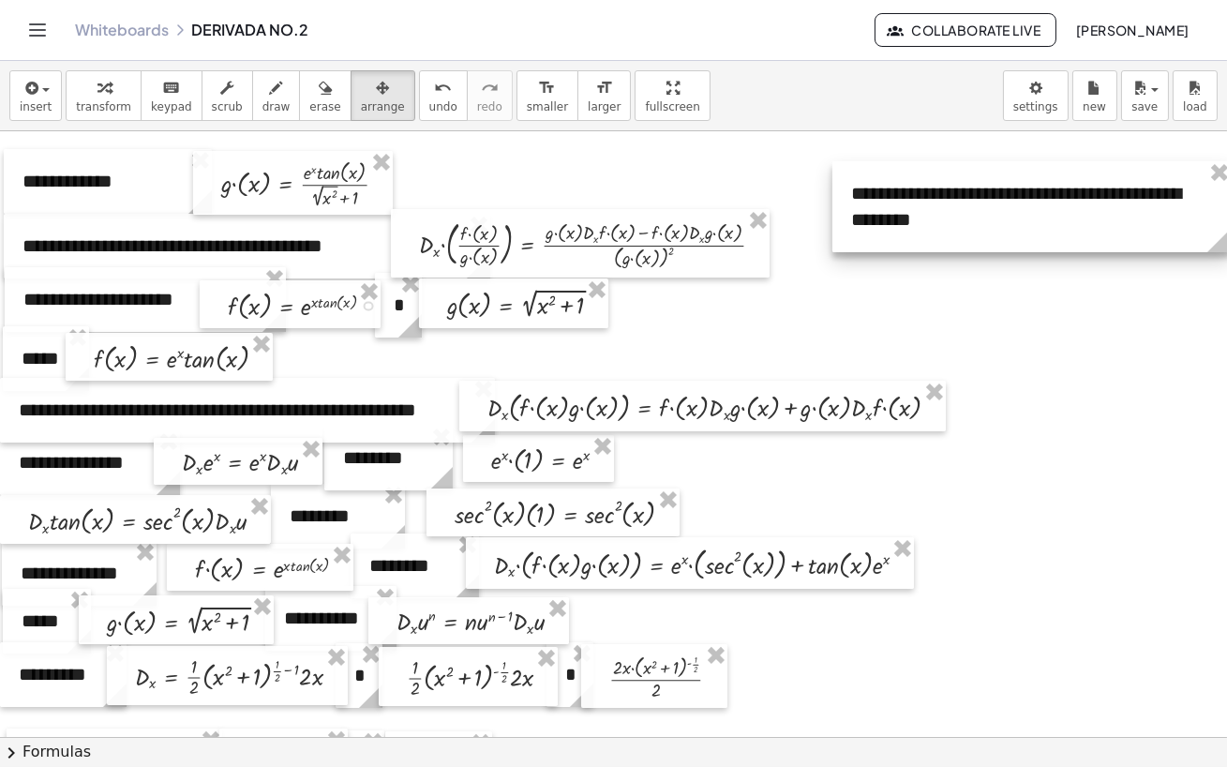
drag, startPoint x: 1110, startPoint y: 240, endPoint x: 1227, endPoint y: 234, distance: 117.3
click at [1226, 234] on html "**********" at bounding box center [613, 383] width 1227 height 767
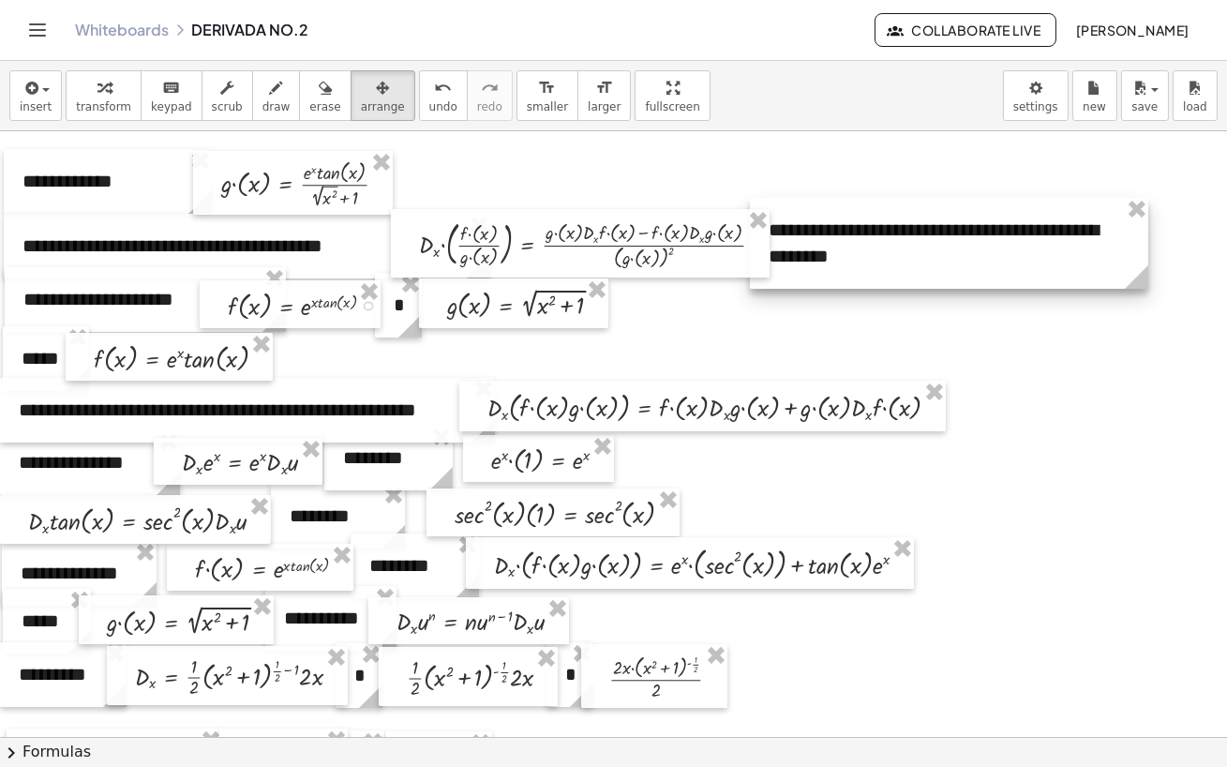
drag, startPoint x: 1069, startPoint y: 233, endPoint x: 986, endPoint y: 270, distance: 90.2
click at [986, 270] on div at bounding box center [949, 243] width 398 height 91
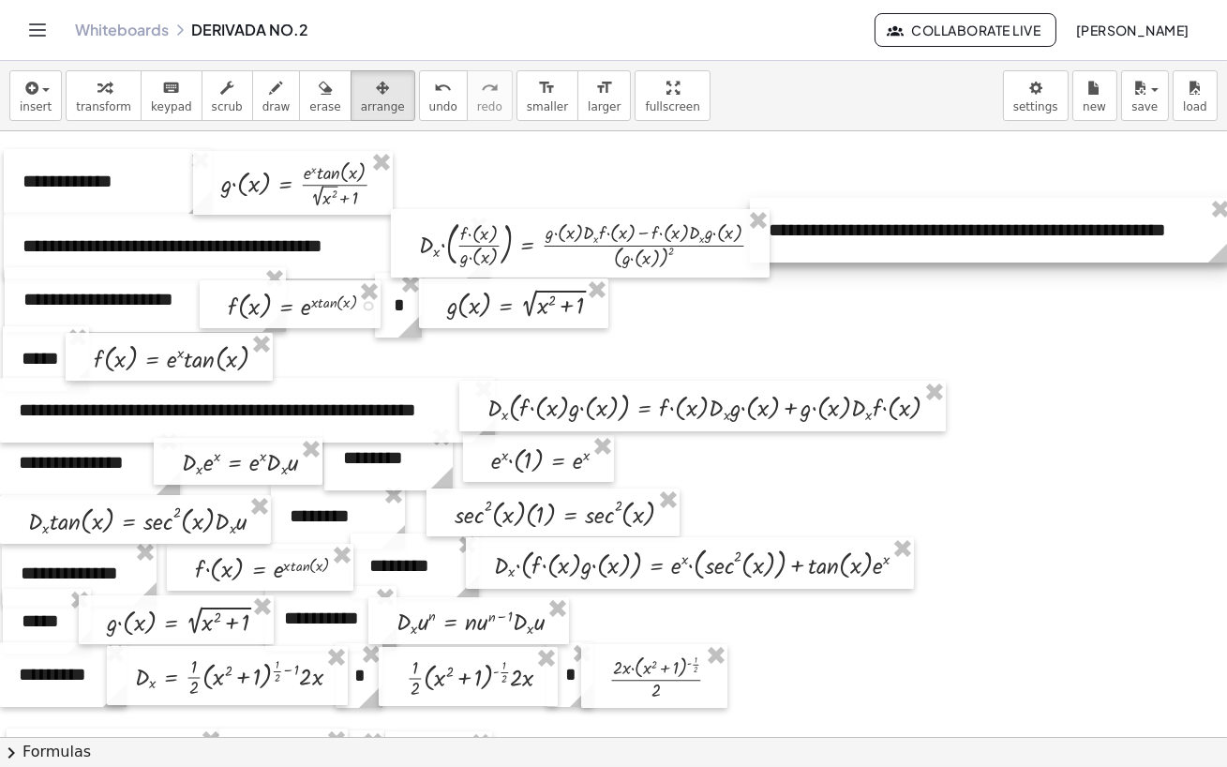
drag, startPoint x: 1144, startPoint y: 265, endPoint x: 1227, endPoint y: 270, distance: 83.6
click at [1226, 270] on html "**********" at bounding box center [613, 383] width 1227 height 767
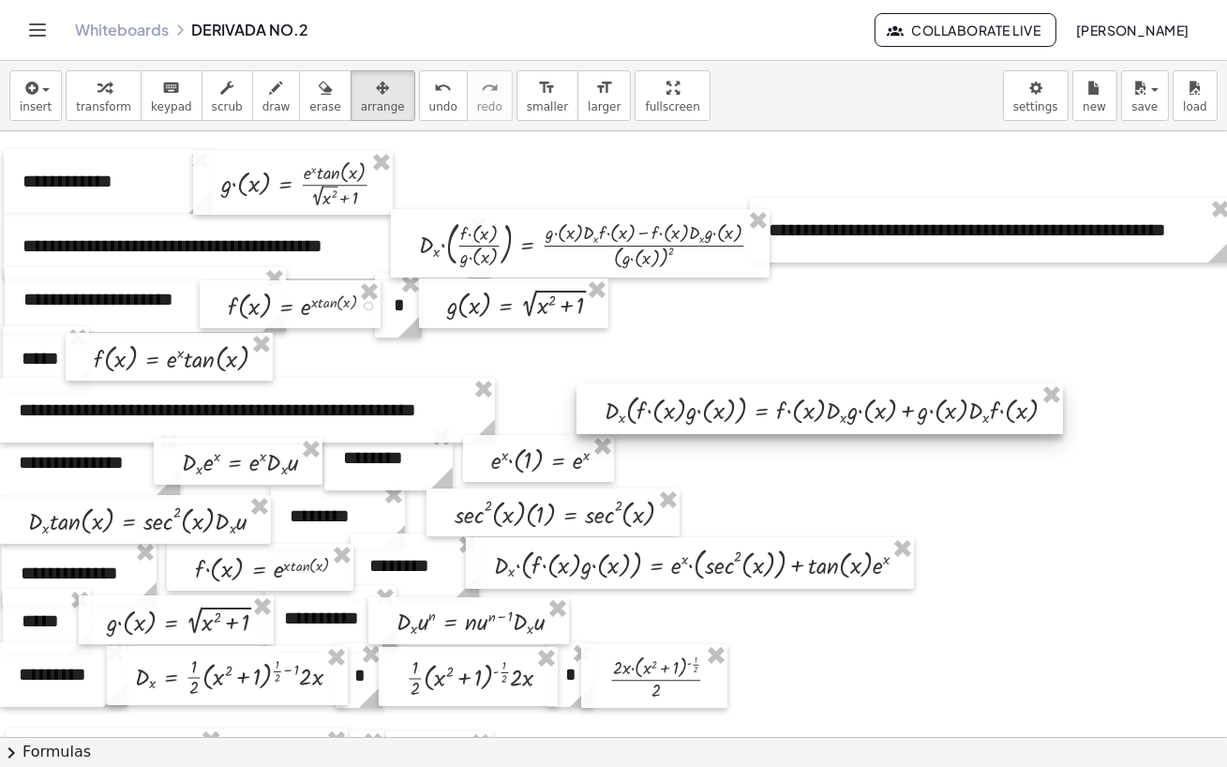
drag, startPoint x: 474, startPoint y: 400, endPoint x: 592, endPoint y: 403, distance: 117.2
click at [592, 403] on div at bounding box center [820, 408] width 487 height 51
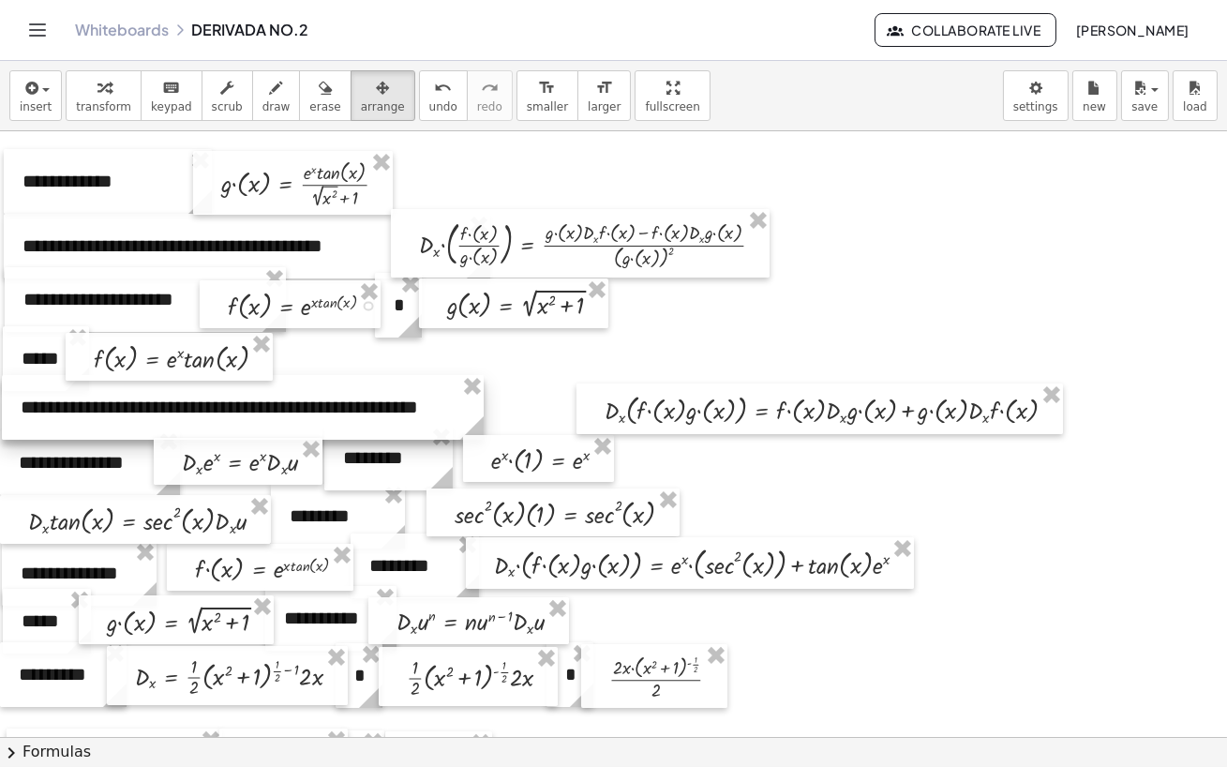
drag, startPoint x: 831, startPoint y: 238, endPoint x: 83, endPoint y: 415, distance: 768.8
click at [83, 415] on div at bounding box center [243, 407] width 482 height 65
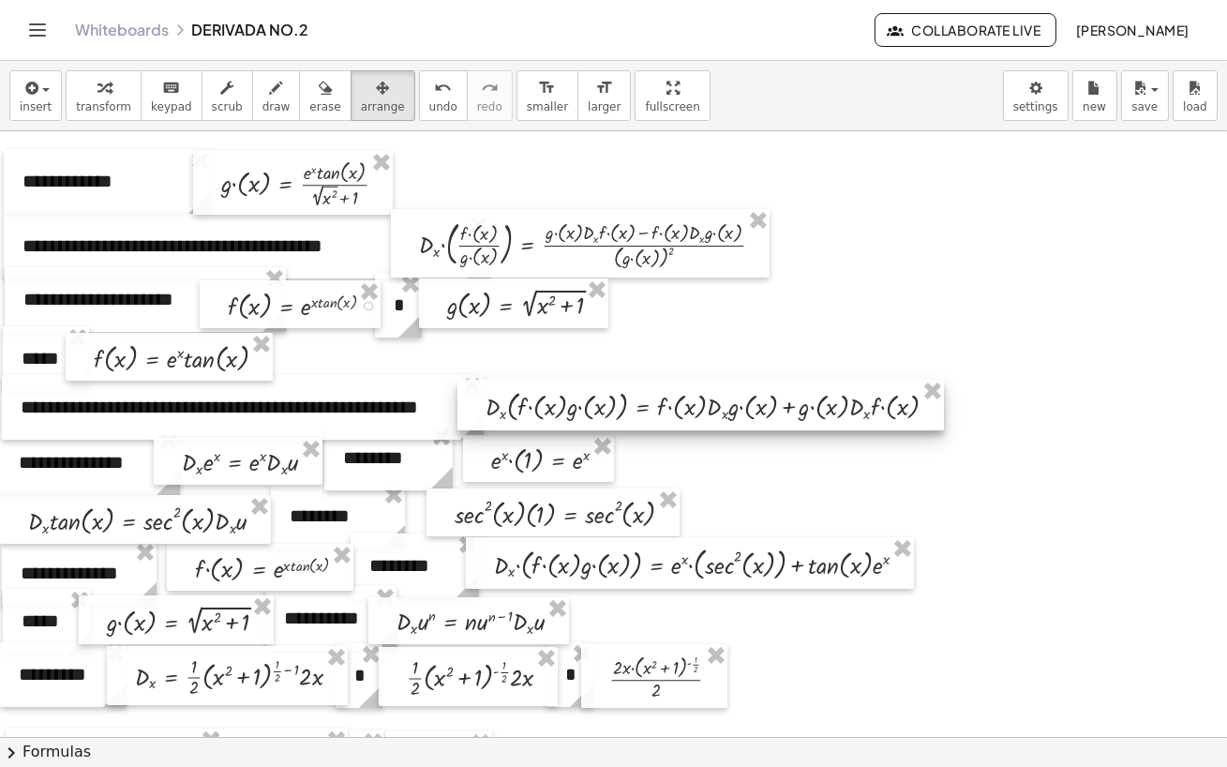
drag, startPoint x: 605, startPoint y: 411, endPoint x: 486, endPoint y: 407, distance: 119.1
click at [486, 407] on div at bounding box center [701, 405] width 487 height 51
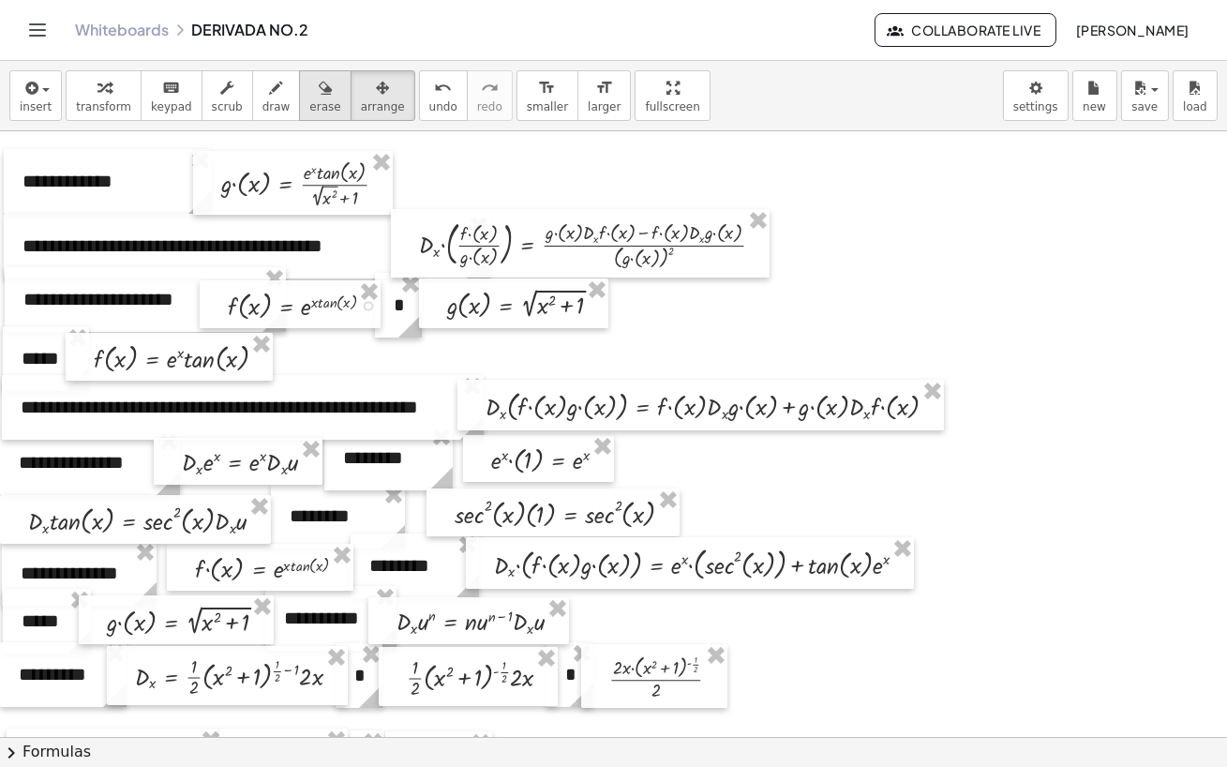
click at [322, 103] on span "erase" at bounding box center [324, 106] width 31 height 13
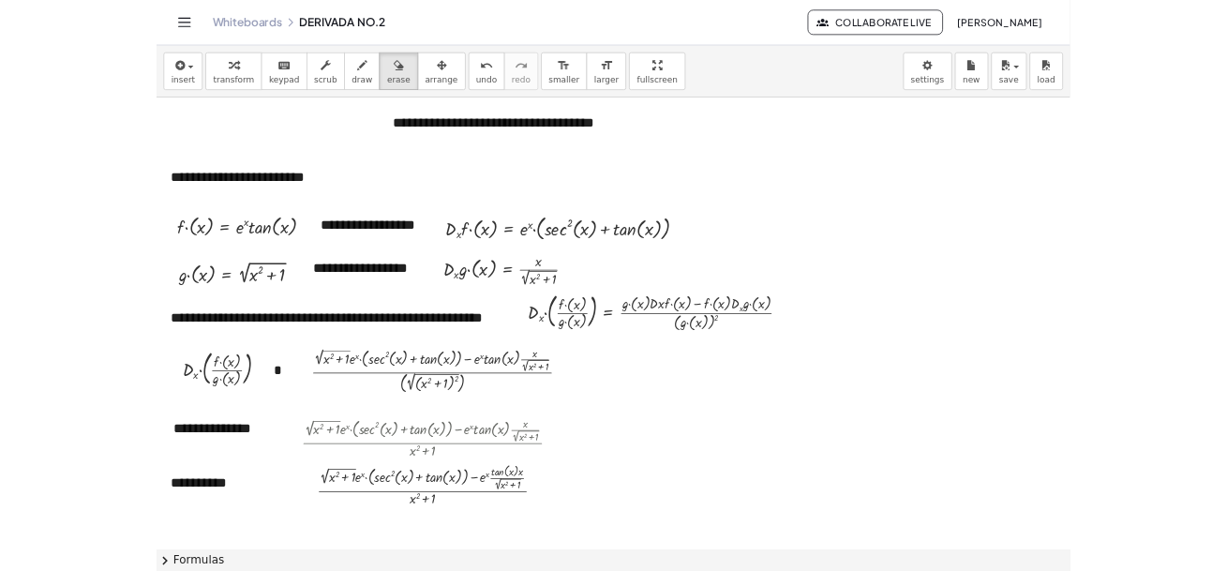
scroll to position [682, 0]
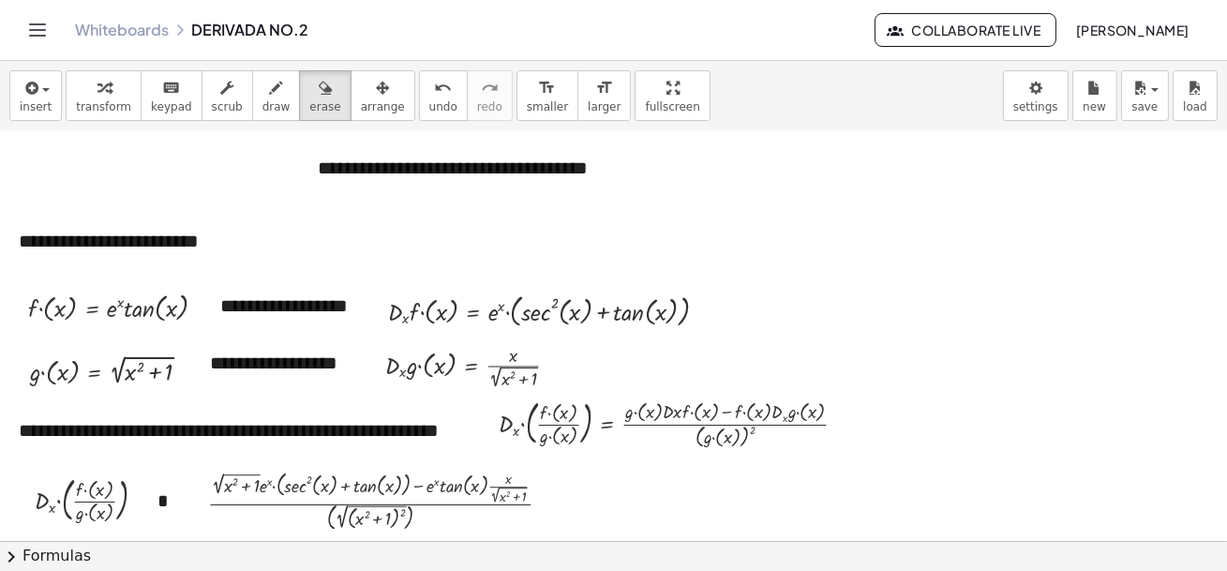
click at [983, 407] on div at bounding box center [618, 359] width 1236 height 1819
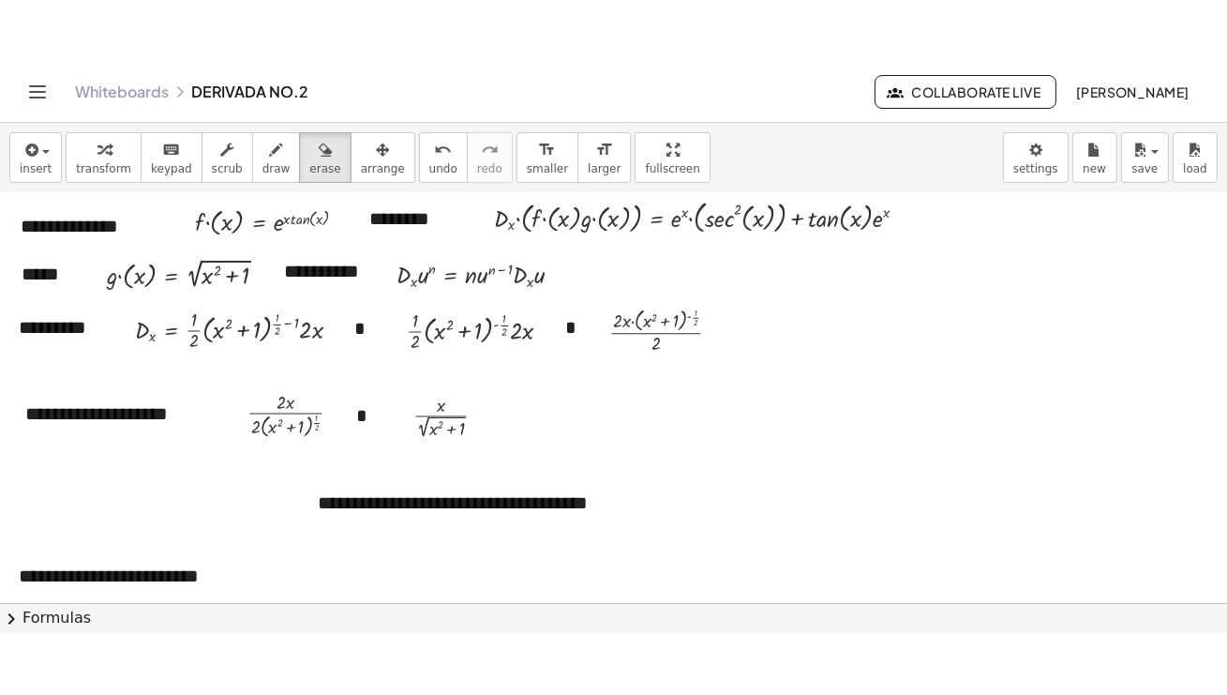
scroll to position [375, 0]
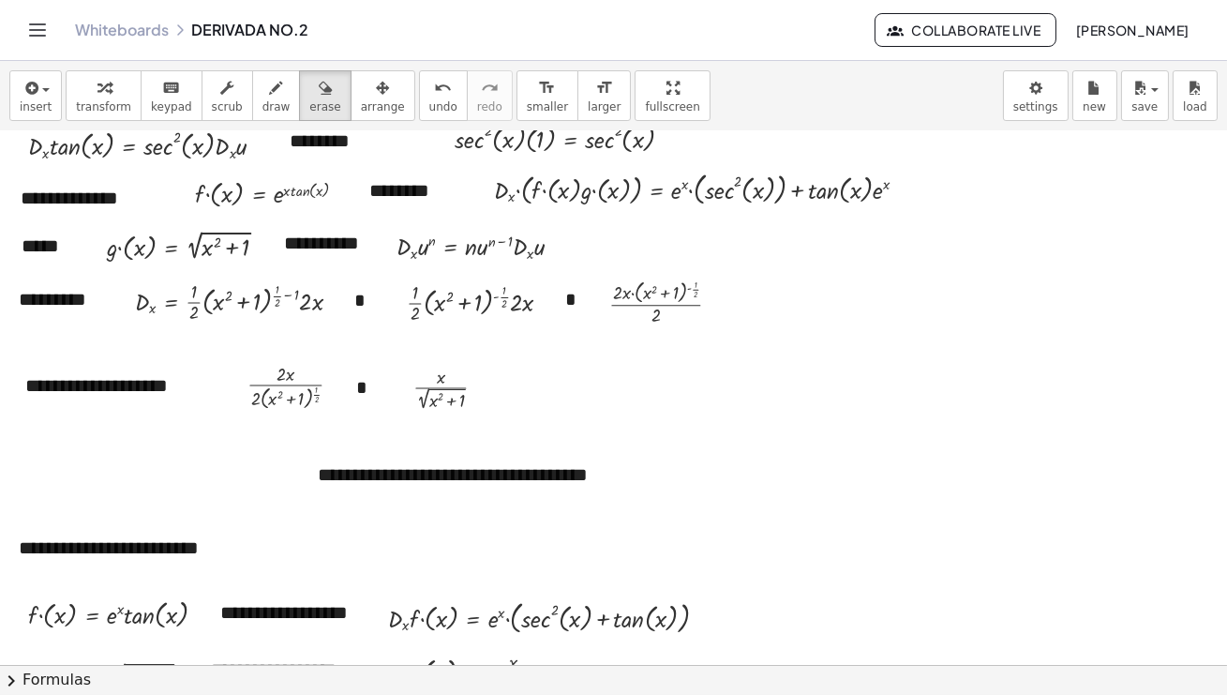
click at [872, 475] on div at bounding box center [618, 665] width 1236 height 1819
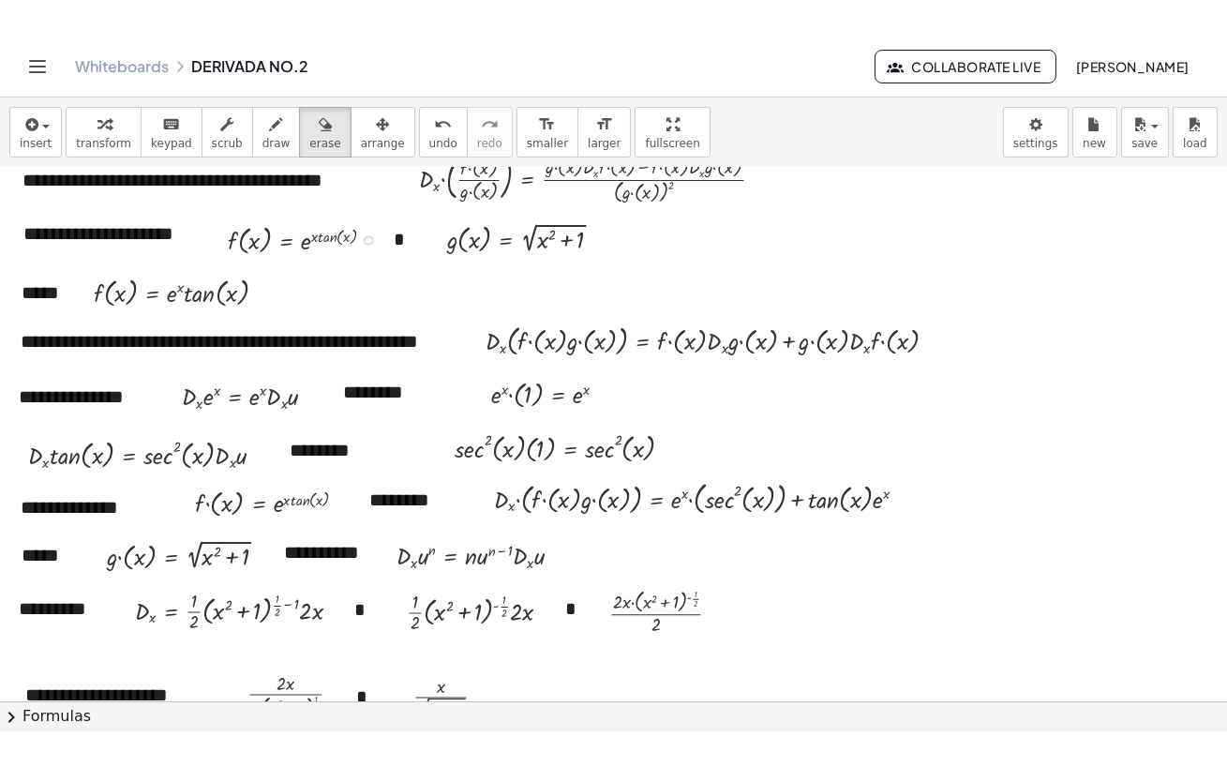
scroll to position [136, 0]
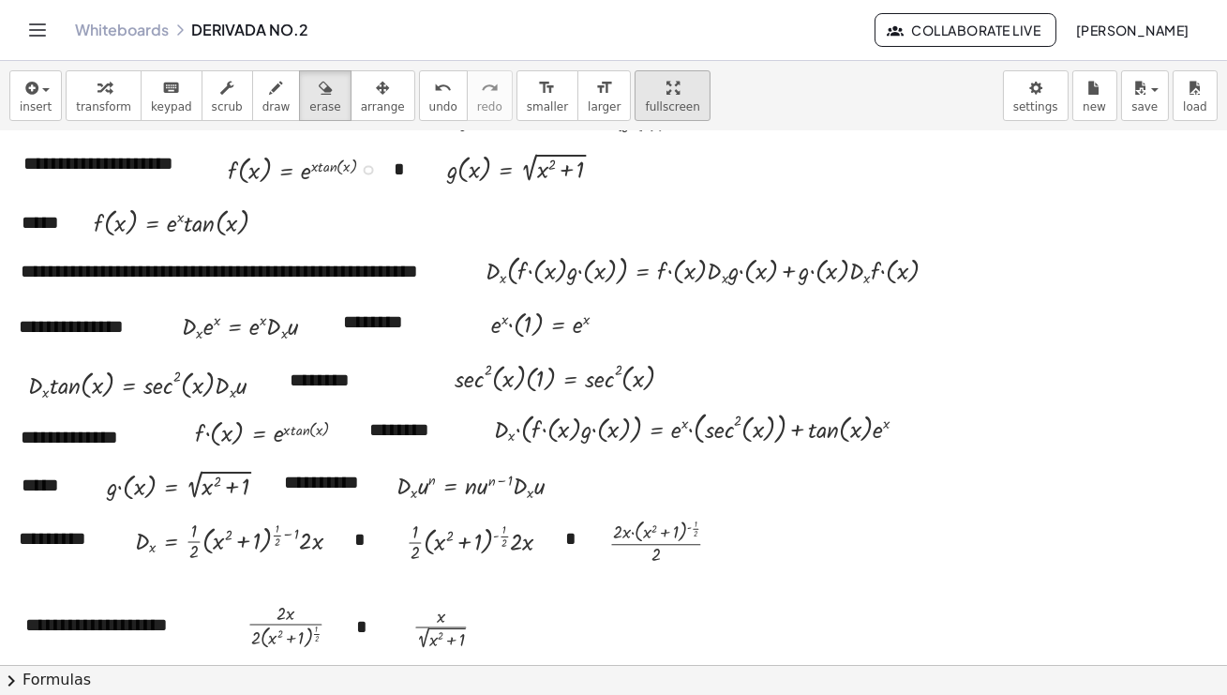
click at [654, 164] on div "**********" at bounding box center [613, 378] width 1227 height 634
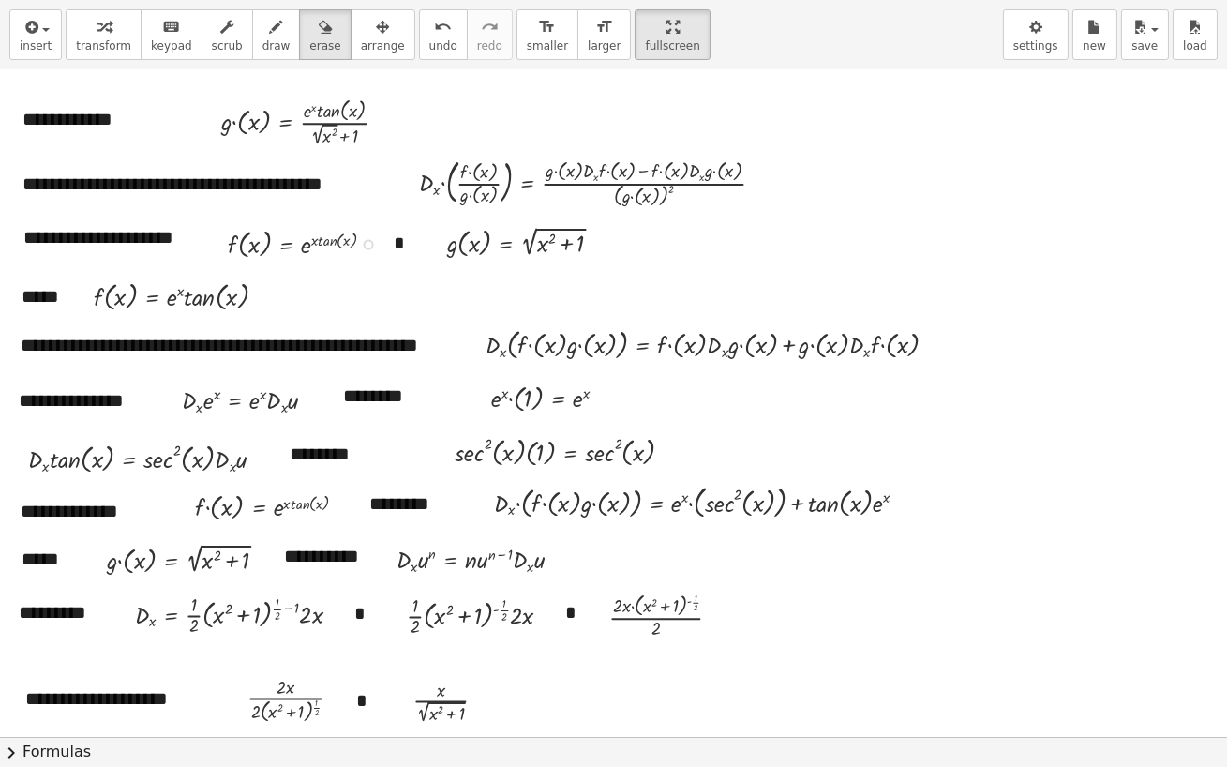
scroll to position [0, 0]
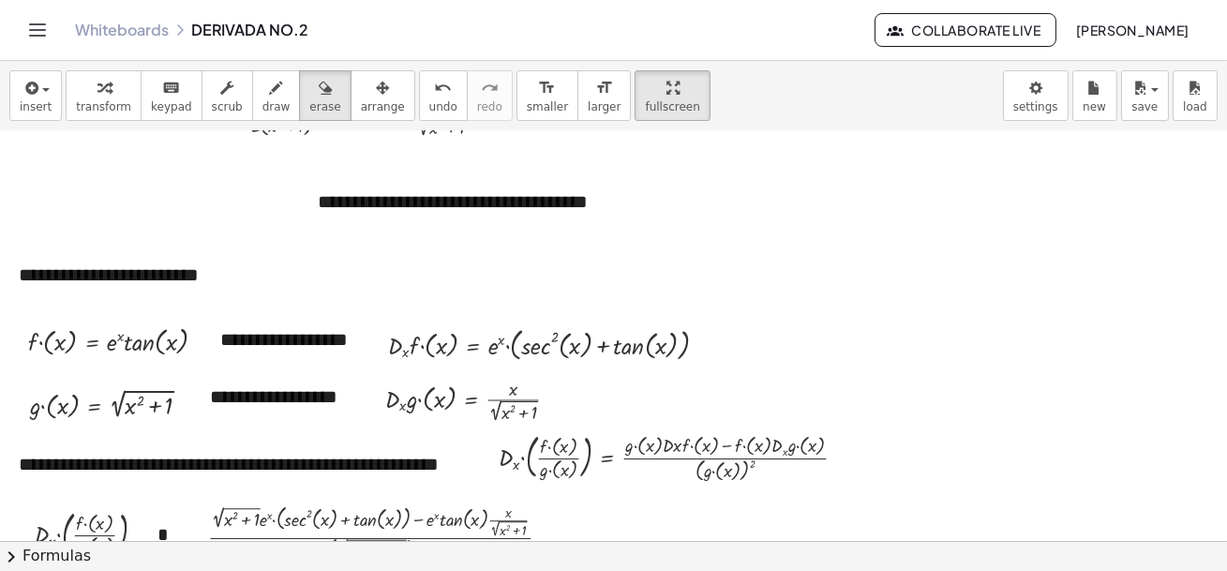
scroll to position [682, 0]
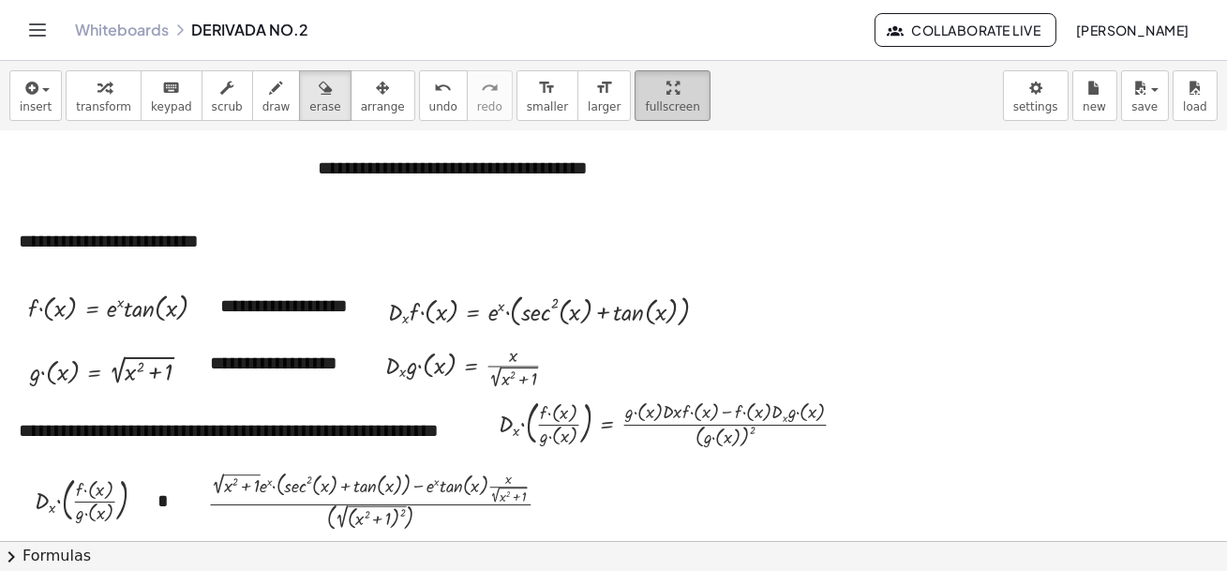
click at [645, 107] on span "fullscreen" at bounding box center [672, 106] width 54 height 13
click at [1160, 80] on button "save" at bounding box center [1145, 95] width 48 height 51
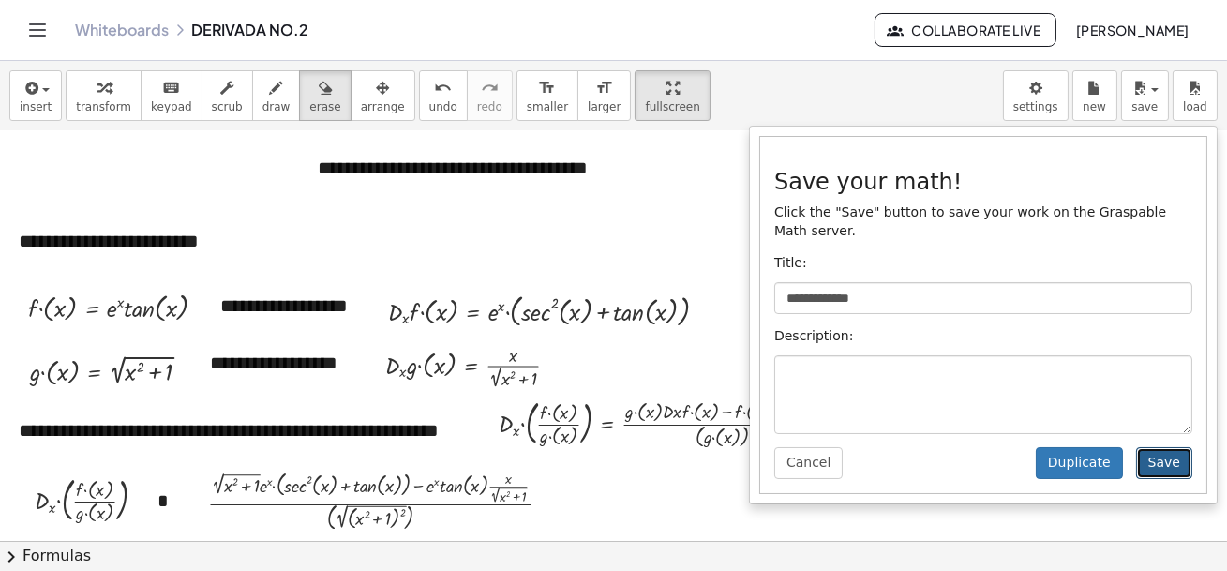
click at [1178, 469] on button "Save" at bounding box center [1164, 463] width 56 height 32
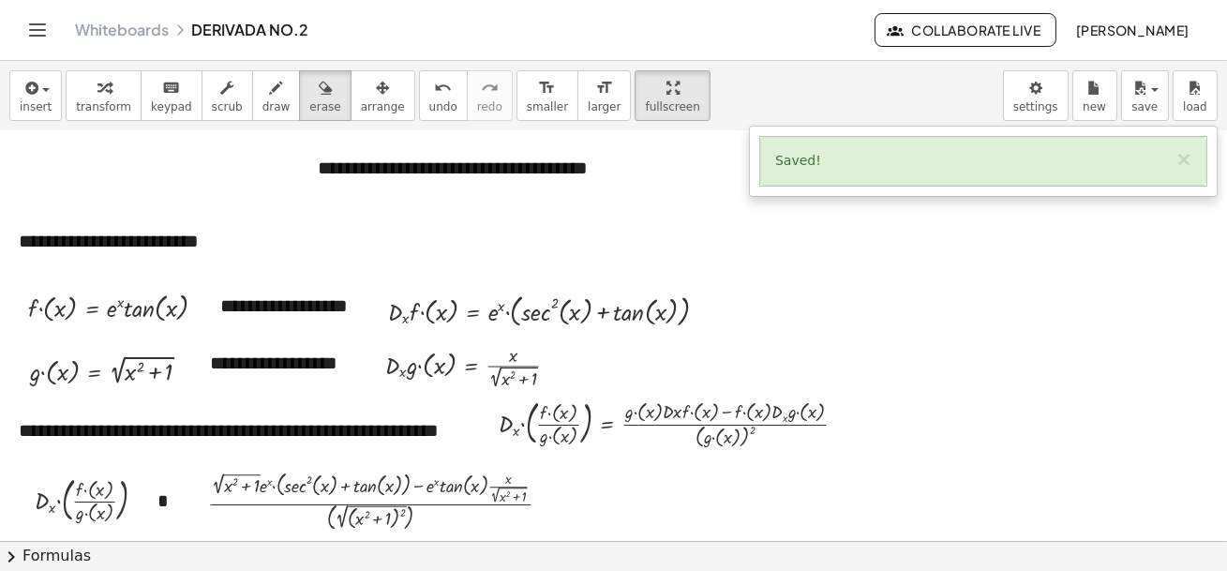
click at [38, 34] on icon "Toggle navigation" at bounding box center [37, 30] width 23 height 23
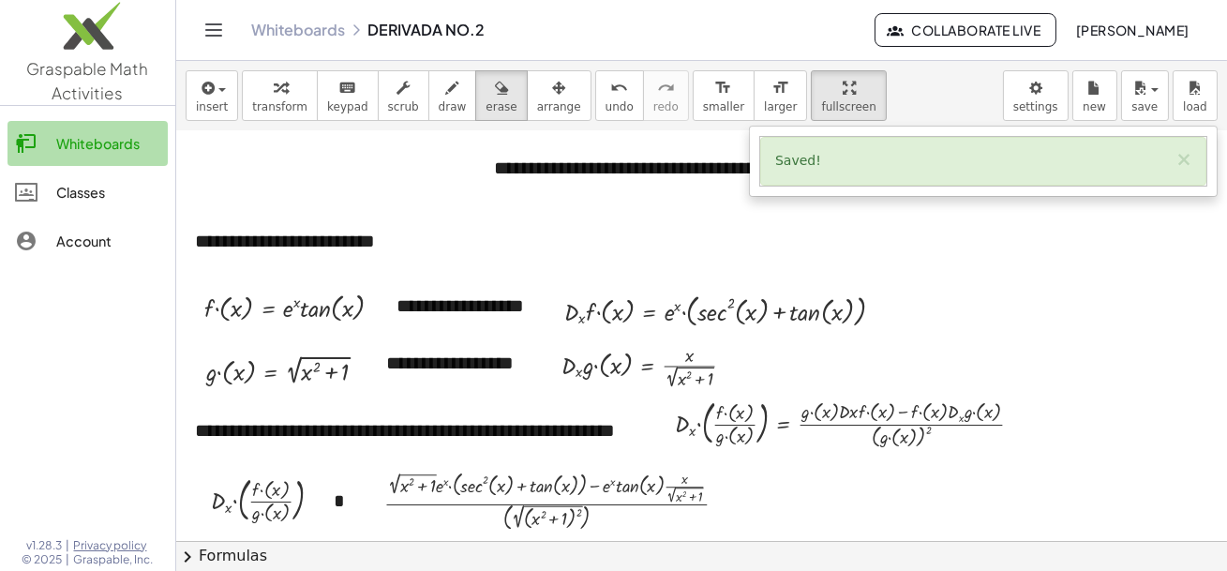
click at [67, 147] on div "Whiteboards" at bounding box center [108, 143] width 104 height 23
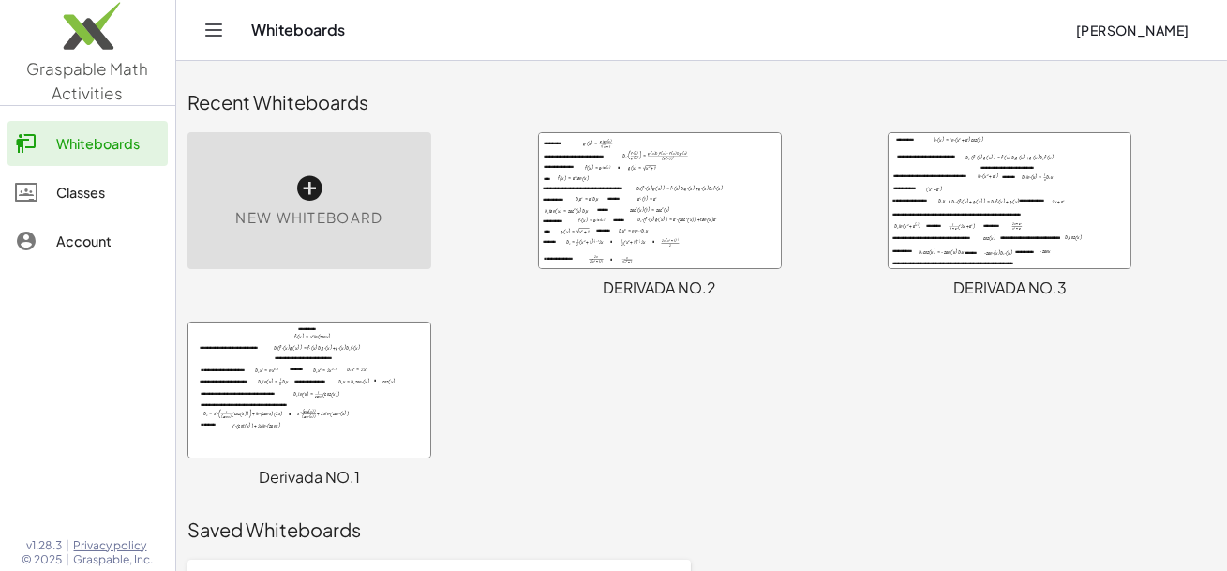
click at [309, 386] on div at bounding box center [309, 390] width 242 height 135
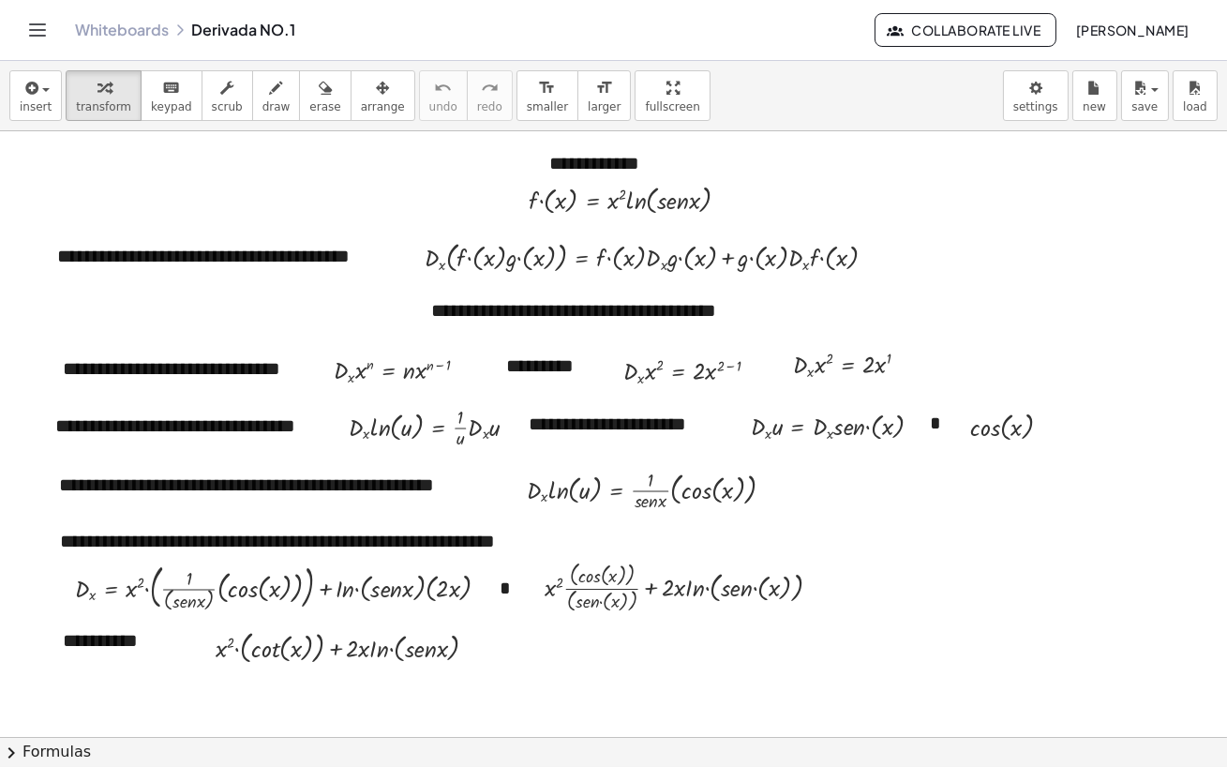
click at [1058, 570] on div at bounding box center [613, 736] width 1227 height 1211
click at [361, 101] on span "arrange" at bounding box center [383, 106] width 44 height 13
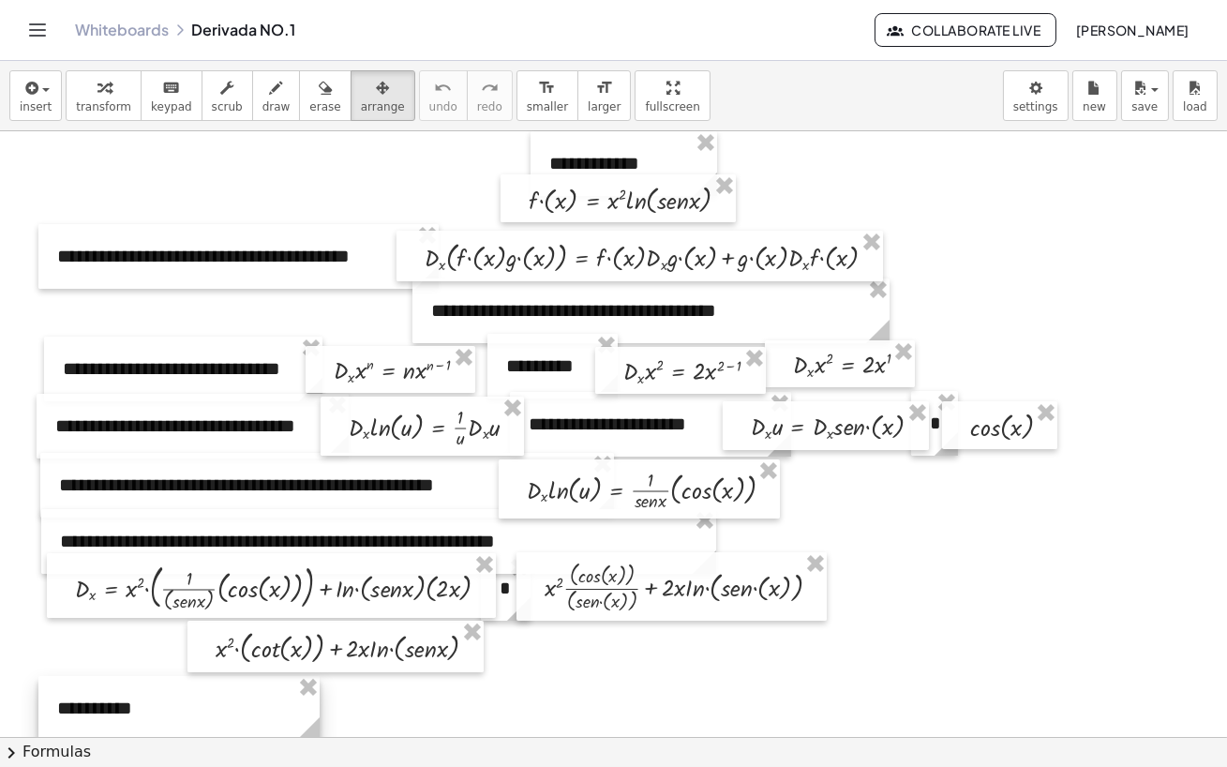
drag, startPoint x: 125, startPoint y: 642, endPoint x: 119, endPoint y: 710, distance: 67.7
click at [119, 570] on div at bounding box center [178, 708] width 281 height 65
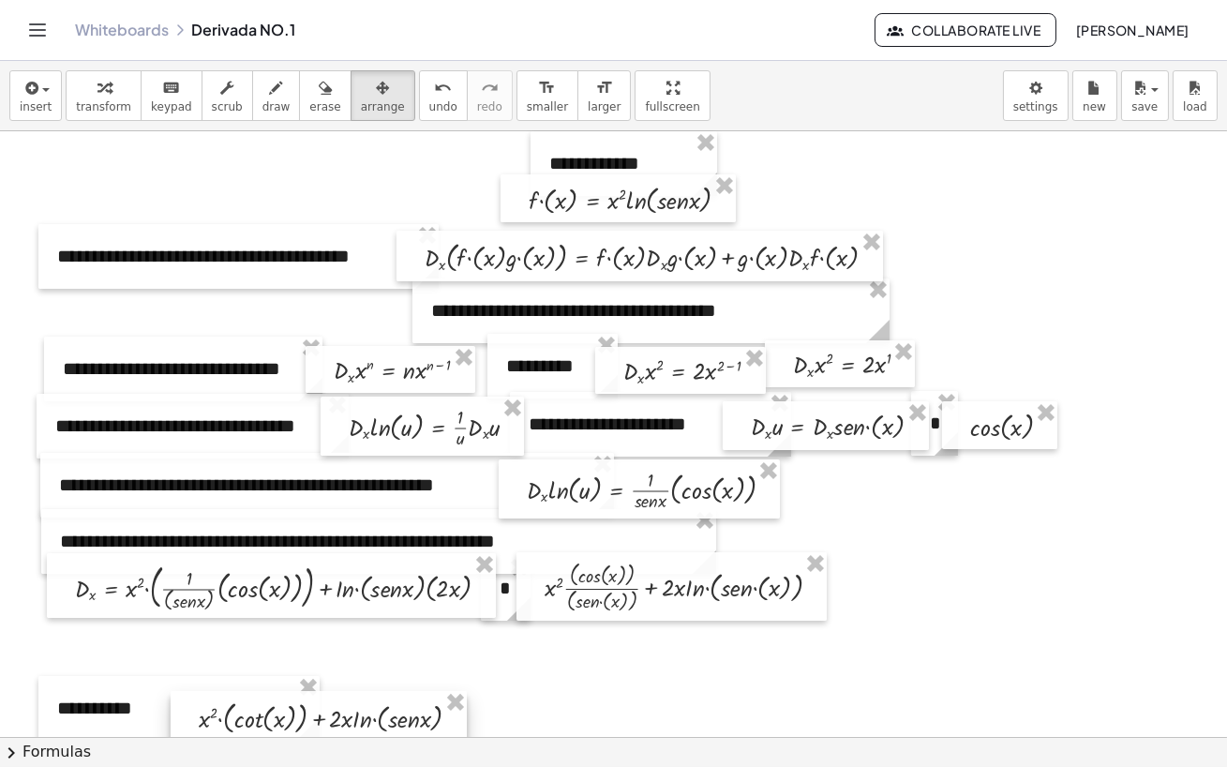
drag, startPoint x: 257, startPoint y: 654, endPoint x: 240, endPoint y: 725, distance: 72.3
click at [240, 570] on div at bounding box center [319, 717] width 296 height 52
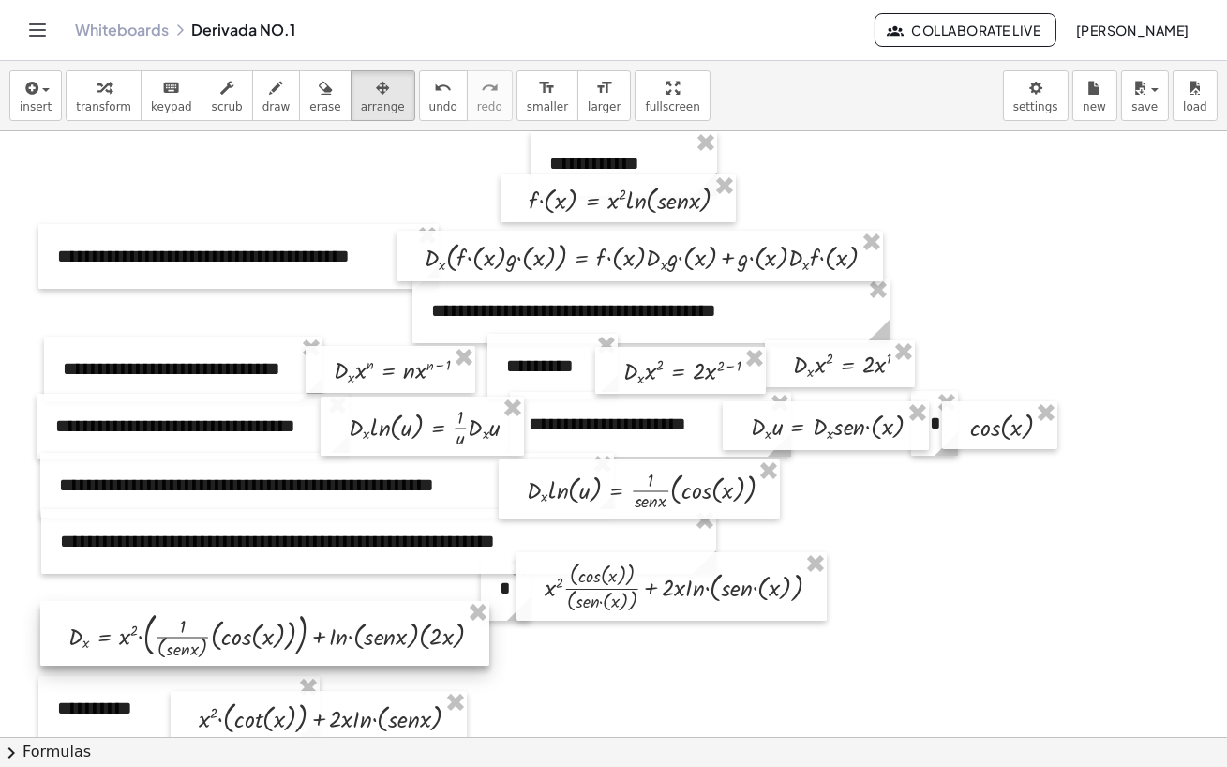
drag, startPoint x: 230, startPoint y: 588, endPoint x: 223, endPoint y: 636, distance: 48.3
click at [223, 570] on div at bounding box center [264, 634] width 449 height 66
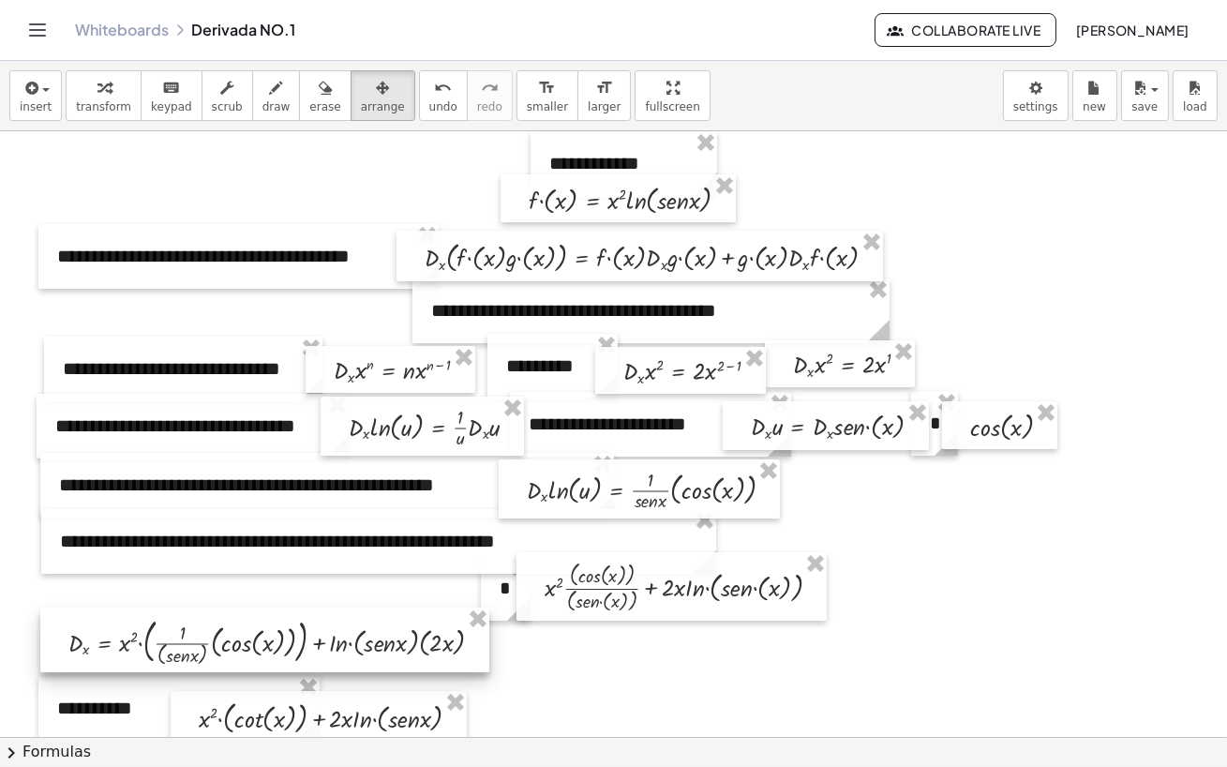
click at [223, 570] on div at bounding box center [264, 641] width 449 height 66
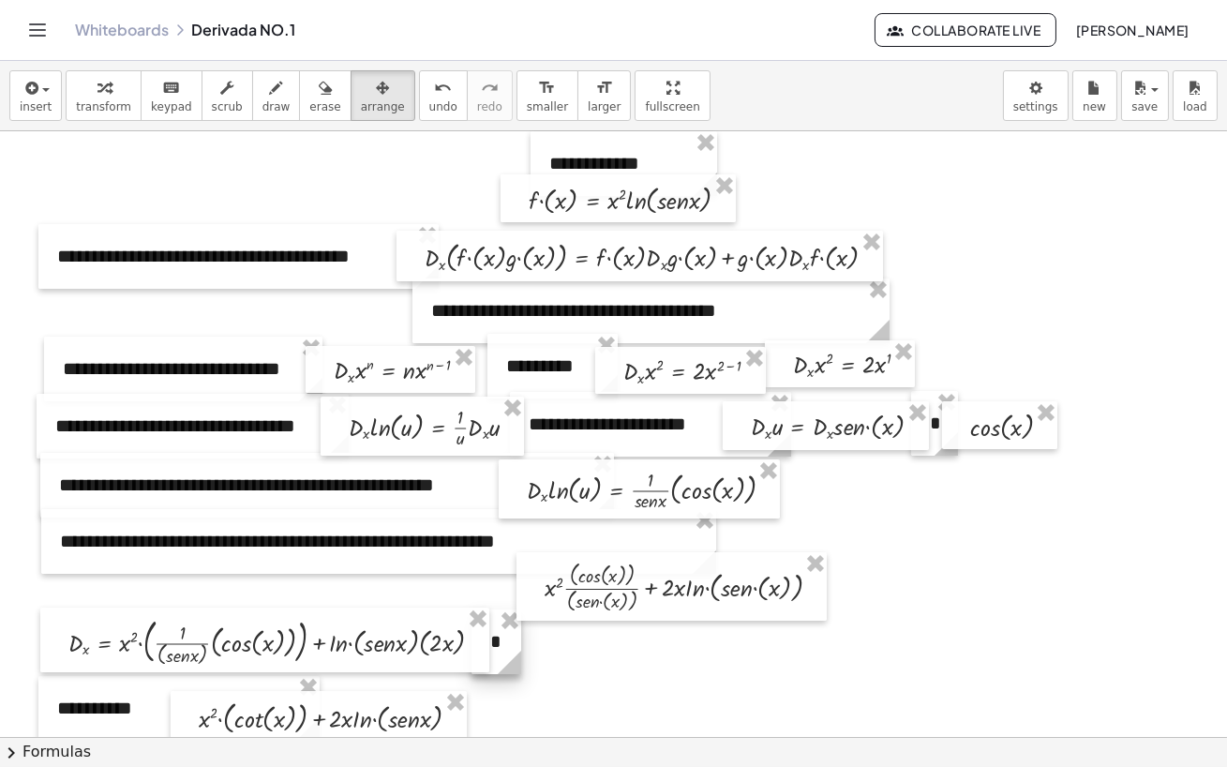
drag, startPoint x: 502, startPoint y: 596, endPoint x: 492, endPoint y: 650, distance: 54.3
click at [492, 570] on div "**********" at bounding box center [613, 736] width 1227 height 1211
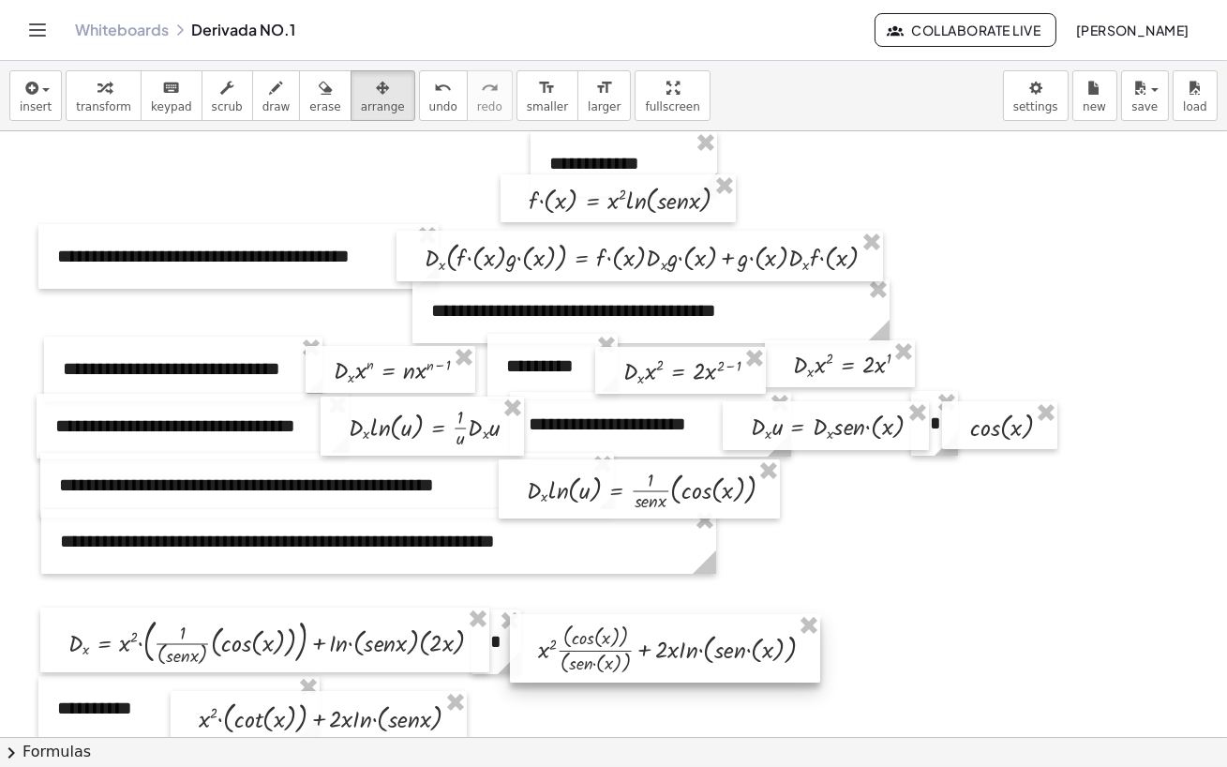
drag, startPoint x: 549, startPoint y: 570, endPoint x: 543, endPoint y: 632, distance: 62.2
click at [543, 570] on div at bounding box center [665, 648] width 310 height 68
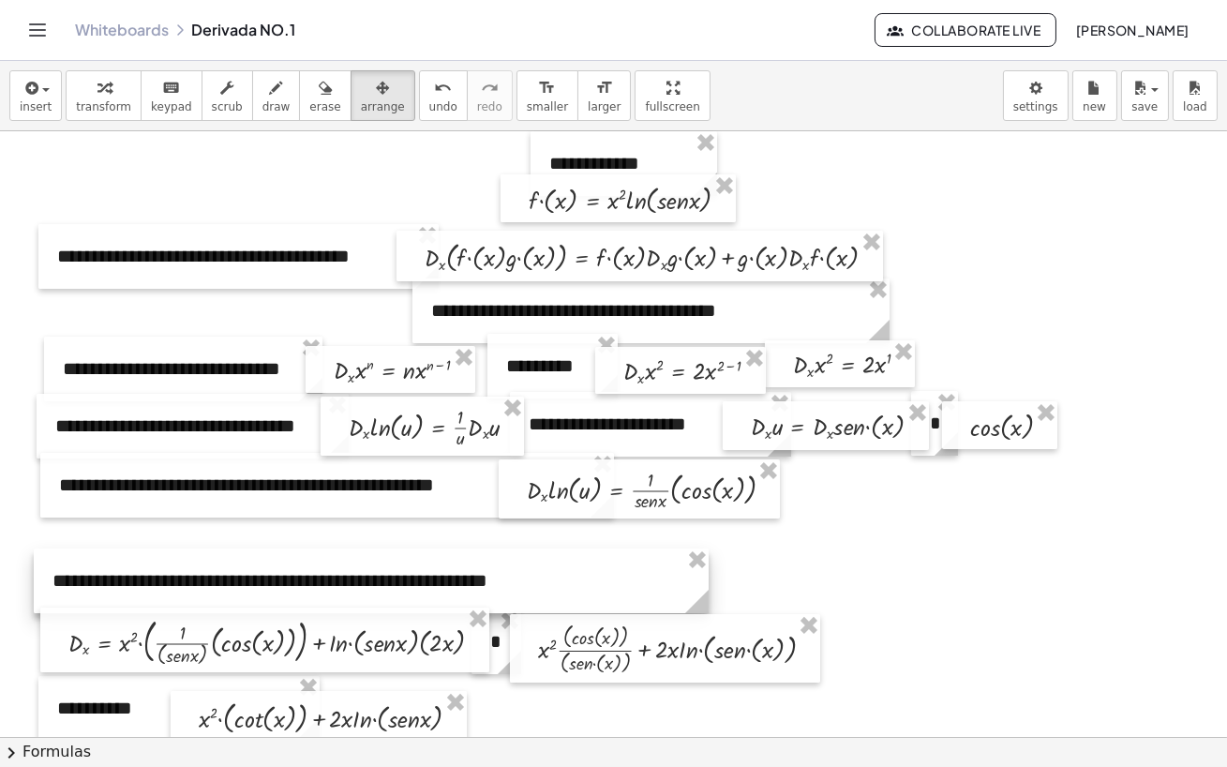
drag, startPoint x: 549, startPoint y: 536, endPoint x: 542, endPoint y: 576, distance: 40.1
click at [542, 570] on div at bounding box center [371, 580] width 675 height 65
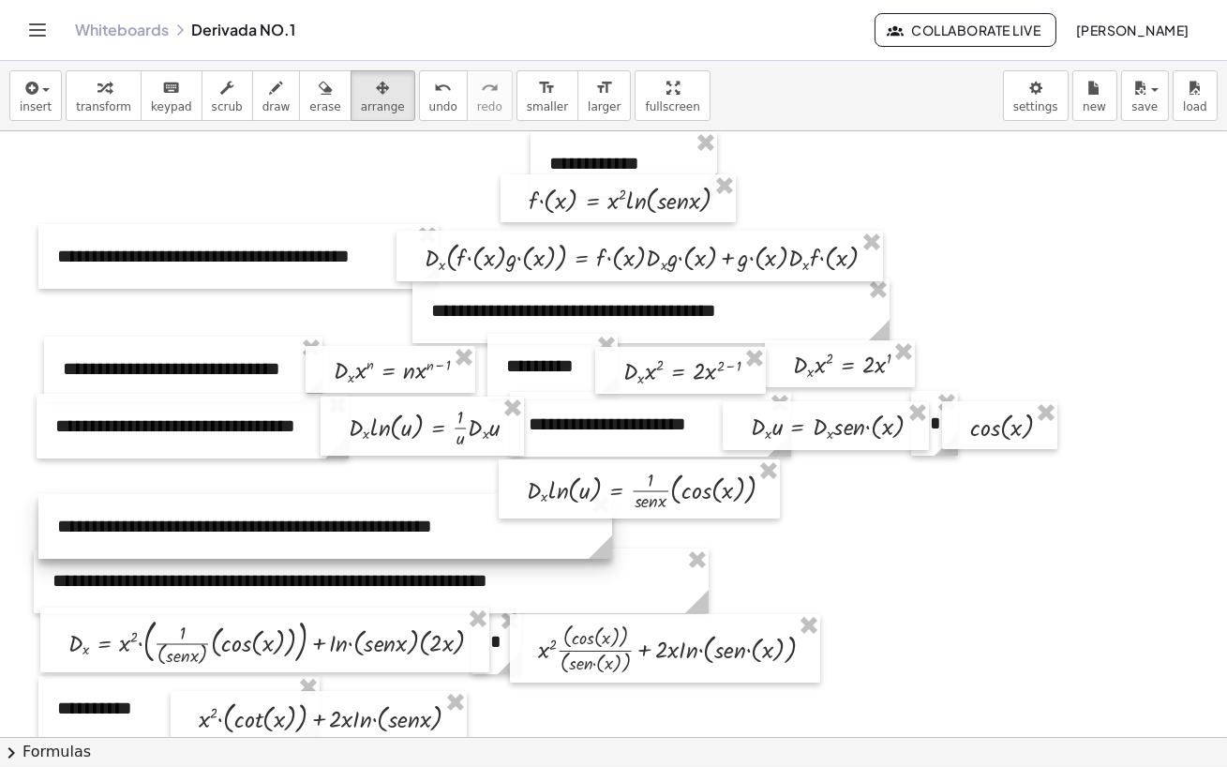
drag, startPoint x: 400, startPoint y: 500, endPoint x: 398, endPoint y: 540, distance: 40.4
click at [398, 540] on div at bounding box center [325, 526] width 574 height 65
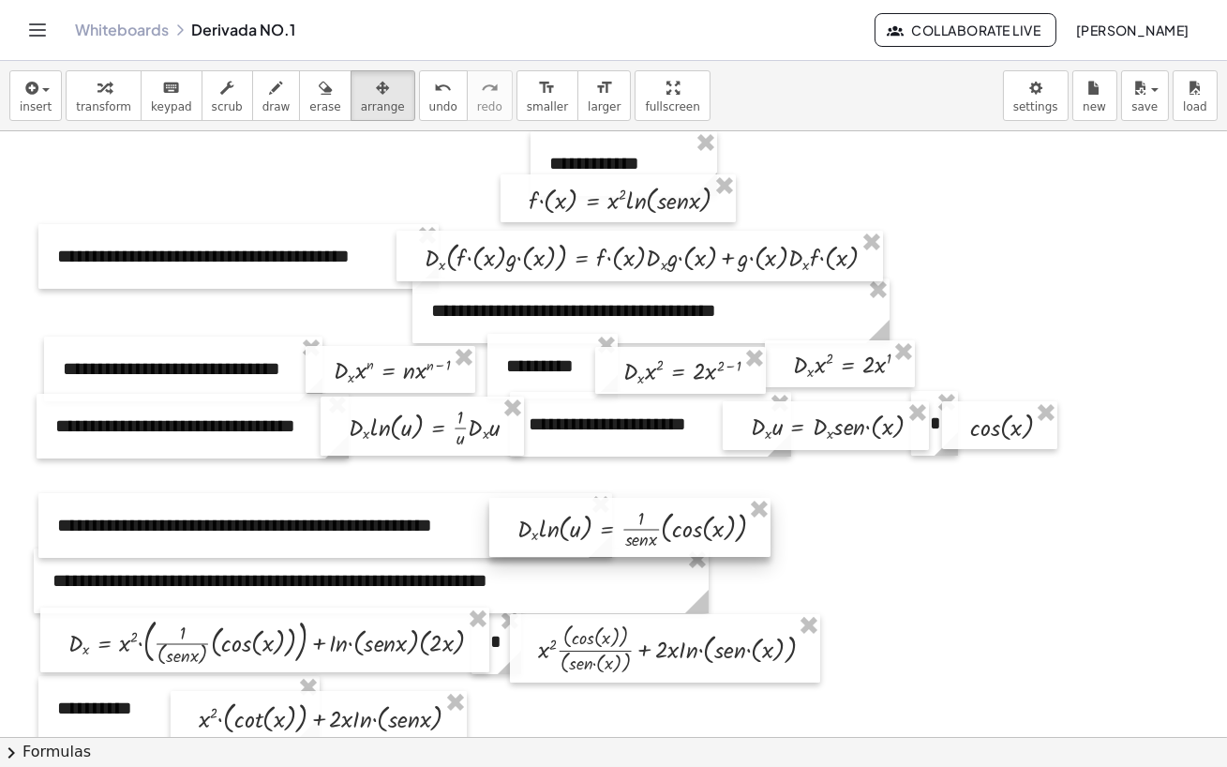
drag, startPoint x: 568, startPoint y: 485, endPoint x: 557, endPoint y: 523, distance: 40.1
click at [557, 523] on div at bounding box center [629, 527] width 281 height 59
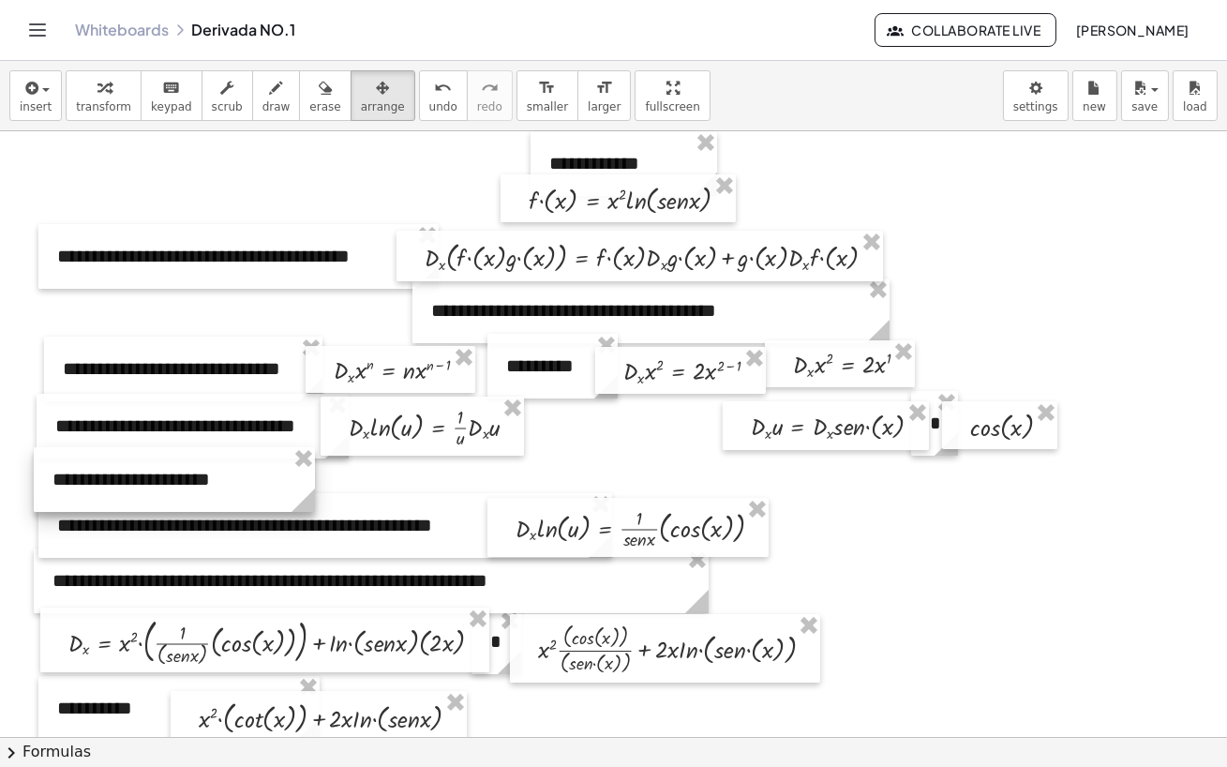
drag, startPoint x: 643, startPoint y: 435, endPoint x: 168, endPoint y: 490, distance: 478.5
click at [168, 490] on div at bounding box center [174, 479] width 281 height 65
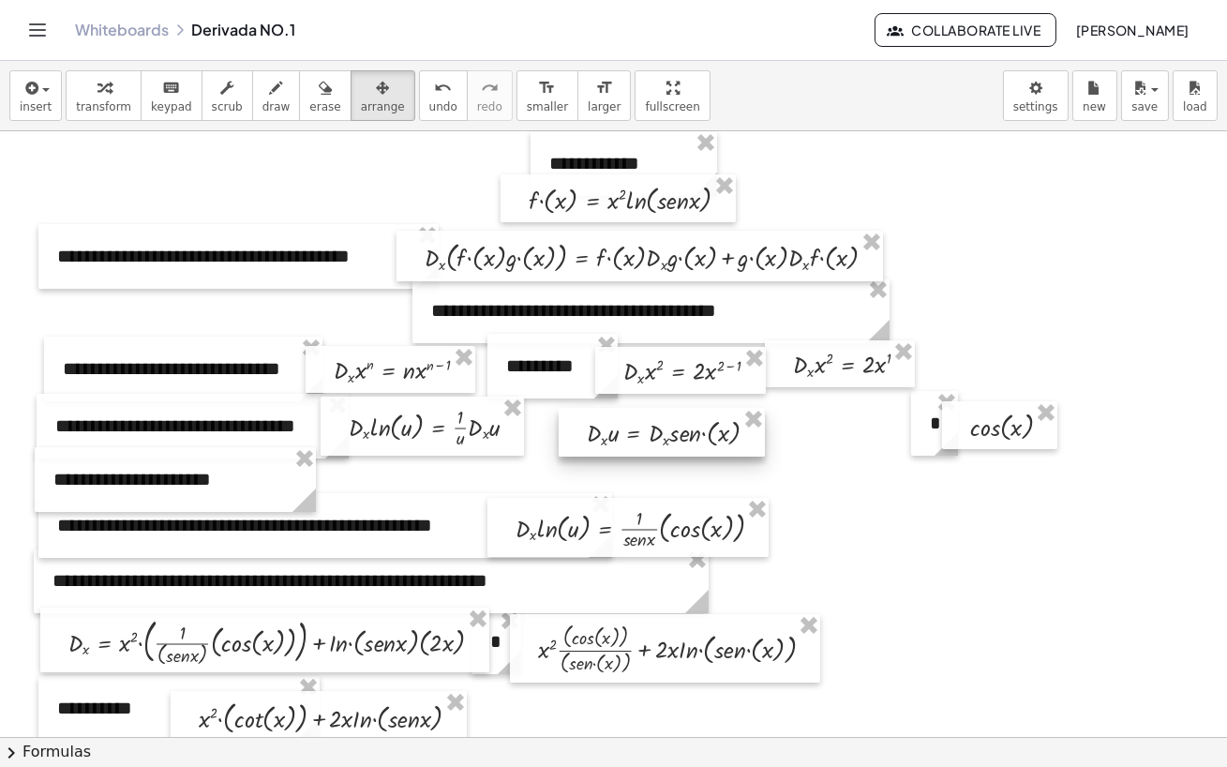
drag, startPoint x: 860, startPoint y: 424, endPoint x: 500, endPoint y: 466, distance: 362.5
click at [559, 457] on div at bounding box center [662, 432] width 206 height 49
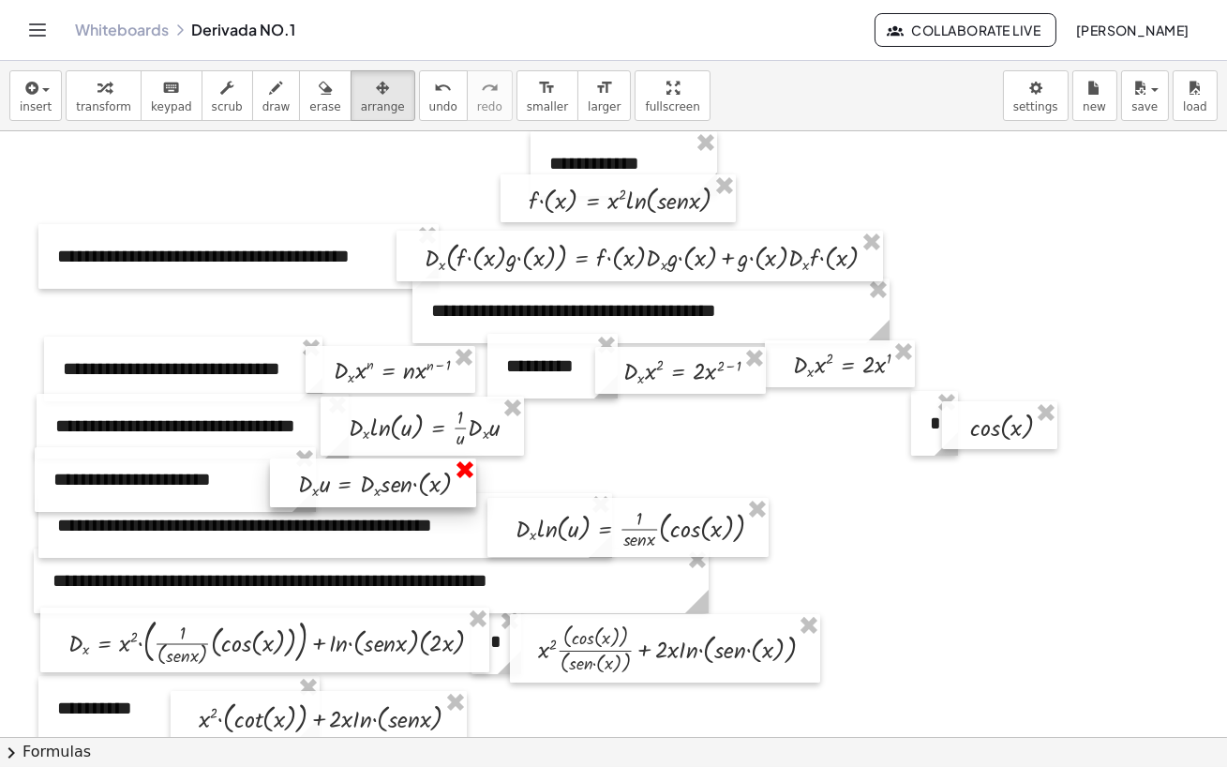
drag, startPoint x: 500, startPoint y: 465, endPoint x: 459, endPoint y: 465, distance: 40.3
click at [459, 465] on div "**********" at bounding box center [613, 736] width 1227 height 1211
drag, startPoint x: 130, startPoint y: 715, endPoint x: 129, endPoint y: 726, distance: 10.4
click at [129, 570] on div at bounding box center [178, 718] width 281 height 65
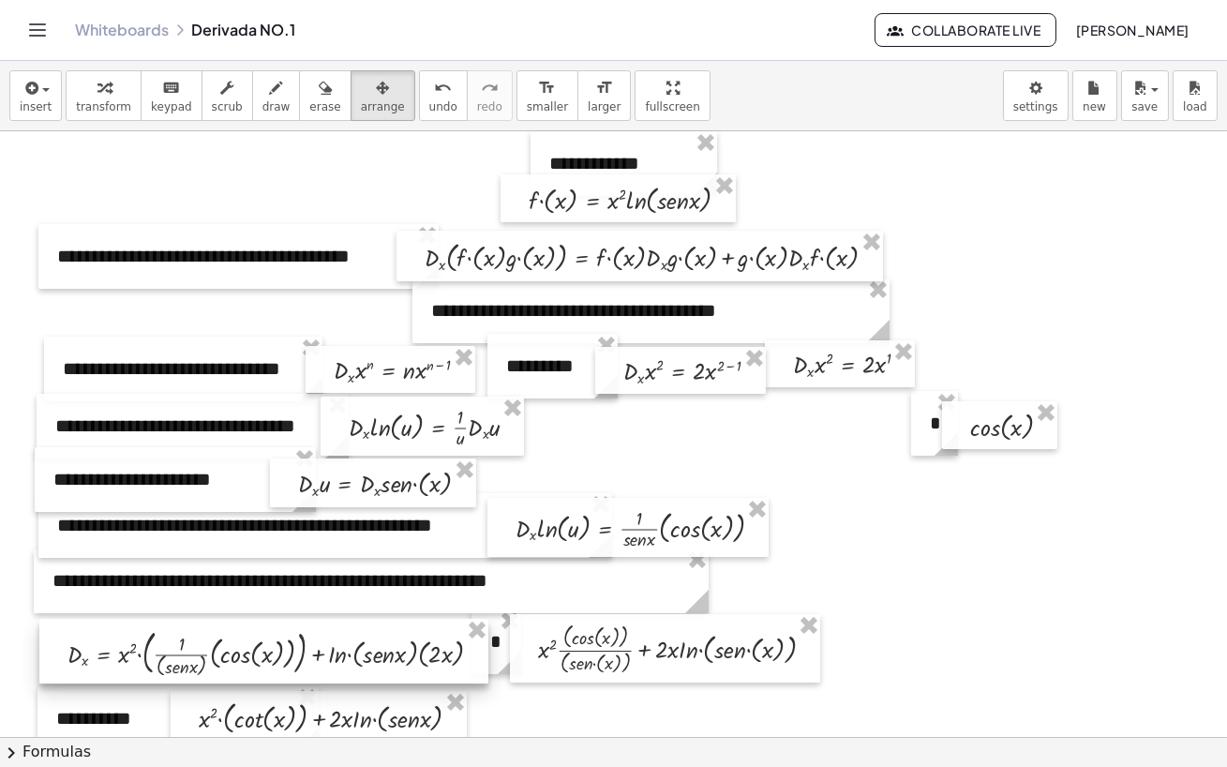
drag, startPoint x: 196, startPoint y: 641, endPoint x: 195, endPoint y: 653, distance: 11.3
click at [195, 570] on div at bounding box center [263, 652] width 449 height 66
drag, startPoint x: 496, startPoint y: 666, endPoint x: 496, endPoint y: 683, distance: 17.8
click at [496, 570] on div "**********" at bounding box center [613, 736] width 1227 height 1211
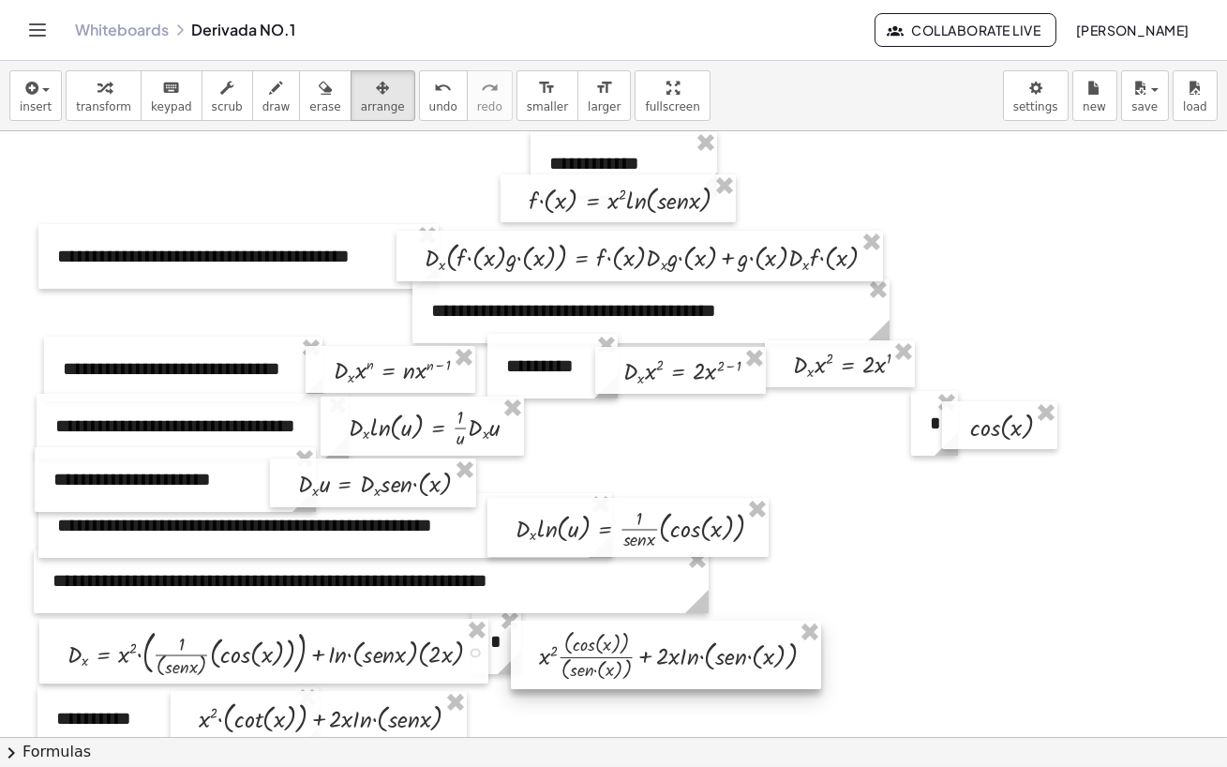
click at [531, 570] on div at bounding box center [666, 655] width 310 height 68
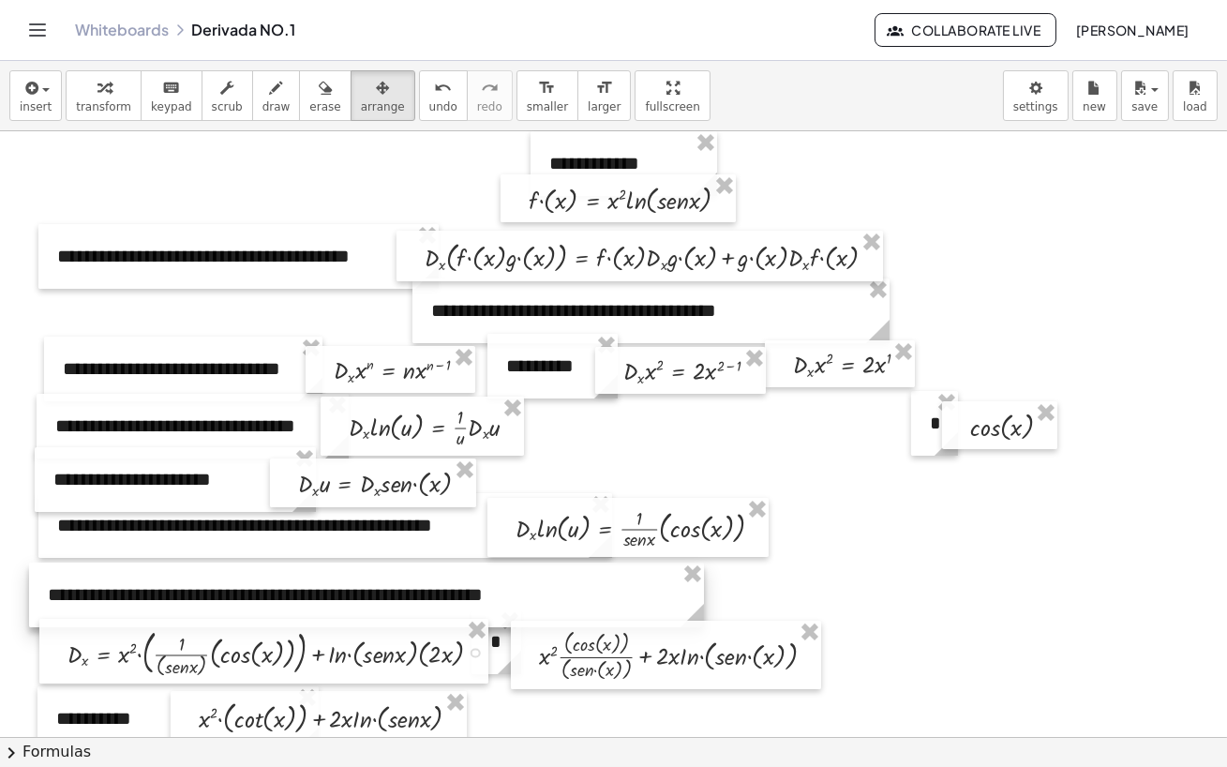
drag, startPoint x: 541, startPoint y: 597, endPoint x: 536, endPoint y: 611, distance: 14.8
click at [536, 570] on div at bounding box center [366, 595] width 675 height 65
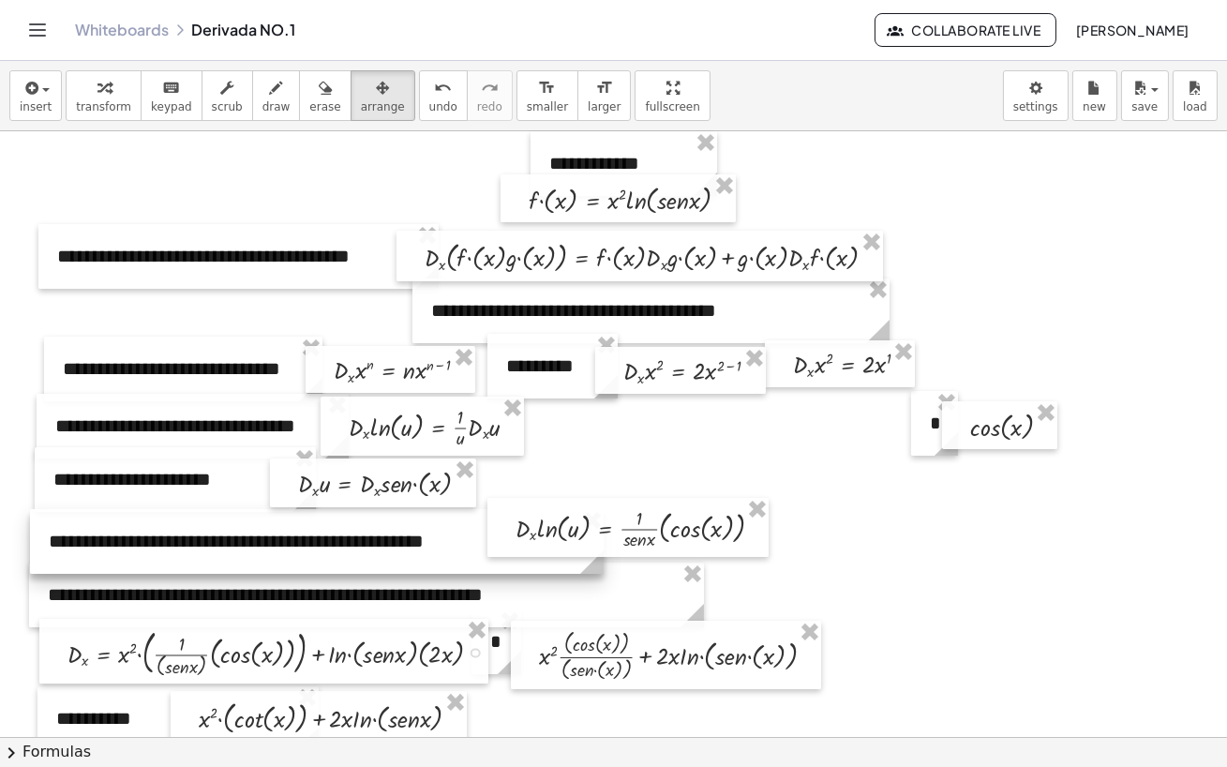
drag, startPoint x: 455, startPoint y: 541, endPoint x: 446, endPoint y: 557, distance: 18.0
click at [446, 557] on div at bounding box center [317, 541] width 574 height 65
click at [263, 562] on div at bounding box center [321, 542] width 574 height 65
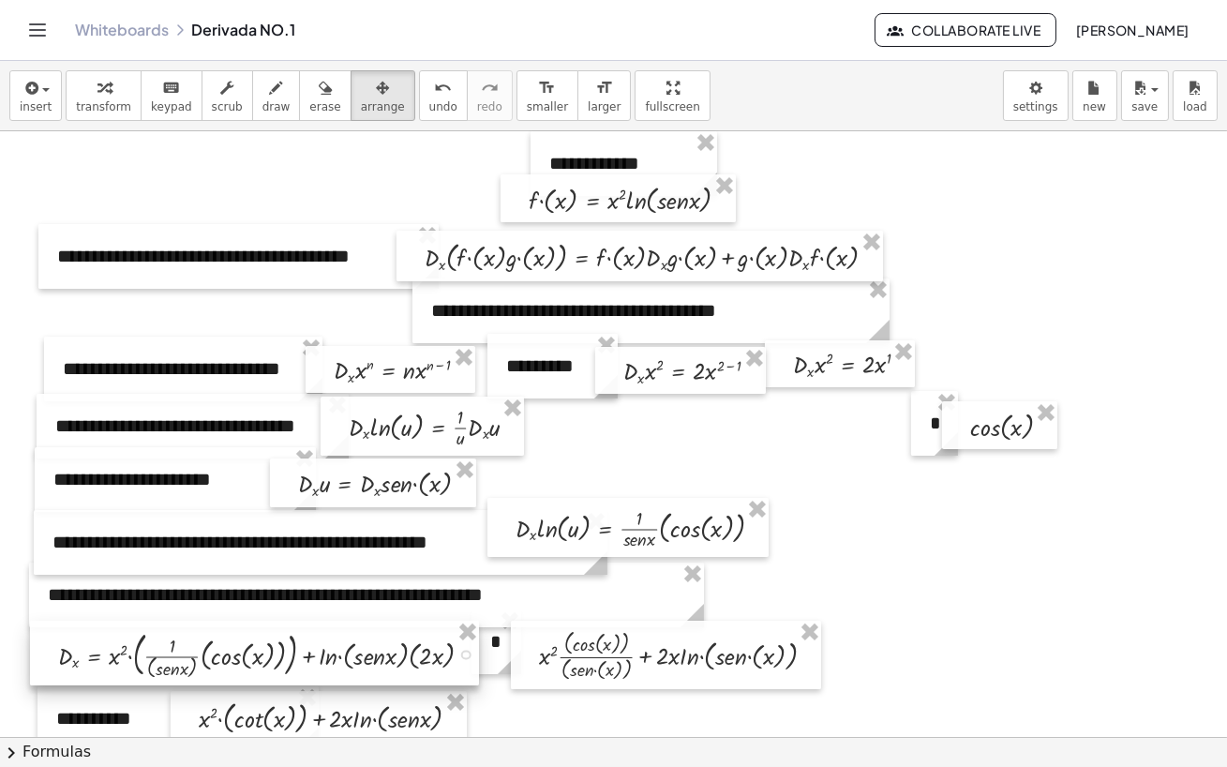
drag, startPoint x: 45, startPoint y: 666, endPoint x: 36, endPoint y: 668, distance: 9.6
click at [36, 570] on div at bounding box center [254, 654] width 449 height 66
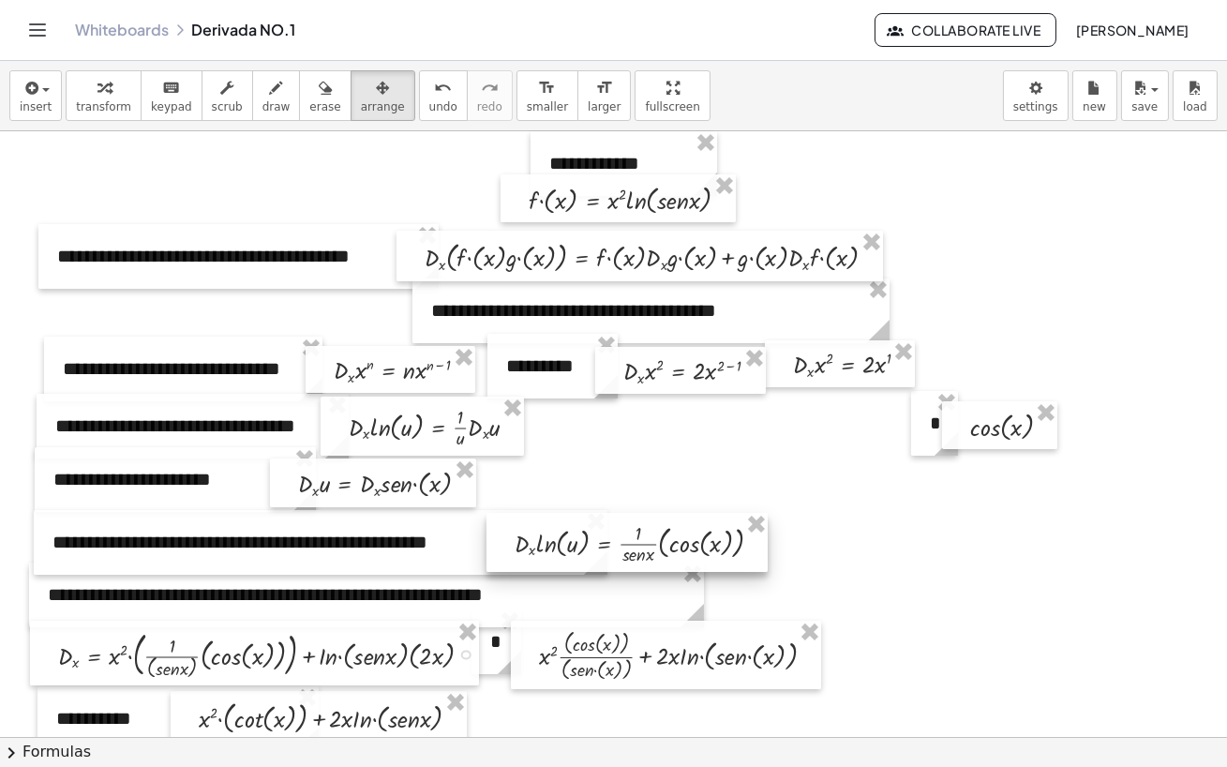
drag, startPoint x: 519, startPoint y: 522, endPoint x: 518, endPoint y: 536, distance: 14.1
click at [518, 536] on div at bounding box center [627, 542] width 281 height 59
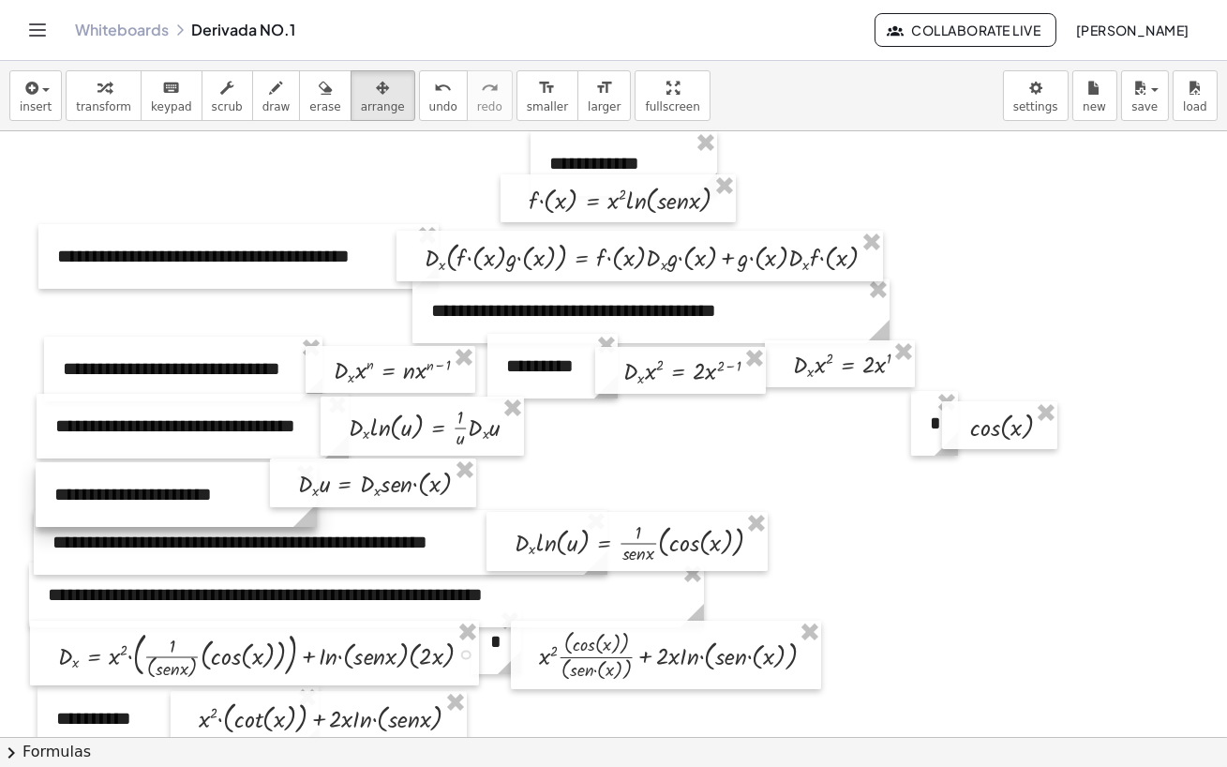
drag, startPoint x: 203, startPoint y: 497, endPoint x: 204, endPoint y: 512, distance: 15.0
click at [204, 512] on div at bounding box center [176, 494] width 281 height 65
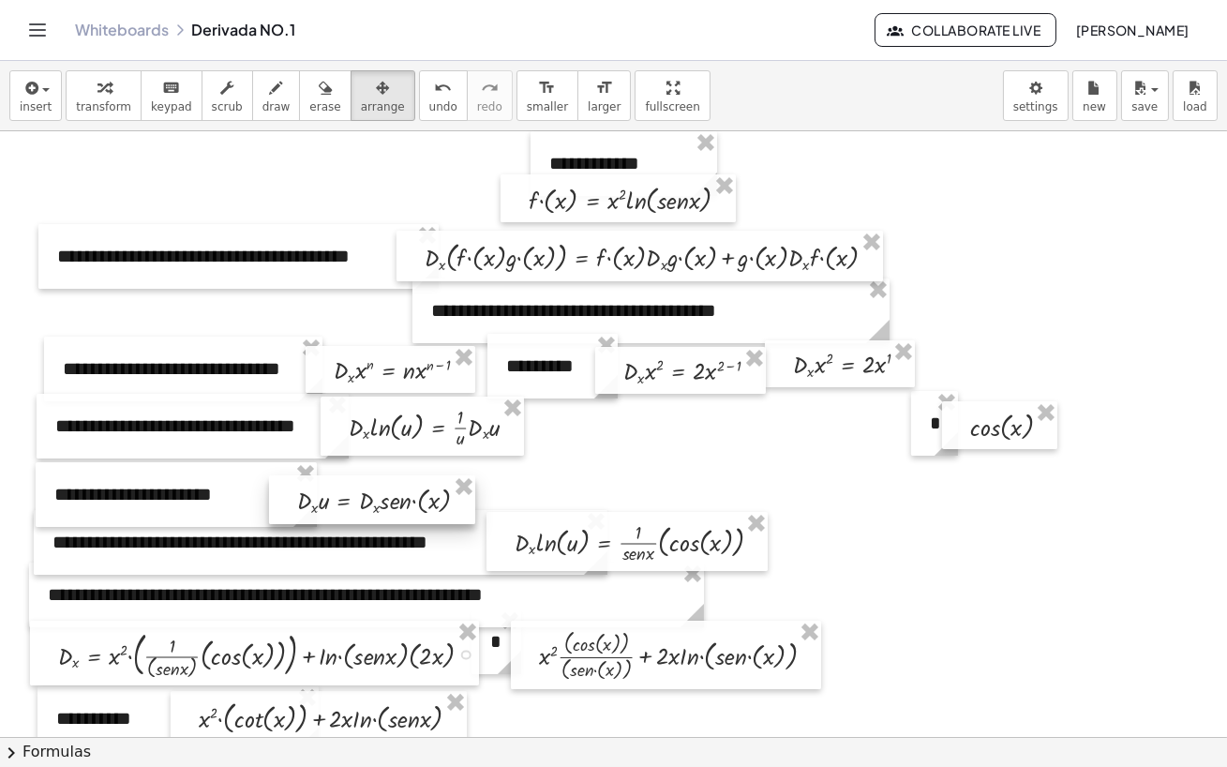
drag, startPoint x: 458, startPoint y: 489, endPoint x: 458, endPoint y: 506, distance: 16.9
click at [458, 506] on div at bounding box center [372, 499] width 206 height 49
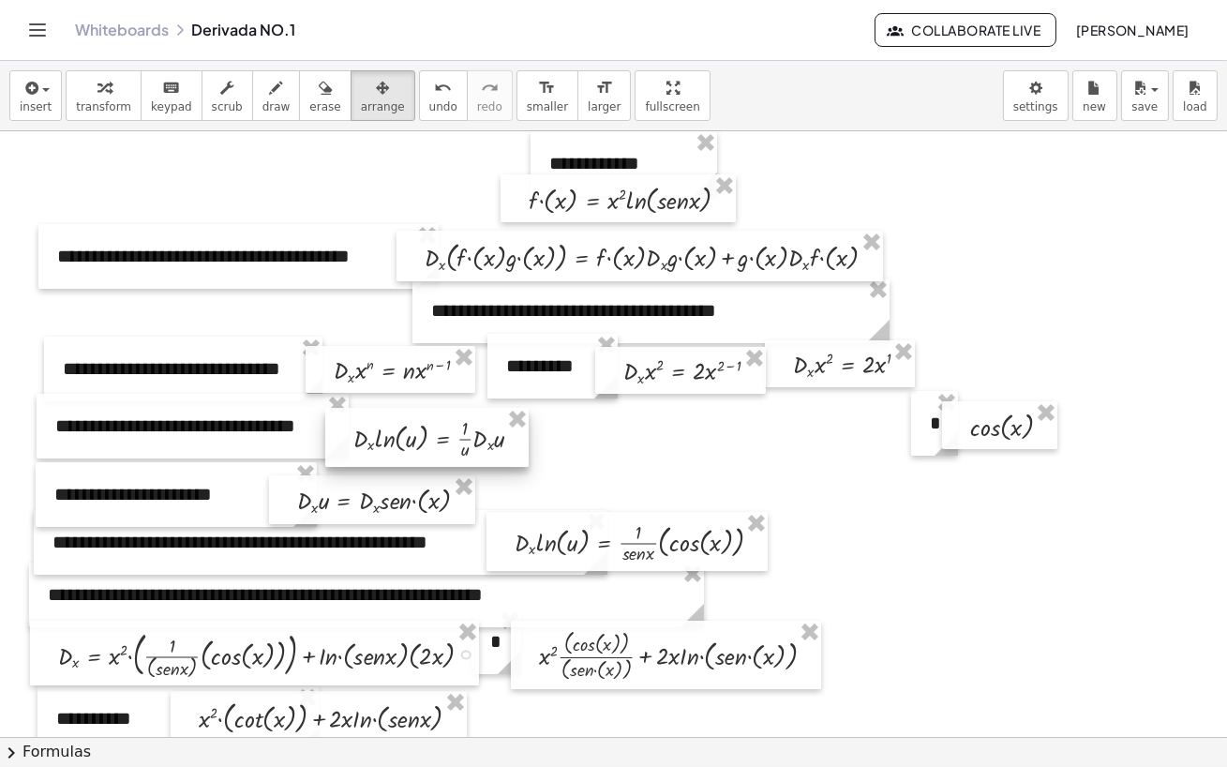
drag, startPoint x: 392, startPoint y: 443, endPoint x: 397, endPoint y: 455, distance: 12.2
click at [397, 455] on div at bounding box center [426, 437] width 203 height 59
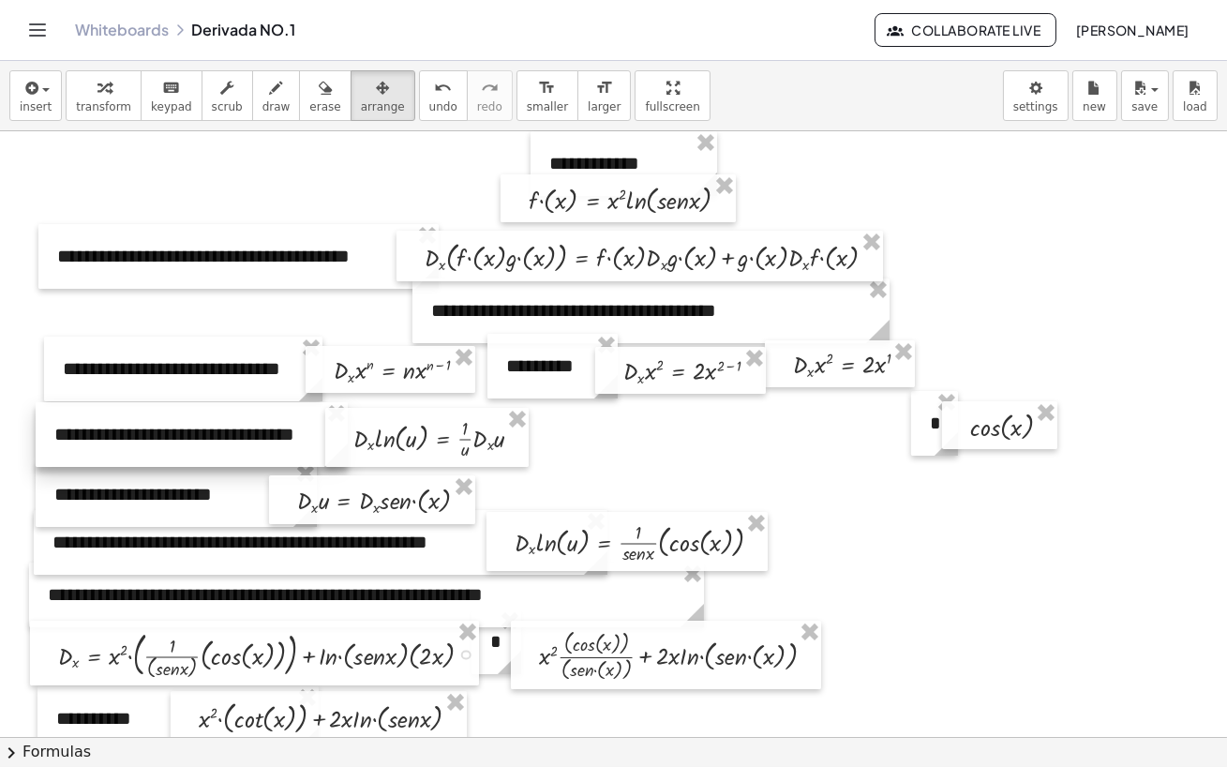
click at [265, 452] on div at bounding box center [192, 434] width 312 height 65
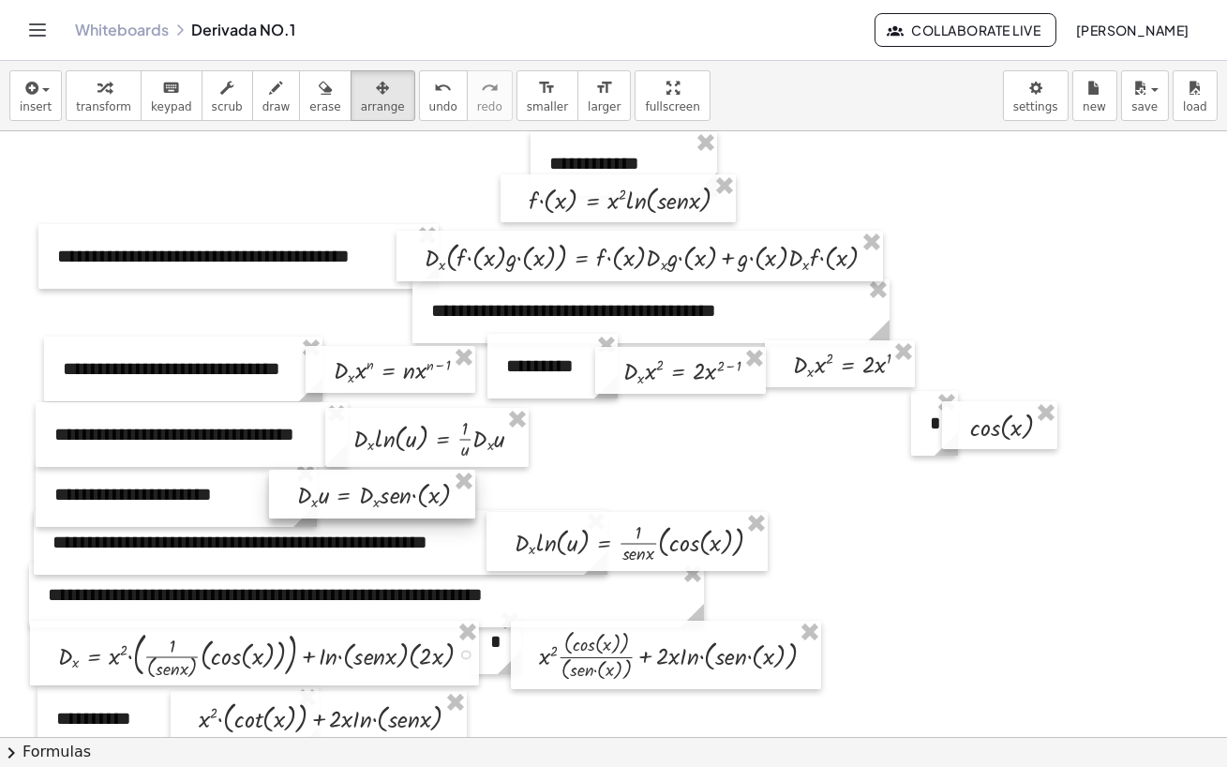
click at [465, 509] on div at bounding box center [372, 494] width 206 height 49
drag, startPoint x: 924, startPoint y: 434, endPoint x: 484, endPoint y: 507, distance: 446.7
click at [484, 507] on div "**********" at bounding box center [613, 736] width 1227 height 1211
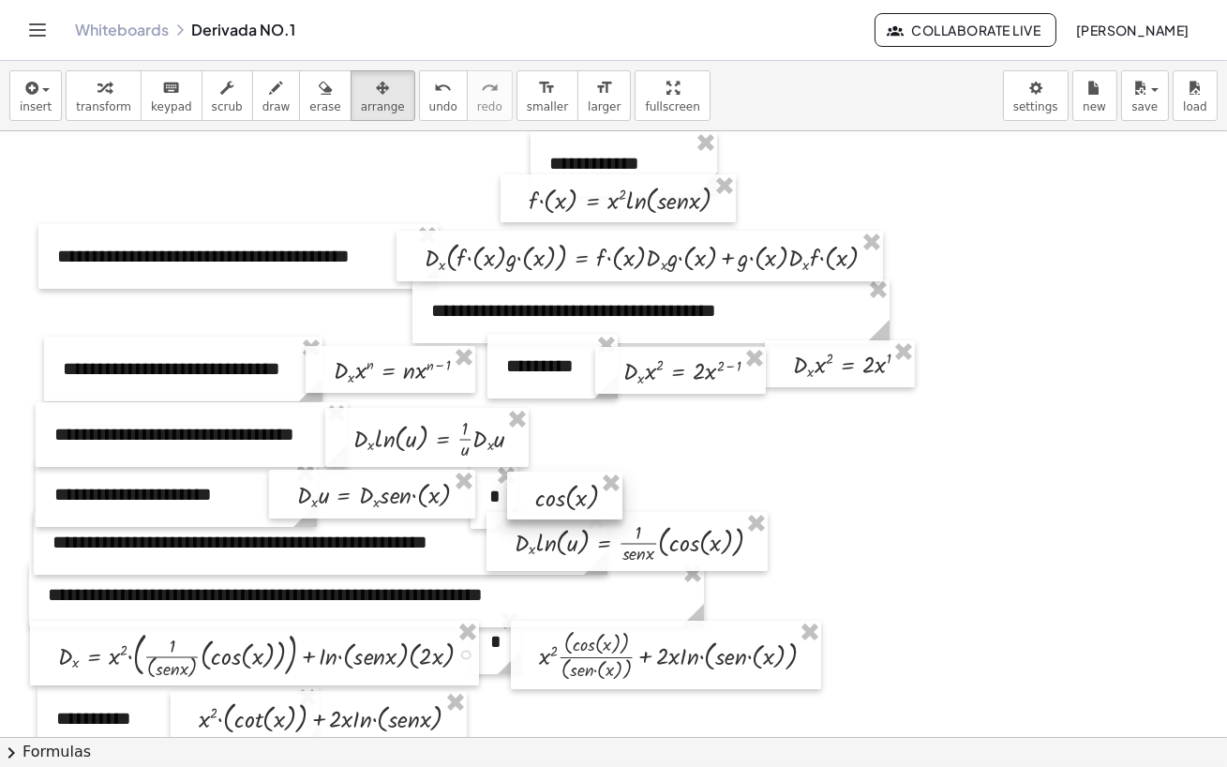
drag, startPoint x: 958, startPoint y: 425, endPoint x: 521, endPoint y: 495, distance: 442.5
click at [521, 495] on div at bounding box center [564, 496] width 115 height 48
click at [1061, 570] on div at bounding box center [613, 736] width 1227 height 1211
drag, startPoint x: 571, startPoint y: 385, endPoint x: 560, endPoint y: 387, distance: 11.4
click at [560, 387] on div at bounding box center [541, 368] width 130 height 65
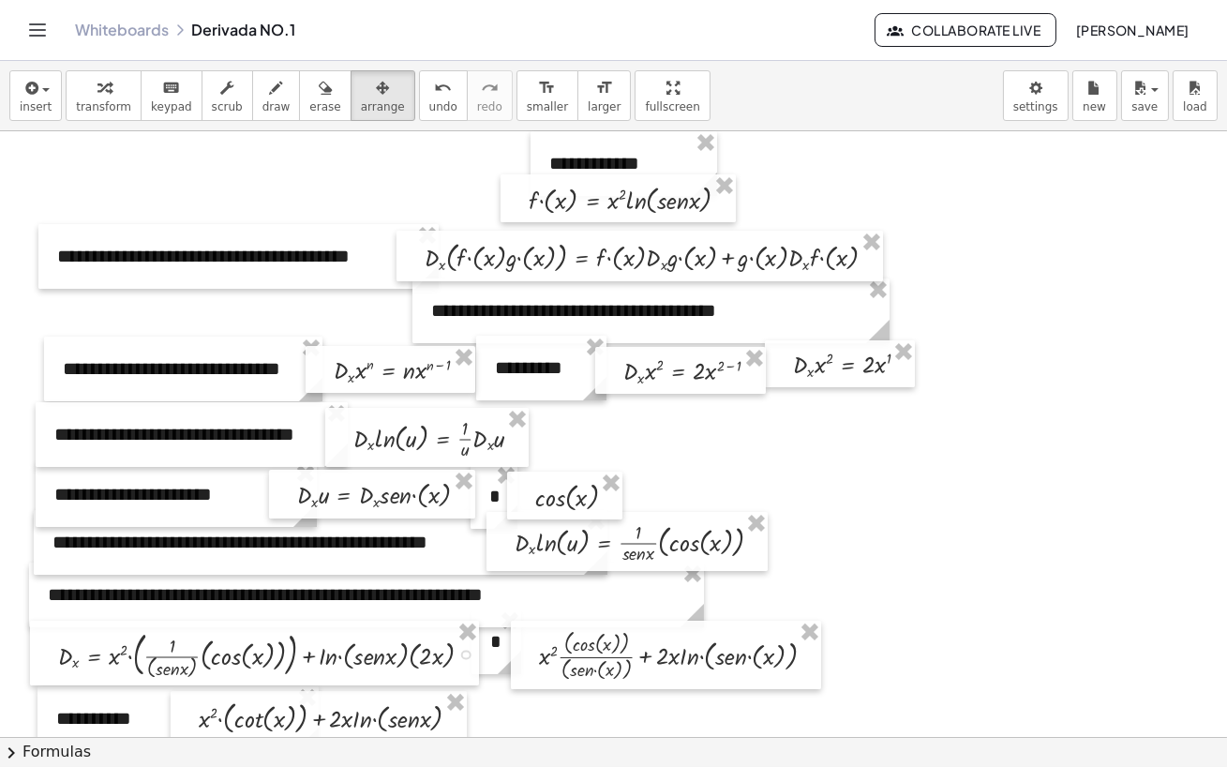
click at [873, 482] on div at bounding box center [613, 736] width 1227 height 1211
drag, startPoint x: 550, startPoint y: 146, endPoint x: 61, endPoint y: 162, distance: 489.6
click at [61, 162] on div at bounding box center [134, 179] width 187 height 65
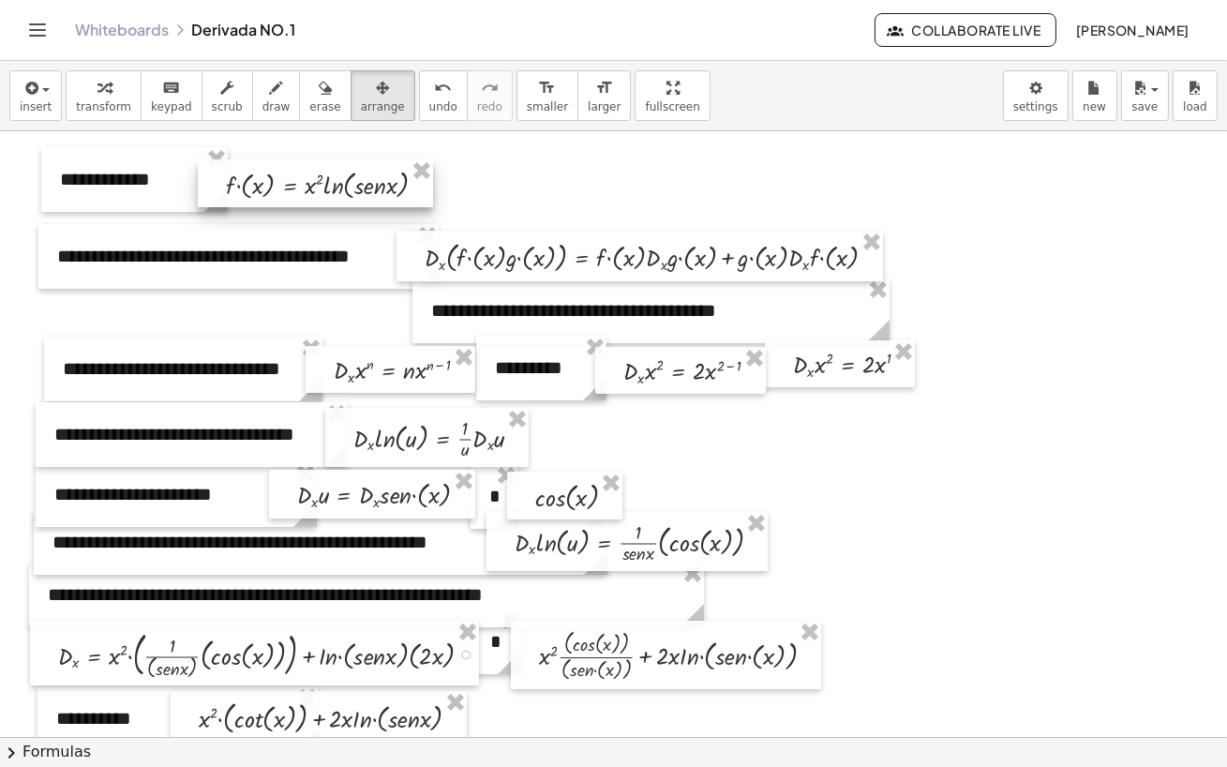
drag, startPoint x: 517, startPoint y: 200, endPoint x: 214, endPoint y: 185, distance: 303.2
click at [214, 185] on div at bounding box center [315, 183] width 235 height 48
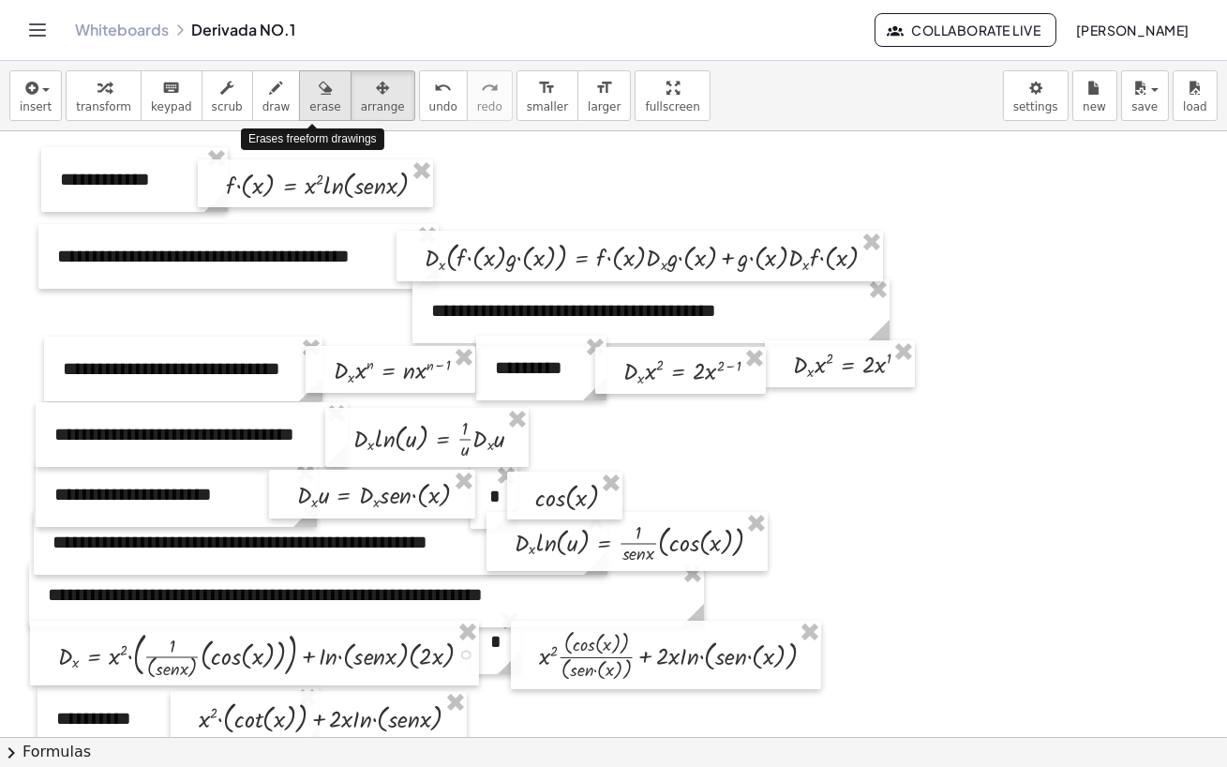
click at [311, 100] on span "erase" at bounding box center [324, 106] width 31 height 13
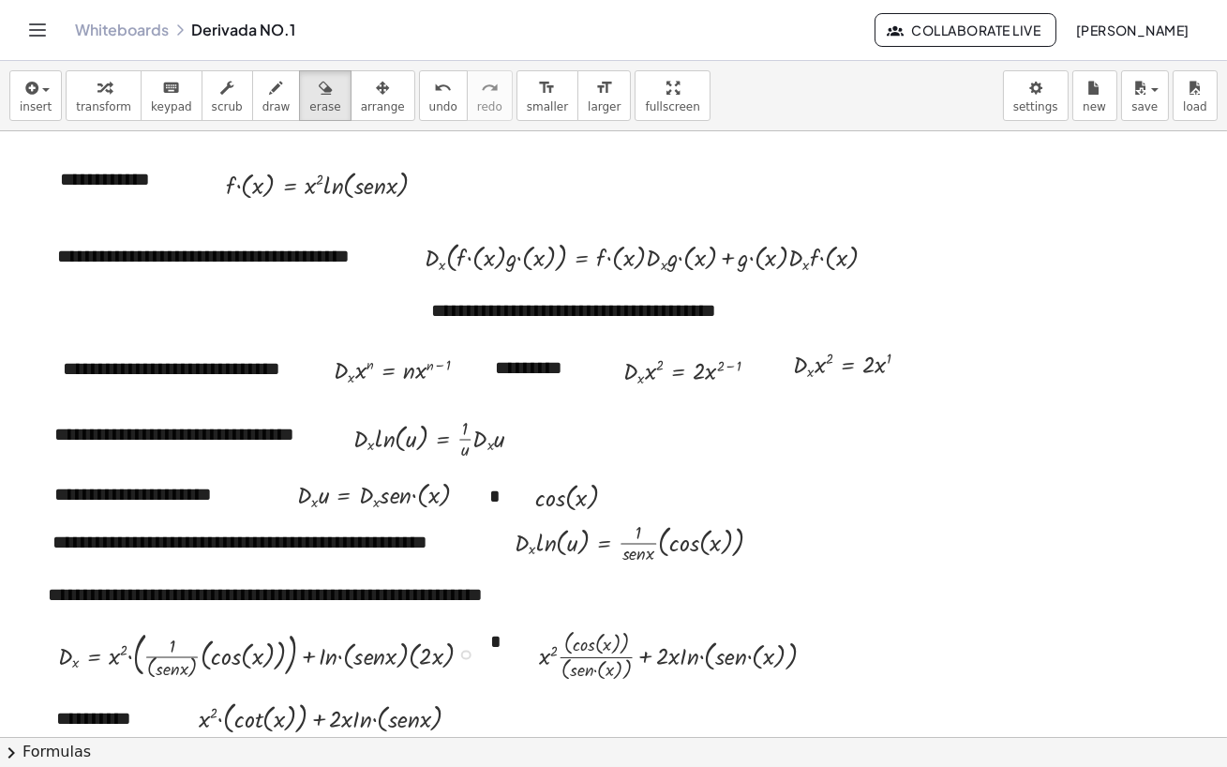
click at [1169, 570] on div at bounding box center [613, 736] width 1227 height 1211
click at [361, 100] on span "arrange" at bounding box center [383, 106] width 44 height 13
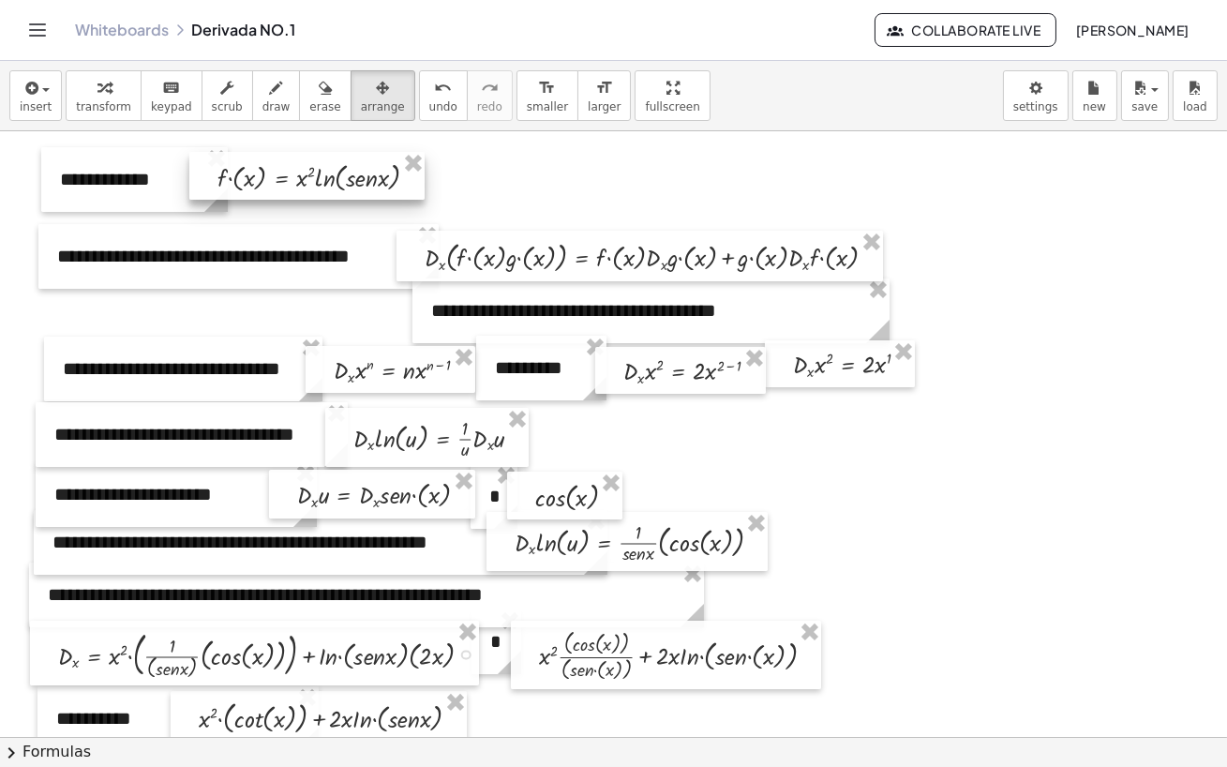
drag, startPoint x: 318, startPoint y: 187, endPoint x: 309, endPoint y: 179, distance: 11.3
click at [309, 179] on div at bounding box center [306, 176] width 235 height 48
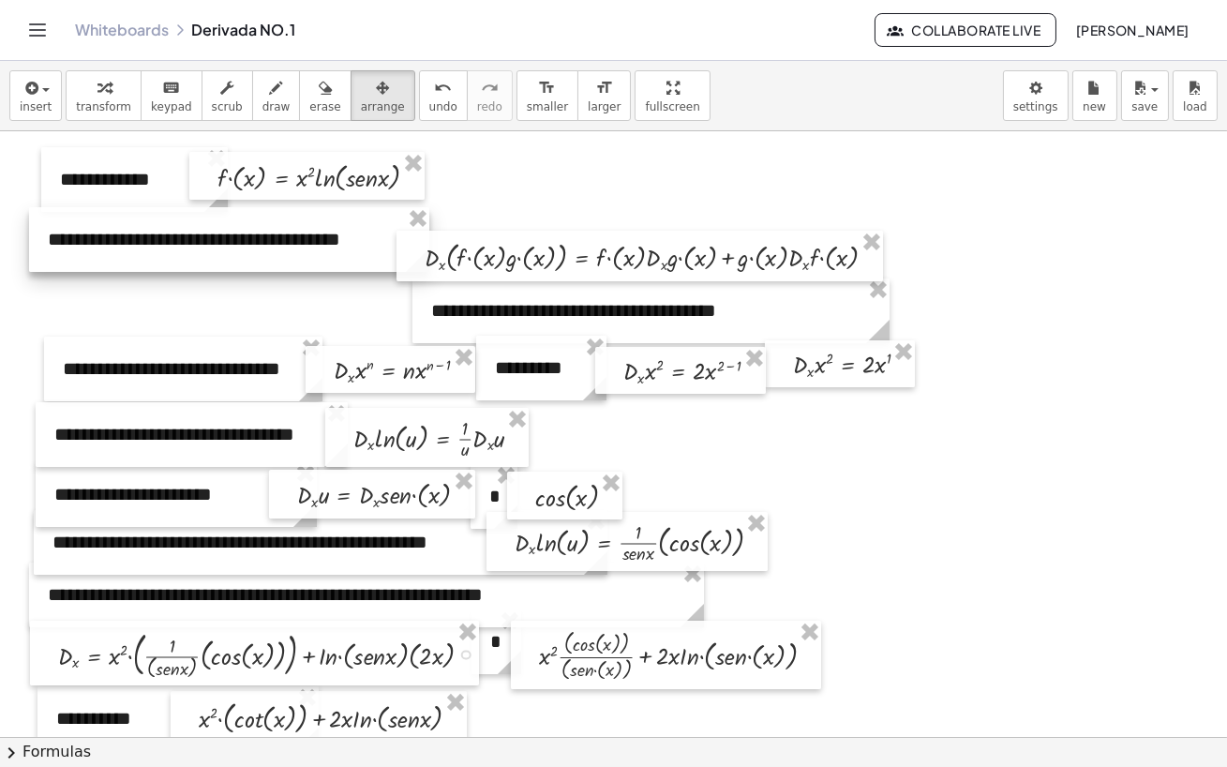
drag, startPoint x: 275, startPoint y: 237, endPoint x: 265, endPoint y: 220, distance: 19.3
click at [265, 220] on div at bounding box center [229, 239] width 400 height 65
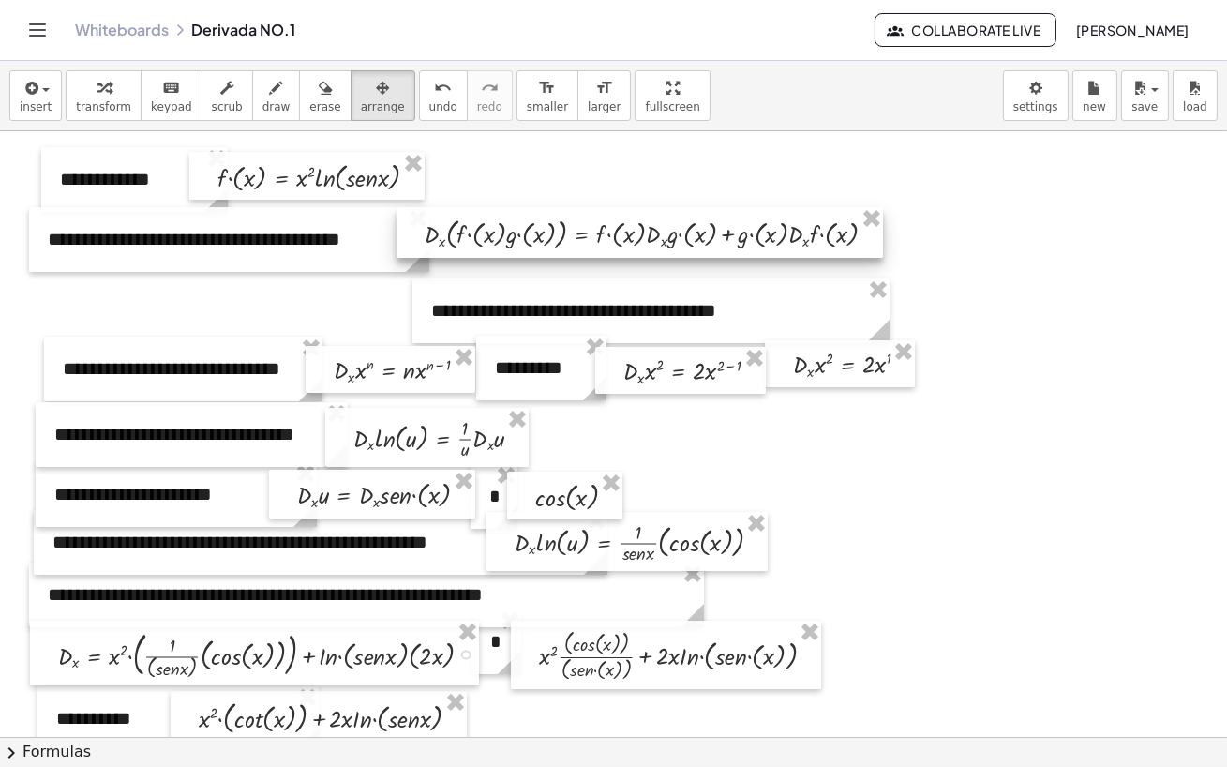
drag, startPoint x: 407, startPoint y: 253, endPoint x: 407, endPoint y: 232, distance: 21.6
click at [407, 232] on div at bounding box center [640, 232] width 487 height 51
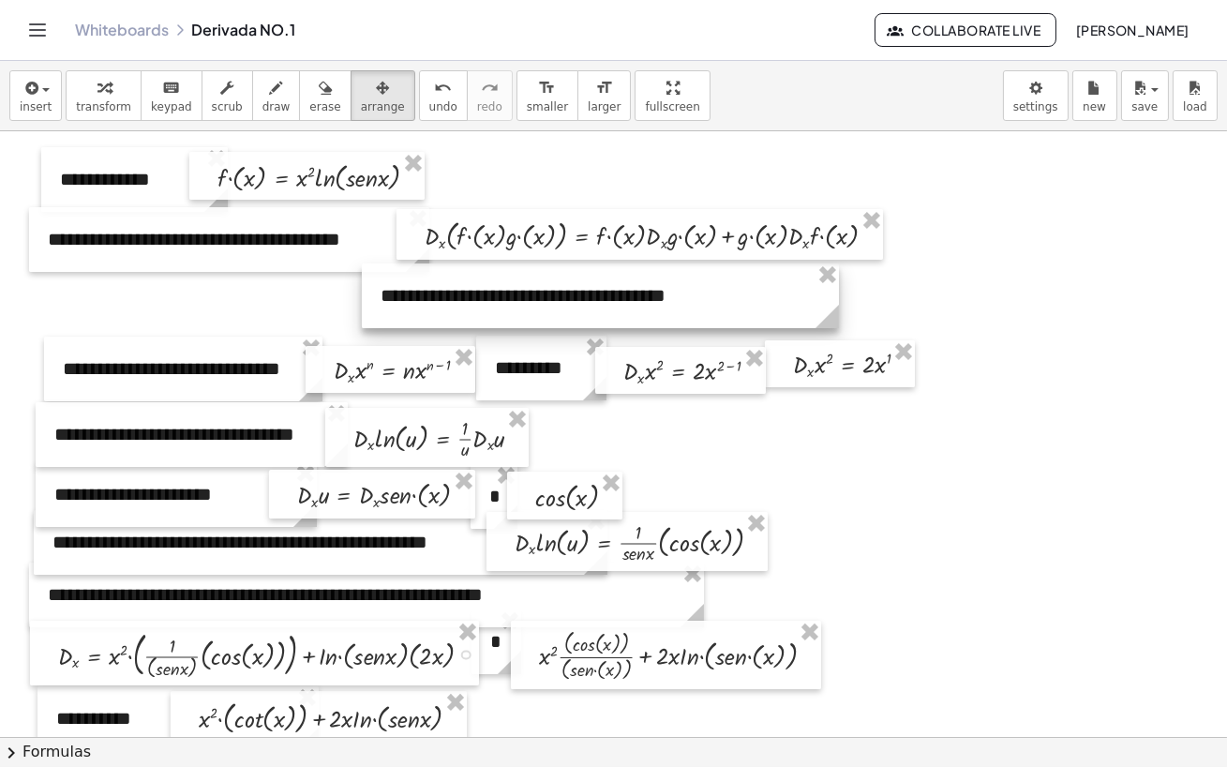
drag, startPoint x: 427, startPoint y: 295, endPoint x: 376, endPoint y: 280, distance: 52.8
click at [376, 280] on div at bounding box center [600, 295] width 477 height 65
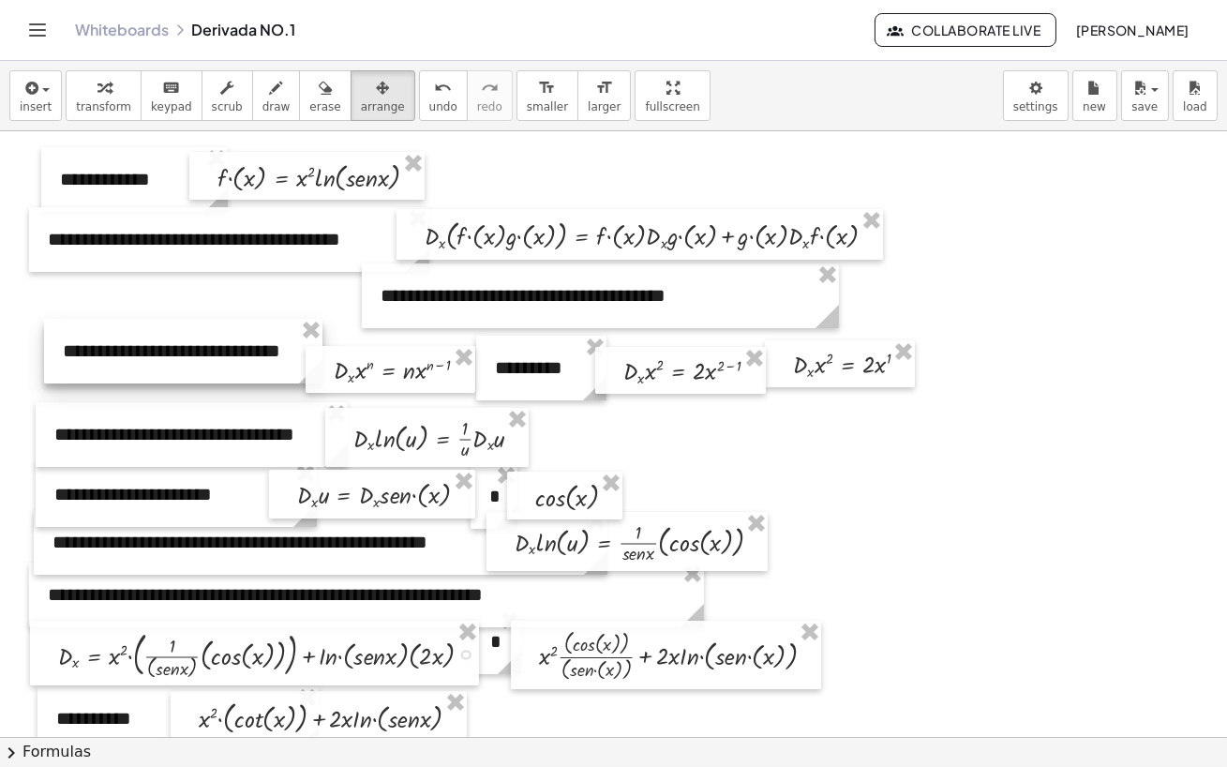
drag, startPoint x: 182, startPoint y: 353, endPoint x: 182, endPoint y: 336, distance: 17.8
click at [182, 336] on div at bounding box center [183, 351] width 278 height 65
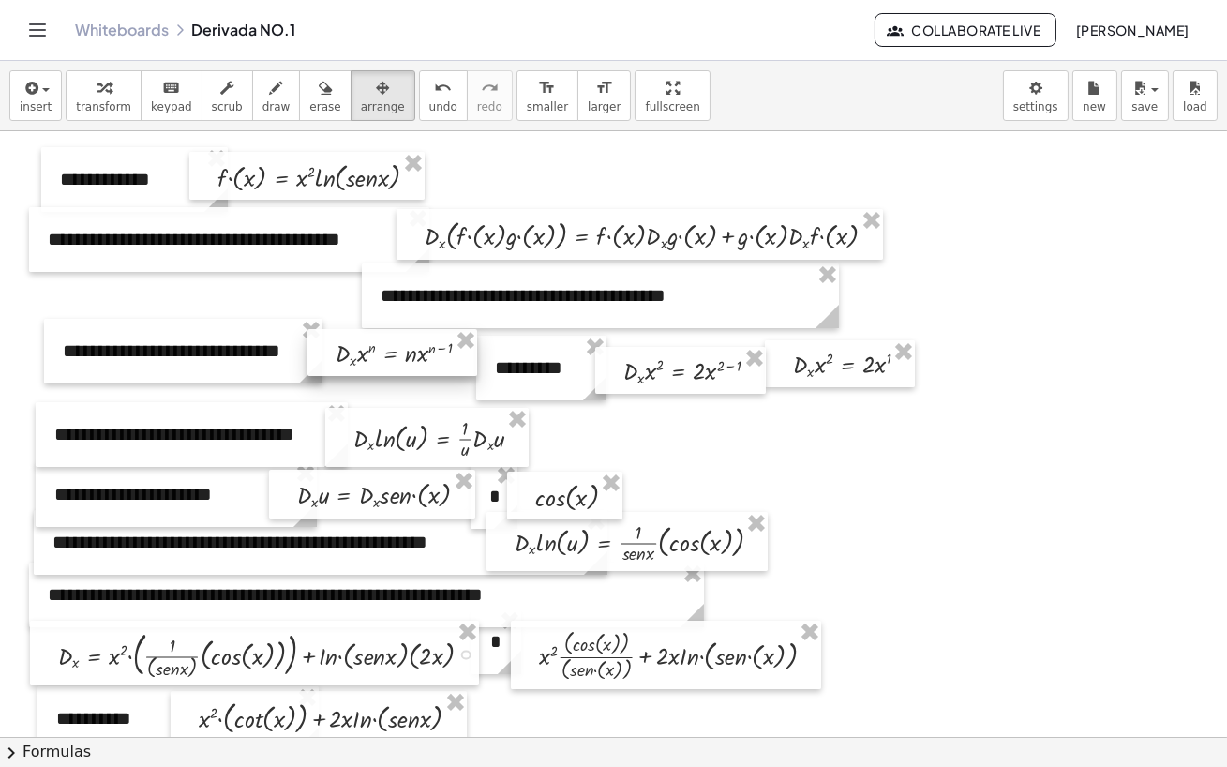
drag, startPoint x: 315, startPoint y: 360, endPoint x: 317, endPoint y: 345, distance: 15.1
click at [317, 345] on div at bounding box center [393, 352] width 170 height 47
drag, startPoint x: 530, startPoint y: 356, endPoint x: 530, endPoint y: 343, distance: 13.1
click at [530, 343] on div at bounding box center [541, 356] width 130 height 65
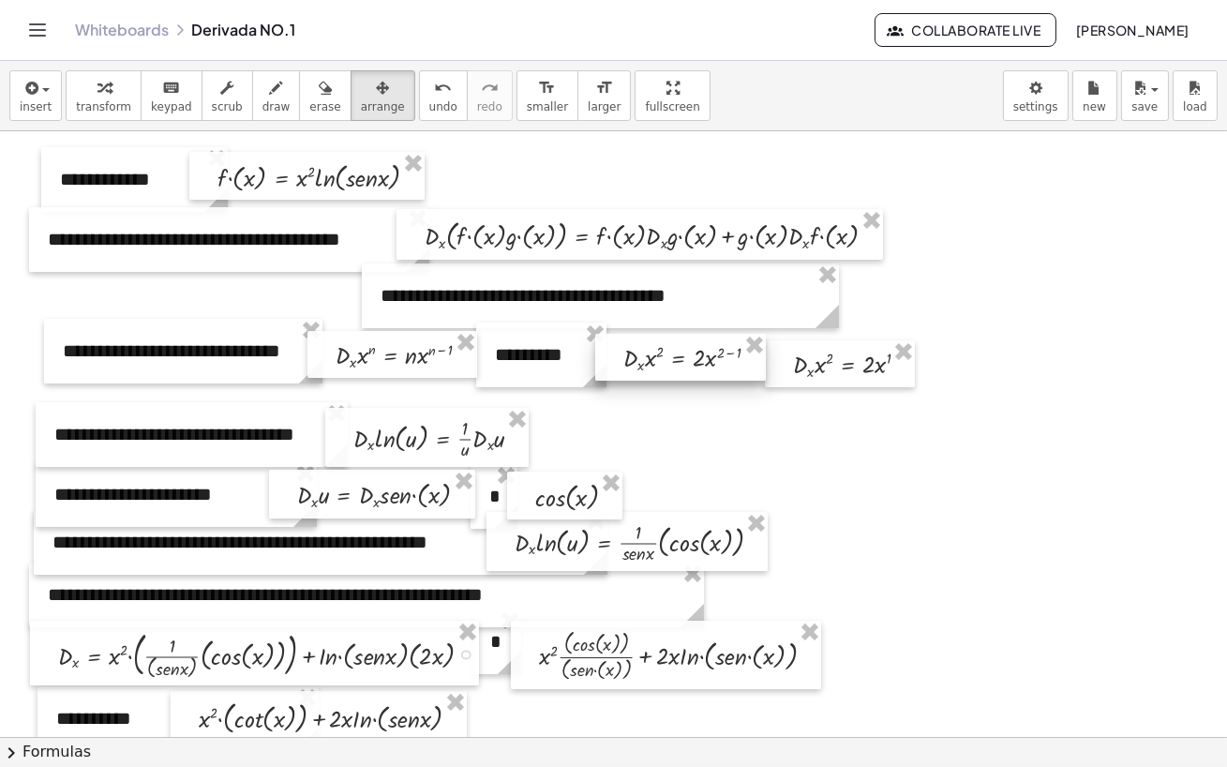
drag, startPoint x: 608, startPoint y: 362, endPoint x: 608, endPoint y: 349, distance: 13.1
click at [608, 349] on div at bounding box center [680, 357] width 171 height 47
click at [783, 352] on div at bounding box center [699, 357] width 170 height 38
click at [858, 502] on div at bounding box center [613, 736] width 1227 height 1211
drag, startPoint x: 787, startPoint y: 367, endPoint x: 787, endPoint y: 354, distance: 12.2
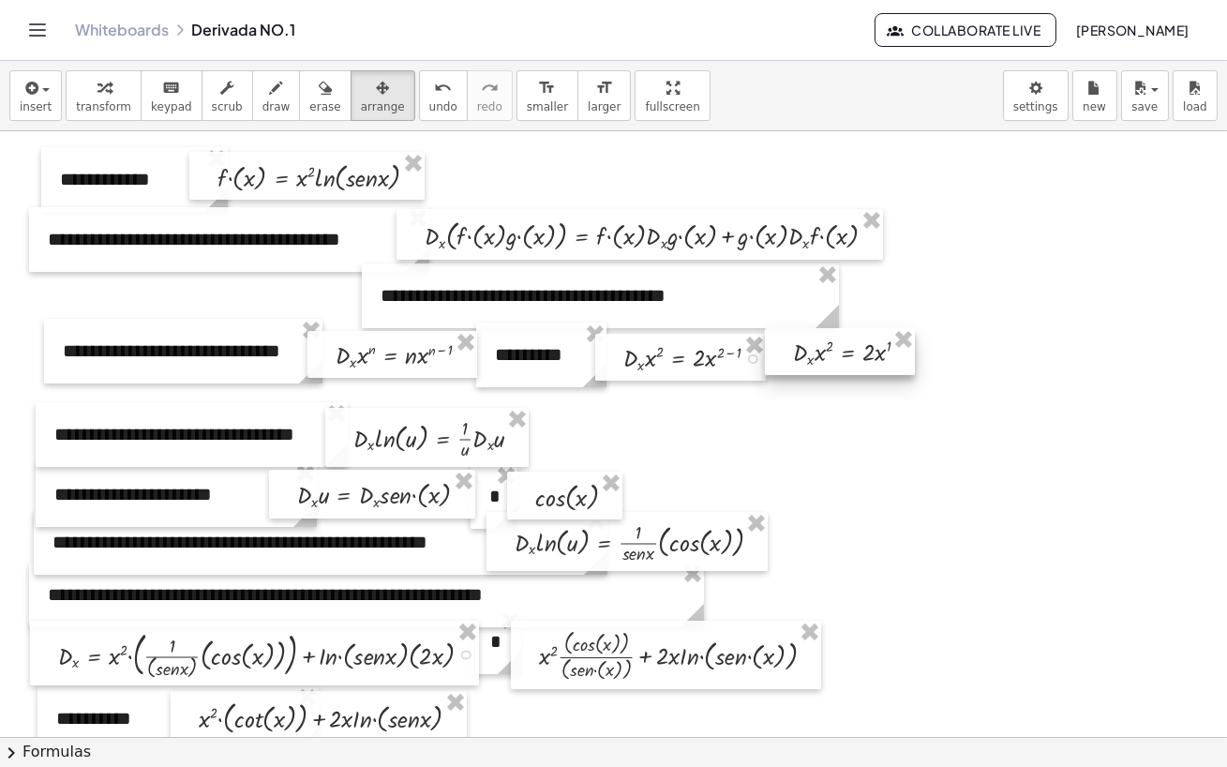
click at [787, 354] on div at bounding box center [840, 351] width 150 height 47
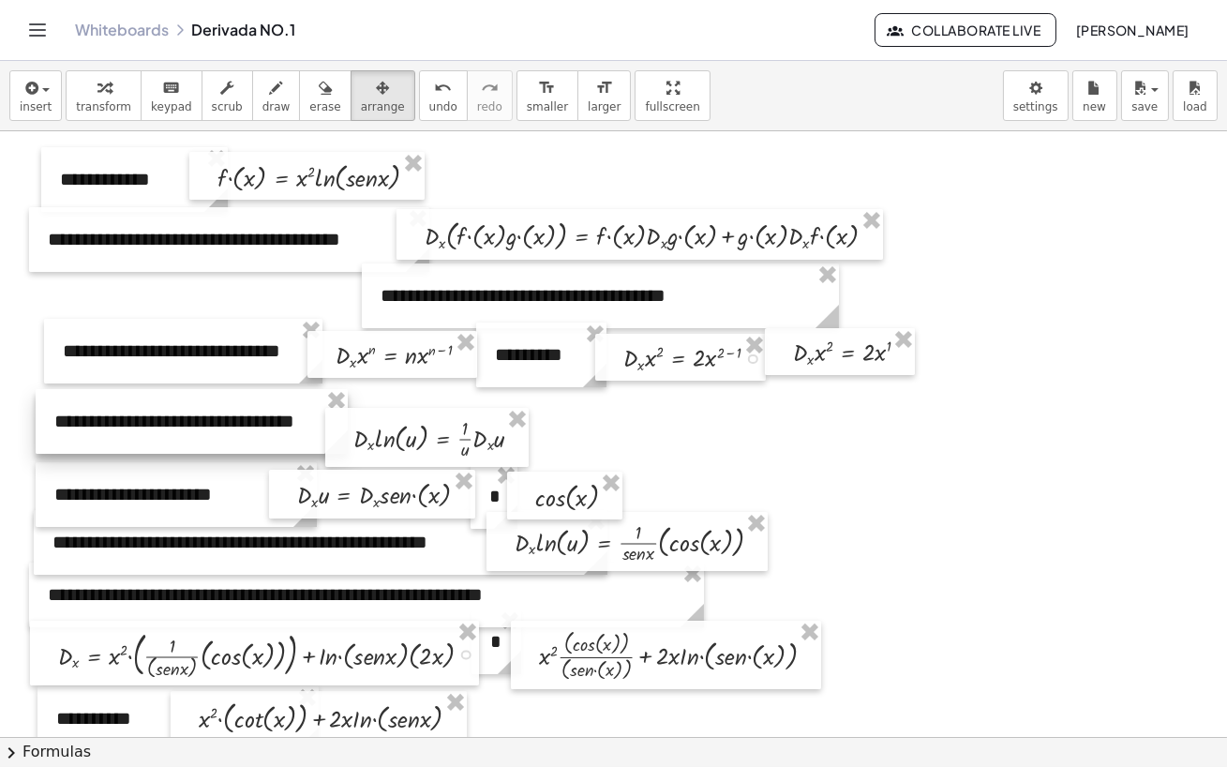
drag, startPoint x: 253, startPoint y: 416, endPoint x: 253, endPoint y: 403, distance: 13.1
click at [253, 403] on div at bounding box center [192, 421] width 312 height 65
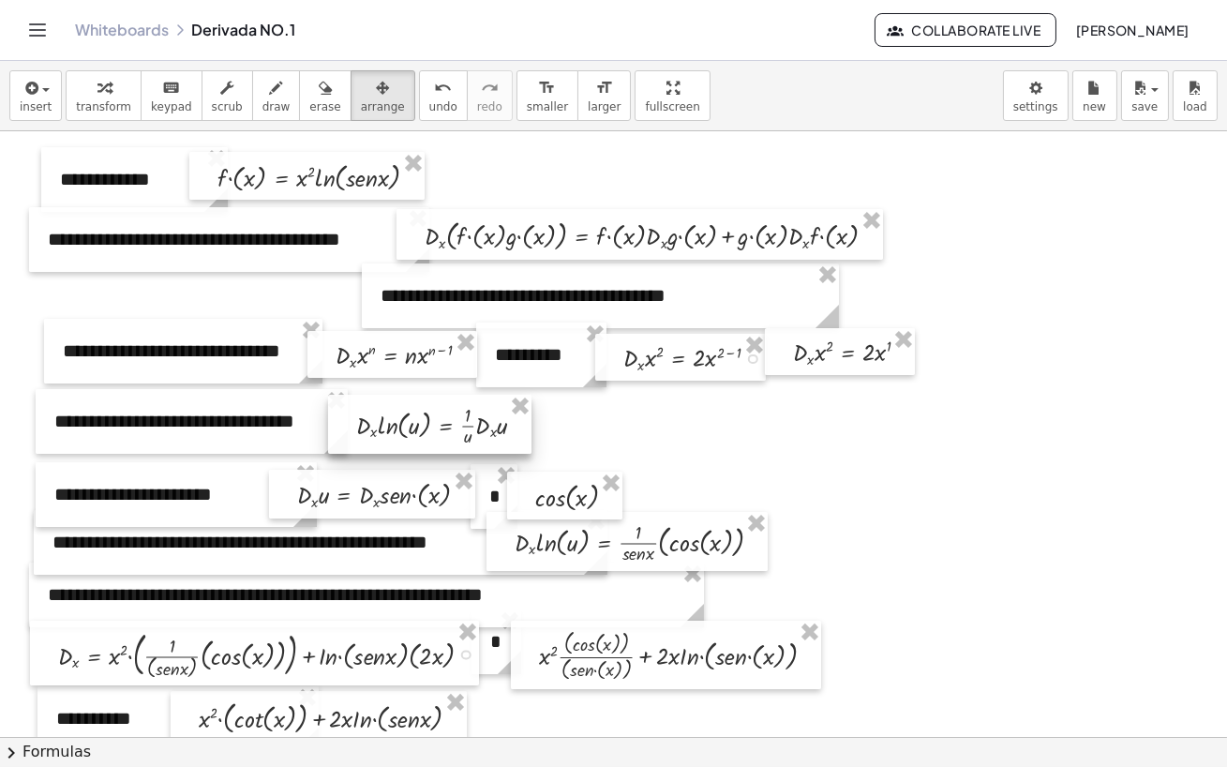
drag, startPoint x: 340, startPoint y: 427, endPoint x: 343, endPoint y: 413, distance: 13.4
click at [343, 413] on div at bounding box center [429, 424] width 203 height 59
click at [650, 91] on div "**********" at bounding box center [613, 414] width 1227 height 706
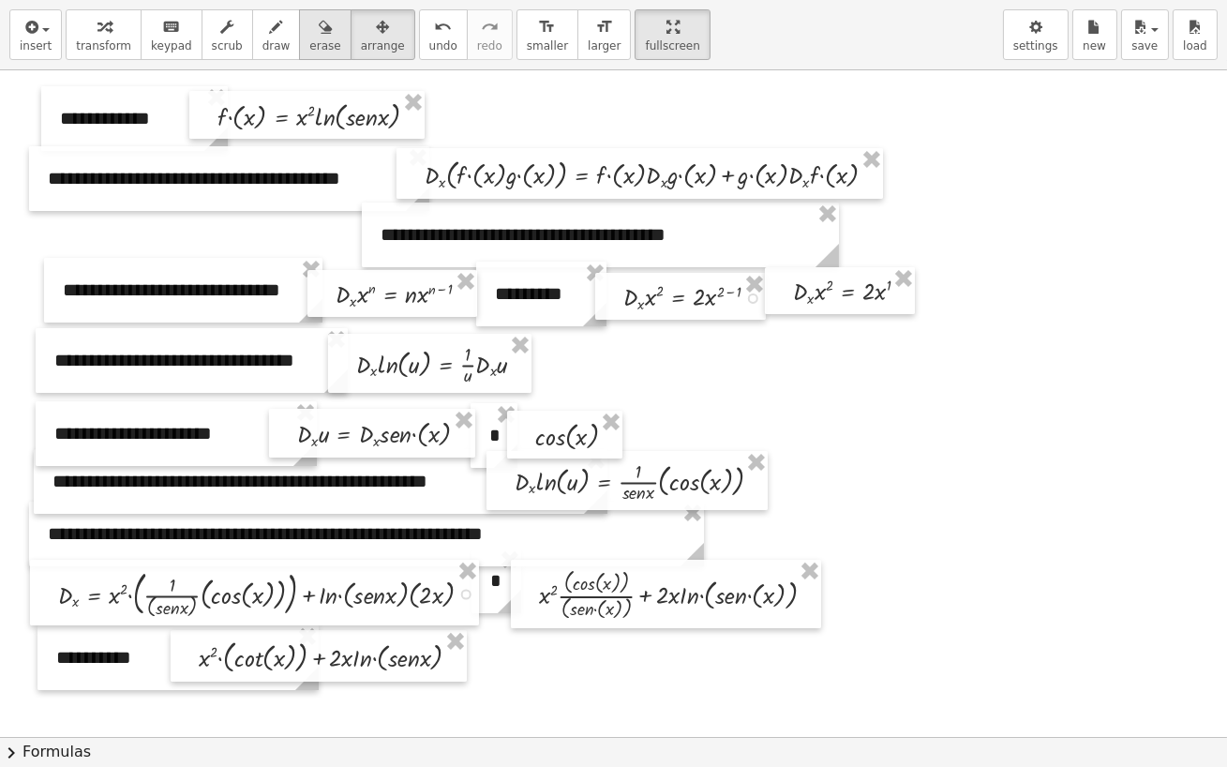
click at [319, 38] on icon "button" at bounding box center [325, 27] width 13 height 23
